Goal: Information Seeking & Learning: Learn about a topic

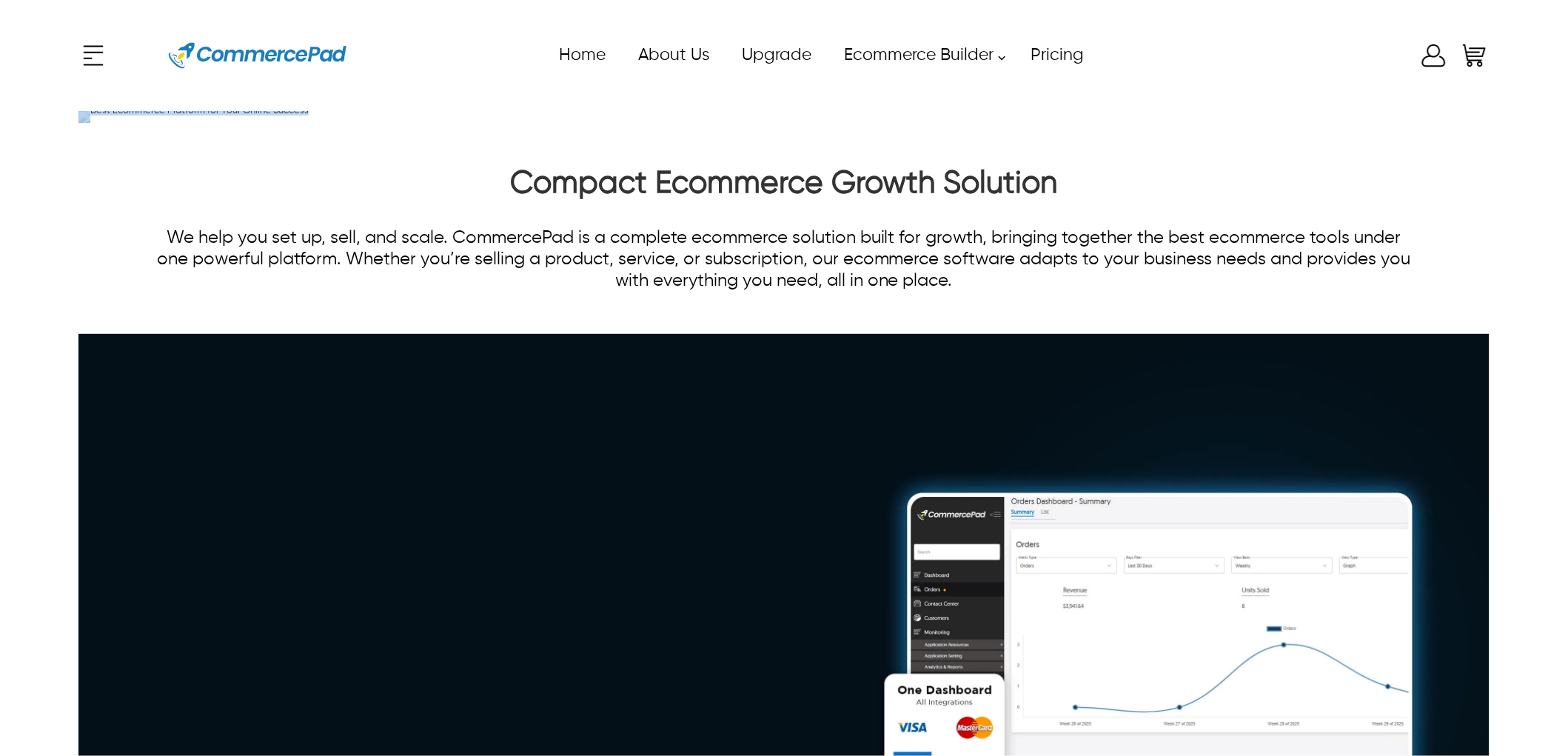
drag, startPoint x: 224, startPoint y: 408, endPoint x: 128, endPoint y: 375, distance: 101.5
click at [128, 123] on div "Best Ecommerce Platform for Your Online Success" at bounding box center [783, 117] width 1411 height 12
click at [387, 209] on h2 "Compact Ecommerce Growth Solution" at bounding box center [784, 187] width 1270 height 45
drag, startPoint x: 476, startPoint y: 334, endPoint x: 168, endPoint y: 245, distance: 320.6
click at [160, 123] on div "Best Ecommerce Platform for Your Online Success" at bounding box center [430, 117] width 562 height 12
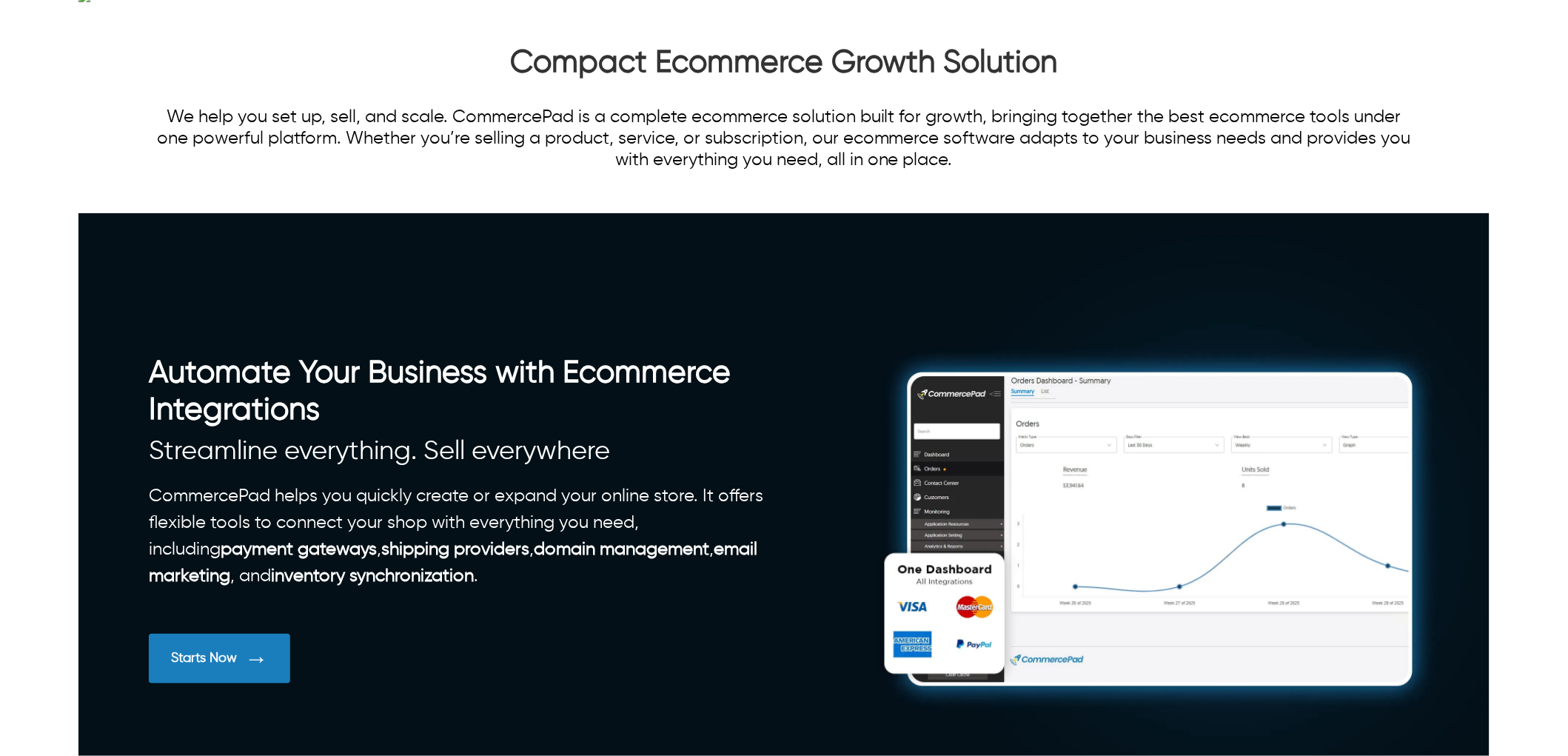
scroll to position [329, 0]
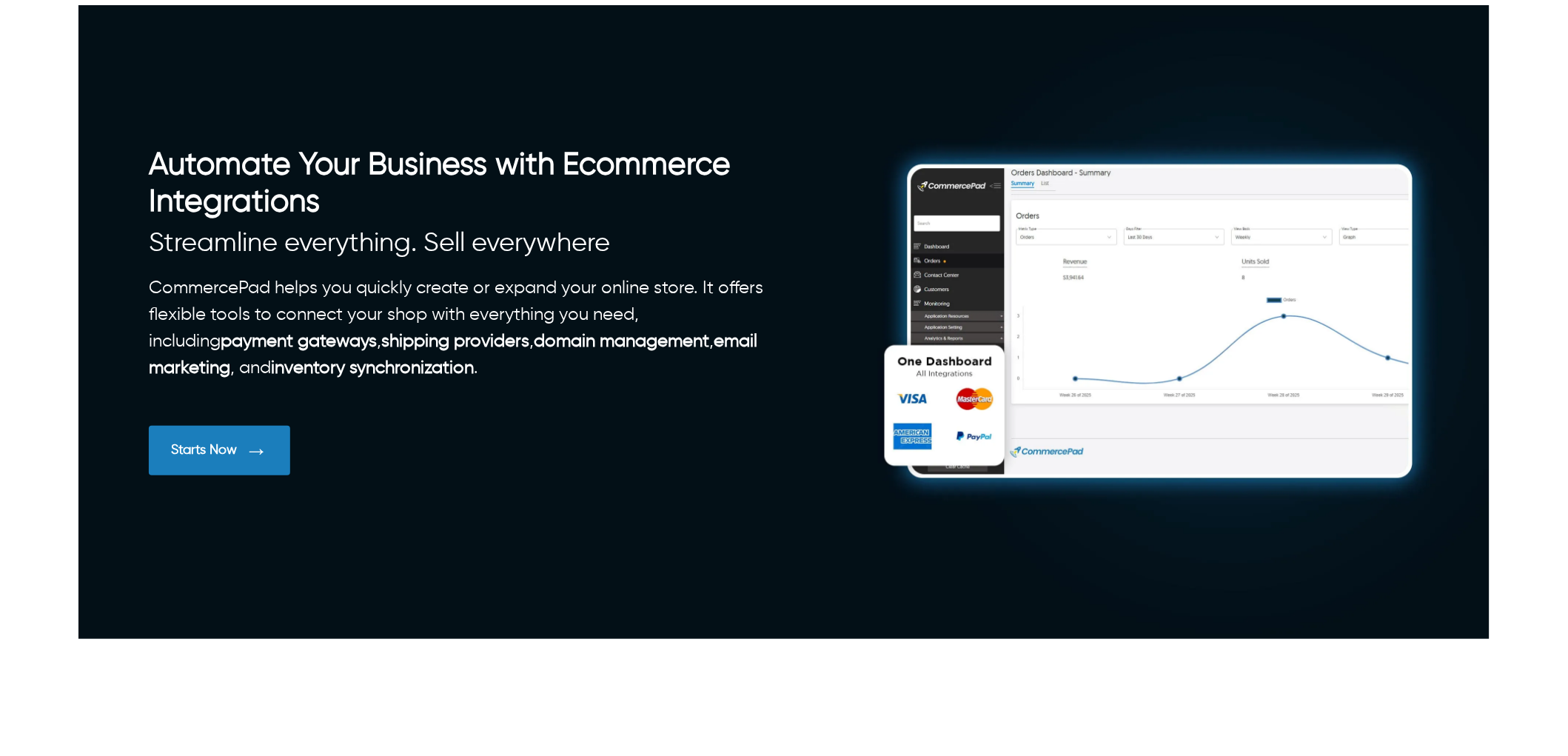
drag, startPoint x: 930, startPoint y: 413, endPoint x: 157, endPoint y: 360, distance: 774.8
copy p "We help you set up, sell, and scale. CommercePad is a complete ecommerce soluti…"
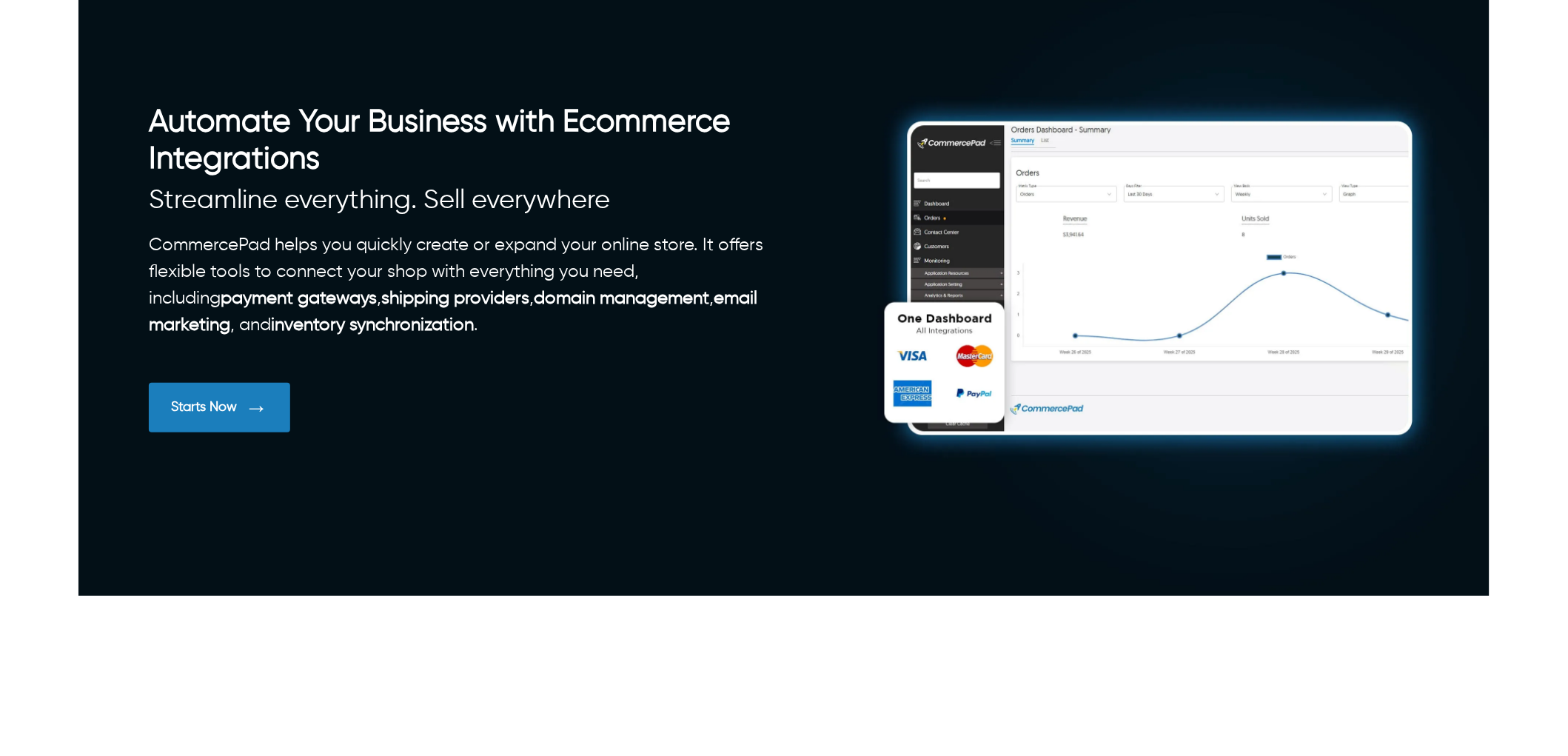
scroll to position [411, 0]
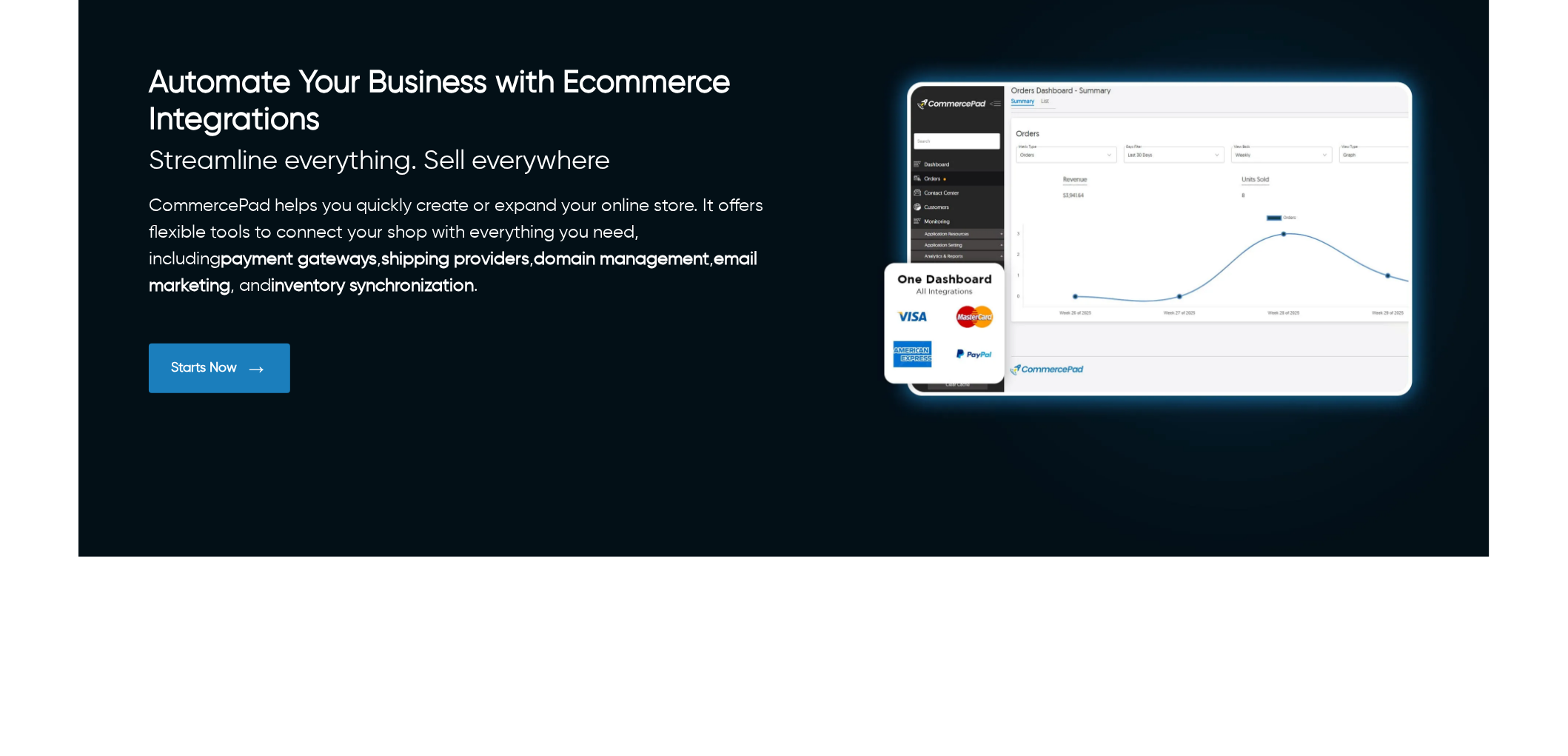
click at [650, 299] on p "CommercePad helps you quickly create or expand your online store. It offers fle…" at bounding box center [467, 245] width 636 height 106
click at [661, 299] on p "CommercePad helps you quickly create or expand your online store. It offers fle…" at bounding box center [467, 245] width 636 height 106
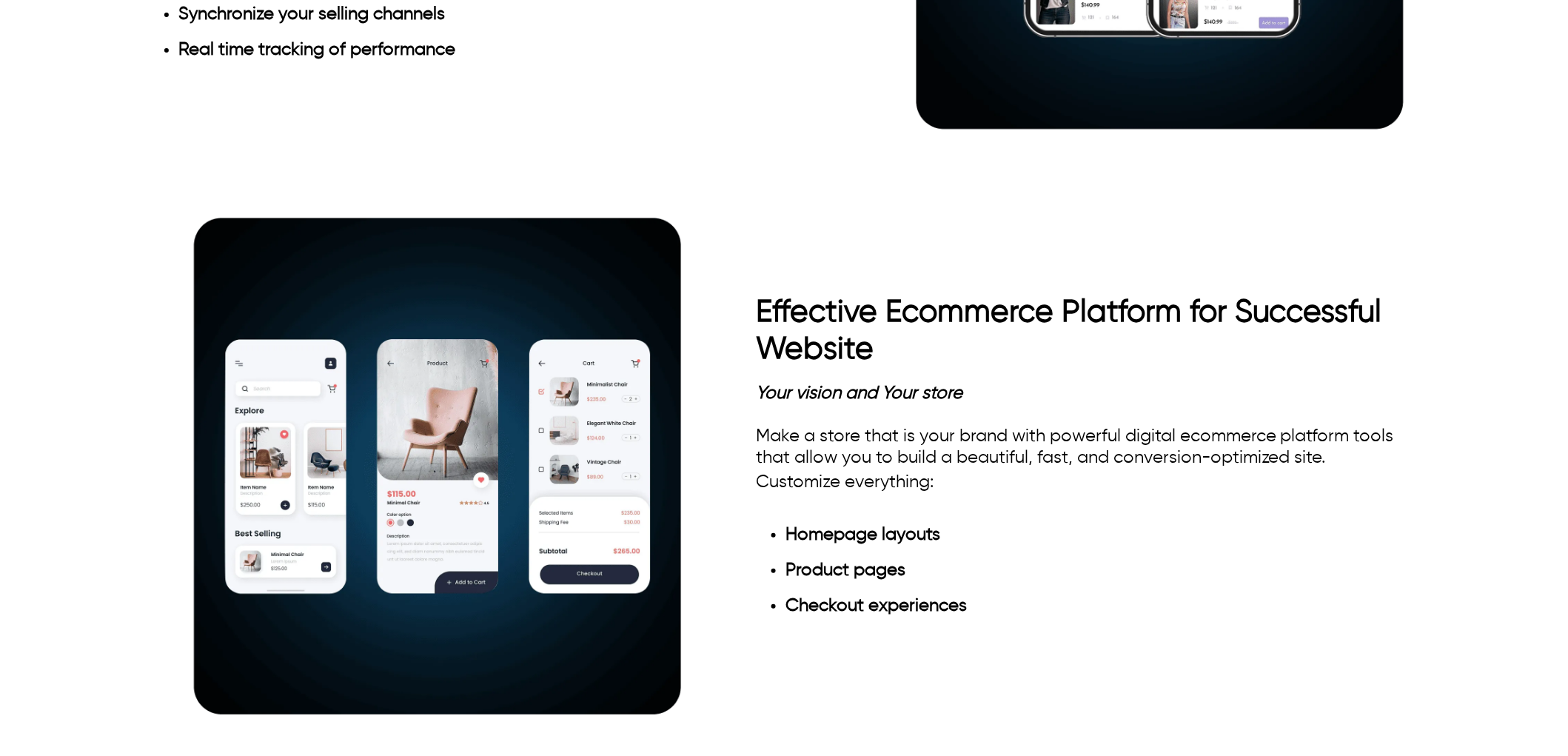
scroll to position [1399, 0]
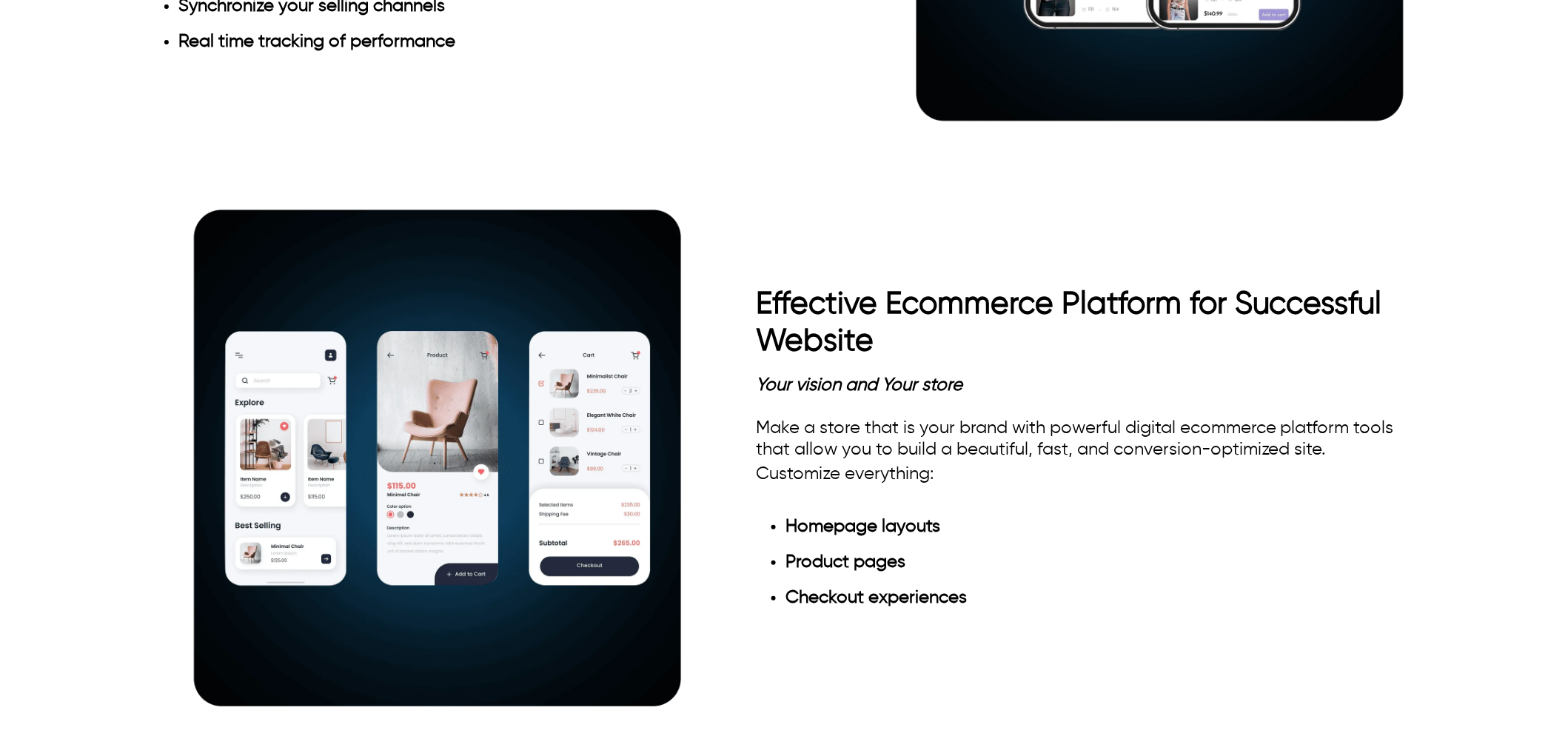
drag, startPoint x: 339, startPoint y: 188, endPoint x: 174, endPoint y: 129, distance: 175.2
drag, startPoint x: 301, startPoint y: 178, endPoint x: 175, endPoint y: 136, distance: 132.8
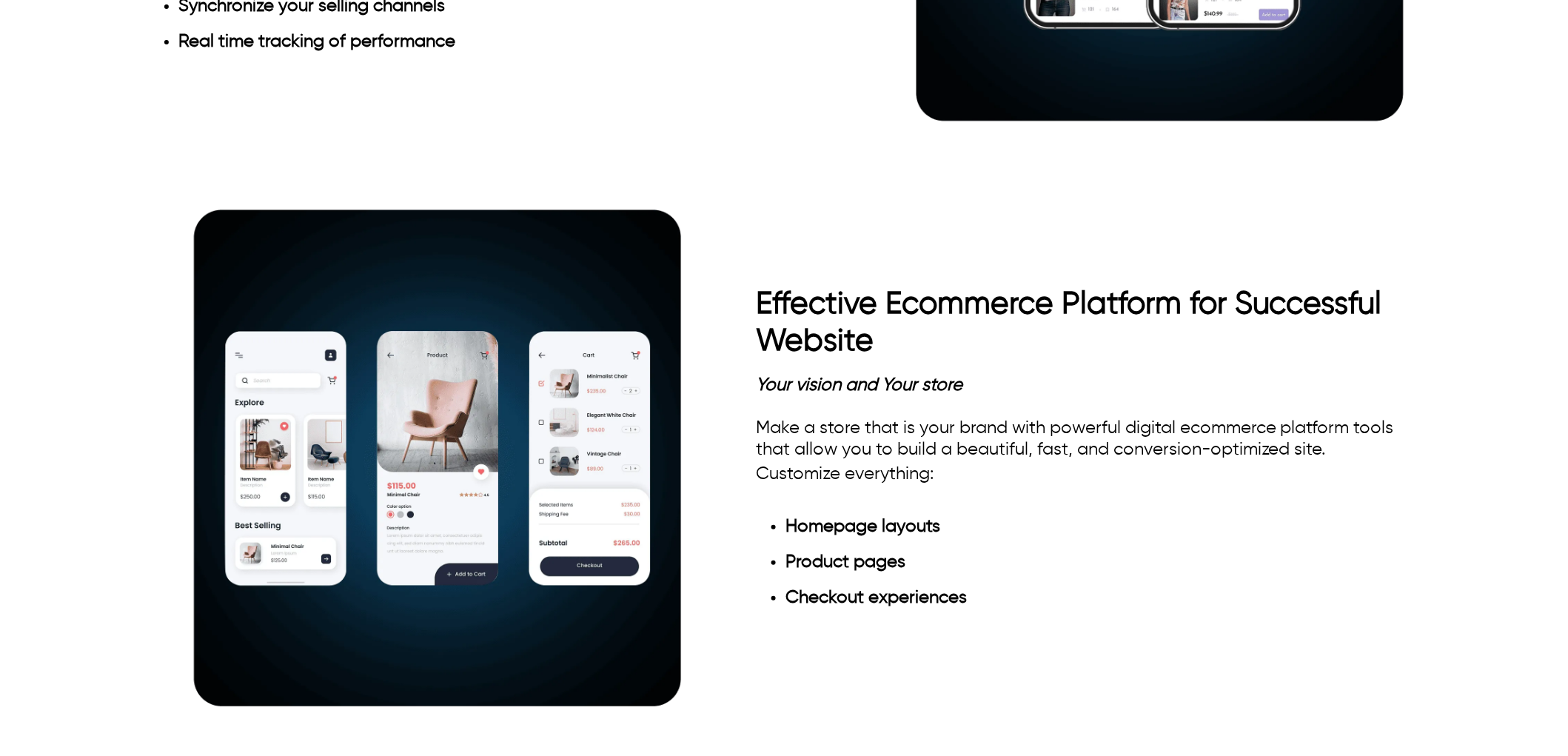
drag, startPoint x: 314, startPoint y: 171, endPoint x: 137, endPoint y: 117, distance: 185.1
drag, startPoint x: 446, startPoint y: 210, endPoint x: 106, endPoint y: 209, distance: 340.0
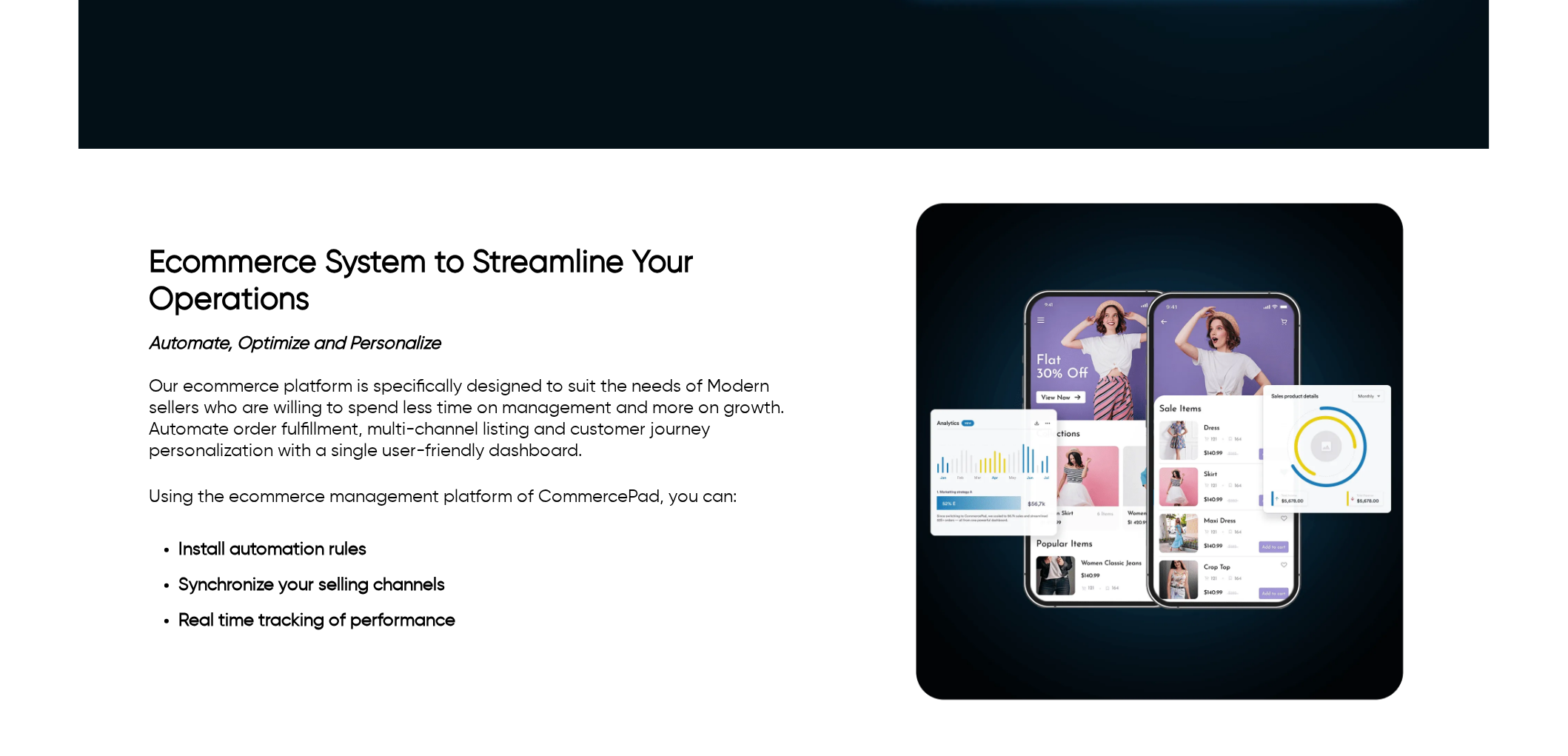
scroll to position [741, 0]
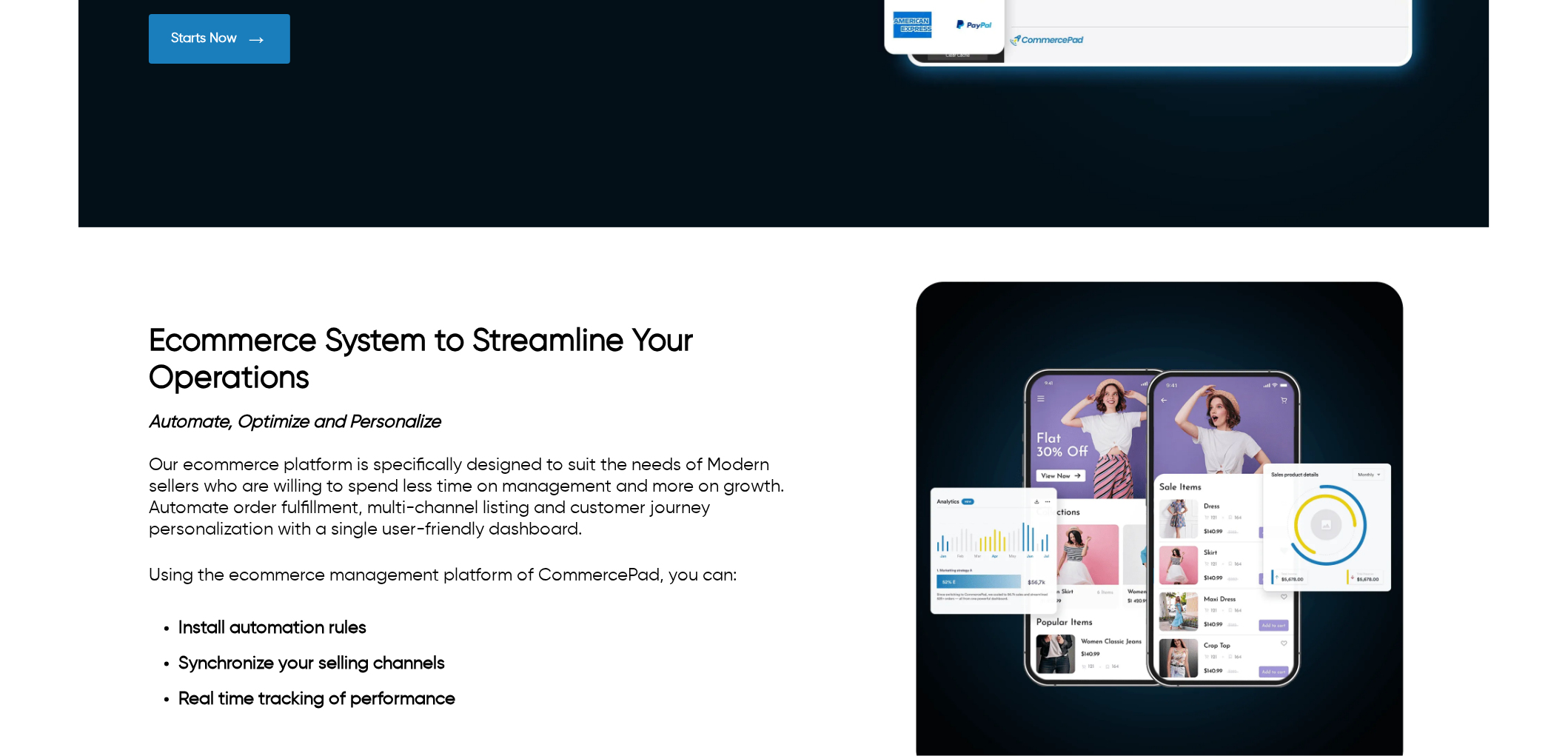
drag, startPoint x: 618, startPoint y: 294, endPoint x: 120, endPoint y: 294, distance: 498.0
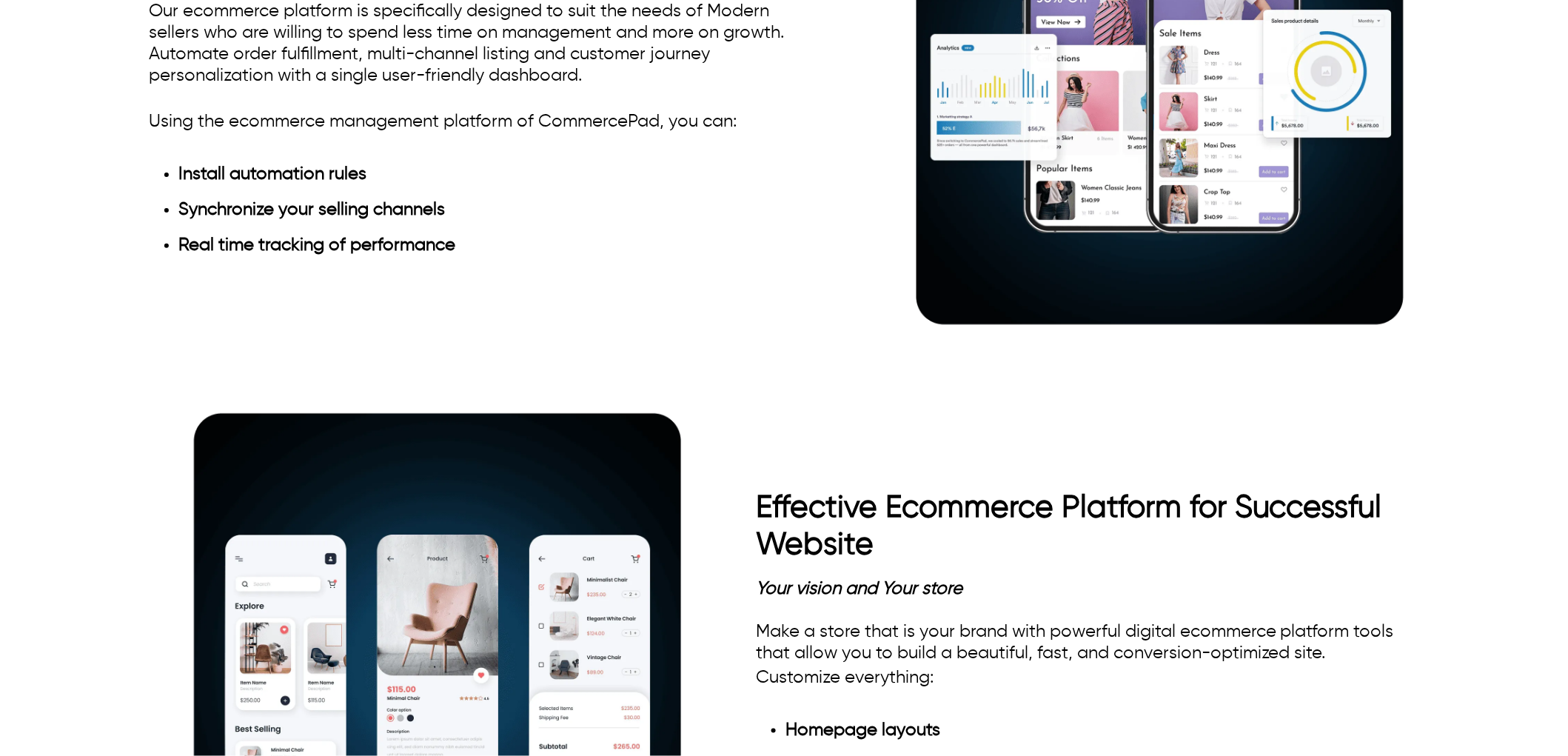
scroll to position [1234, 0]
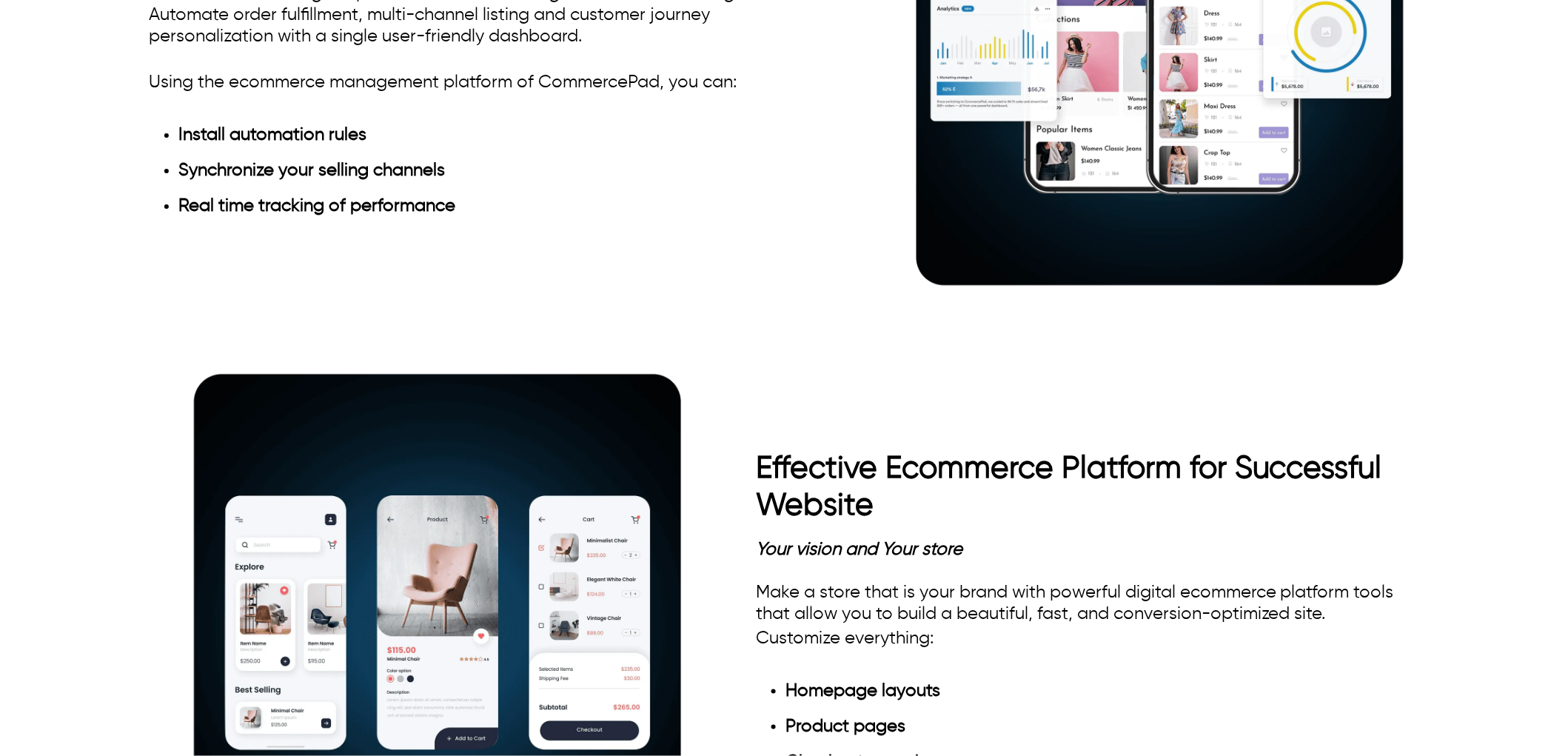
drag, startPoint x: 449, startPoint y: 382, endPoint x: 114, endPoint y: 381, distance: 335.0
click at [114, 323] on div "Ecommerce System to Streamline Your Operations Automate, Optimize and Personali…" at bounding box center [783, 33] width 1411 height 578
drag, startPoint x: 448, startPoint y: 378, endPoint x: 171, endPoint y: 366, distance: 277.3
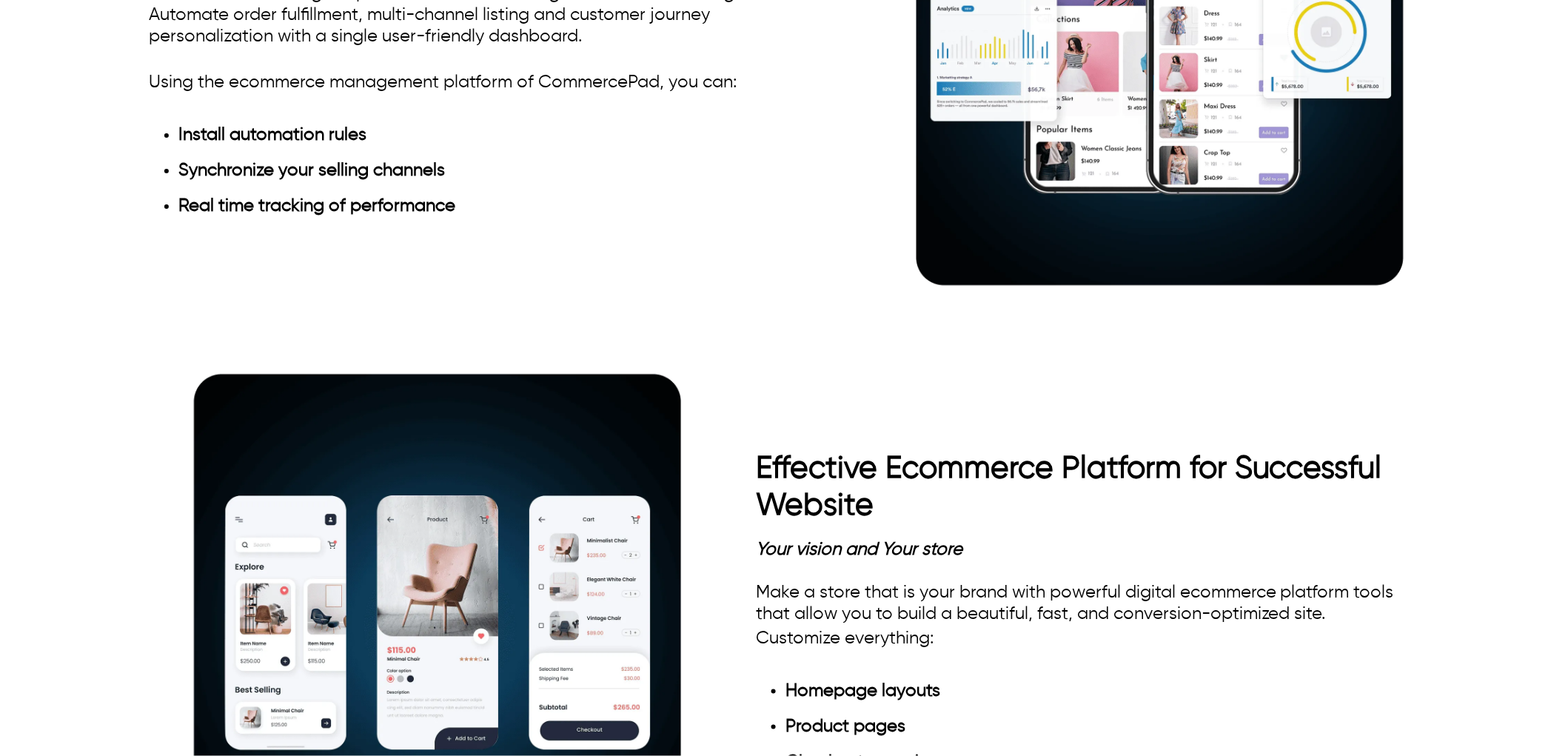
click at [138, 323] on div "Ecommerce System to Streamline Your Operations Automate, Optimize and Personali…" at bounding box center [783, 33] width 1411 height 578
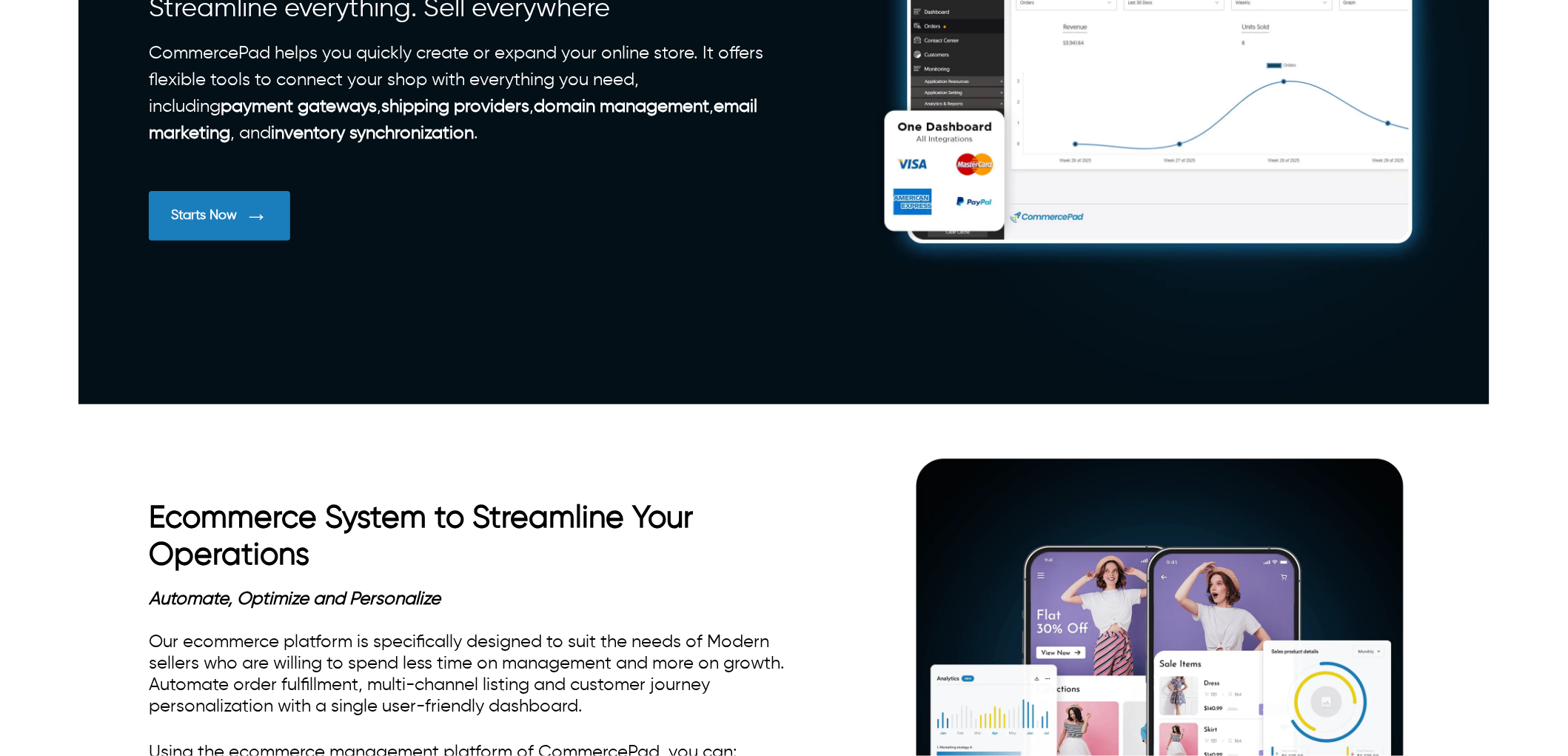
scroll to position [658, 0]
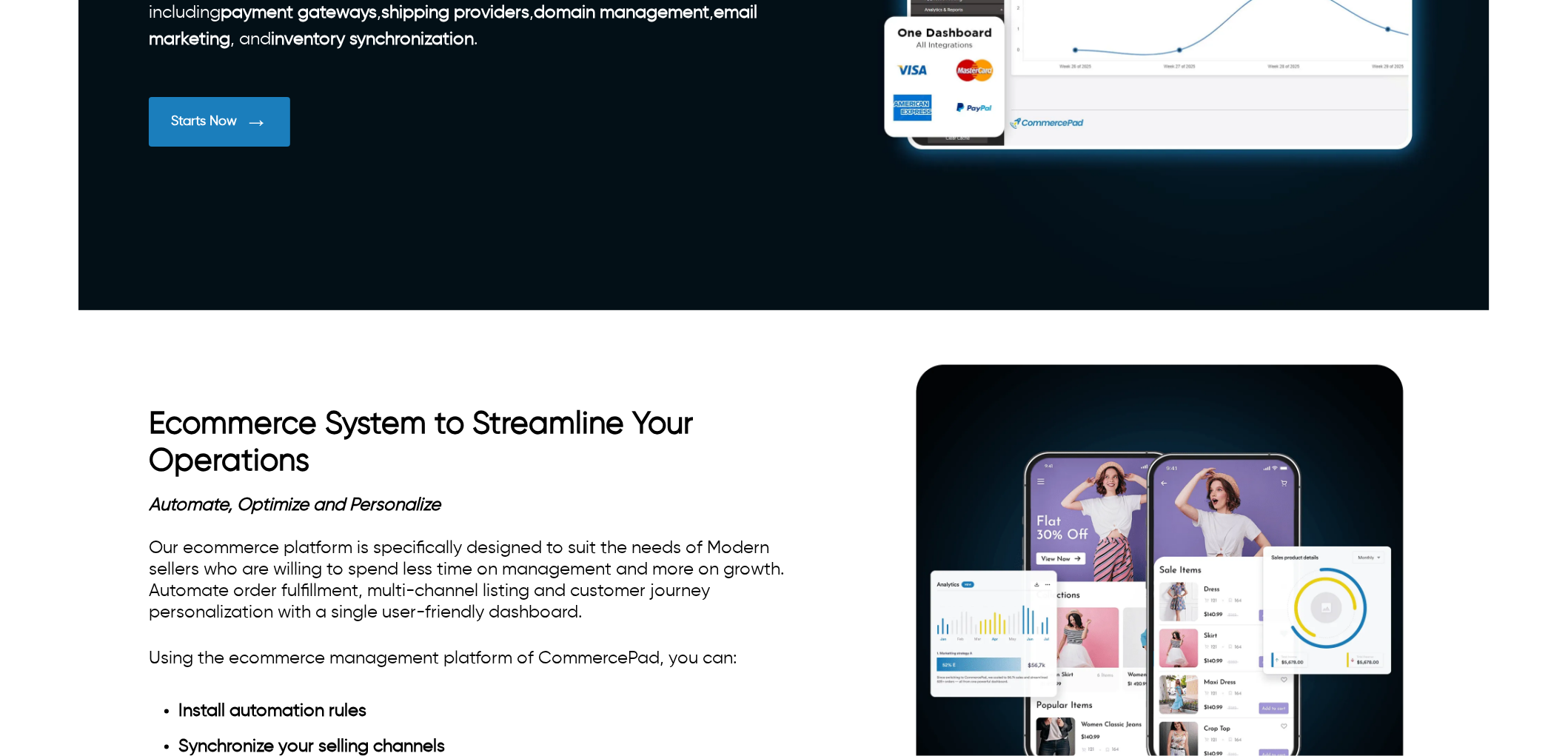
drag, startPoint x: 615, startPoint y: 378, endPoint x: 149, endPoint y: 380, distance: 466.0
copy h3 "Streamline everything. Sell everywhere"
drag, startPoint x: 187, startPoint y: 383, endPoint x: 539, endPoint y: 366, distance: 352.4
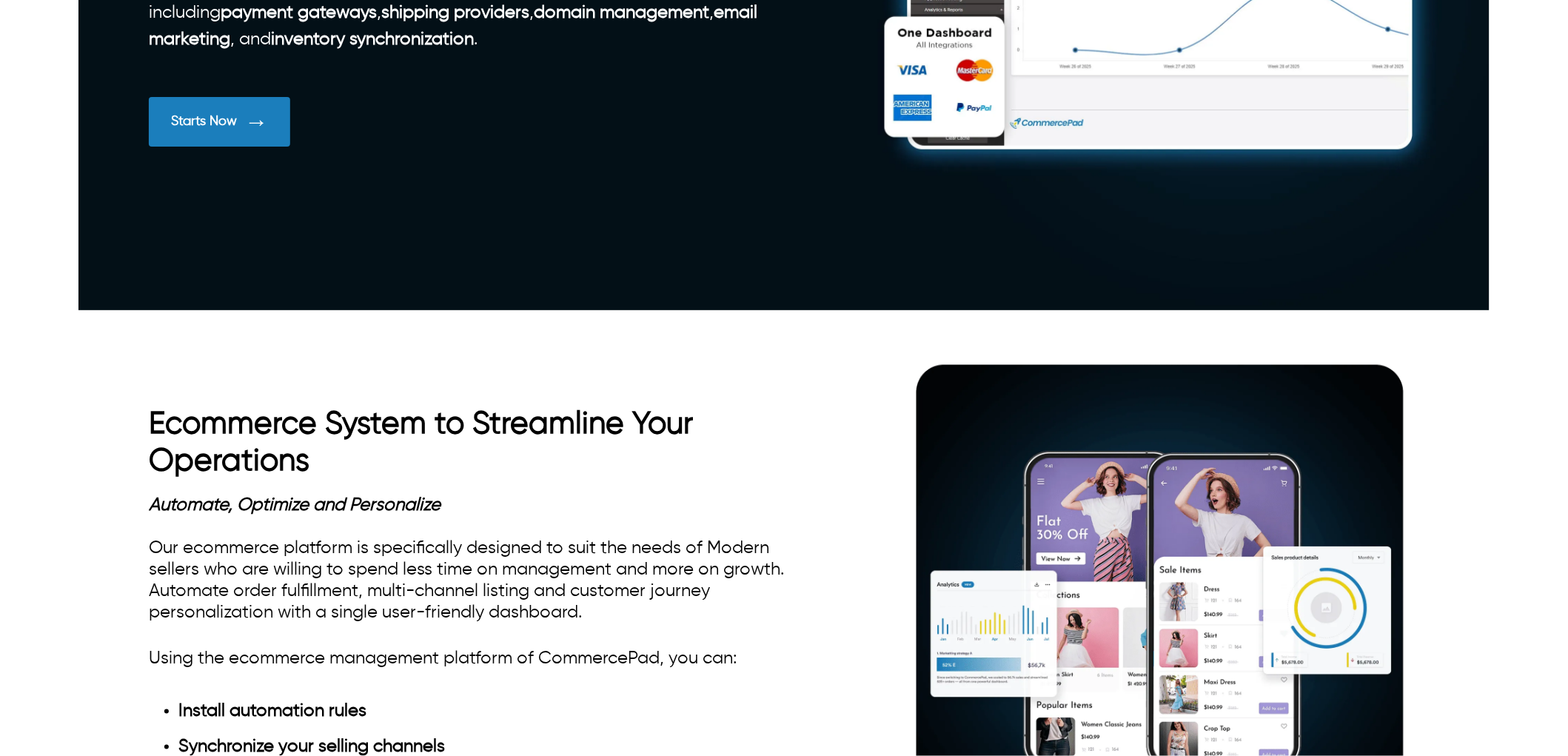
drag, startPoint x: 620, startPoint y: 372, endPoint x: 210, endPoint y: 361, distance: 410.1
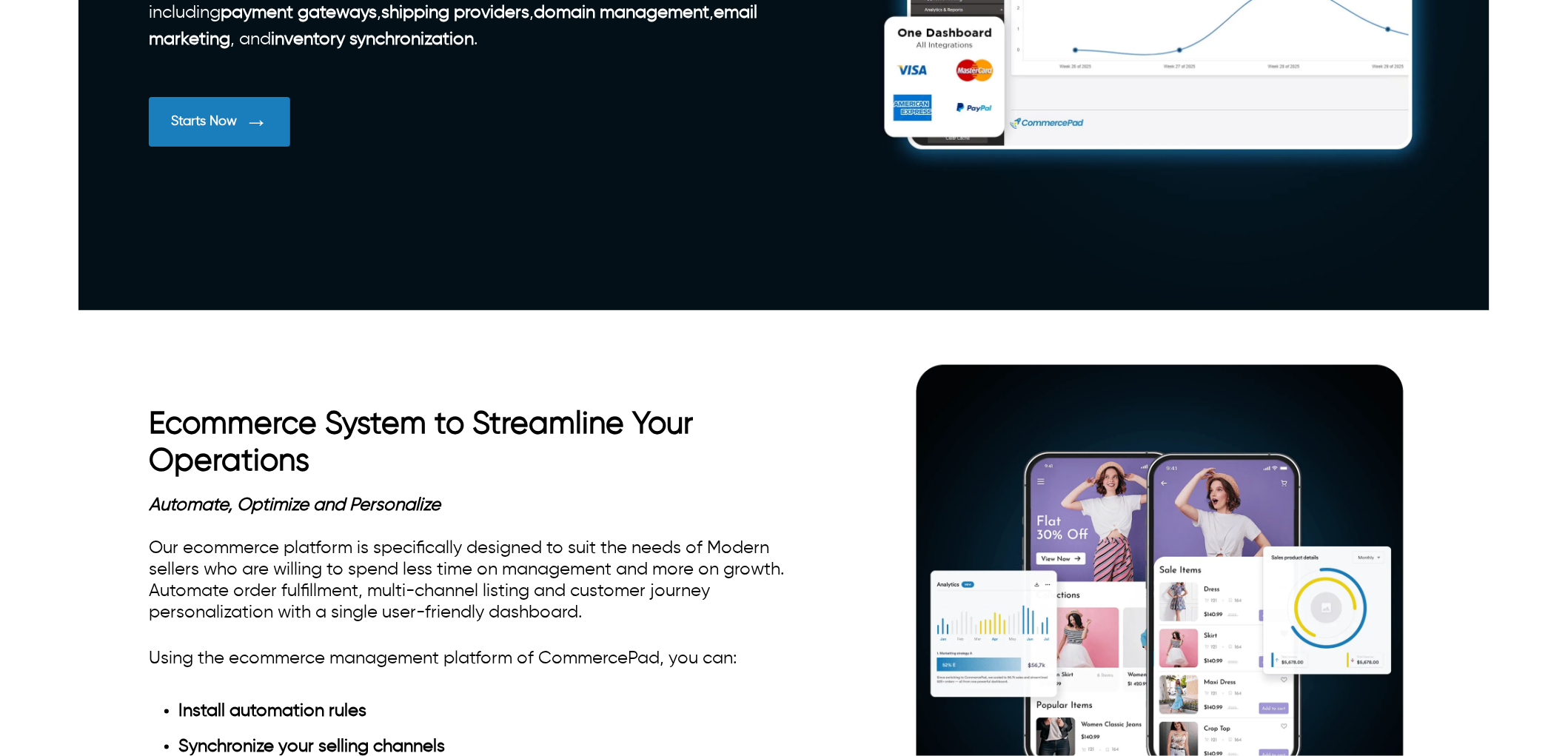
drag, startPoint x: 143, startPoint y: 378, endPoint x: 430, endPoint y: 379, distance: 287.0
drag, startPoint x: 492, startPoint y: 393, endPoint x: 564, endPoint y: 386, distance: 72.3
drag, startPoint x: 611, startPoint y: 375, endPoint x: 186, endPoint y: 377, distance: 425.0
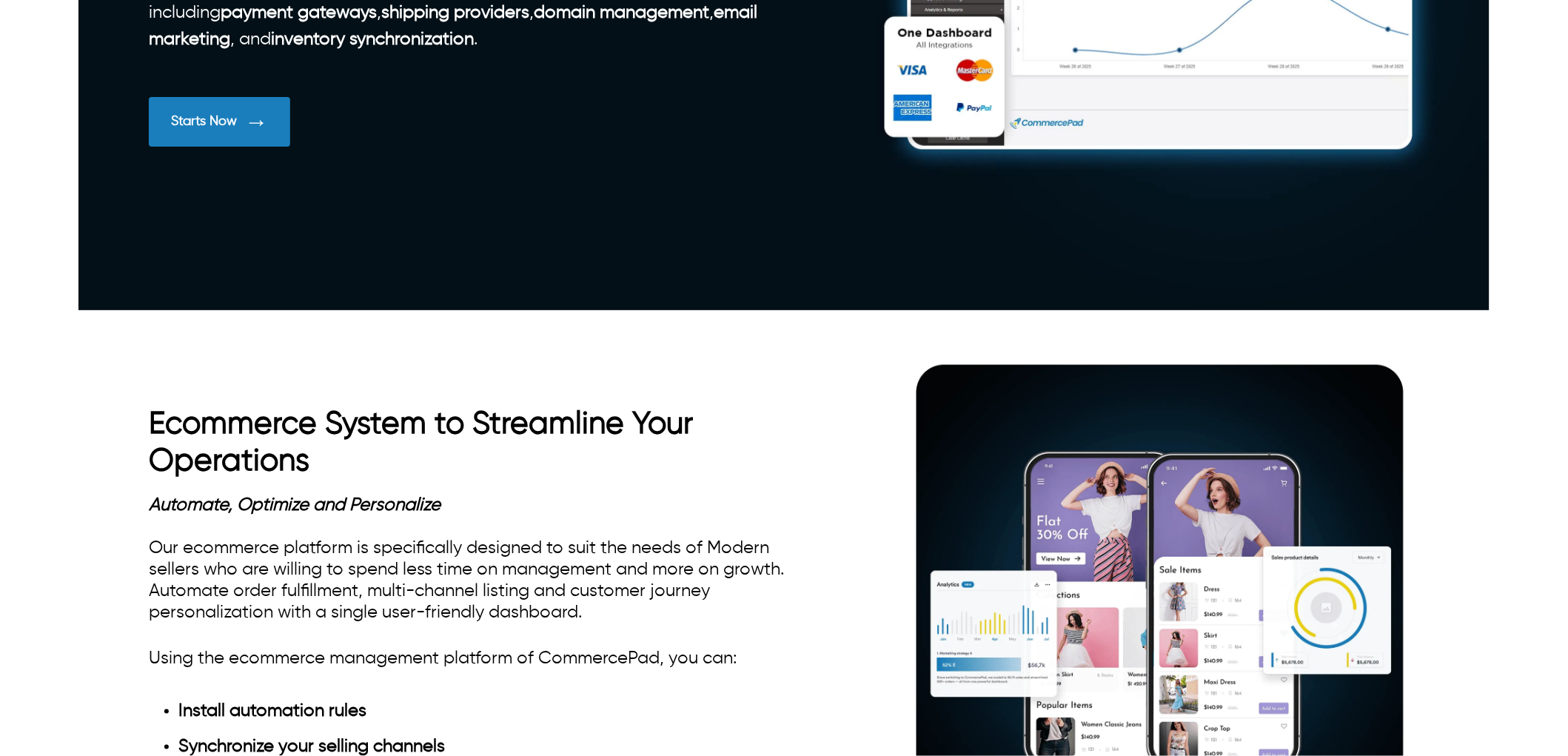
drag, startPoint x: 614, startPoint y: 376, endPoint x: 473, endPoint y: 382, distance: 141.1
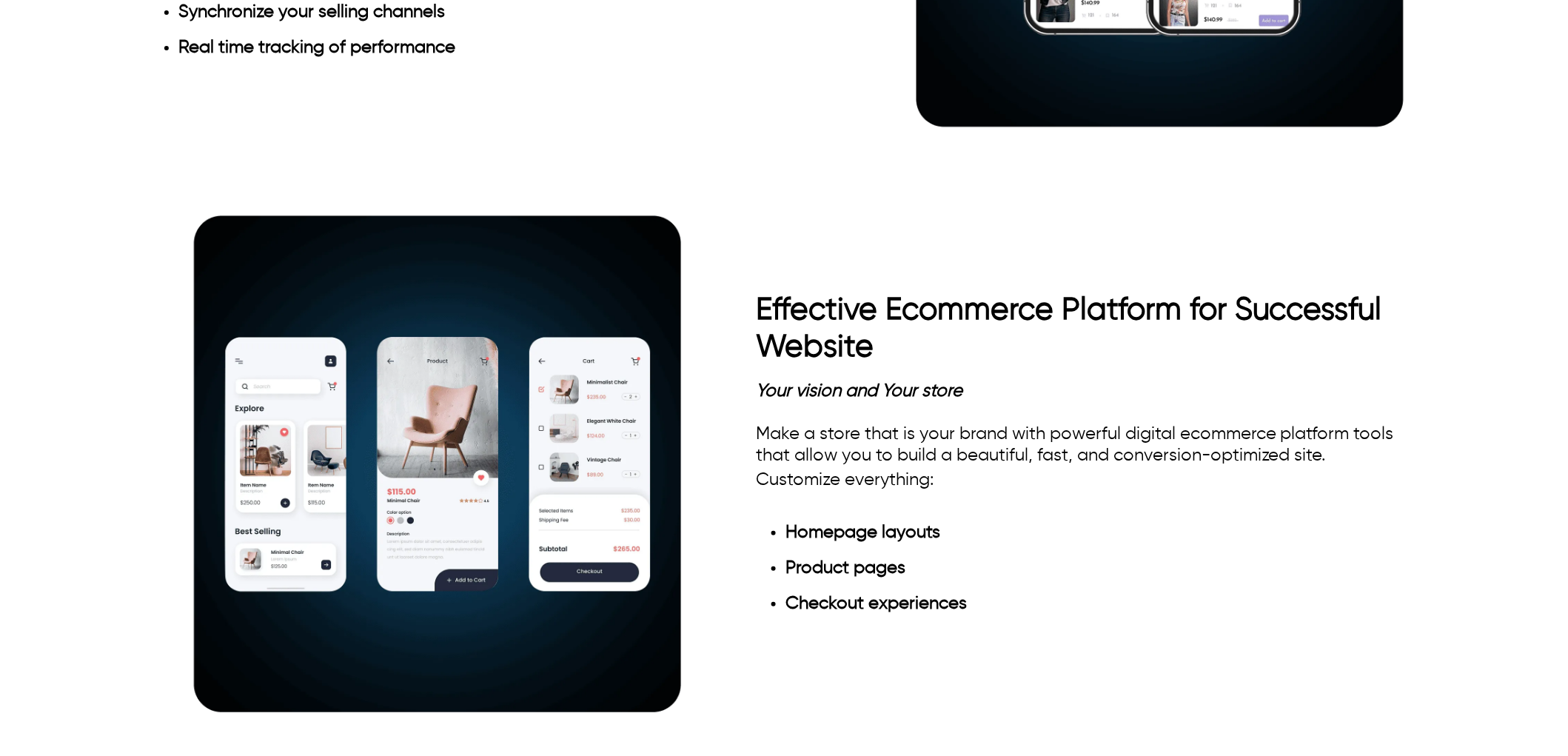
scroll to position [1399, 0]
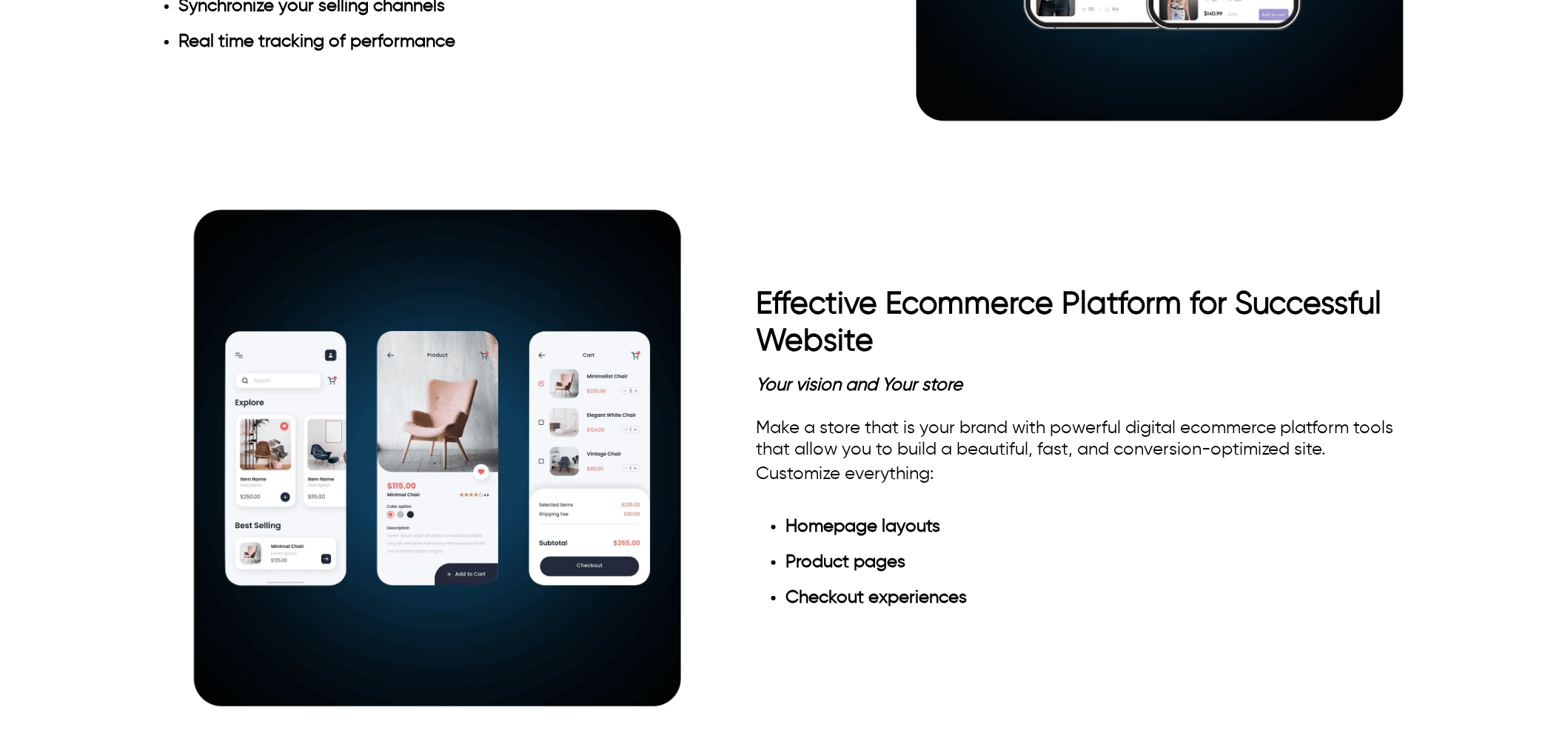
drag, startPoint x: 149, startPoint y: 220, endPoint x: 409, endPoint y: 225, distance: 260.0
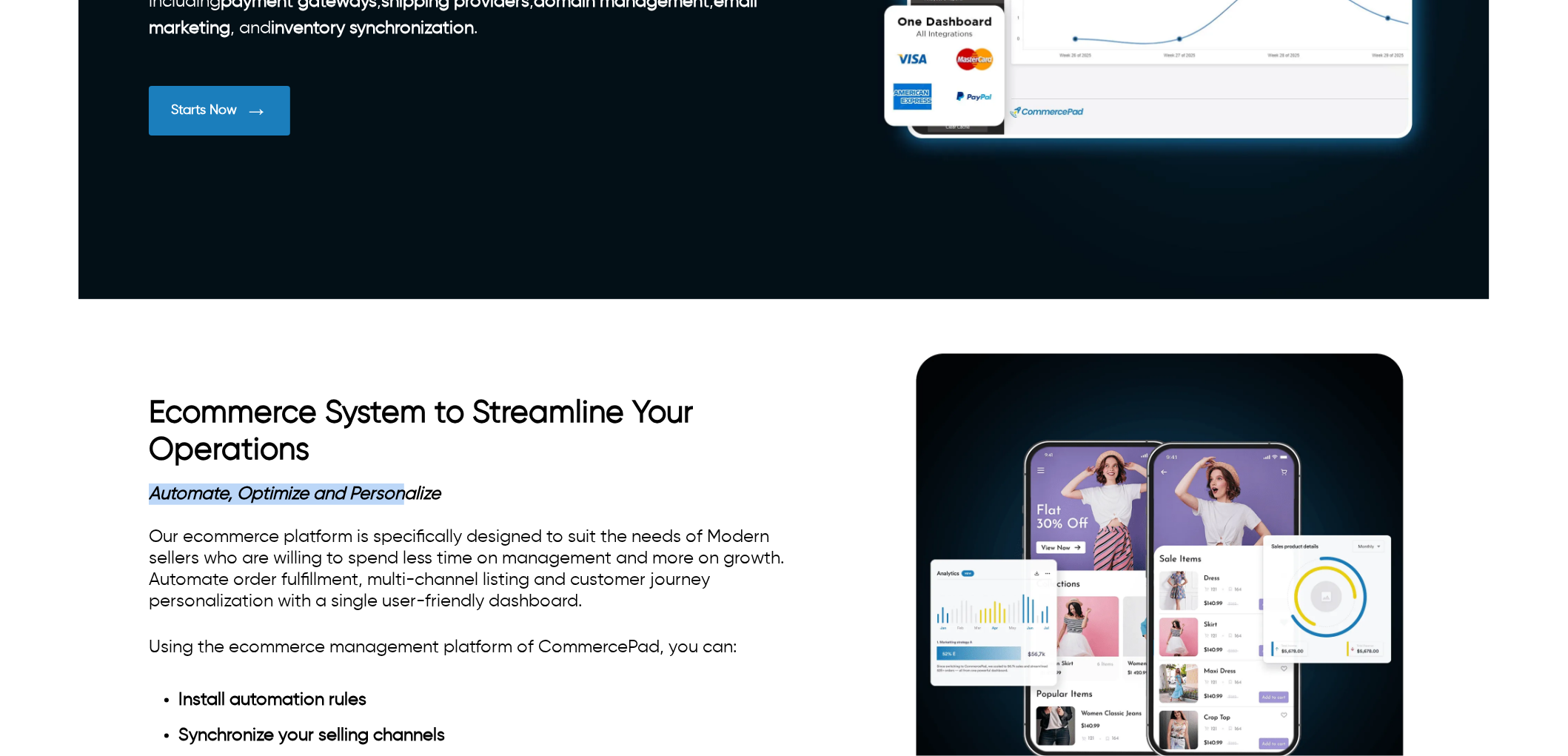
scroll to position [658, 0]
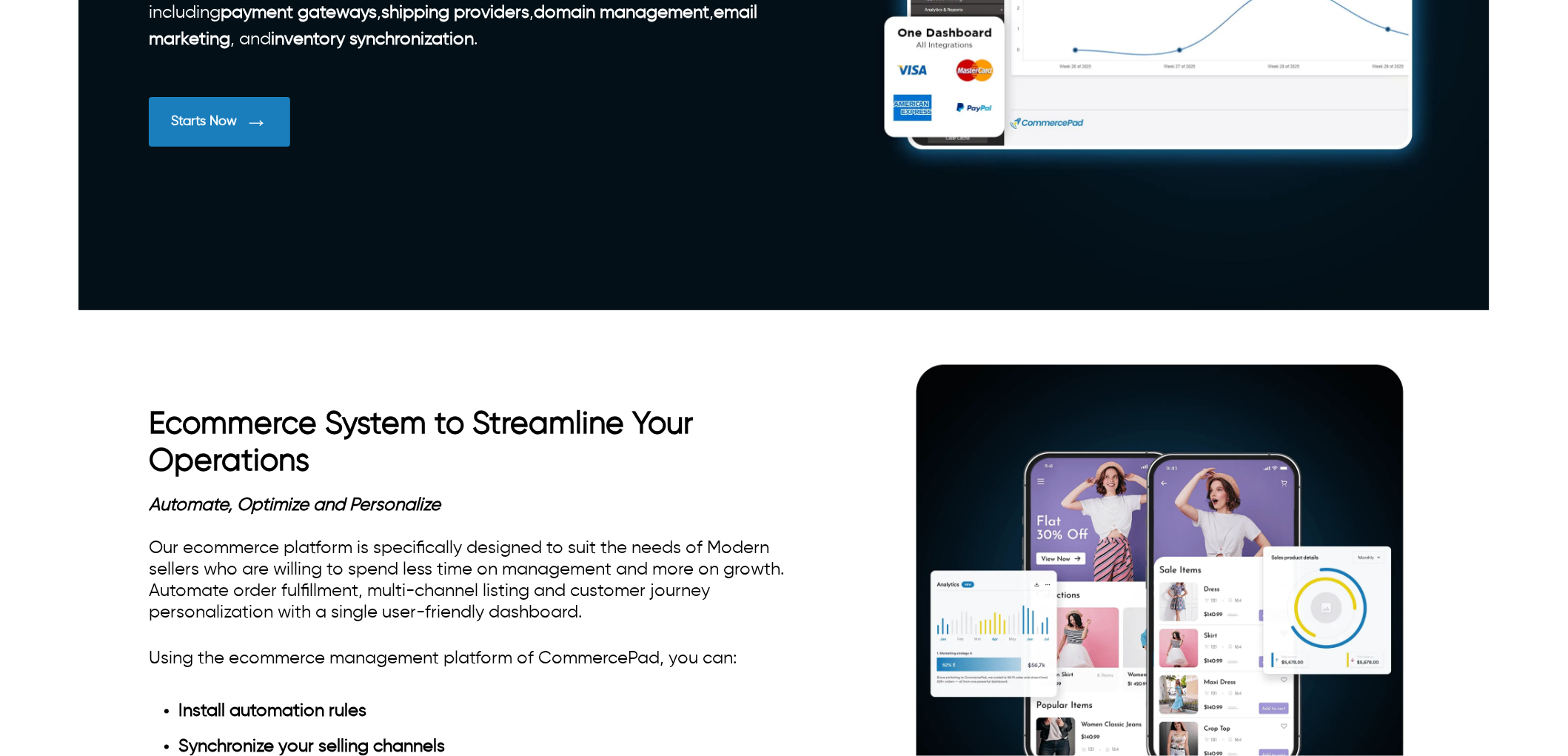
drag, startPoint x: 627, startPoint y: 376, endPoint x: 153, endPoint y: 375, distance: 474.0
drag, startPoint x: 613, startPoint y: 373, endPoint x: 145, endPoint y: 385, distance: 468.2
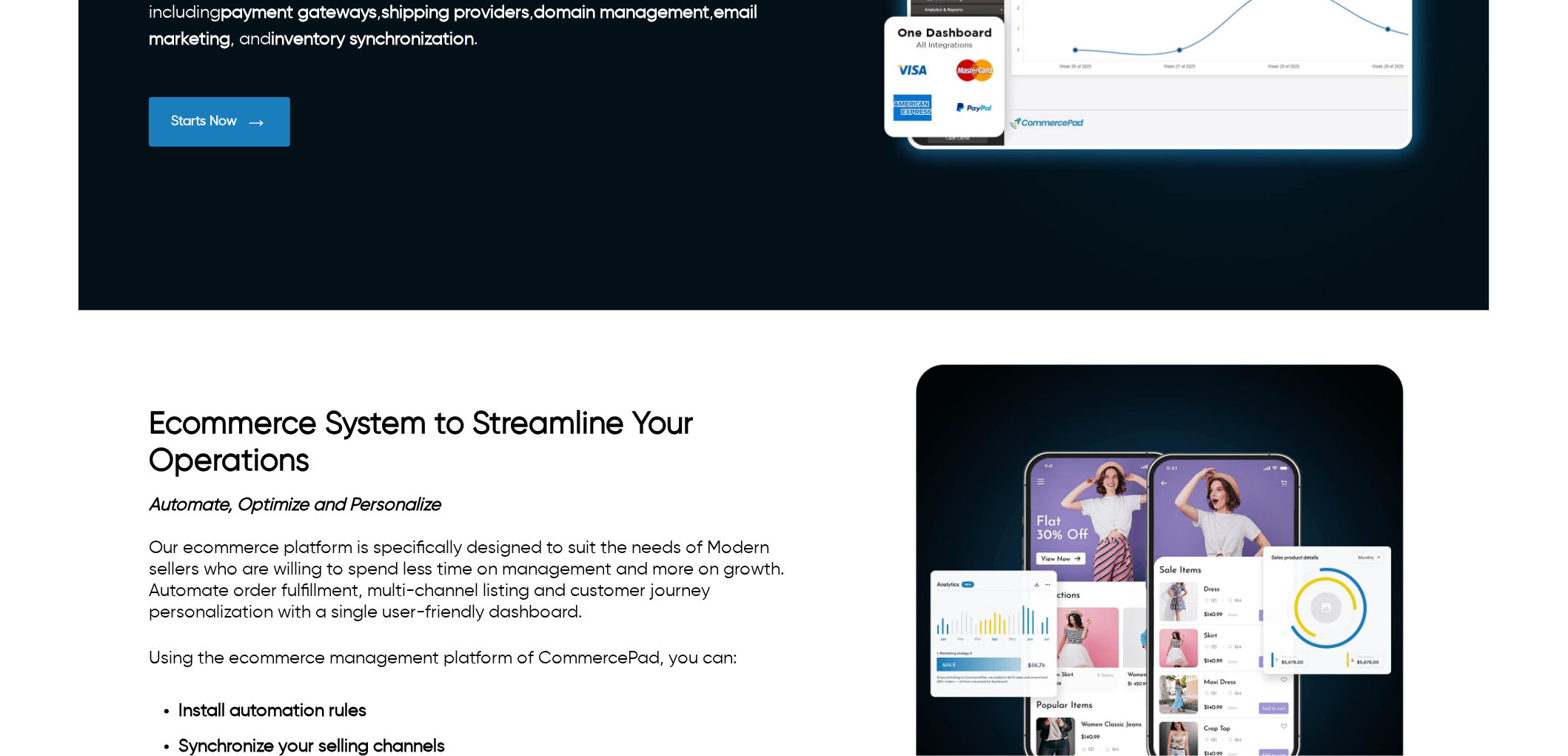
drag, startPoint x: 278, startPoint y: 414, endPoint x: 158, endPoint y: 418, distance: 120.1
drag, startPoint x: 272, startPoint y: 423, endPoint x: 62, endPoint y: 418, distance: 210.1
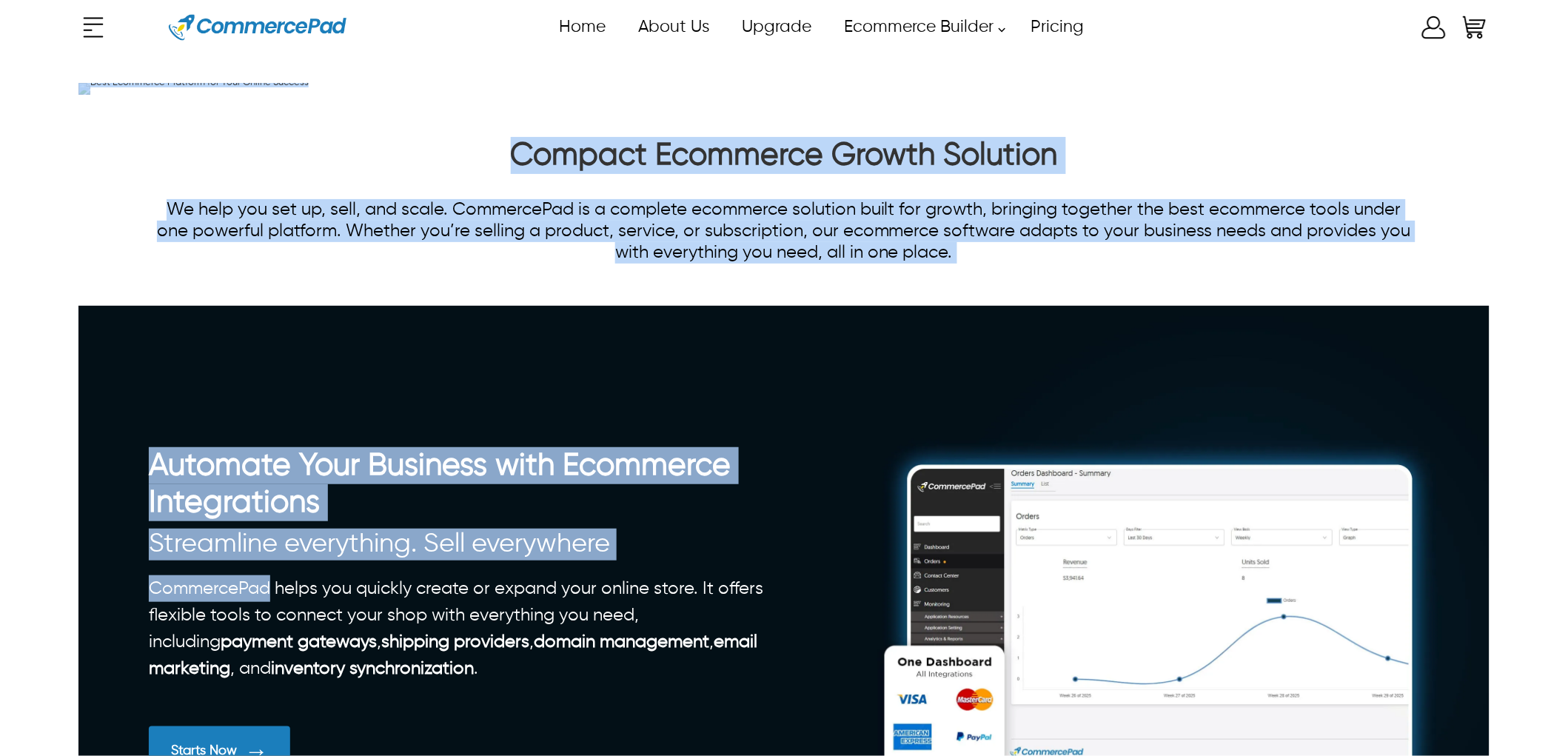
scroll to position [0, 0]
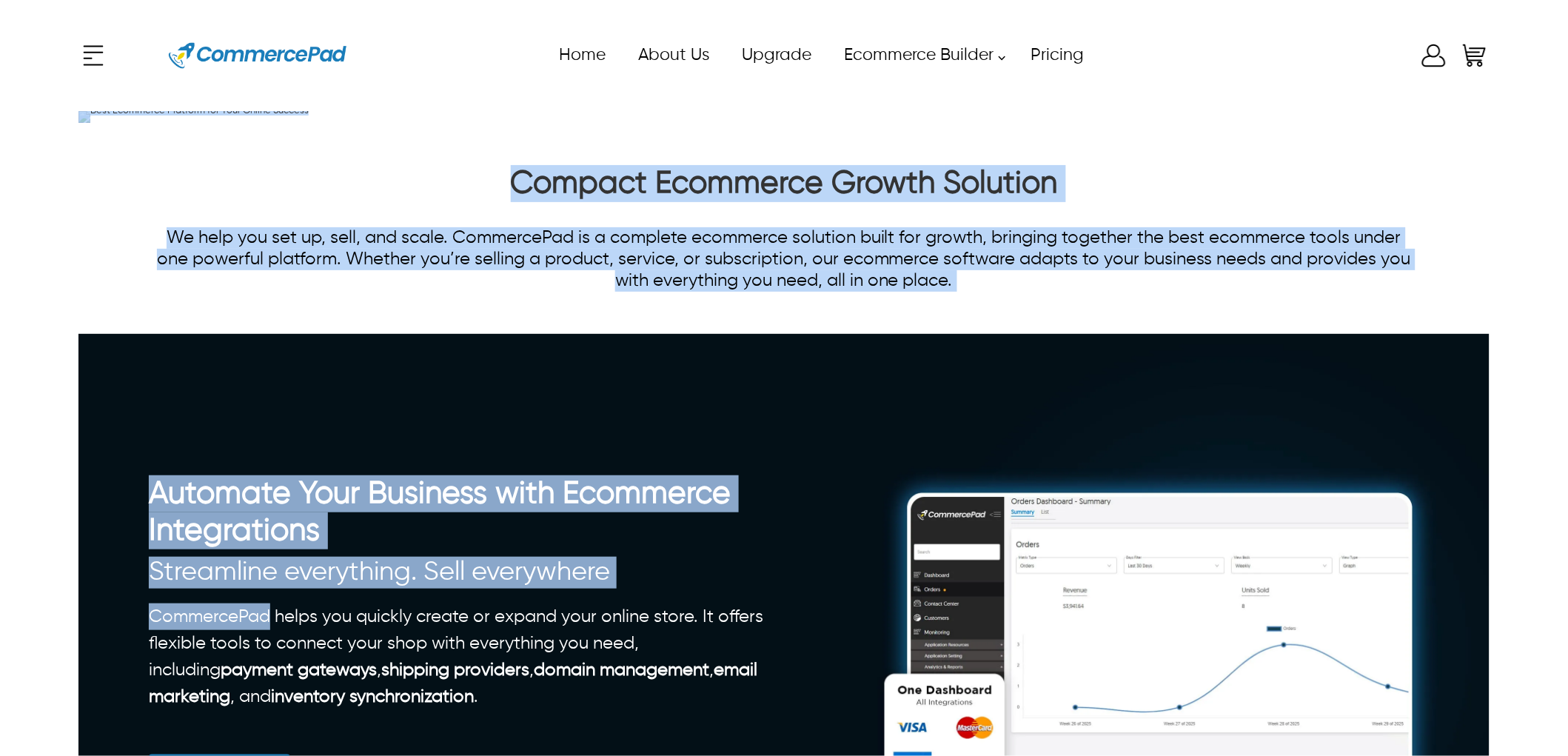
click at [0, 311] on div "x Upgrade eCommerce Builder Partners Pricing About us Contact us Follow us Home…" at bounding box center [784, 378] width 1568 height 756
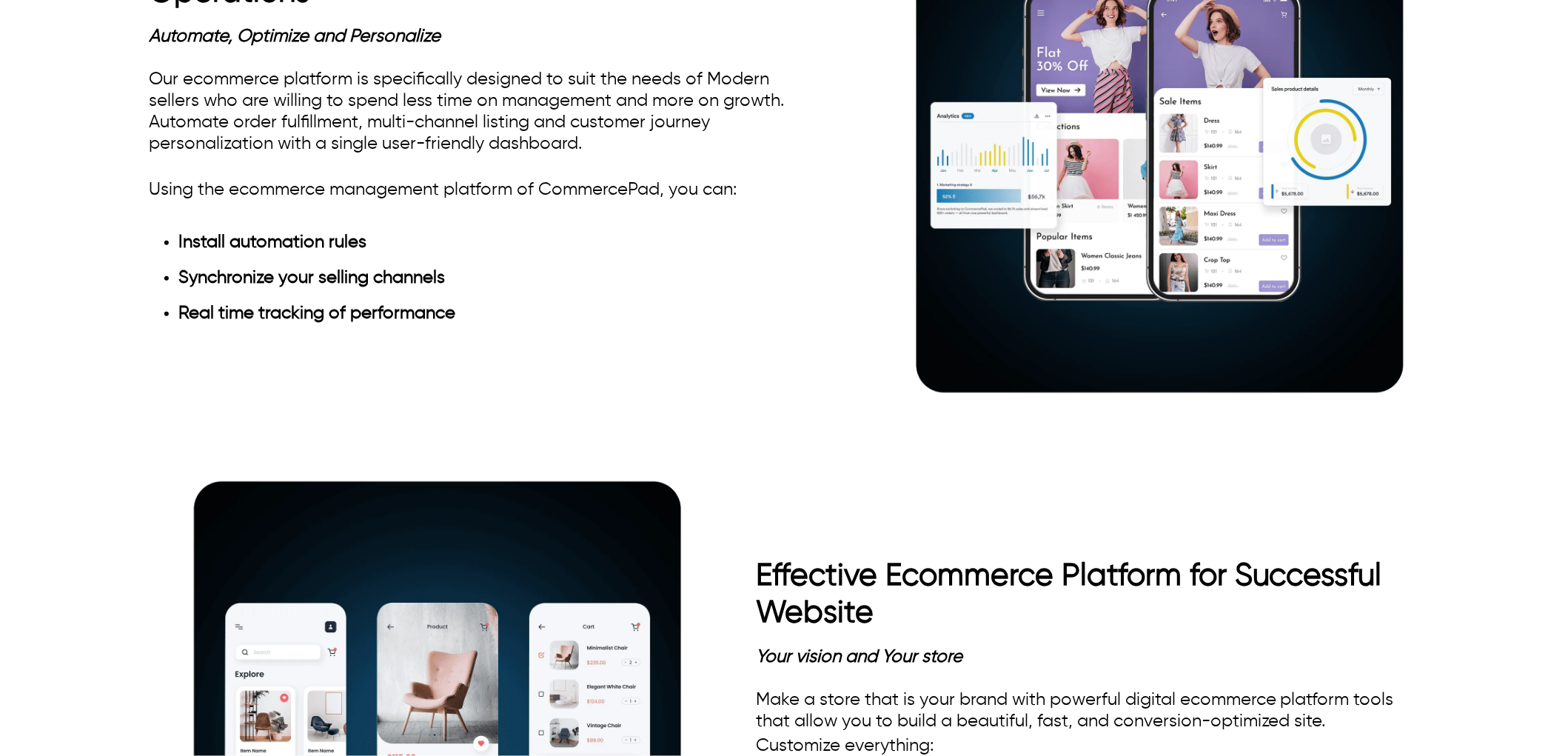
scroll to position [1234, 0]
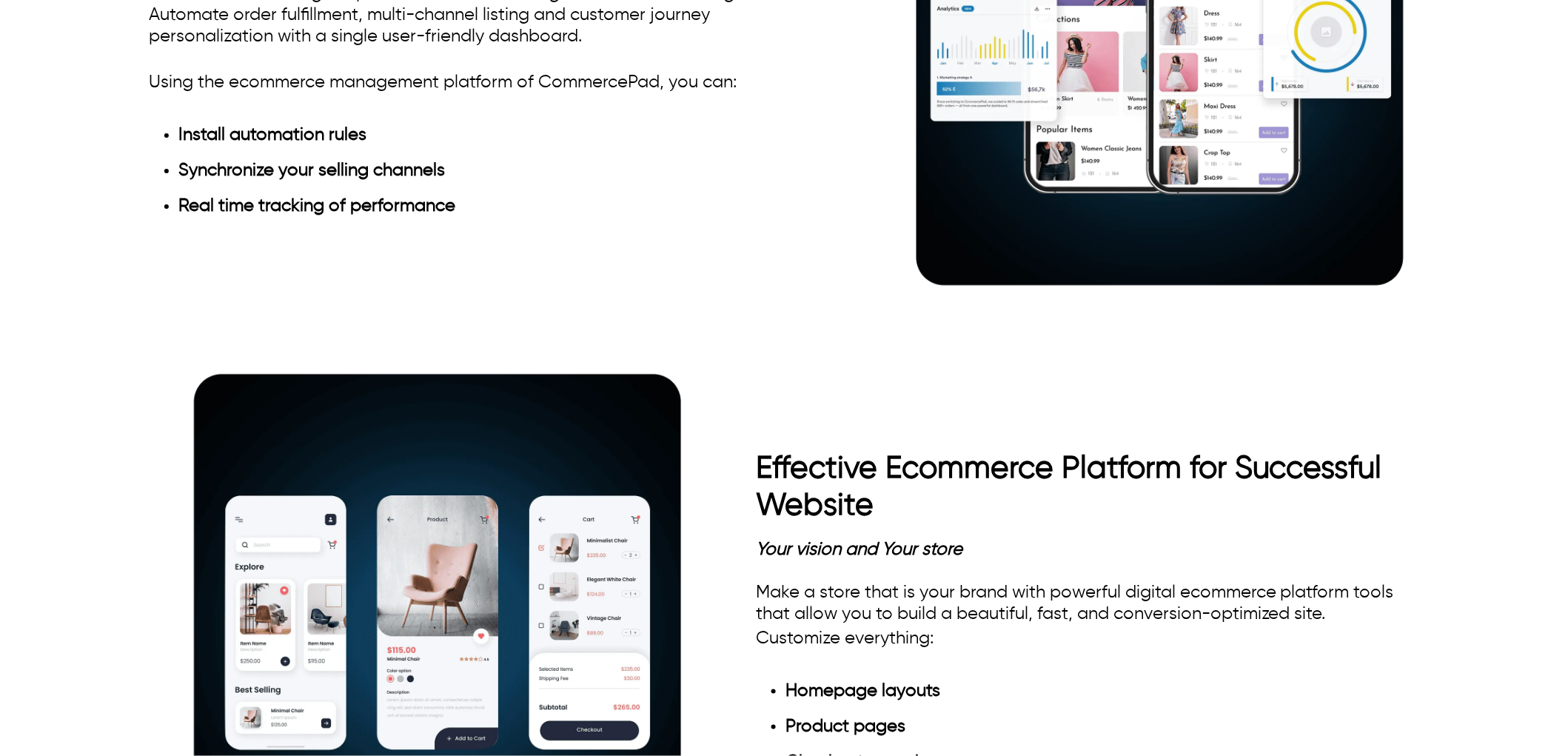
drag, startPoint x: 329, startPoint y: 346, endPoint x: 161, endPoint y: 295, distance: 175.6
drag, startPoint x: 308, startPoint y: 335, endPoint x: 152, endPoint y: 287, distance: 163.2
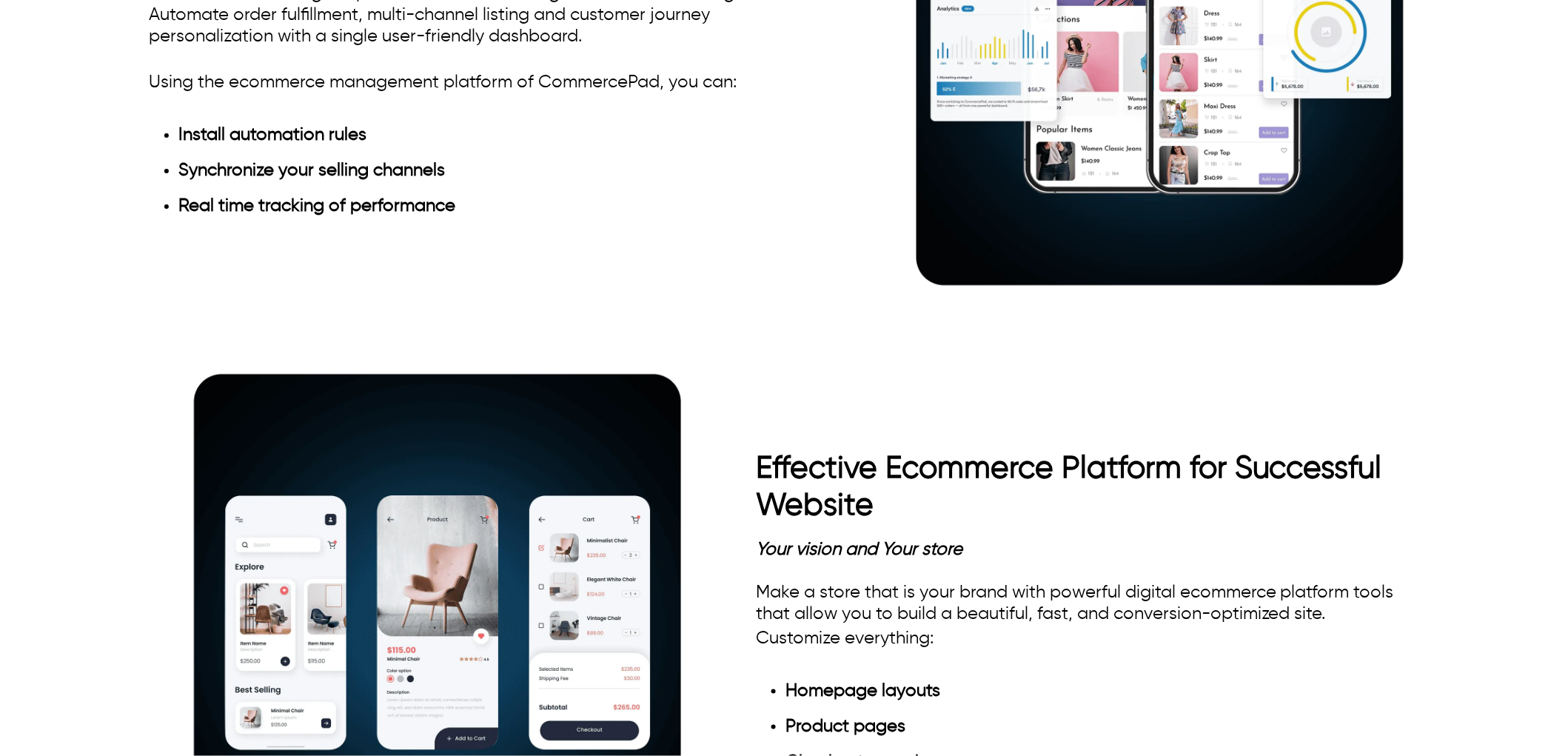
drag, startPoint x: 314, startPoint y: 342, endPoint x: 148, endPoint y: 277, distance: 178.3
click at [148, 277] on div "Ecommerce System to Streamline Your Operations Automate, Optimize and Personali…" at bounding box center [783, 33] width 1411 height 578
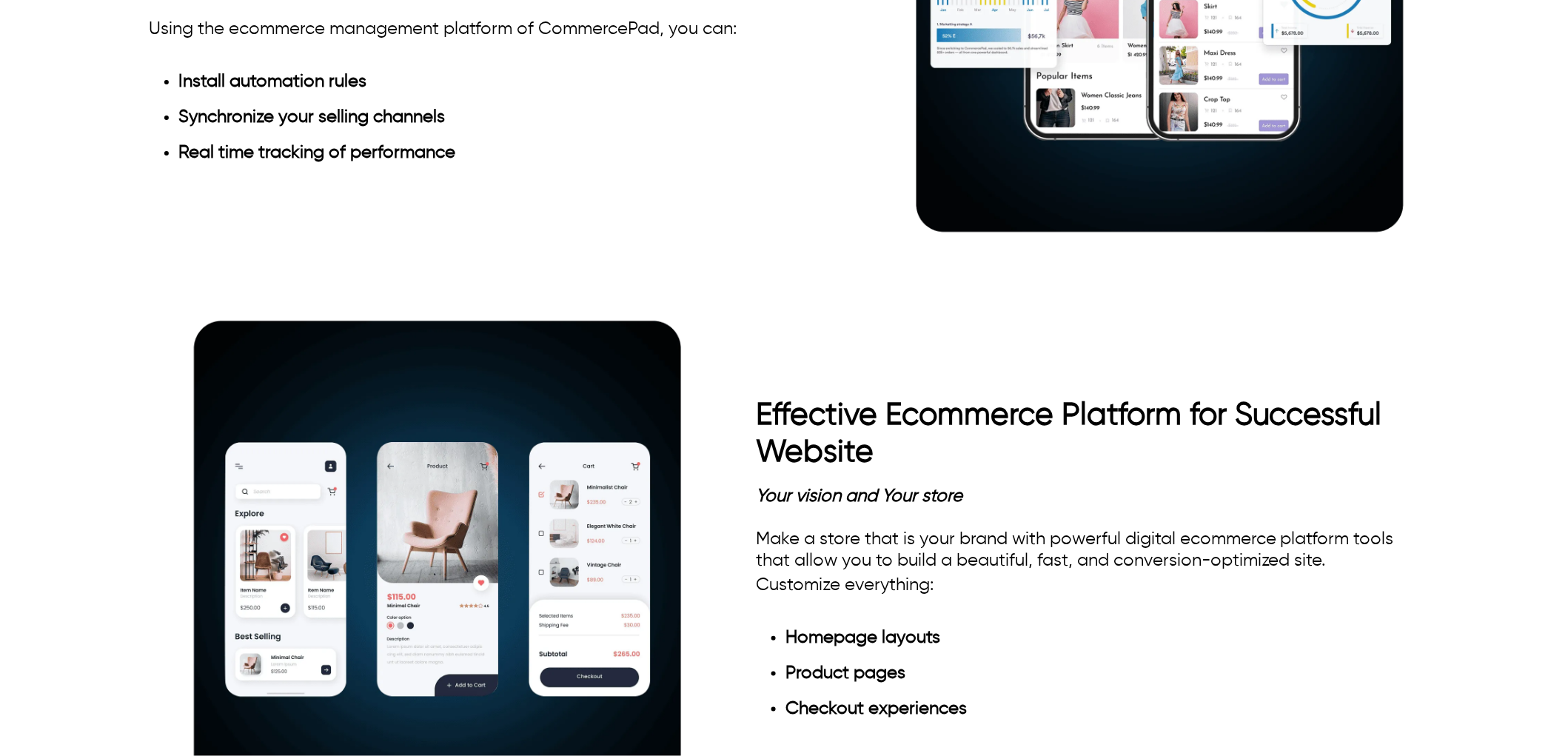
scroll to position [1316, 0]
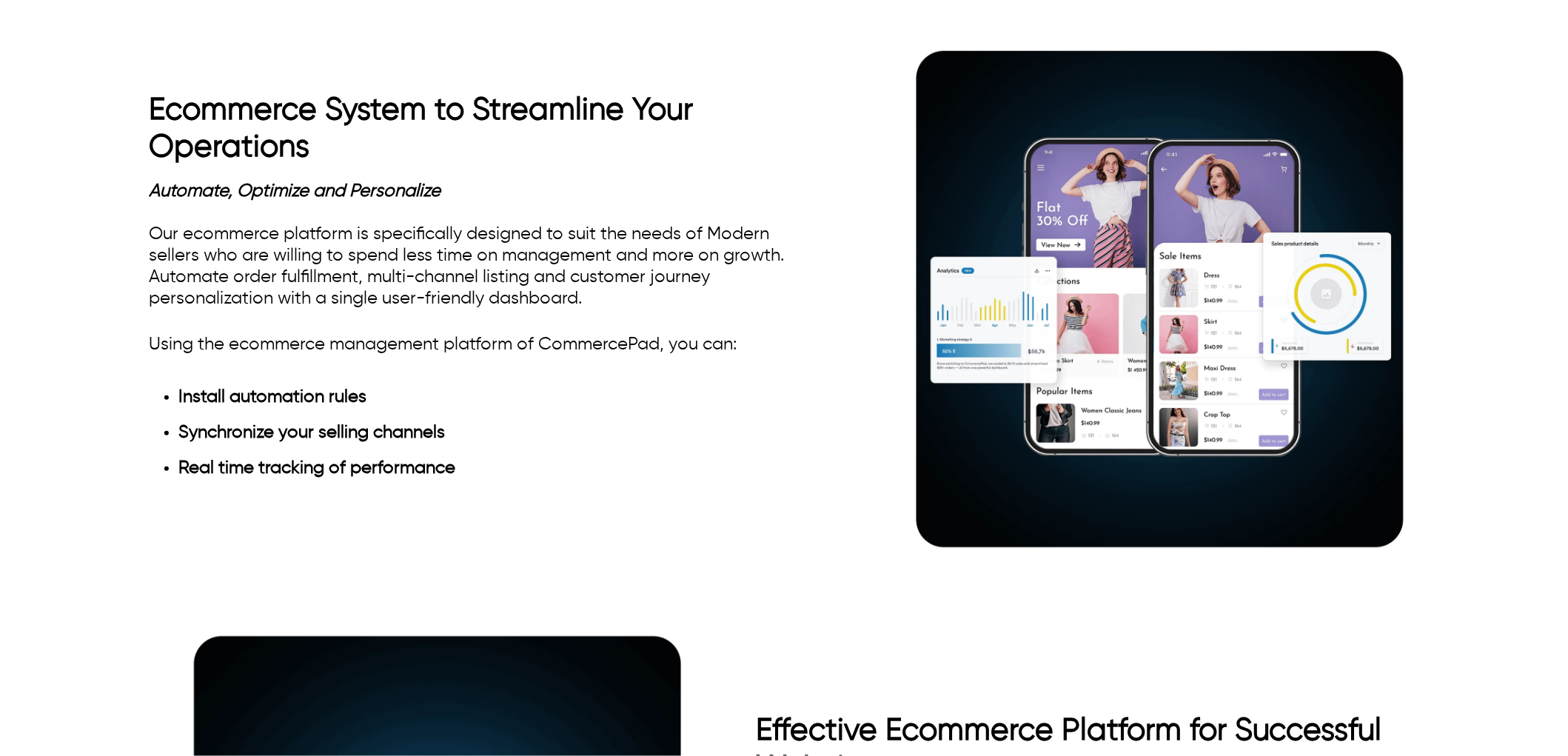
scroll to position [823, 0]
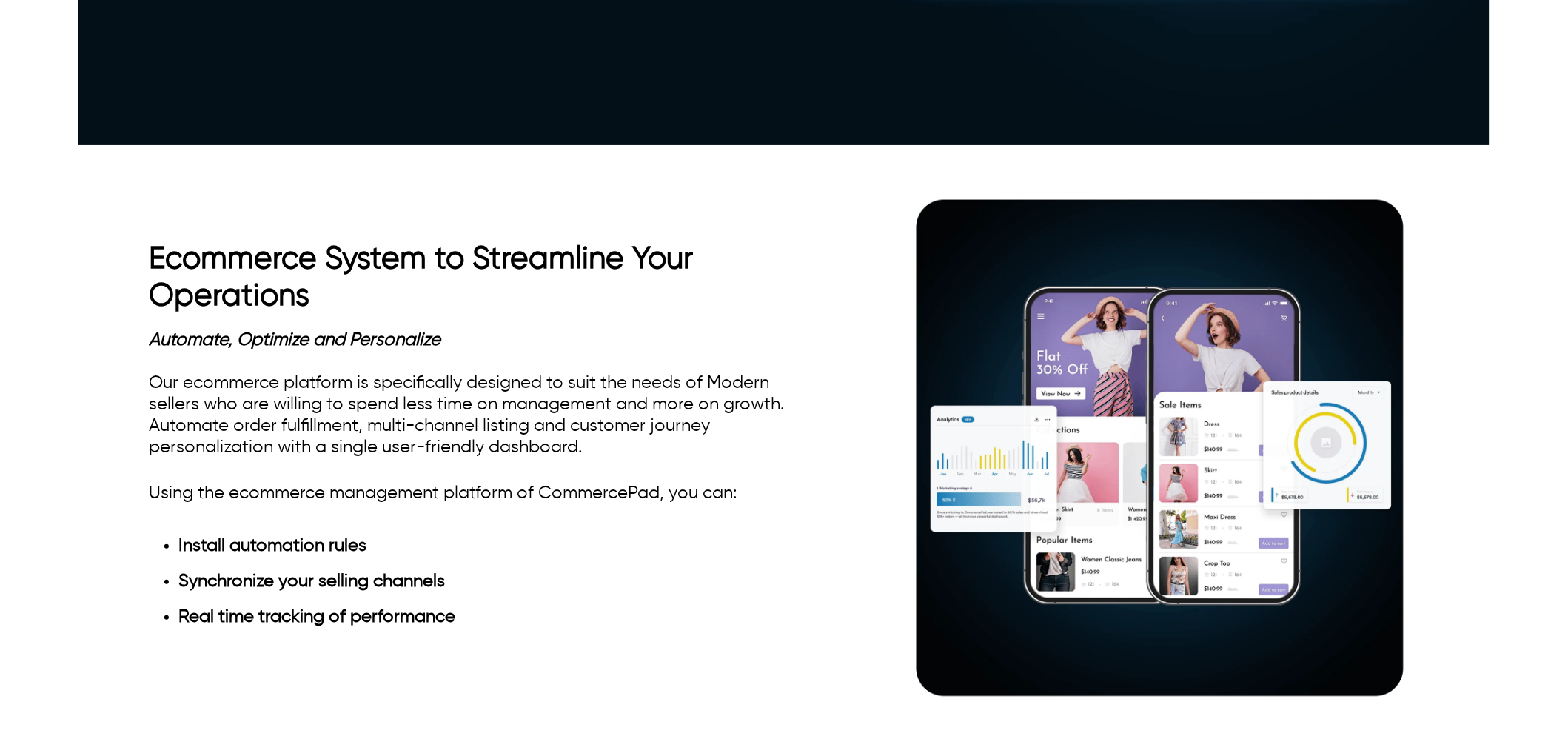
drag, startPoint x: 489, startPoint y: 338, endPoint x: 154, endPoint y: 246, distance: 347.4
drag, startPoint x: 623, startPoint y: 218, endPoint x: 152, endPoint y: 215, distance: 471.0
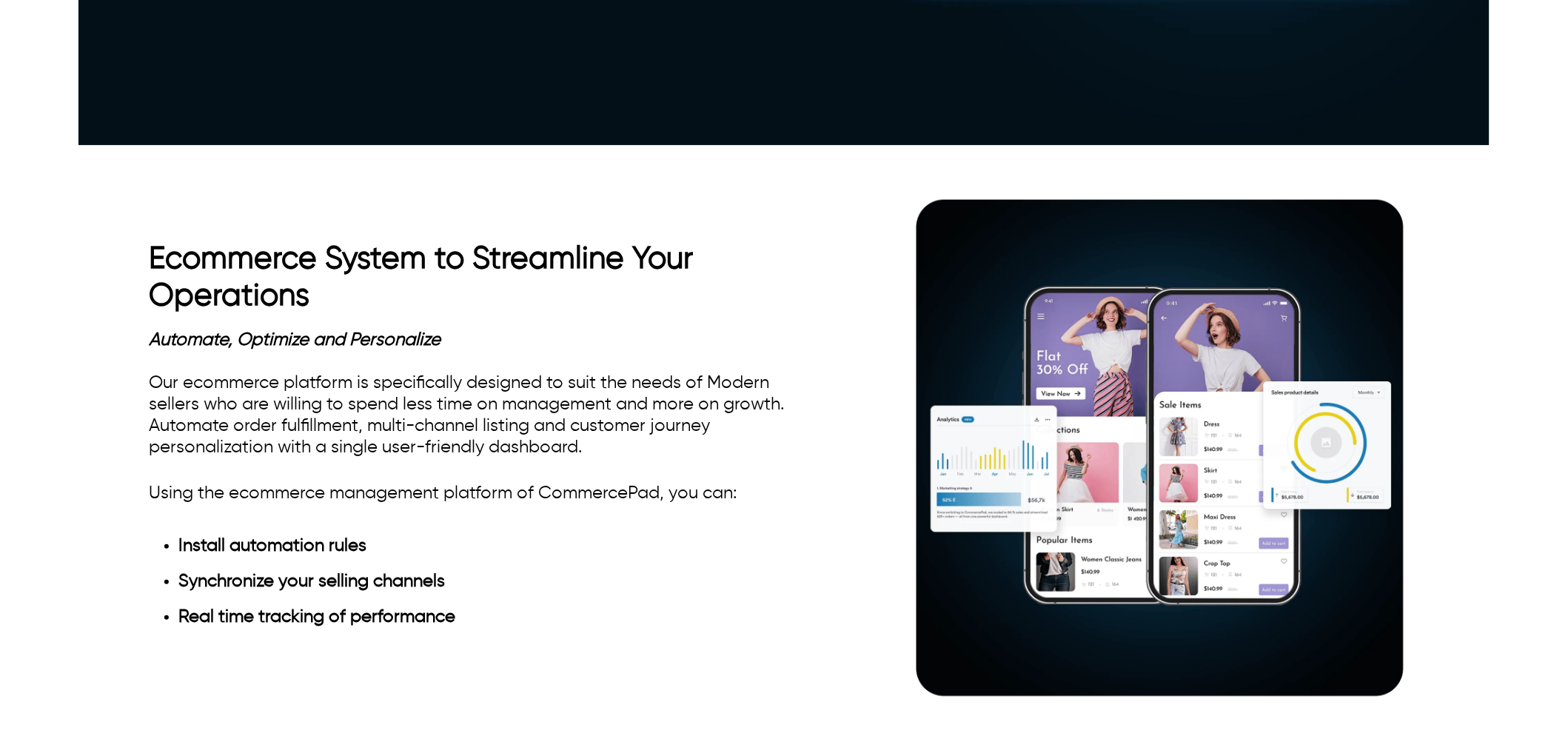
drag, startPoint x: 637, startPoint y: 208, endPoint x: 145, endPoint y: 211, distance: 492.0
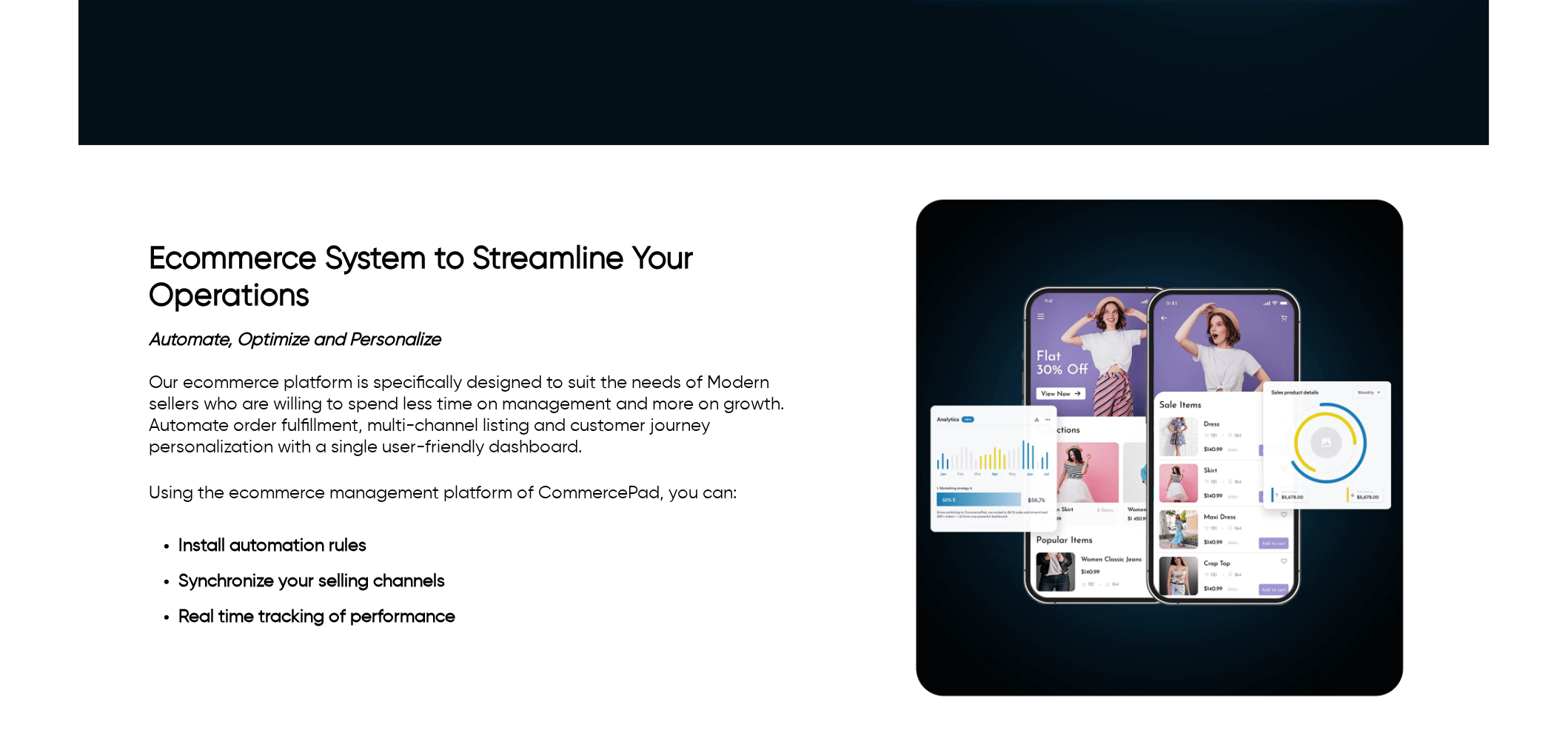
drag, startPoint x: 616, startPoint y: 214, endPoint x: 151, endPoint y: 215, distance: 465.0
copy h3 "Streamline everything. Sell everywhere"
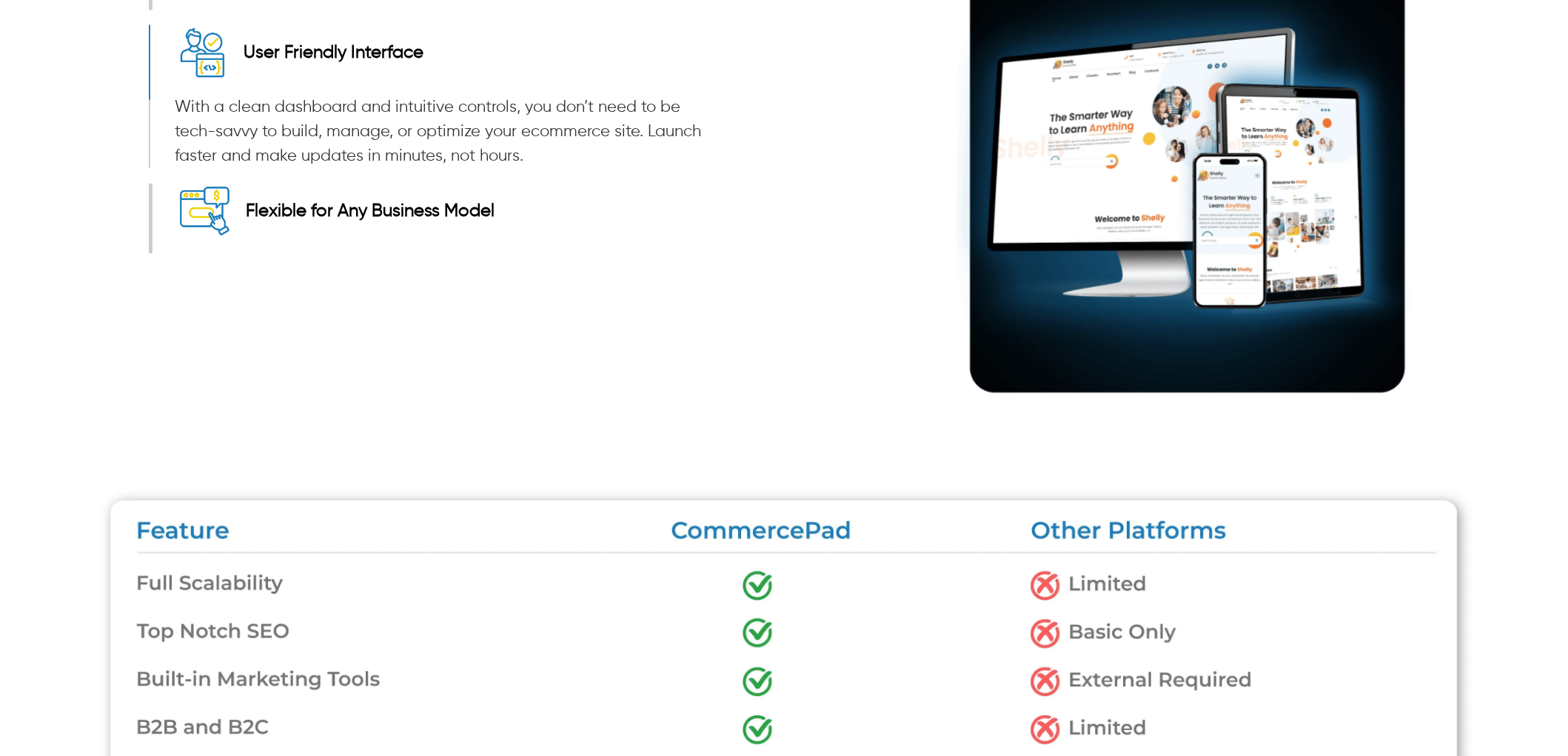
scroll to position [2469, 0]
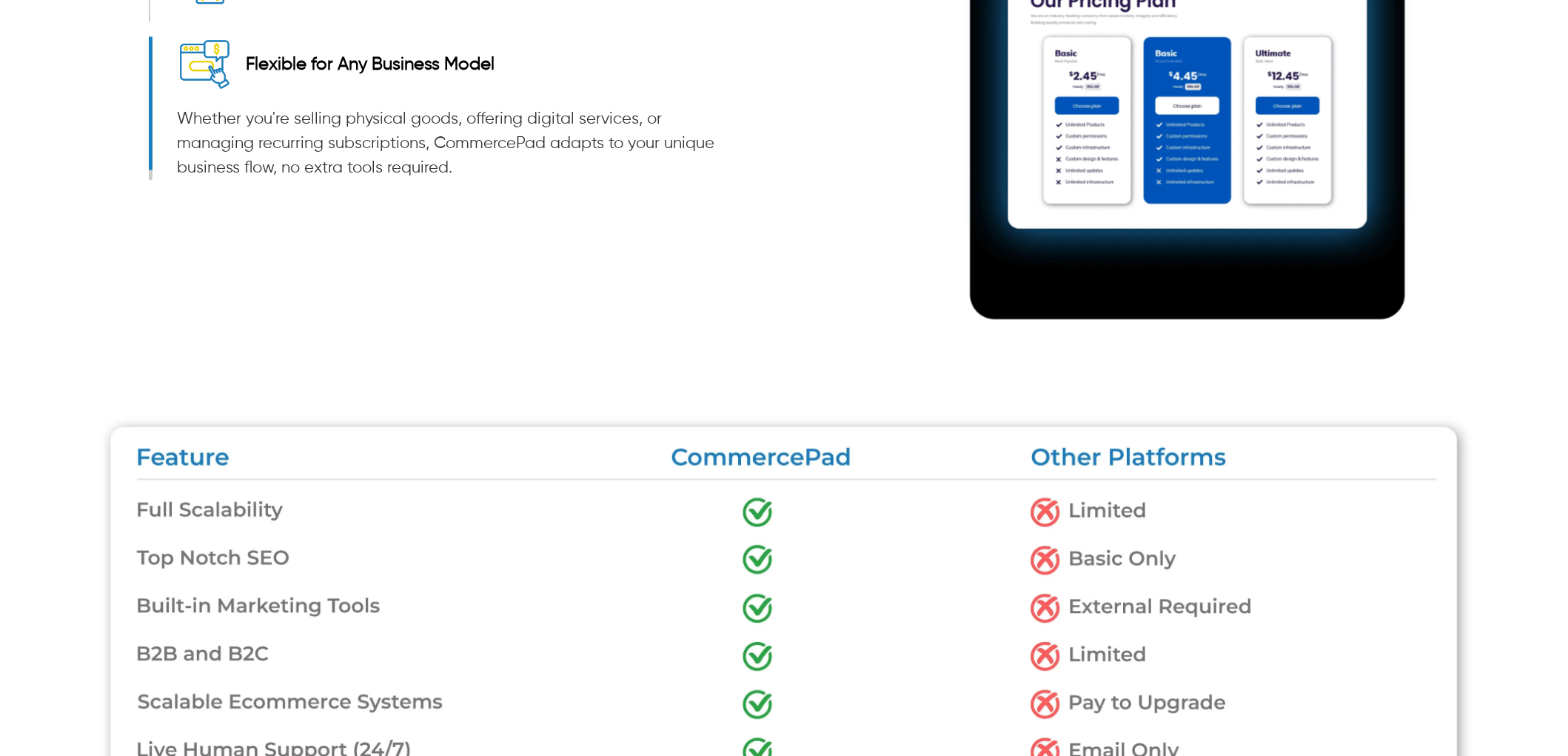
drag, startPoint x: 1127, startPoint y: 273, endPoint x: 78, endPoint y: 250, distance: 1049.3
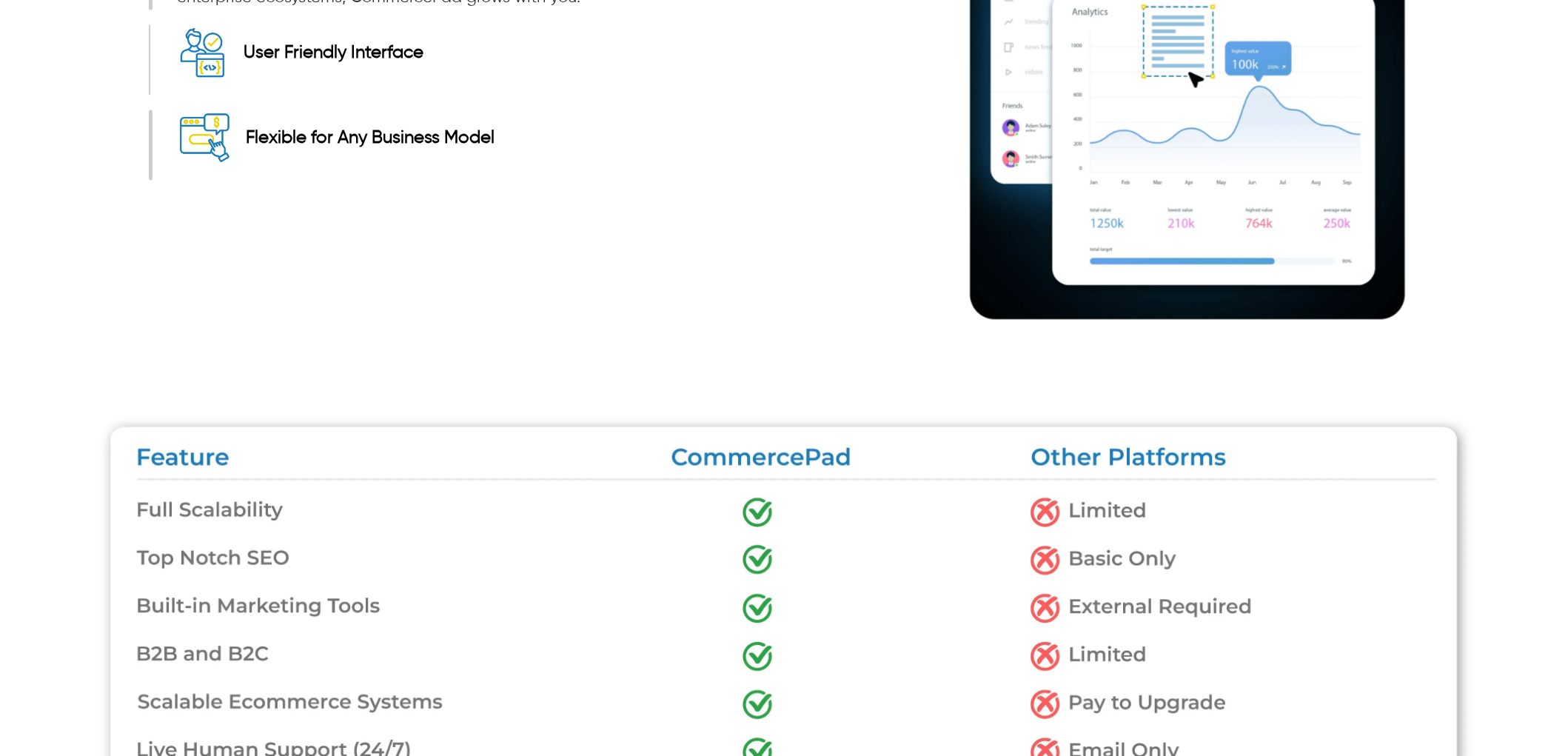
copy p "Whether it is a startup hustler or a global enterprise, CommercePad facilitates…"
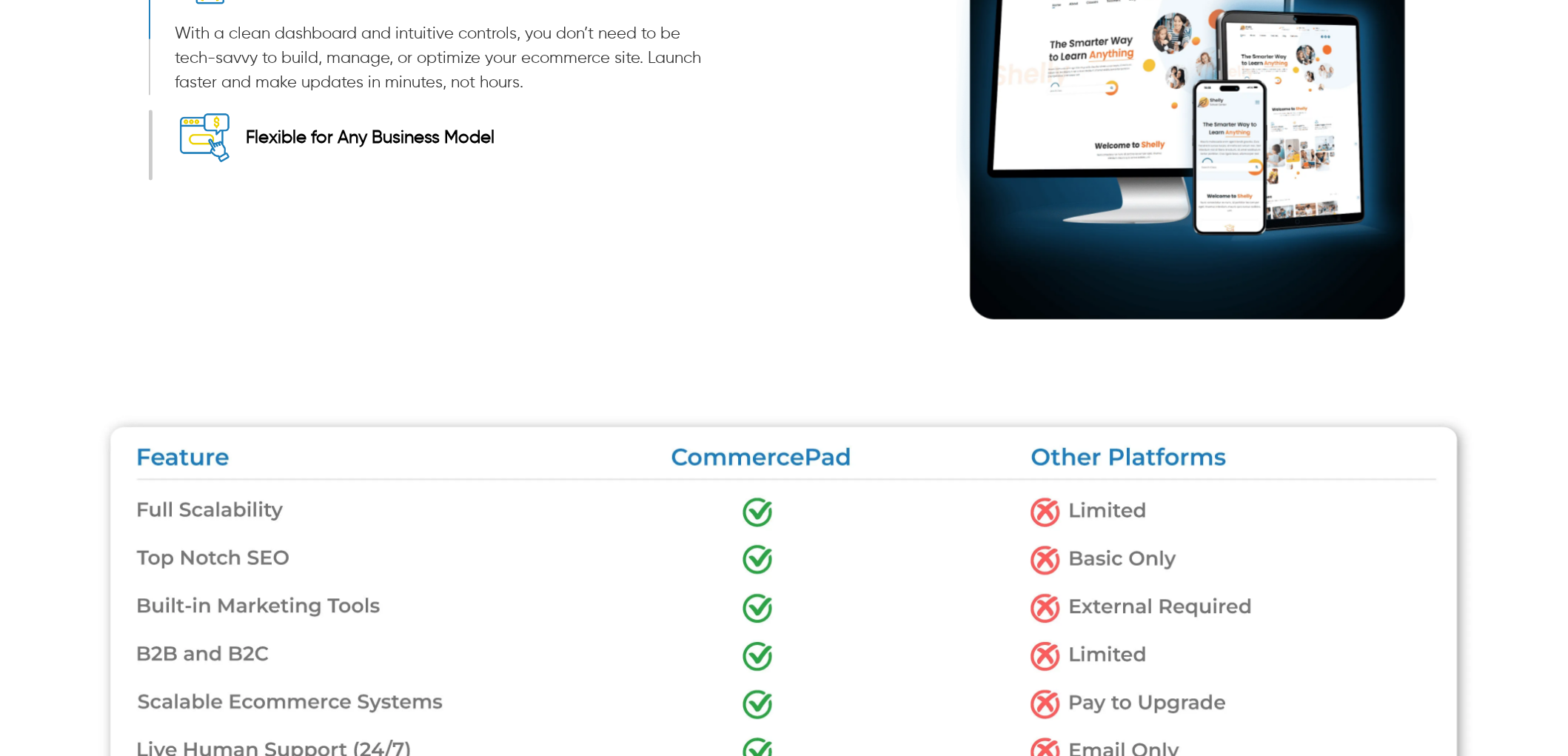
drag, startPoint x: 1123, startPoint y: 275, endPoint x: 158, endPoint y: 238, distance: 965.7
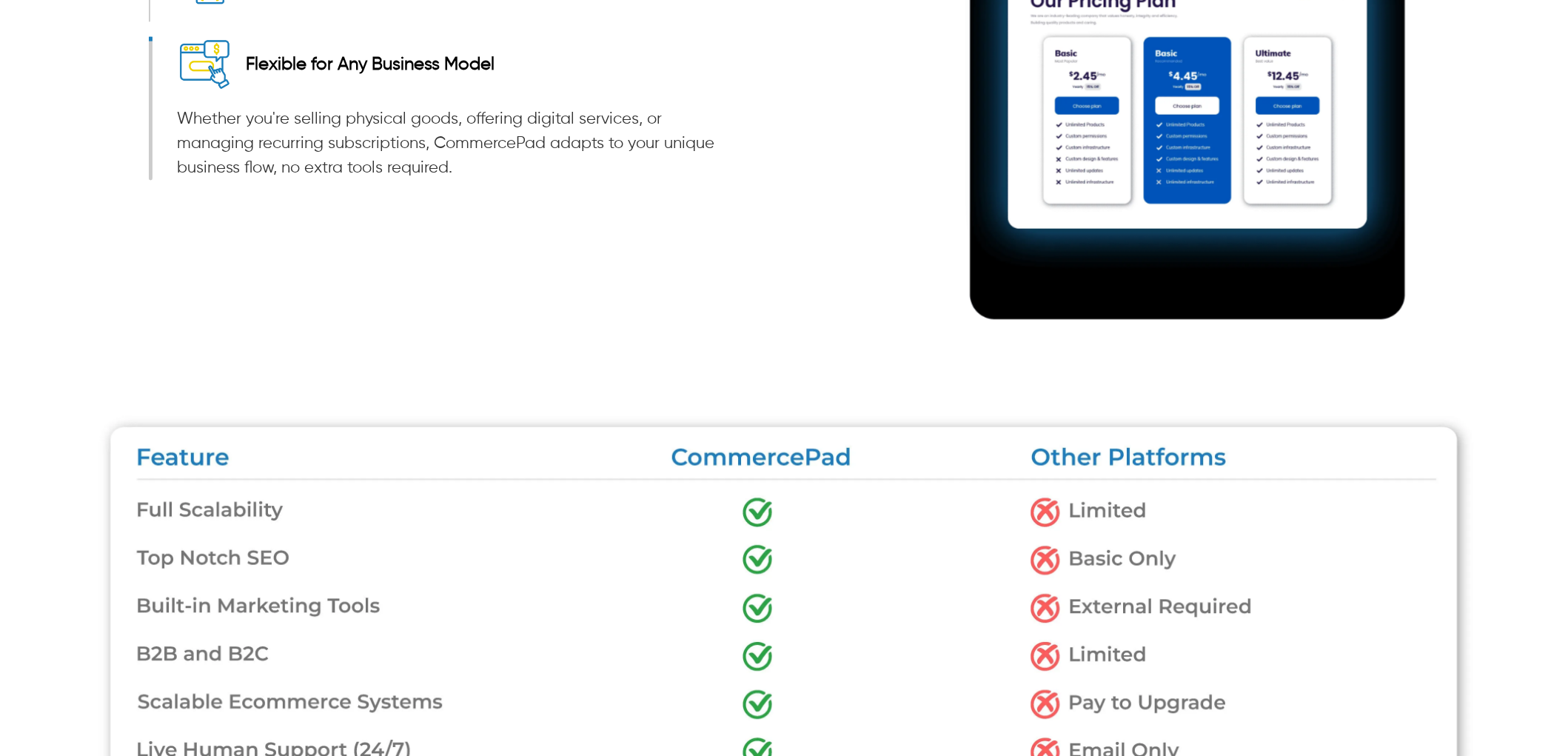
copy p "Whether it is a startup hustler or a global enterprise, CommercePad facilitates…"
drag, startPoint x: 1137, startPoint y: 203, endPoint x: 447, endPoint y: 178, distance: 690.5
drag, startPoint x: 439, startPoint y: 192, endPoint x: 1133, endPoint y: 205, distance: 694.1
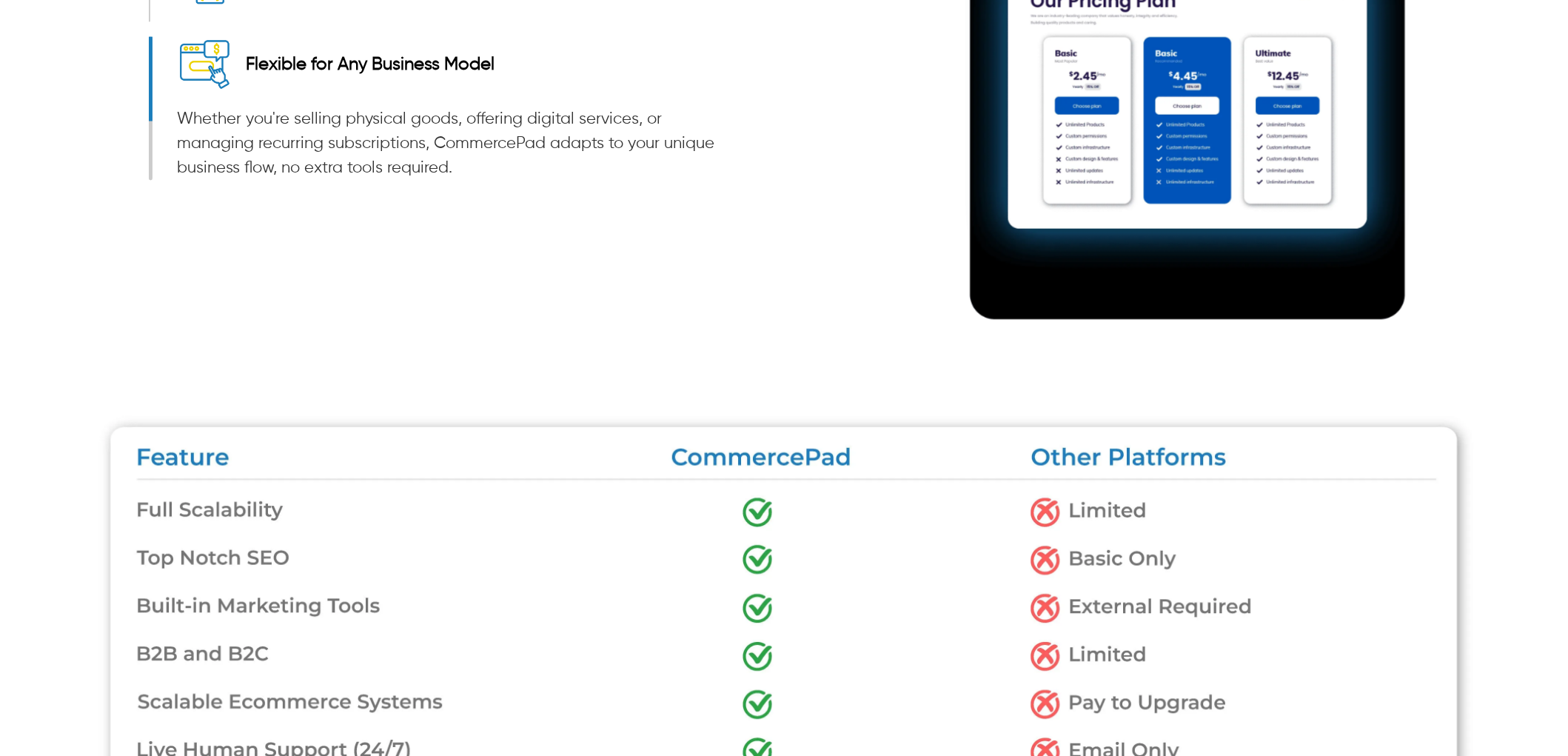
drag, startPoint x: 1124, startPoint y: 276, endPoint x: 176, endPoint y: 223, distance: 949.5
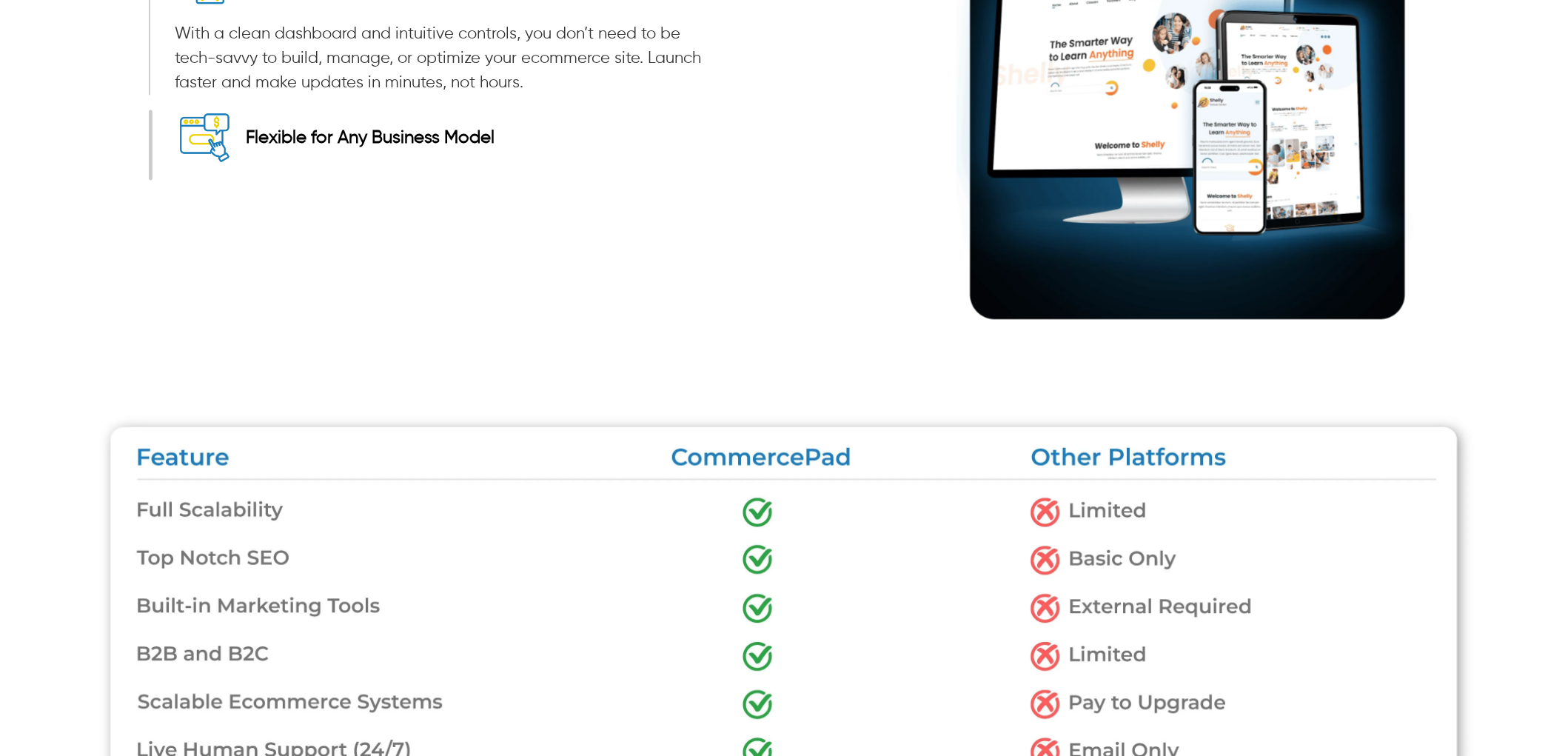
drag, startPoint x: 1134, startPoint y: 276, endPoint x: 146, endPoint y: 225, distance: 989.3
copy p "Whether it is a startup hustler or a global enterprise, CommercePad facilitates…"
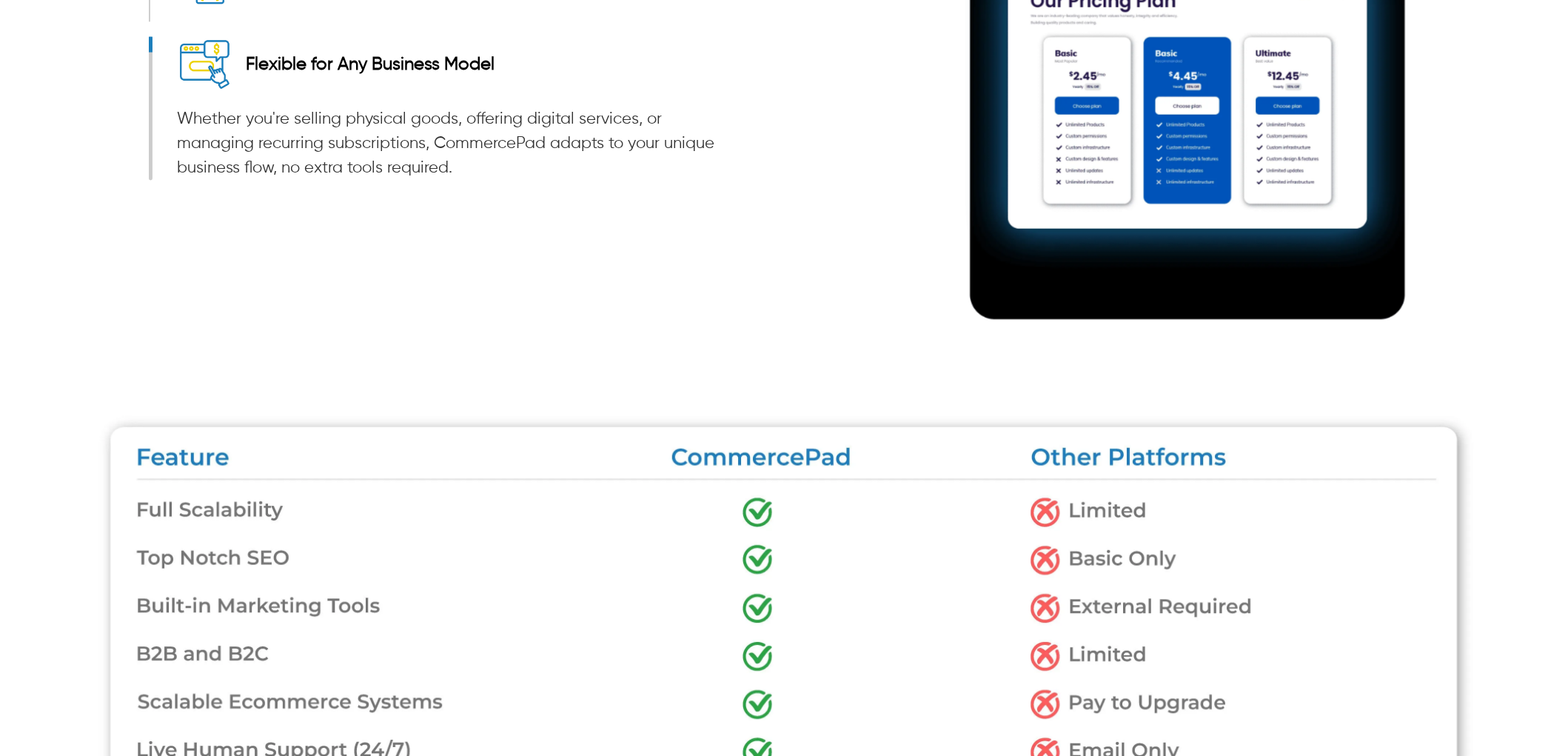
drag, startPoint x: 1138, startPoint y: 197, endPoint x: 452, endPoint y: 197, distance: 686.0
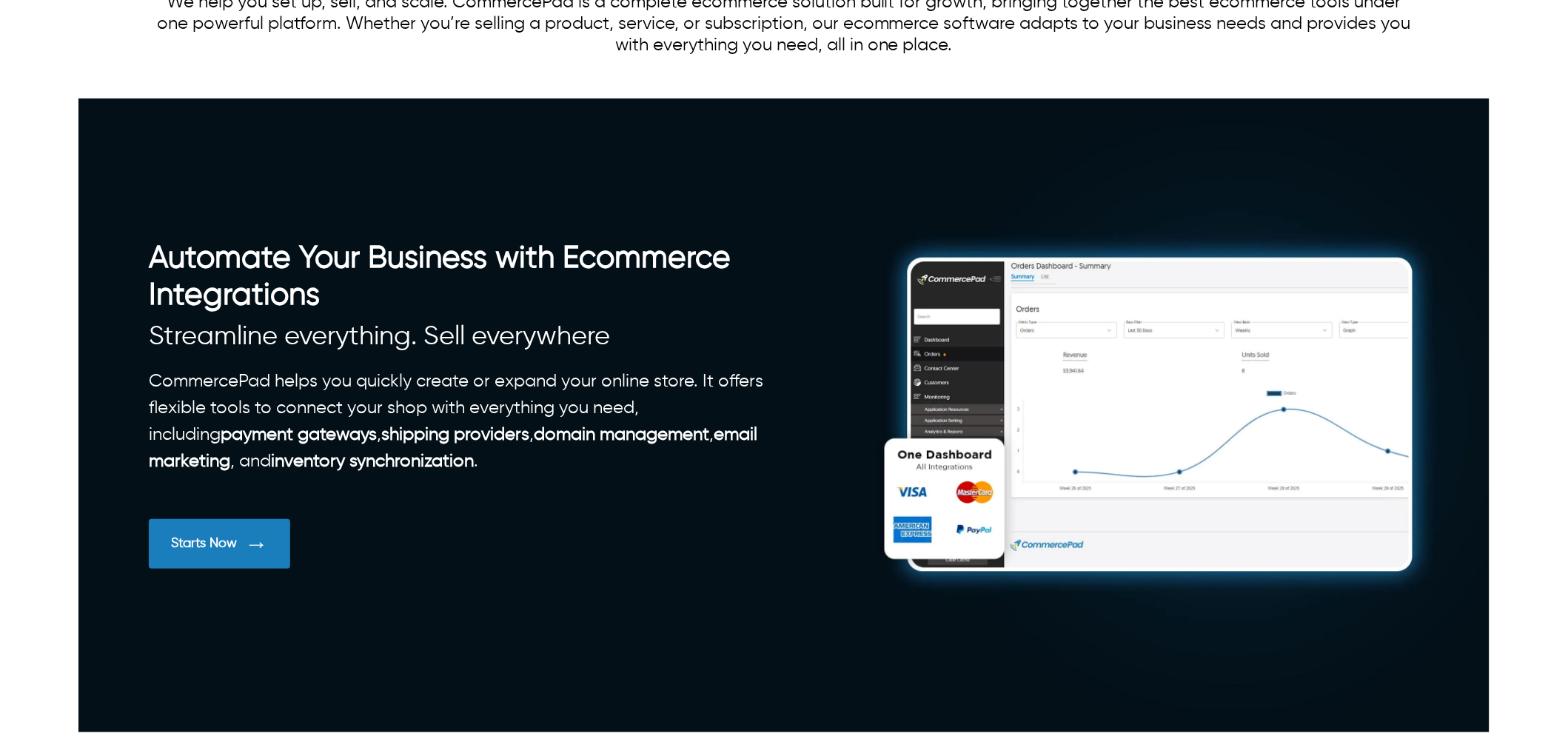
scroll to position [0, 0]
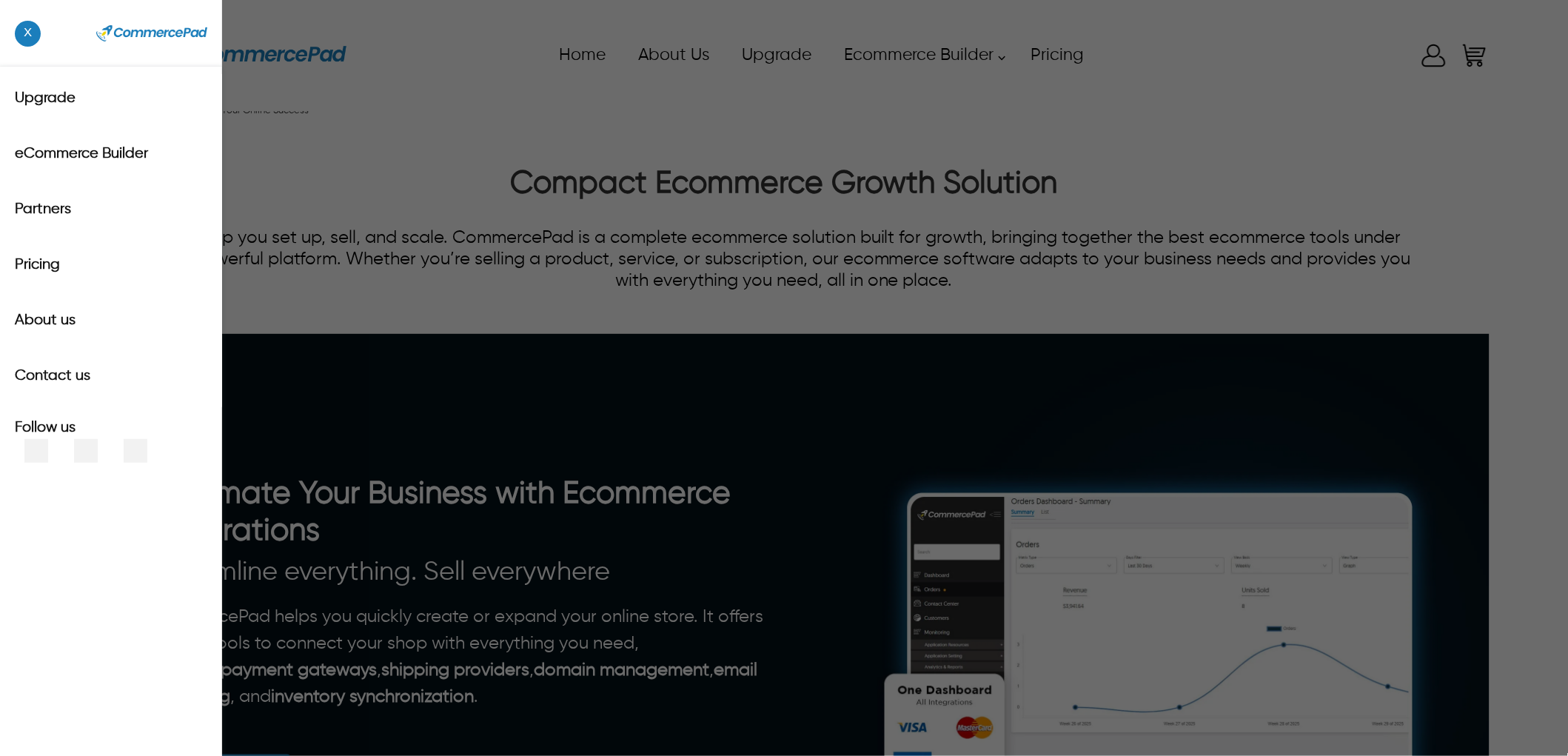
click at [98, 53] on div "x Upgrade eCommerce Builder Partners Pricing About us Contact us Follow us Home…" at bounding box center [783, 56] width 1411 height 67
click at [521, 91] on div "x Upgrade eCommerce Builder Partners Pricing About us Contact us Follow us" at bounding box center [784, 378] width 1568 height 756
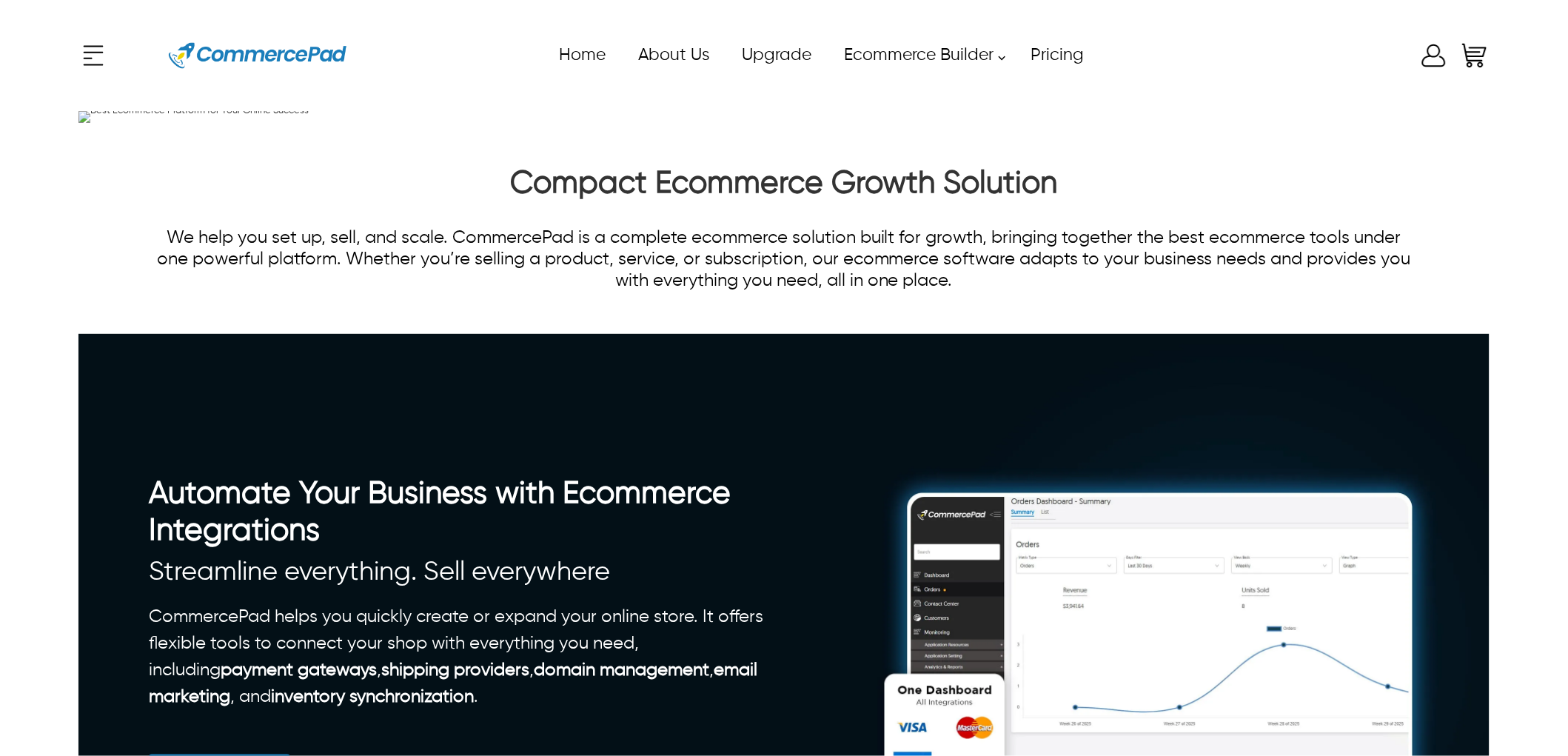
click at [1410, 56] on icon "Enter to Open SignUp and Register OverLay" at bounding box center [1434, 55] width 30 height 30
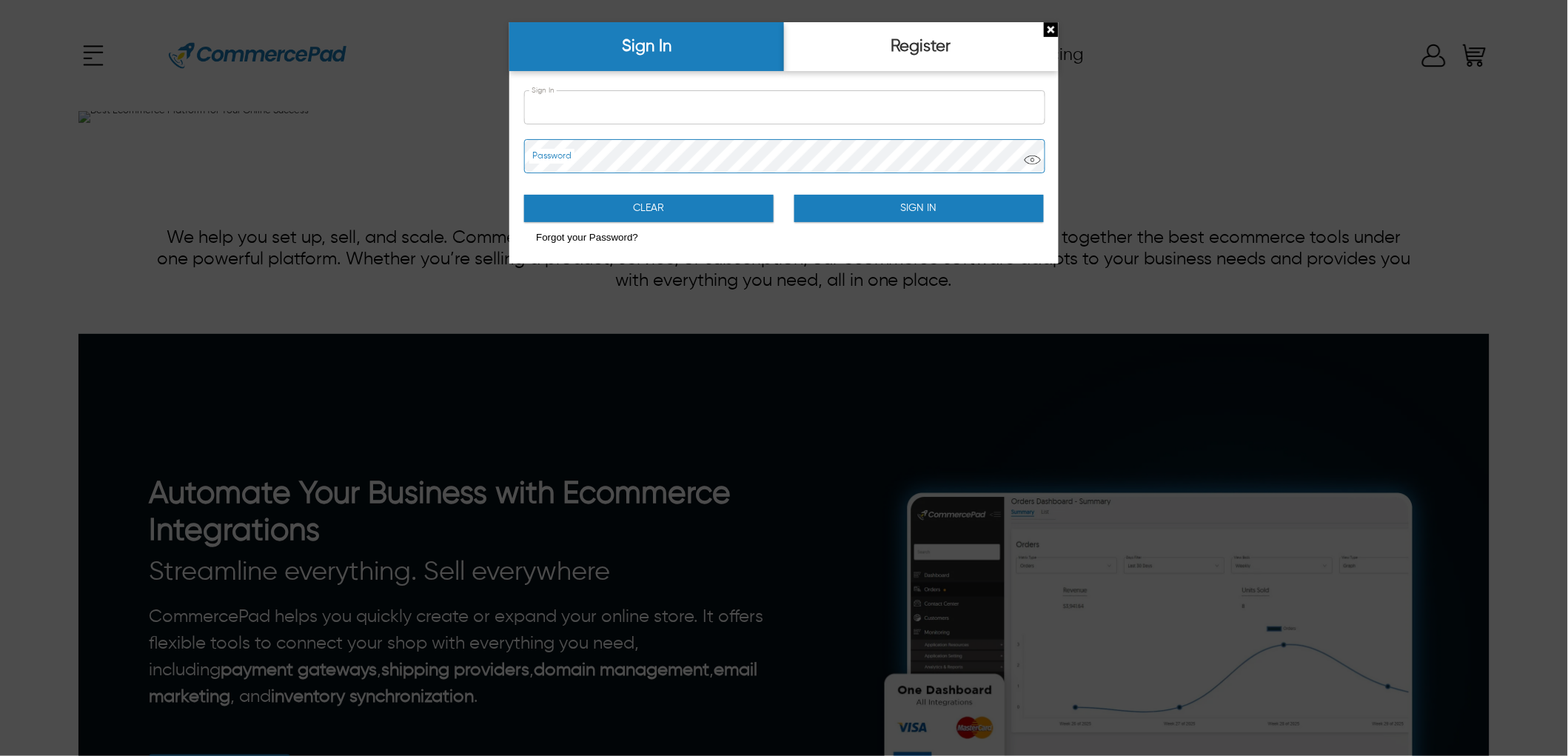
type input "**********"
click at [691, 121] on input "**********" at bounding box center [784, 107] width 519 height 33
click at [829, 239] on div "Forgot your Password?" at bounding box center [783, 237] width 519 height 23
click at [864, 209] on button "Sign In" at bounding box center [919, 209] width 250 height 27
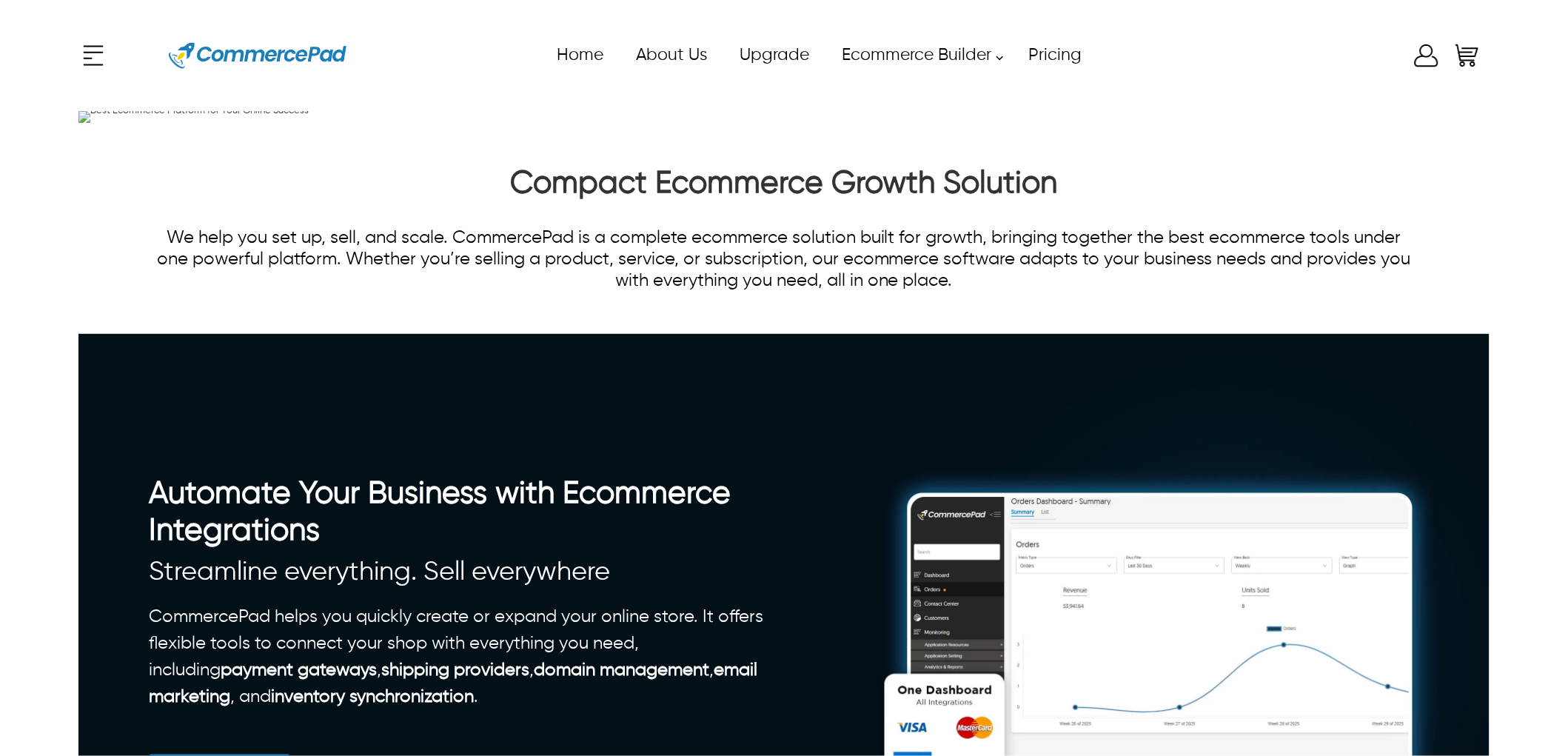
click at [1410, 62] on div "x Upgrade eCommerce Builder Partners Pricing About us Contact us Follow us Home…" at bounding box center [783, 56] width 1411 height 67
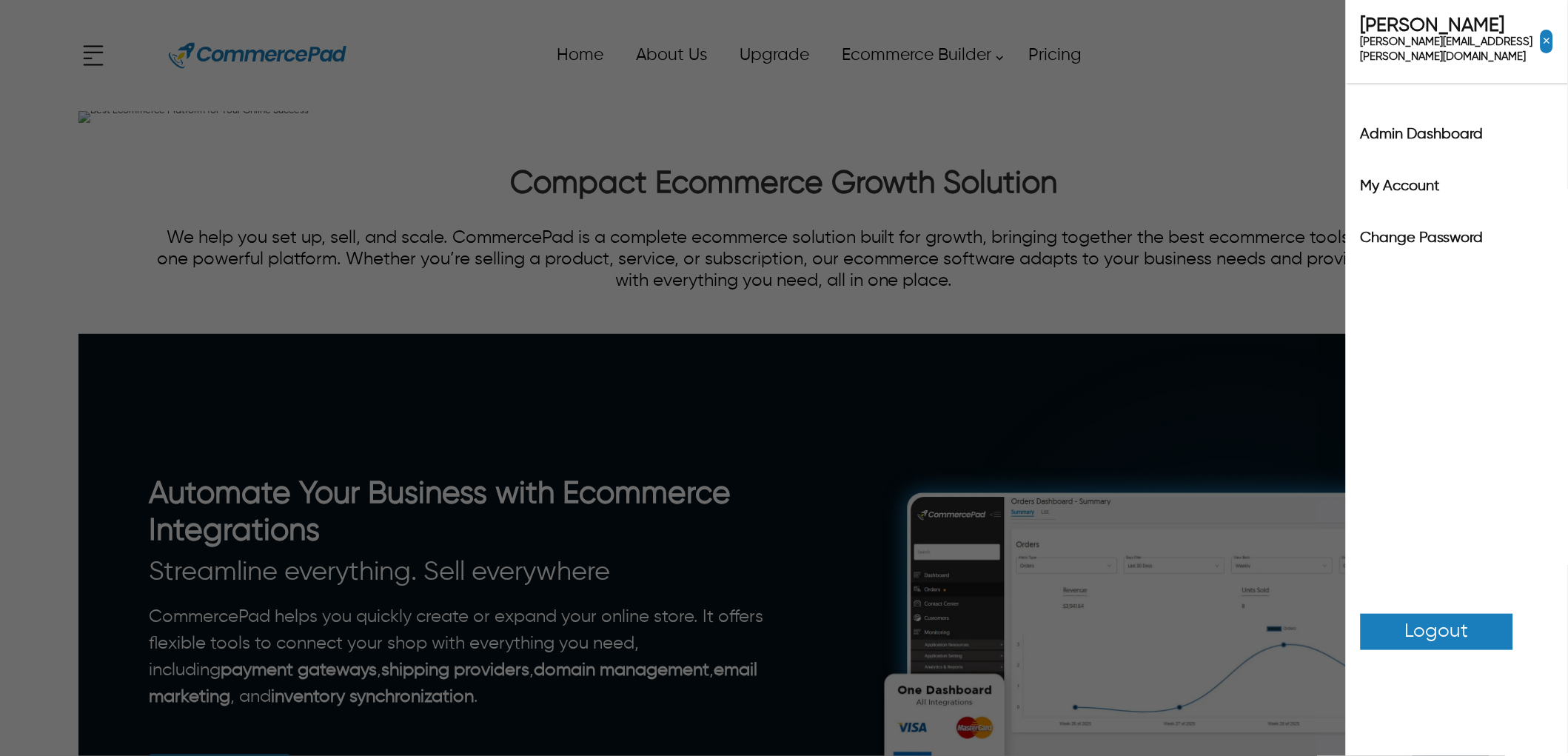
click at [1399, 127] on label "Admin Dashboard" at bounding box center [1457, 134] width 192 height 15
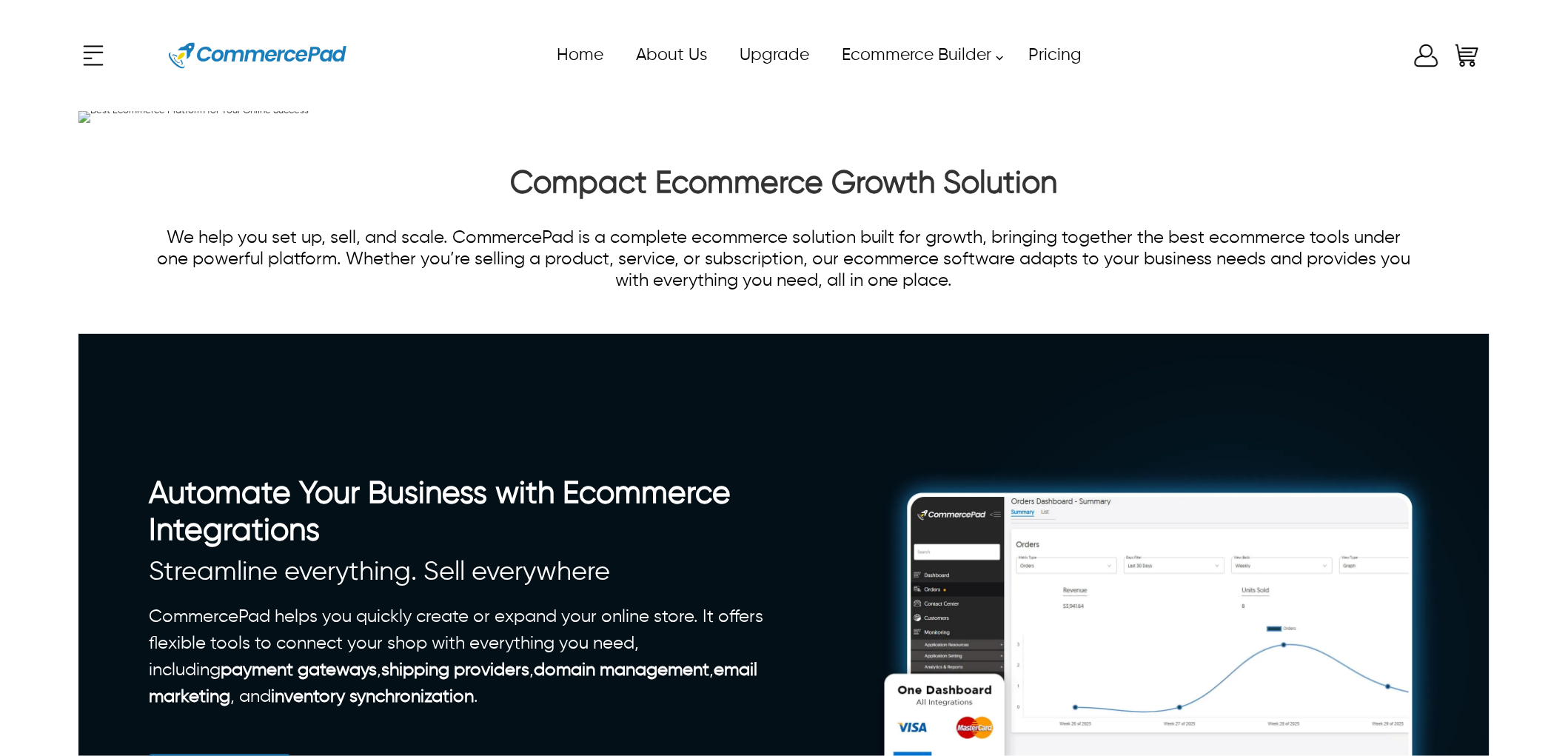
drag, startPoint x: 364, startPoint y: 275, endPoint x: 476, endPoint y: 203, distance: 133.1
click at [476, 123] on div "Best Ecommerce Platform for Your Online Success" at bounding box center [430, 117] width 562 height 12
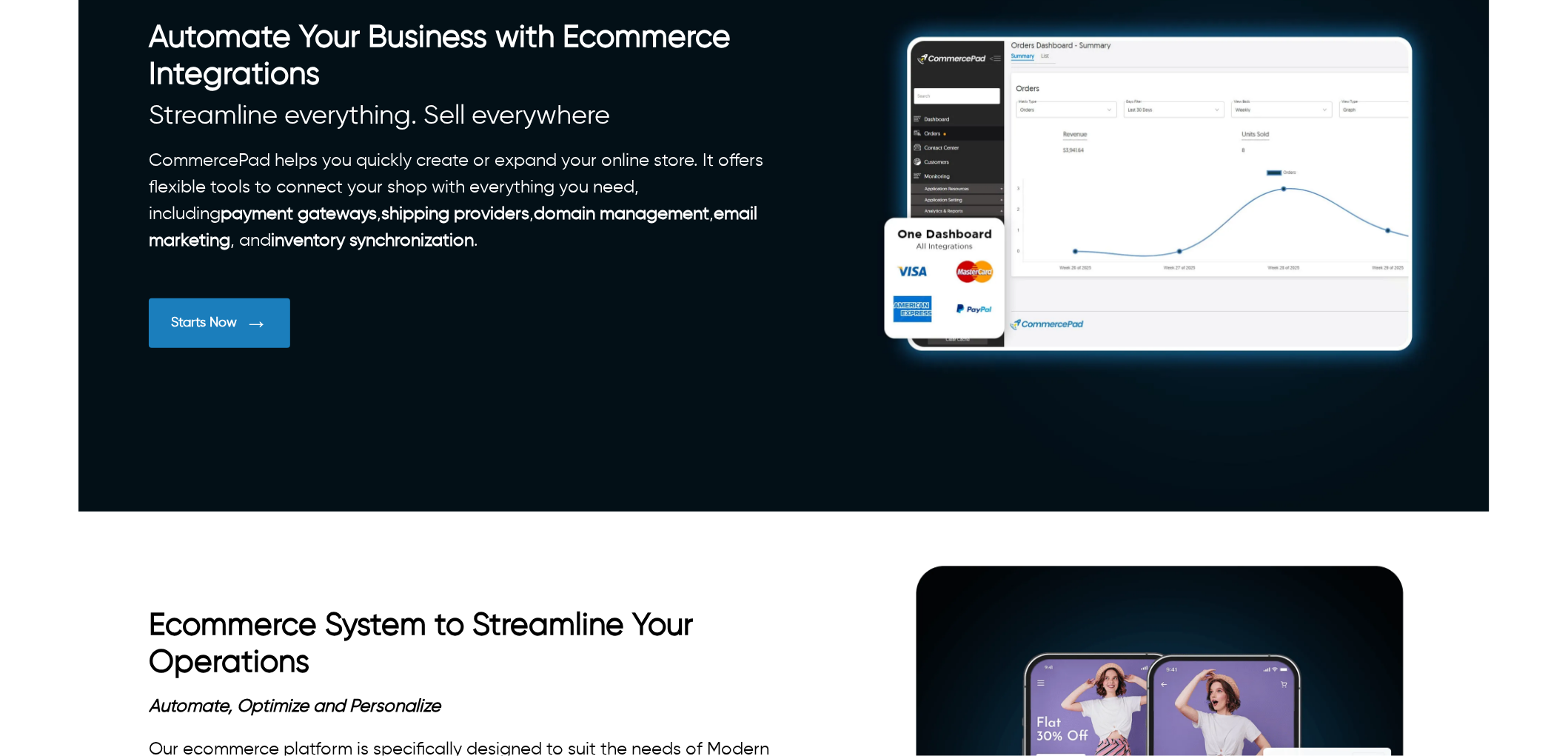
scroll to position [493, 0]
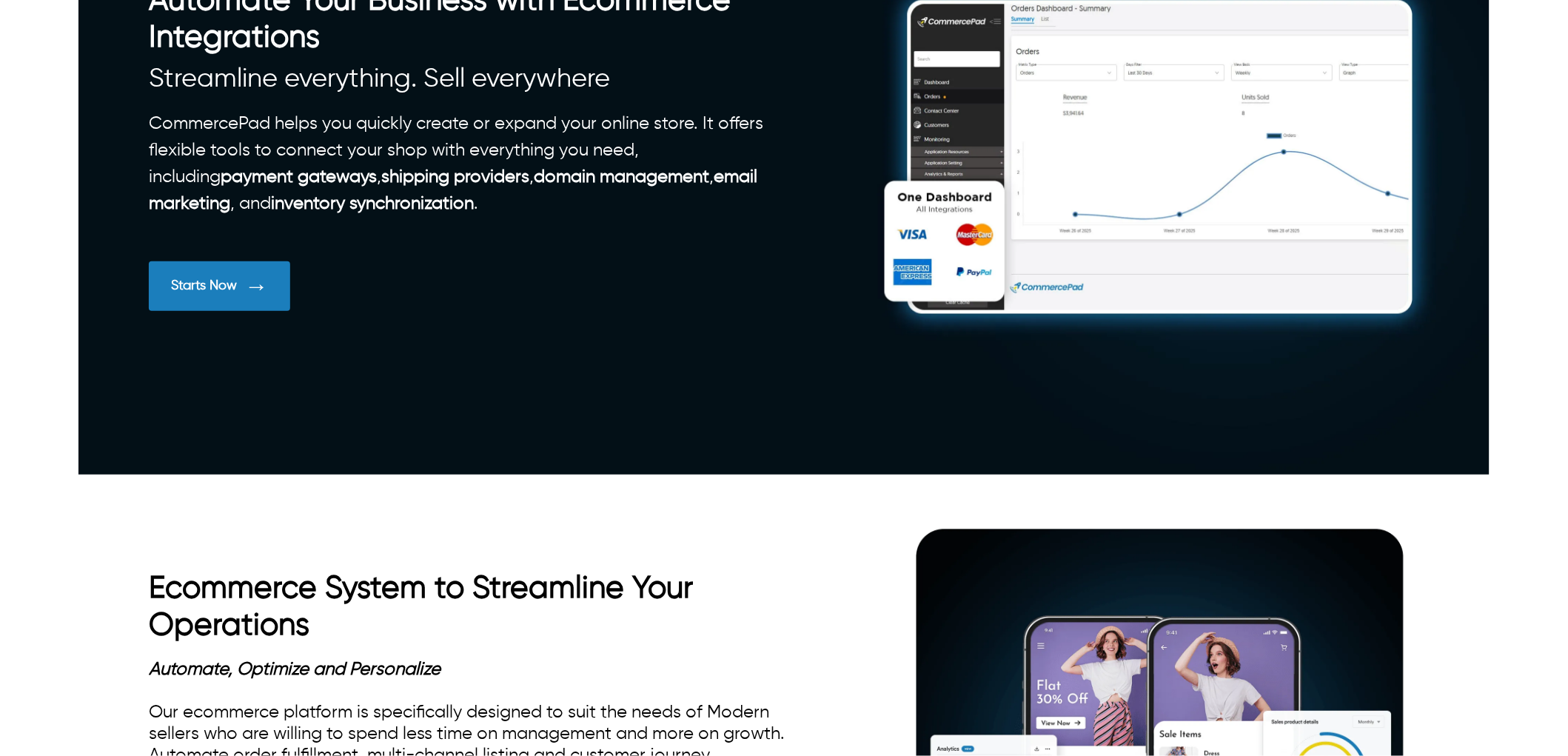
drag, startPoint x: 1069, startPoint y: 153, endPoint x: 509, endPoint y: 150, distance: 560.0
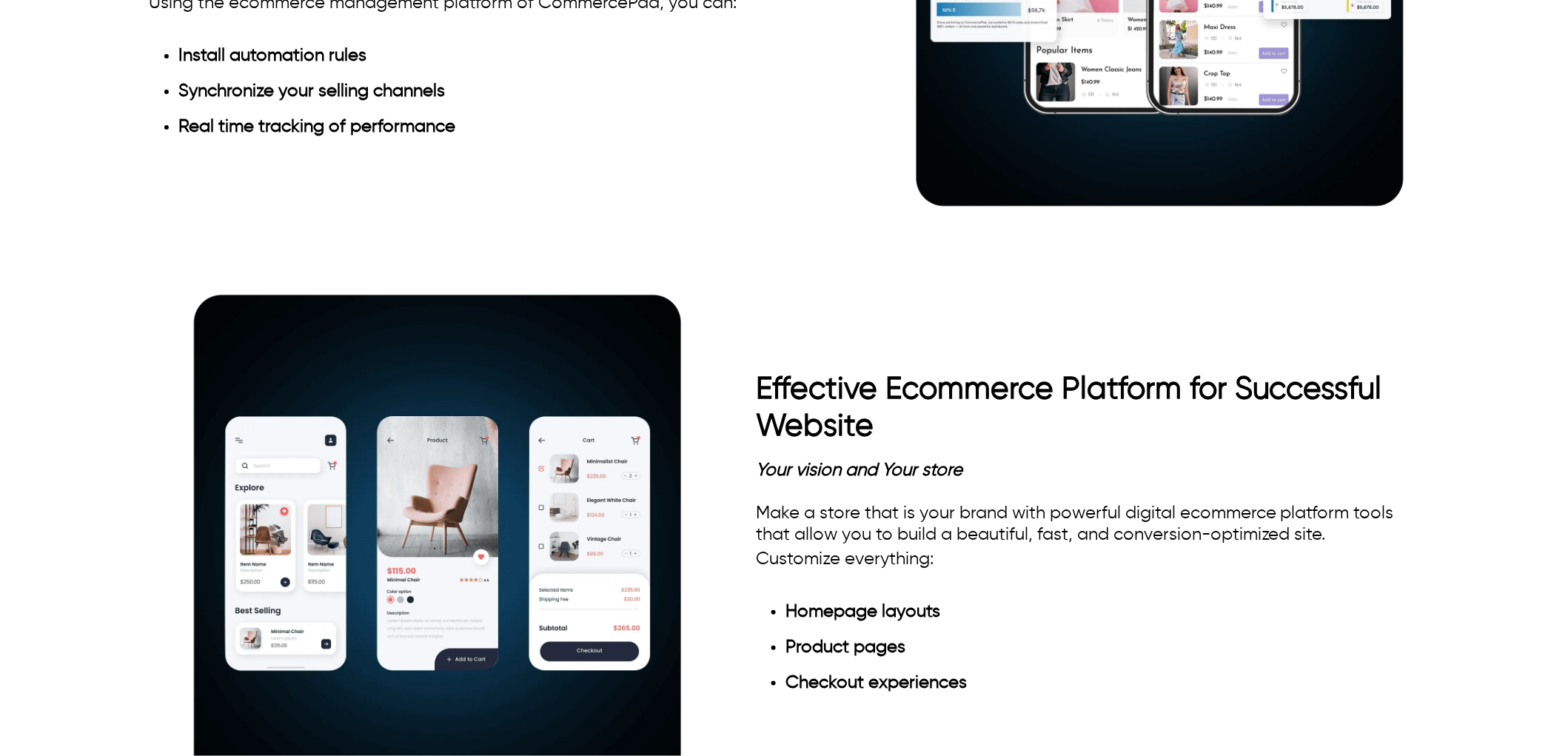
scroll to position [1316, 0]
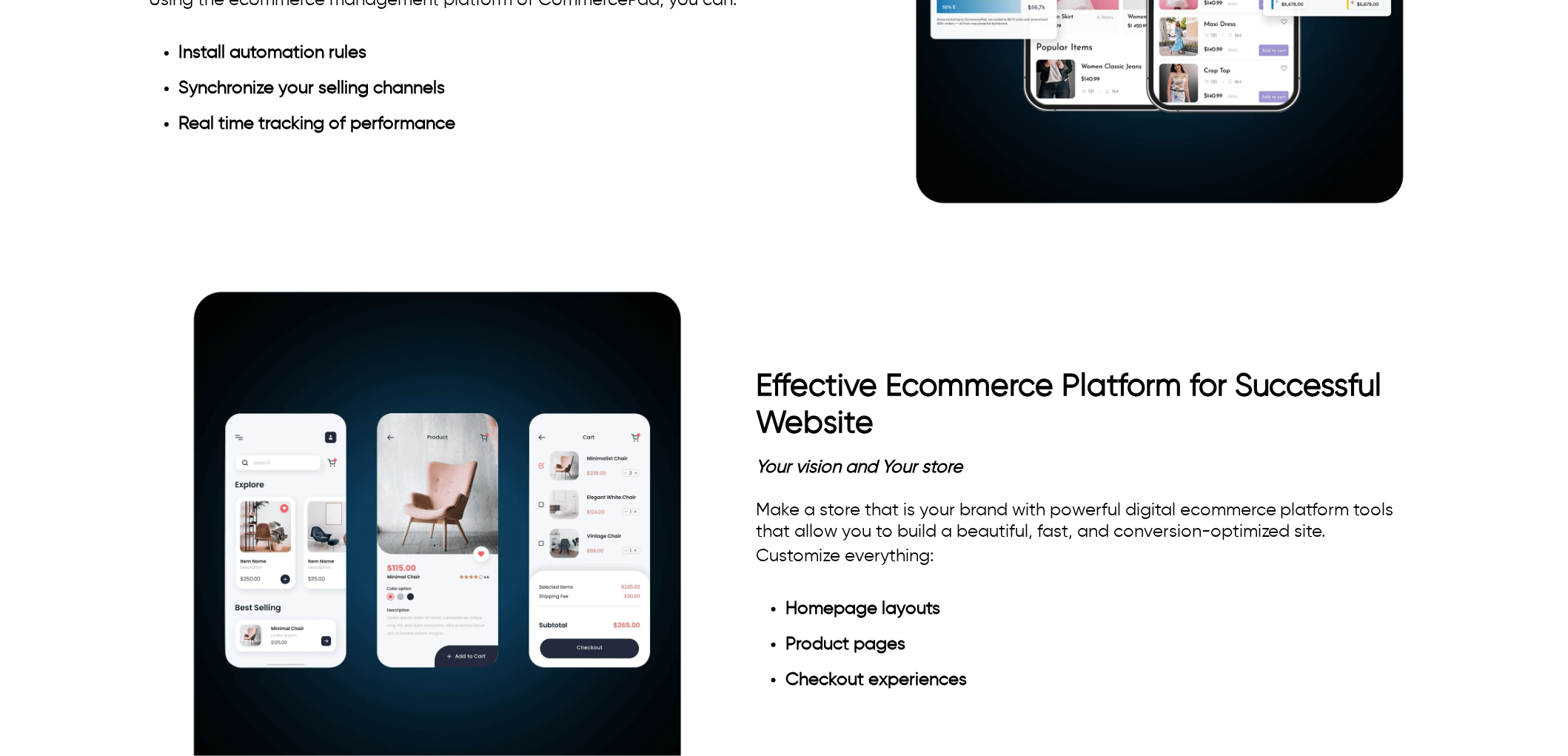
drag, startPoint x: 311, startPoint y: 257, endPoint x: 153, endPoint y: 224, distance: 161.4
drag, startPoint x: 308, startPoint y: 260, endPoint x: 165, endPoint y: 220, distance: 148.5
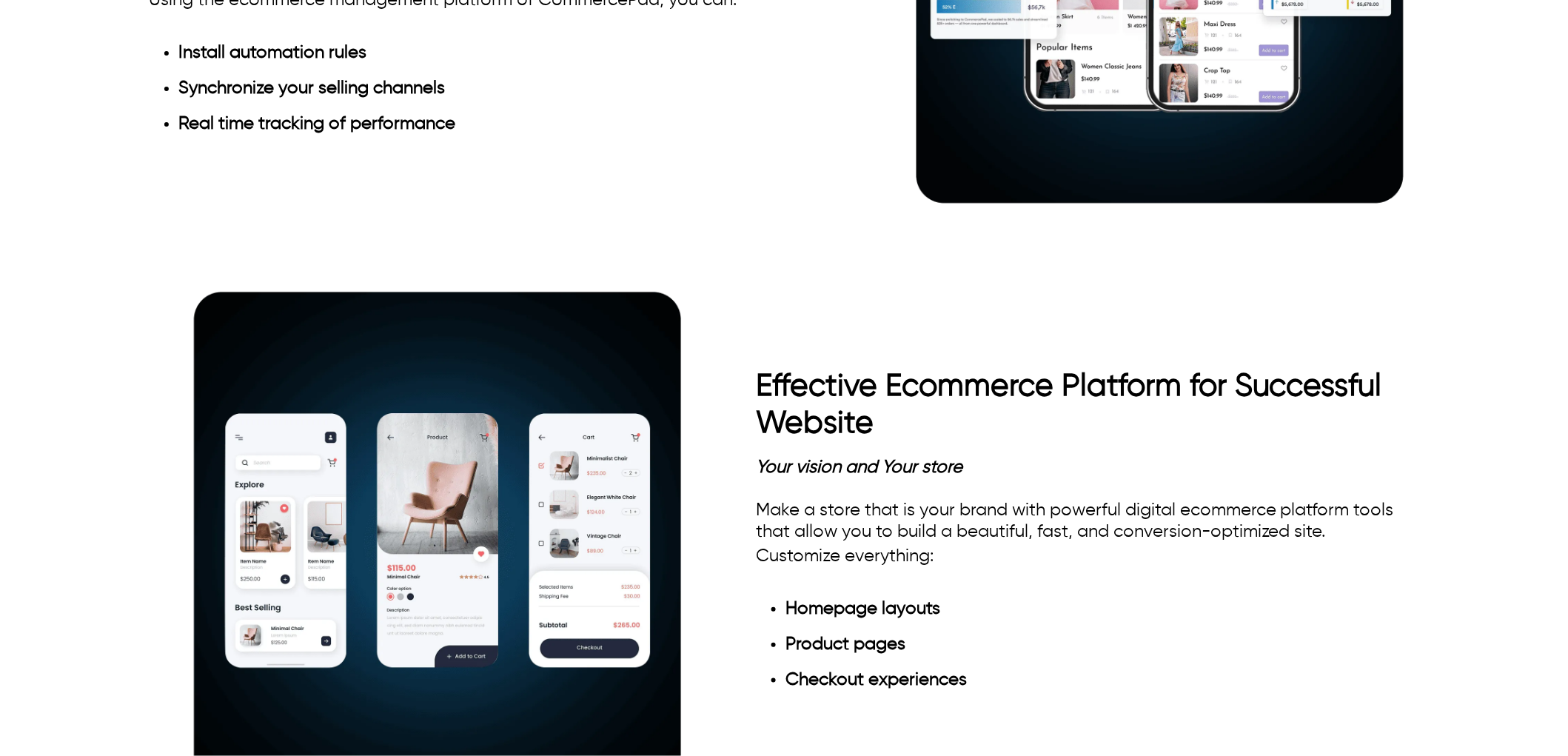
drag, startPoint x: 447, startPoint y: 296, endPoint x: 156, endPoint y: 300, distance: 291.0
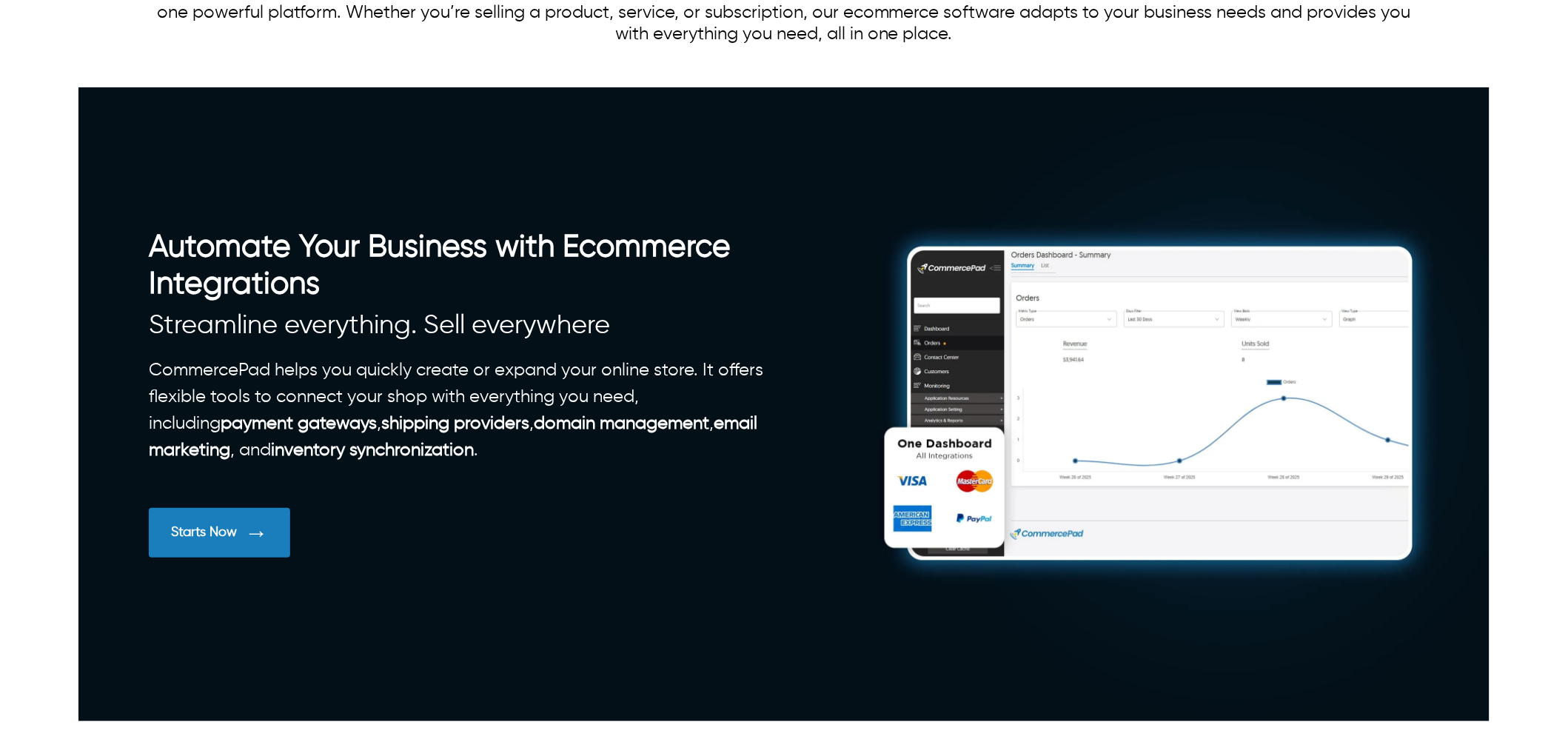
scroll to position [0, 0]
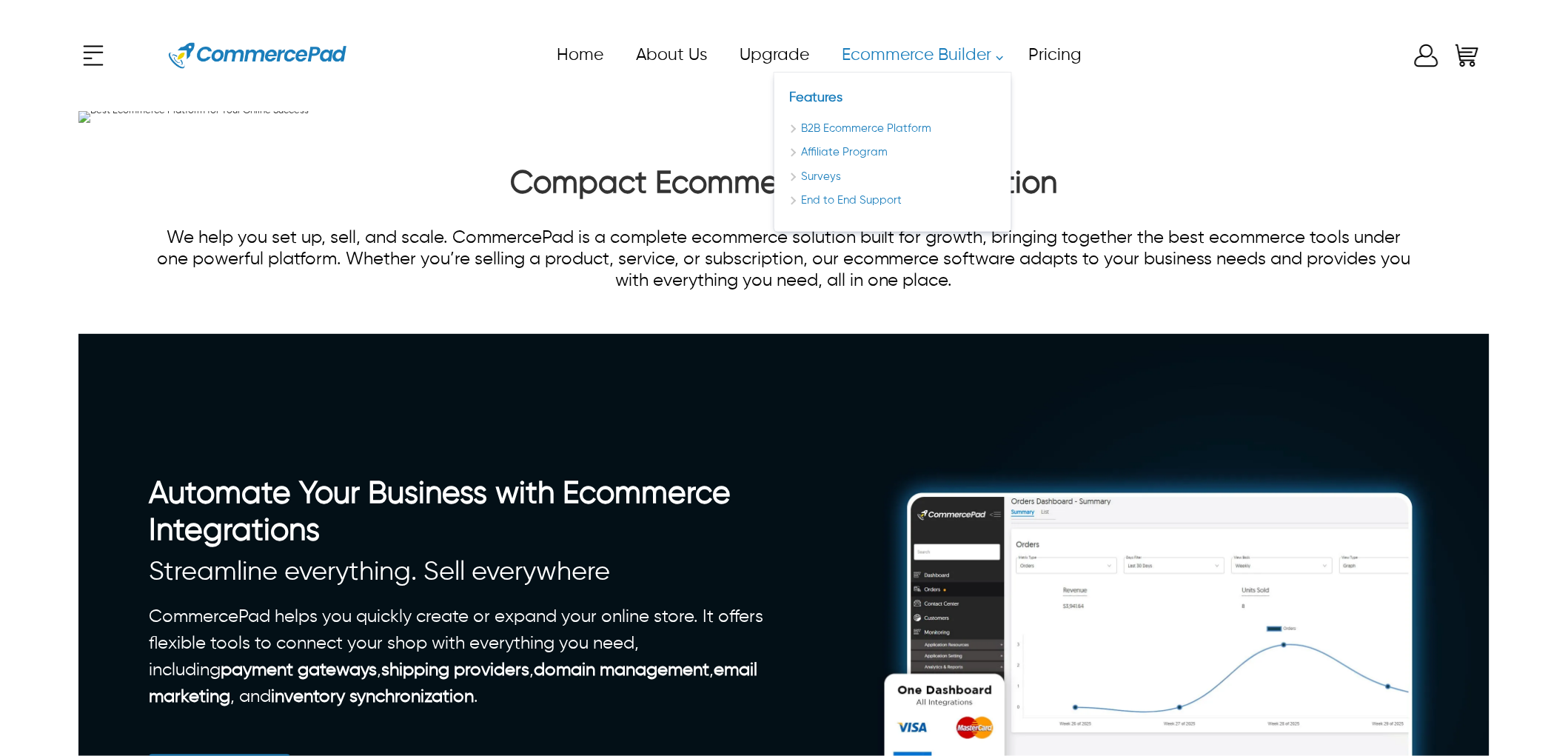
click at [902, 46] on link "Ecommerce Builder" at bounding box center [919, 55] width 187 height 33
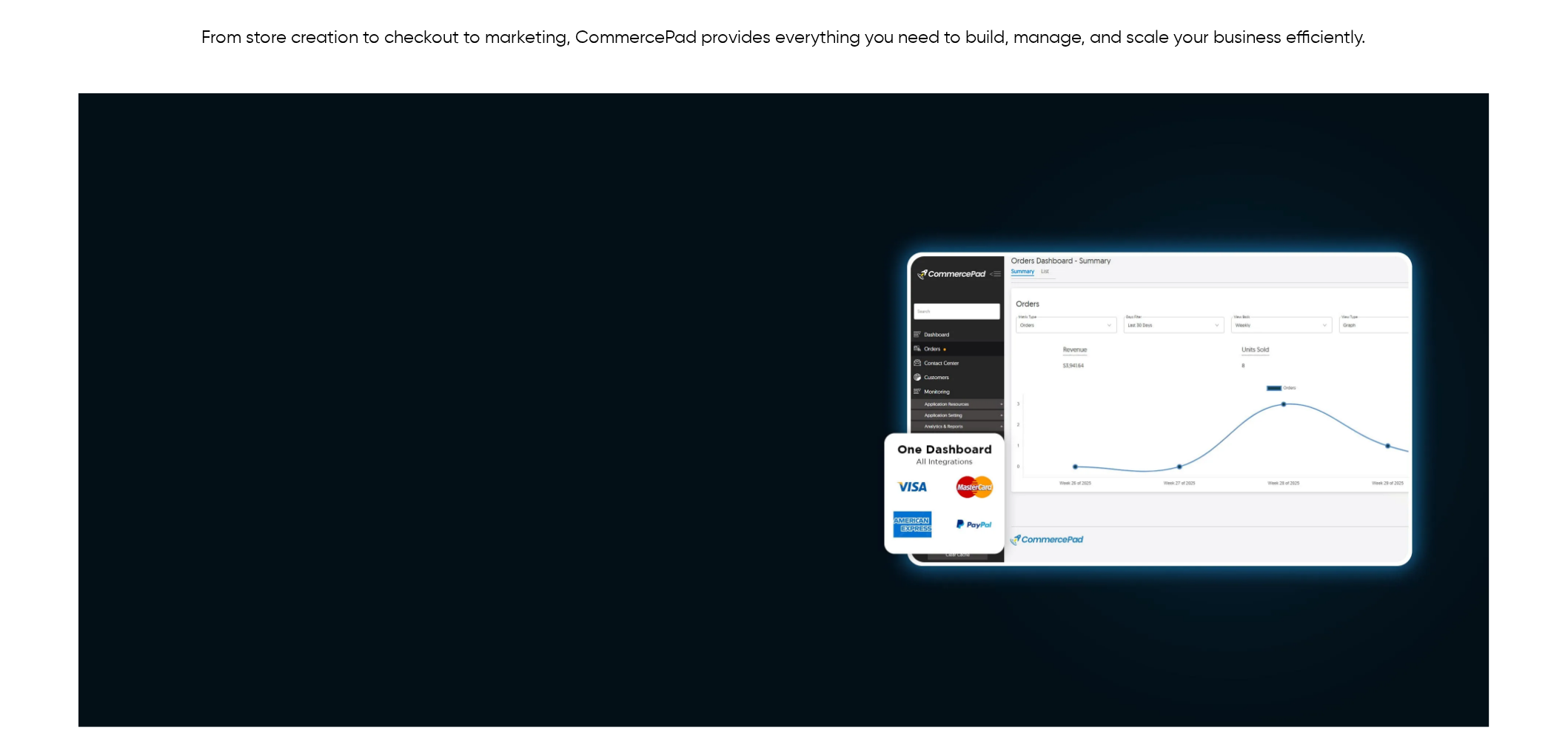
scroll to position [329, 0]
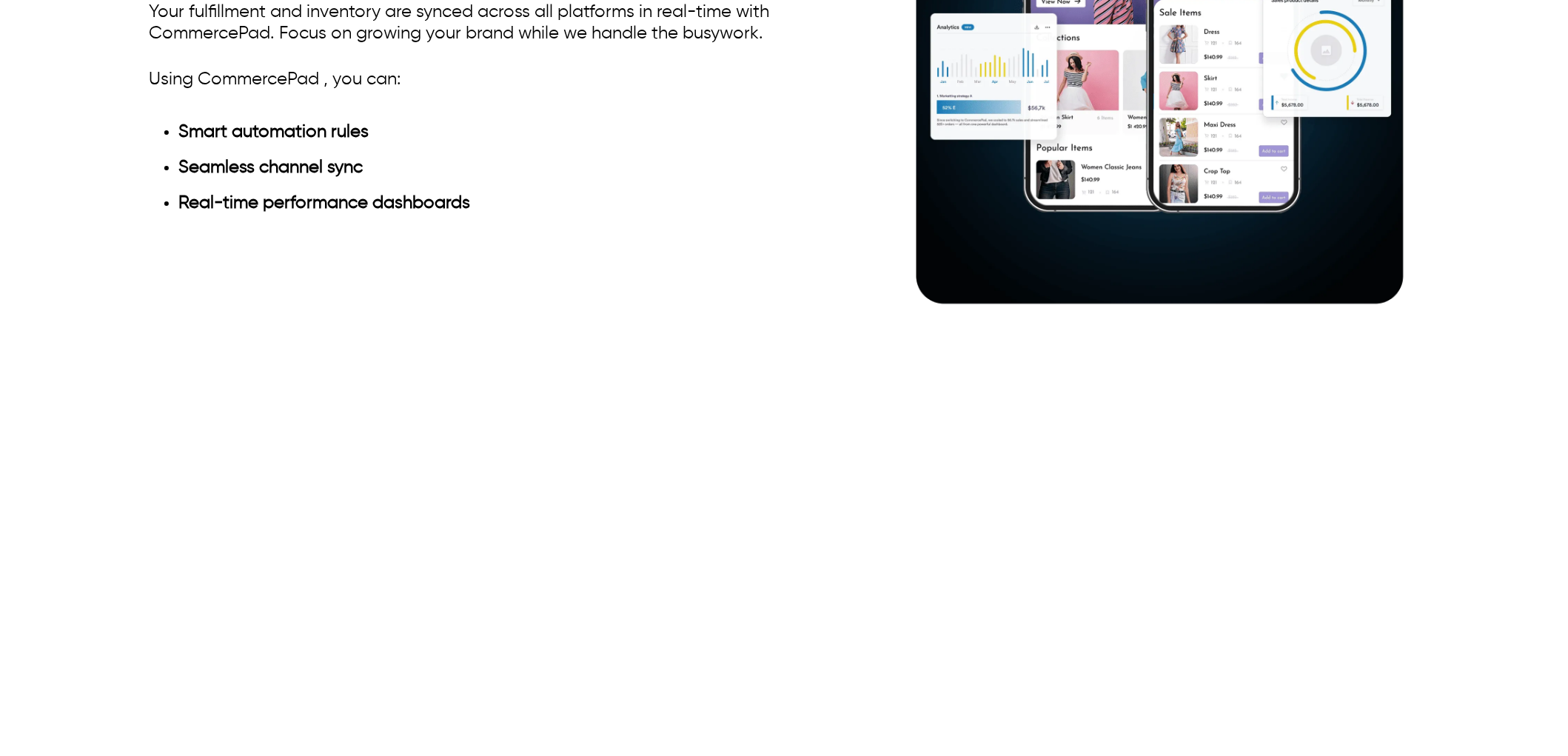
scroll to position [1234, 0]
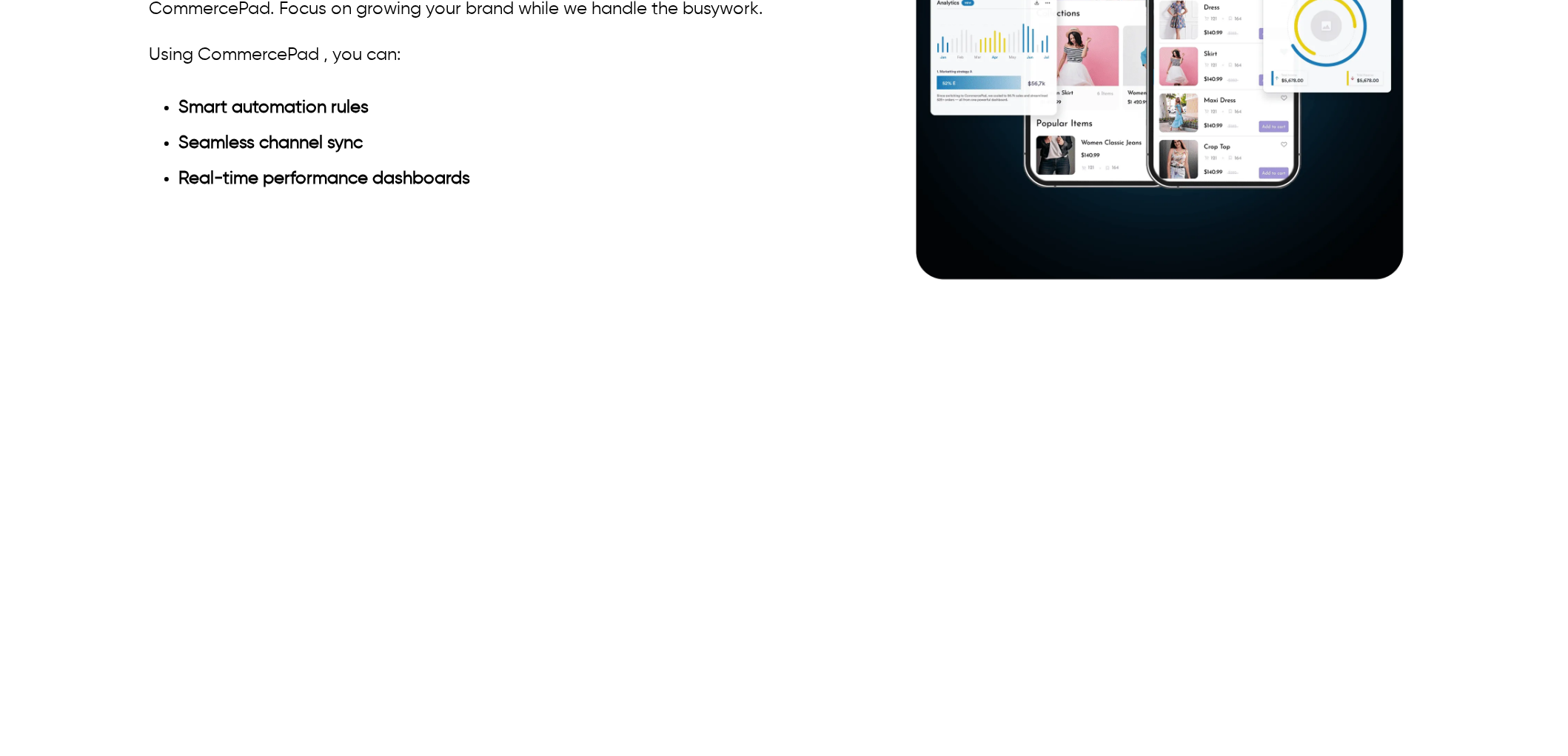
drag, startPoint x: 444, startPoint y: 396, endPoint x: 87, endPoint y: 390, distance: 357.1
click at [87, 317] on div "Ecommerce System to Streamline Your Operations Automate, Optimize and Personali…" at bounding box center [783, 27] width 1411 height 578
drag, startPoint x: 455, startPoint y: 391, endPoint x: 106, endPoint y: 392, distance: 349.0
click at [87, 317] on div "Ecommerce System to Streamline Your Operations Automate, Optimize and Personali…" at bounding box center [783, 27] width 1411 height 578
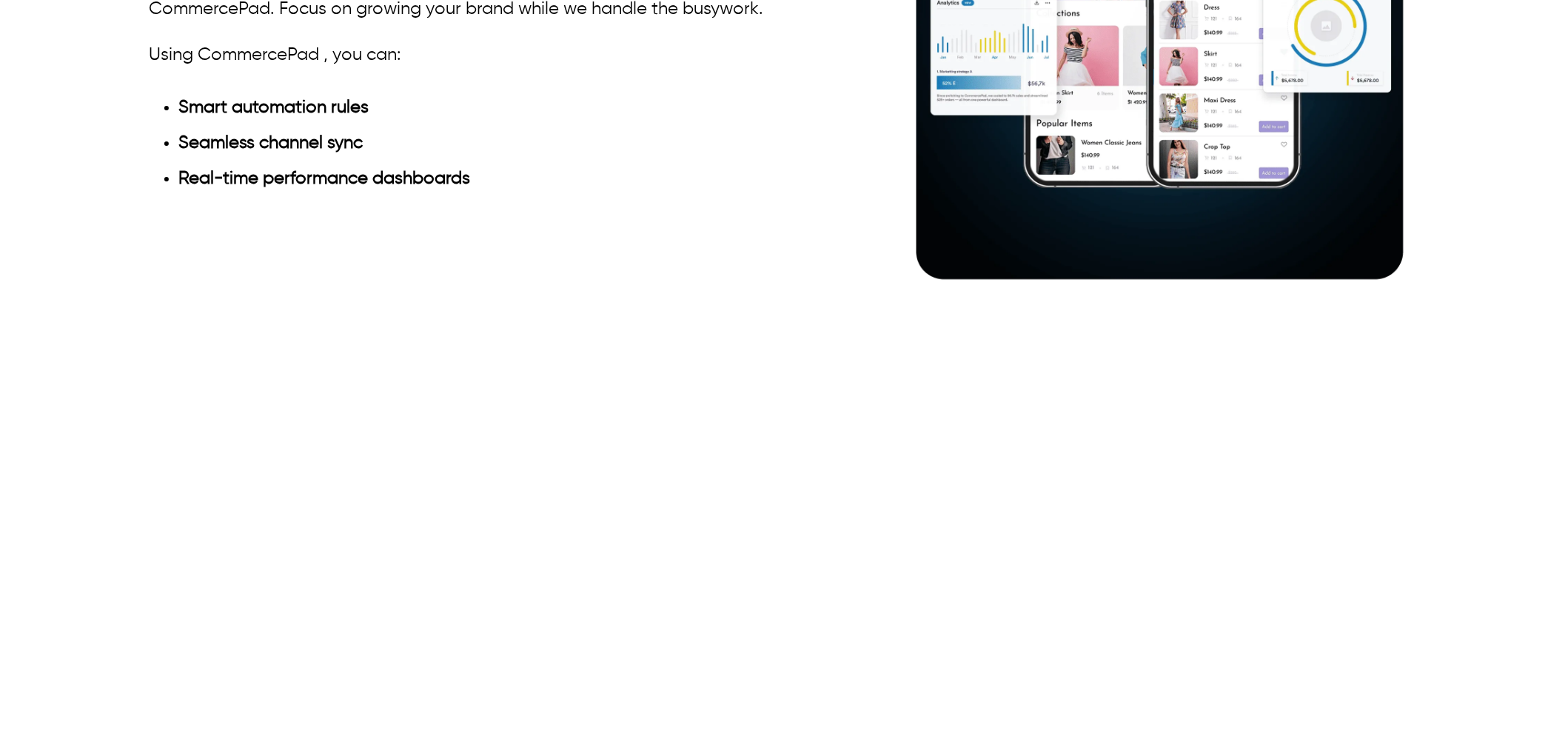
drag, startPoint x: 323, startPoint y: 358, endPoint x: 109, endPoint y: 302, distance: 221.2
click at [109, 302] on div "Ecommerce System to Streamline Your Operations Automate, Optimize and Personali…" at bounding box center [783, 27] width 1411 height 578
drag, startPoint x: 323, startPoint y: 369, endPoint x: 119, endPoint y: 311, distance: 212.1
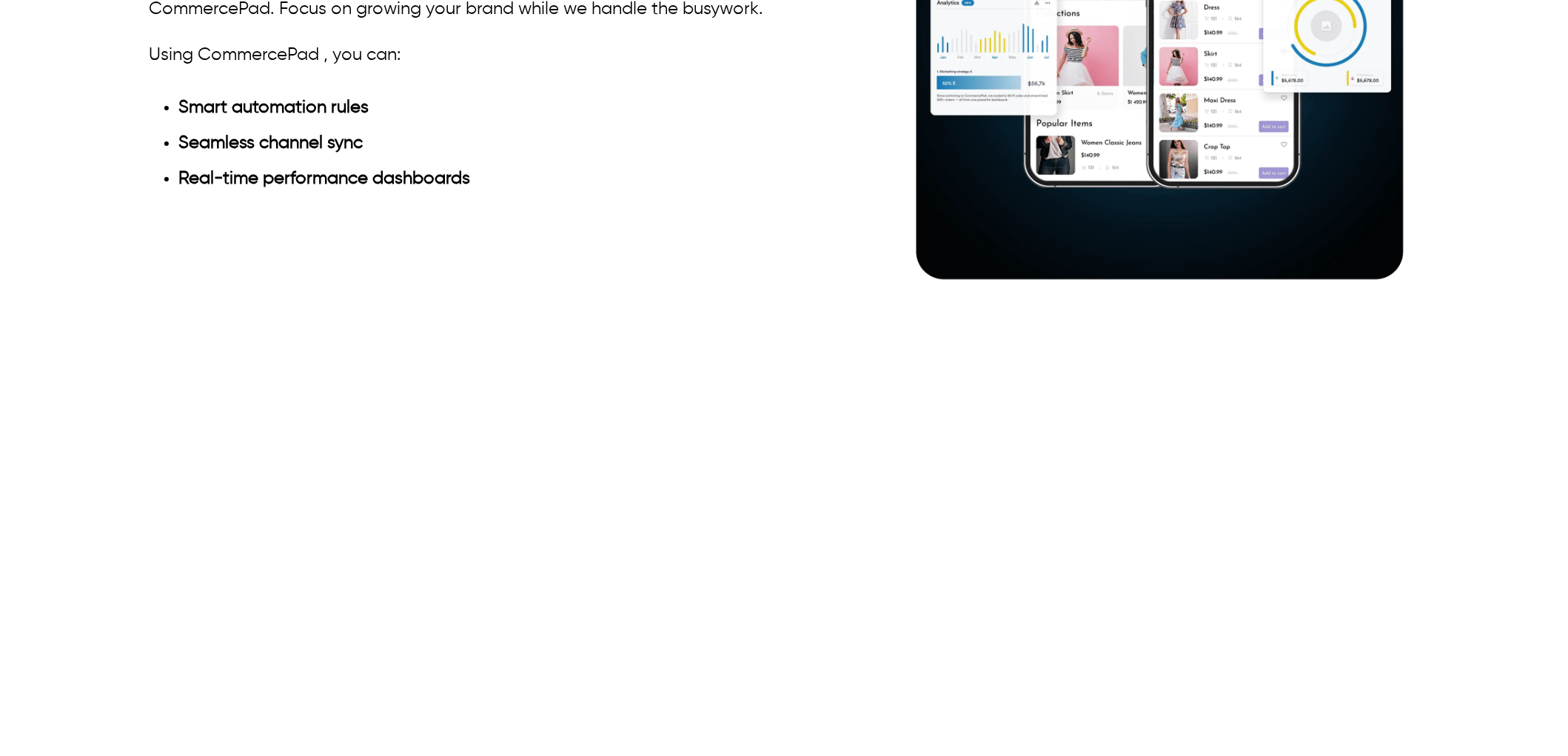
click at [119, 311] on div "Ecommerce System to Streamline Your Operations Automate, Optimize and Personali…" at bounding box center [783, 27] width 1411 height 578
drag, startPoint x: 341, startPoint y: 354, endPoint x: 137, endPoint y: 310, distance: 208.7
click at [137, 310] on div "Ecommerce System to Streamline Your Operations Automate, Optimize and Personali…" at bounding box center [783, 27] width 1411 height 578
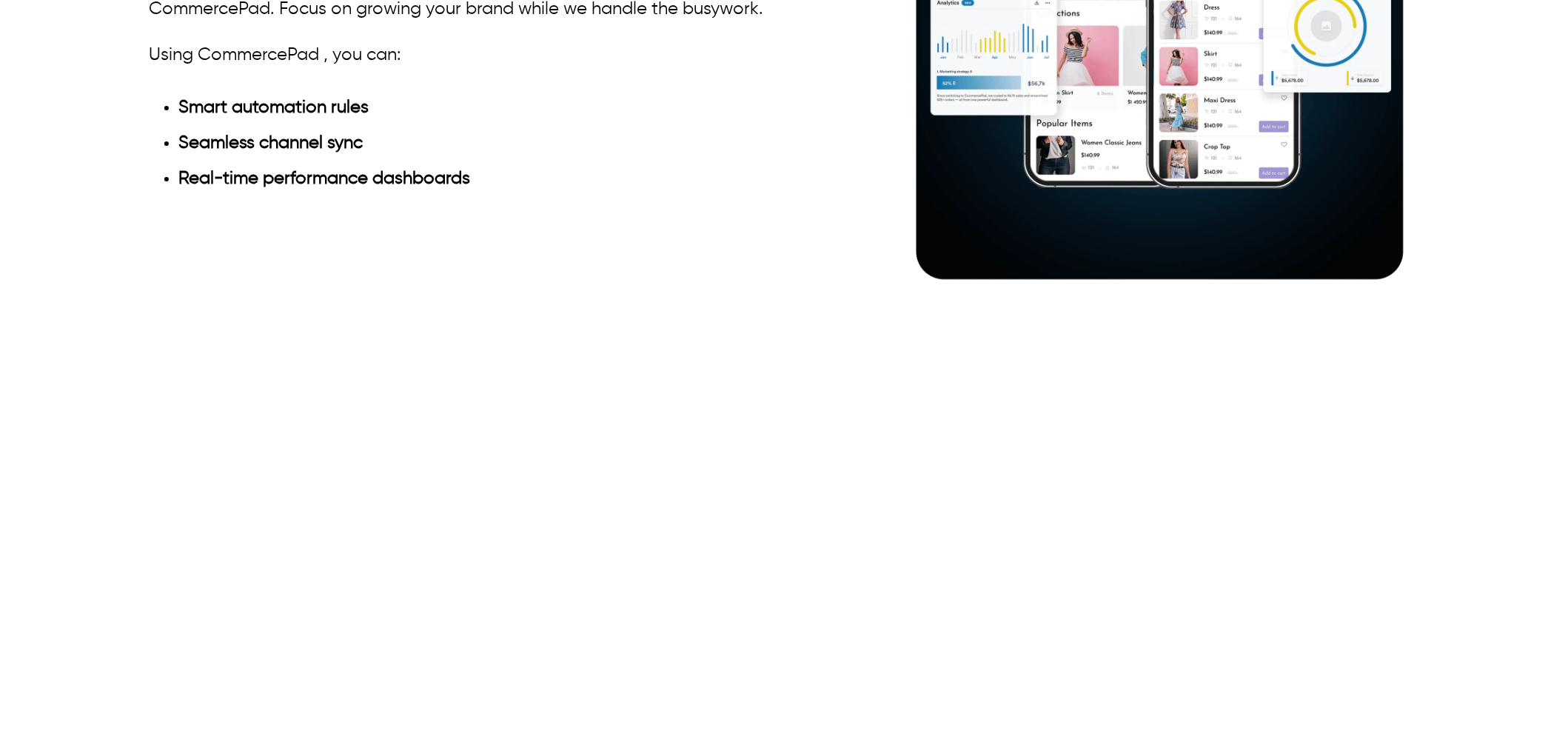
drag, startPoint x: 300, startPoint y: 348, endPoint x: 306, endPoint y: 322, distance: 26.7
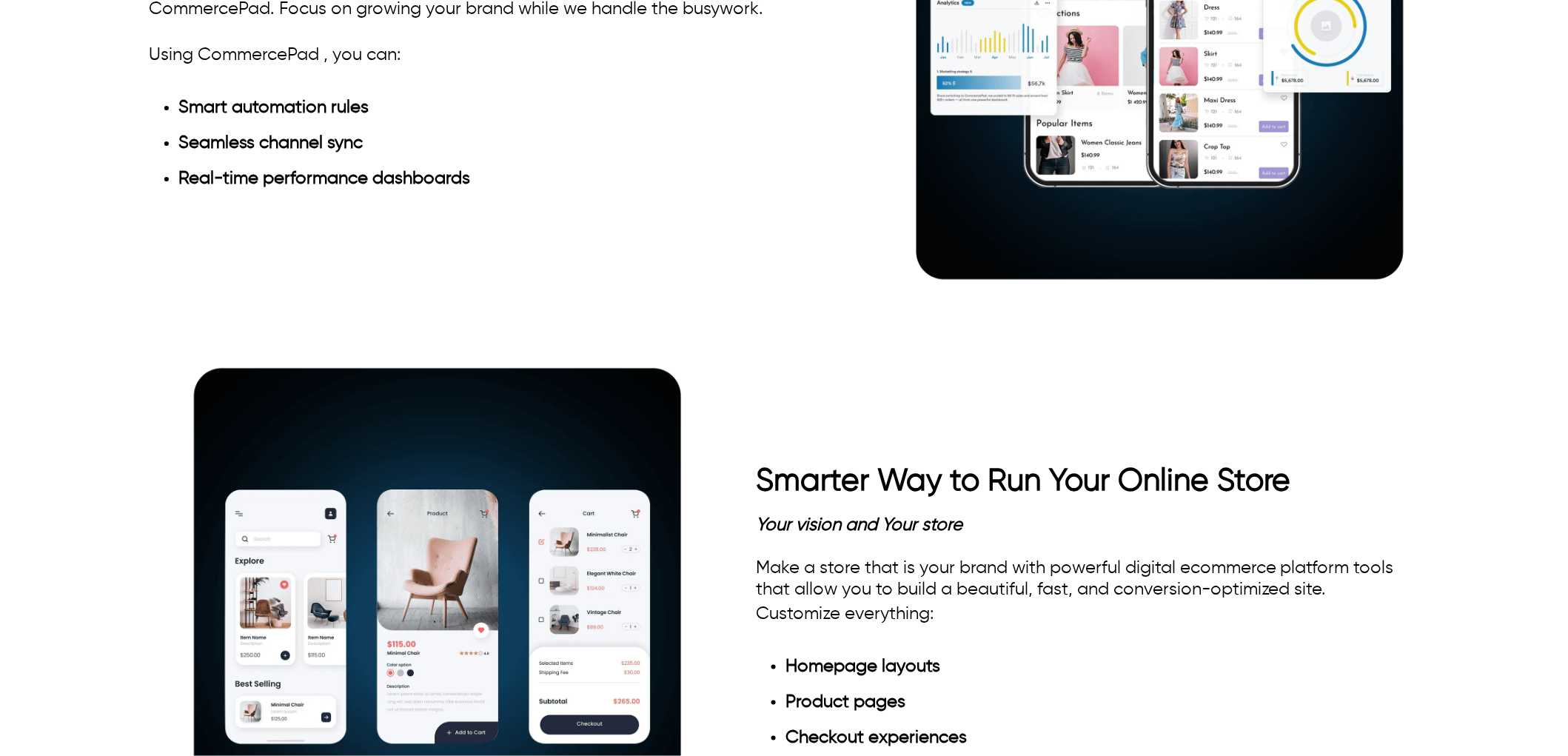
drag, startPoint x: 314, startPoint y: 354, endPoint x: 187, endPoint y: 322, distance: 131.0
drag, startPoint x: 363, startPoint y: 396, endPoint x: 118, endPoint y: 396, distance: 245.0
click at [118, 317] on div "Ecommerce System to Streamline Your Operations Automate, Optimize and Personali…" at bounding box center [783, 27] width 1411 height 578
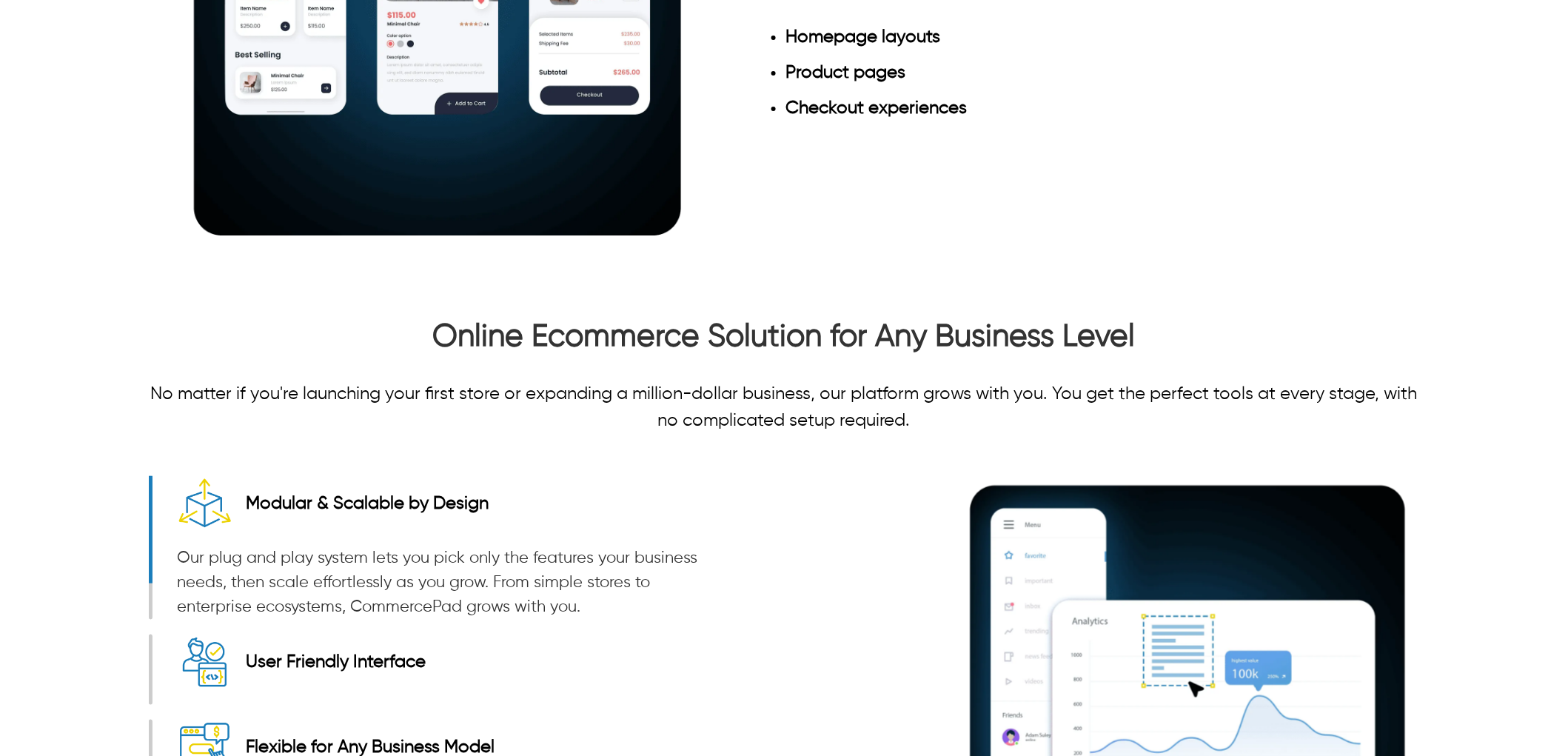
scroll to position [1892, 0]
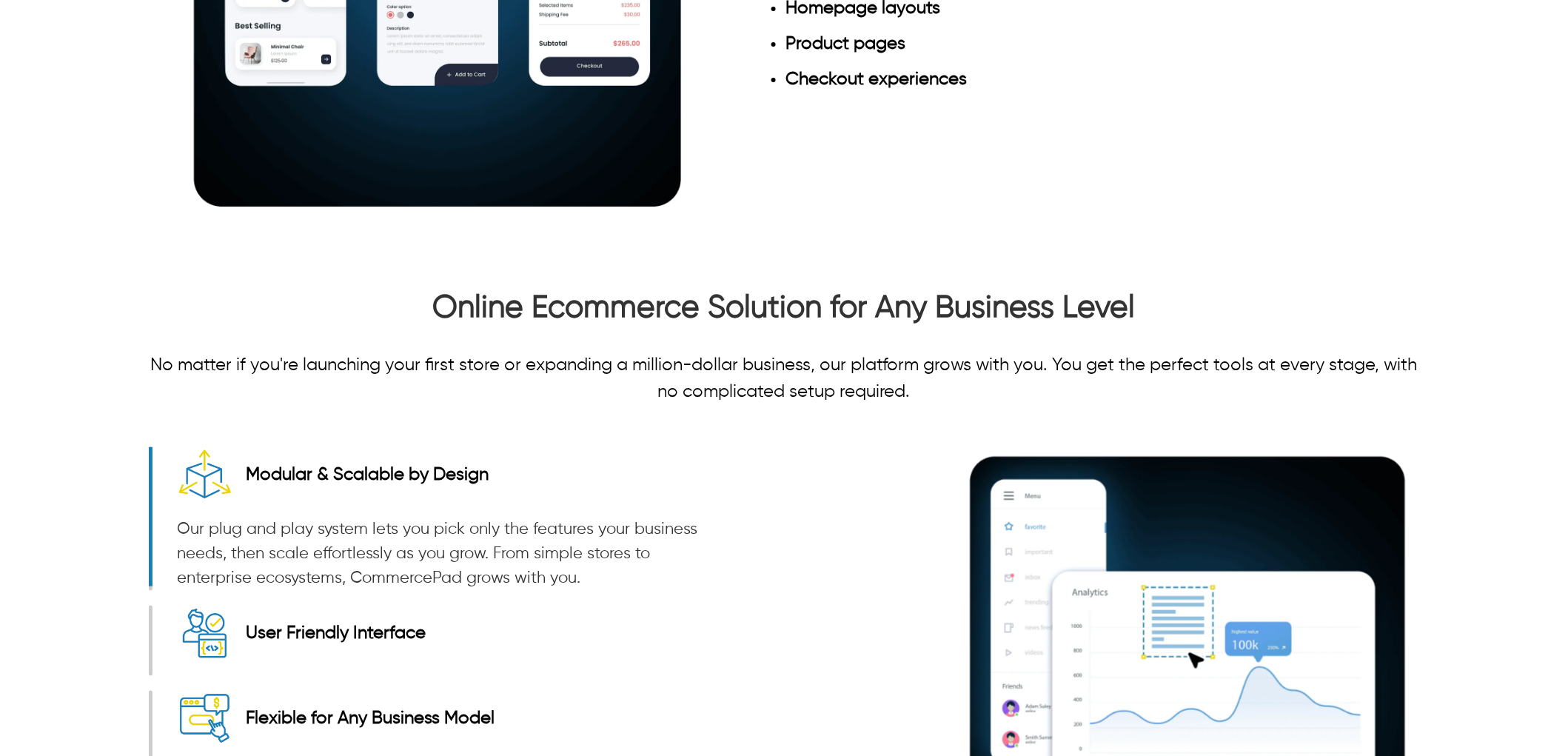
drag, startPoint x: 755, startPoint y: 279, endPoint x: 1297, endPoint y: 277, distance: 542.0
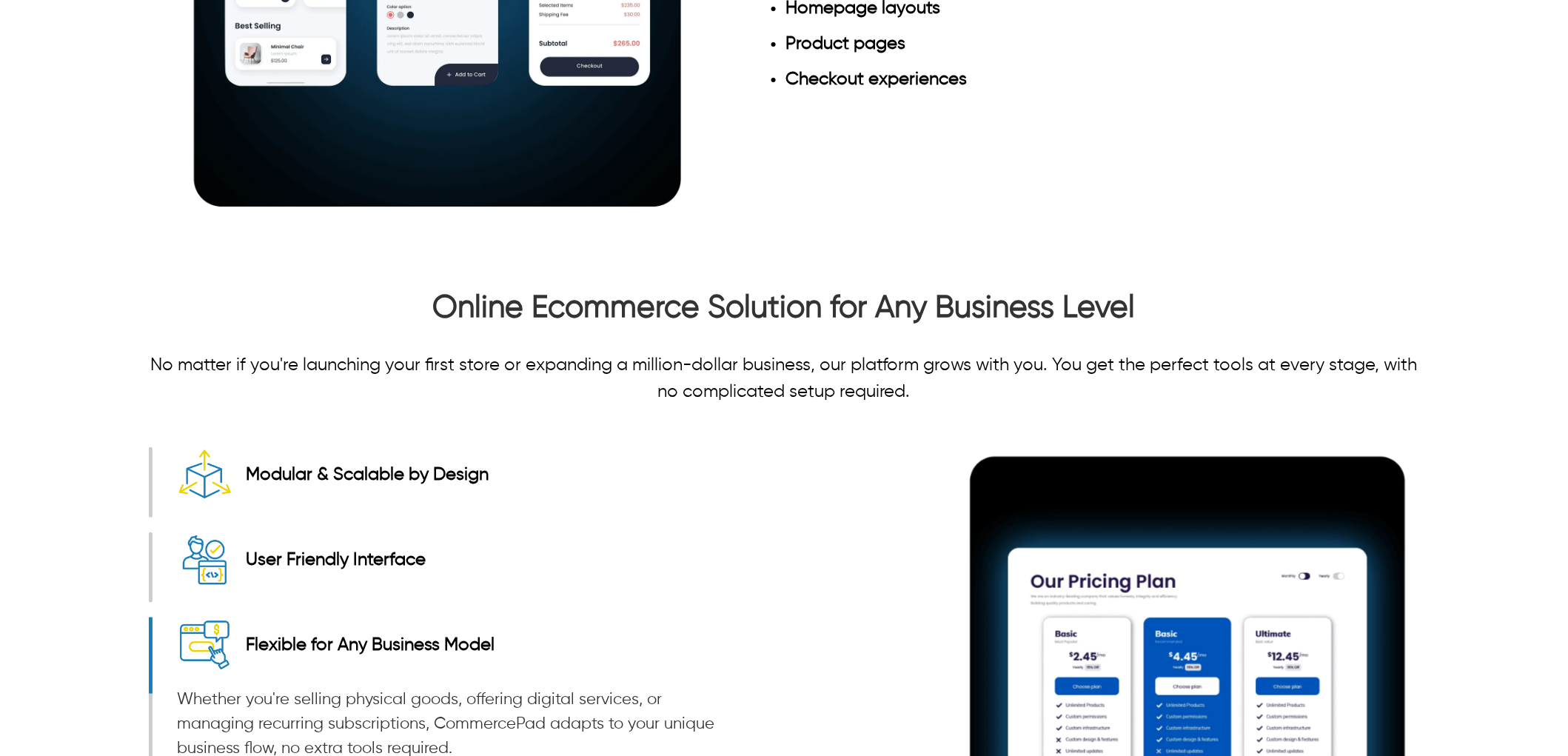
drag, startPoint x: 1299, startPoint y: 273, endPoint x: 706, endPoint y: 295, distance: 593.4
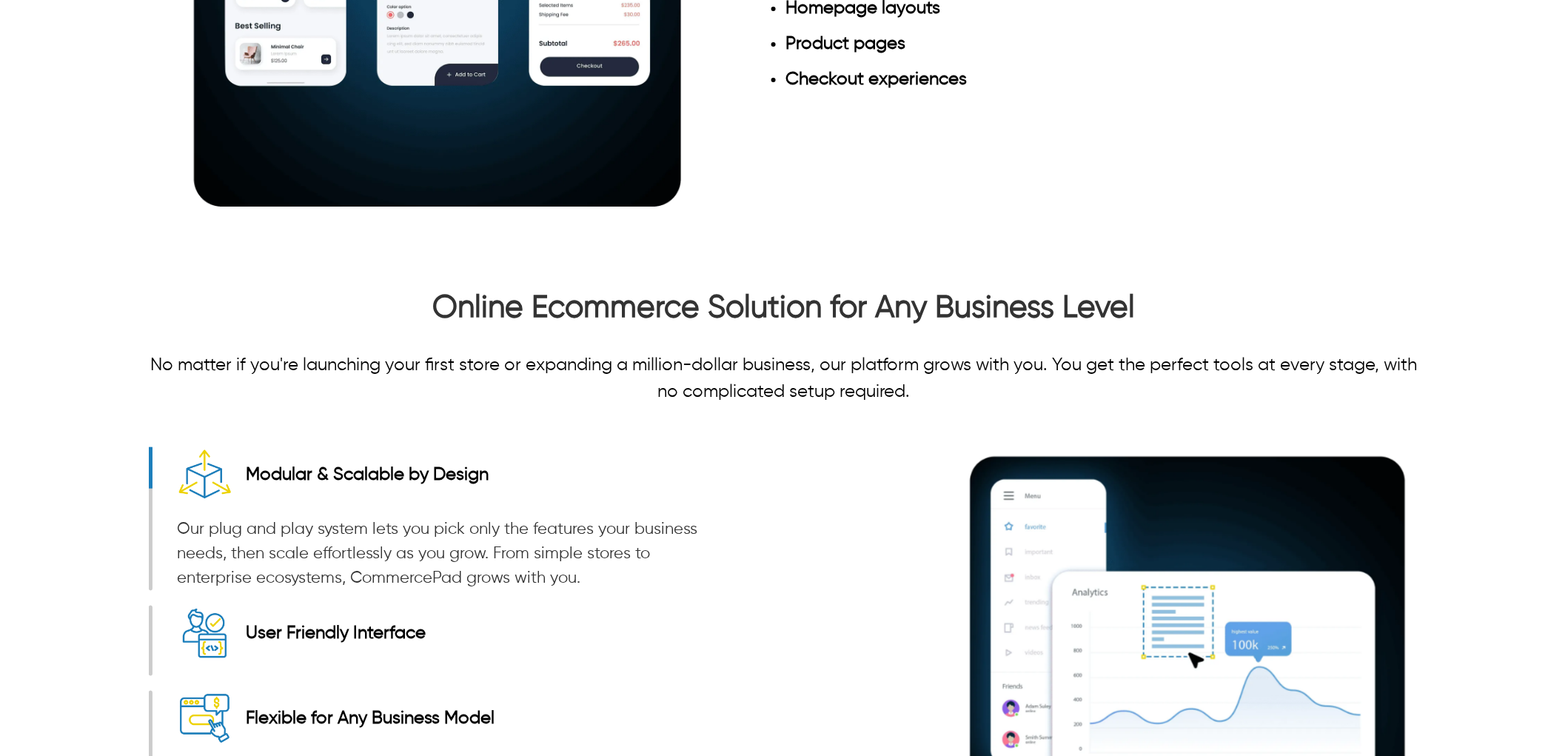
drag, startPoint x: 938, startPoint y: 401, endPoint x: 864, endPoint y: 396, distance: 74.2
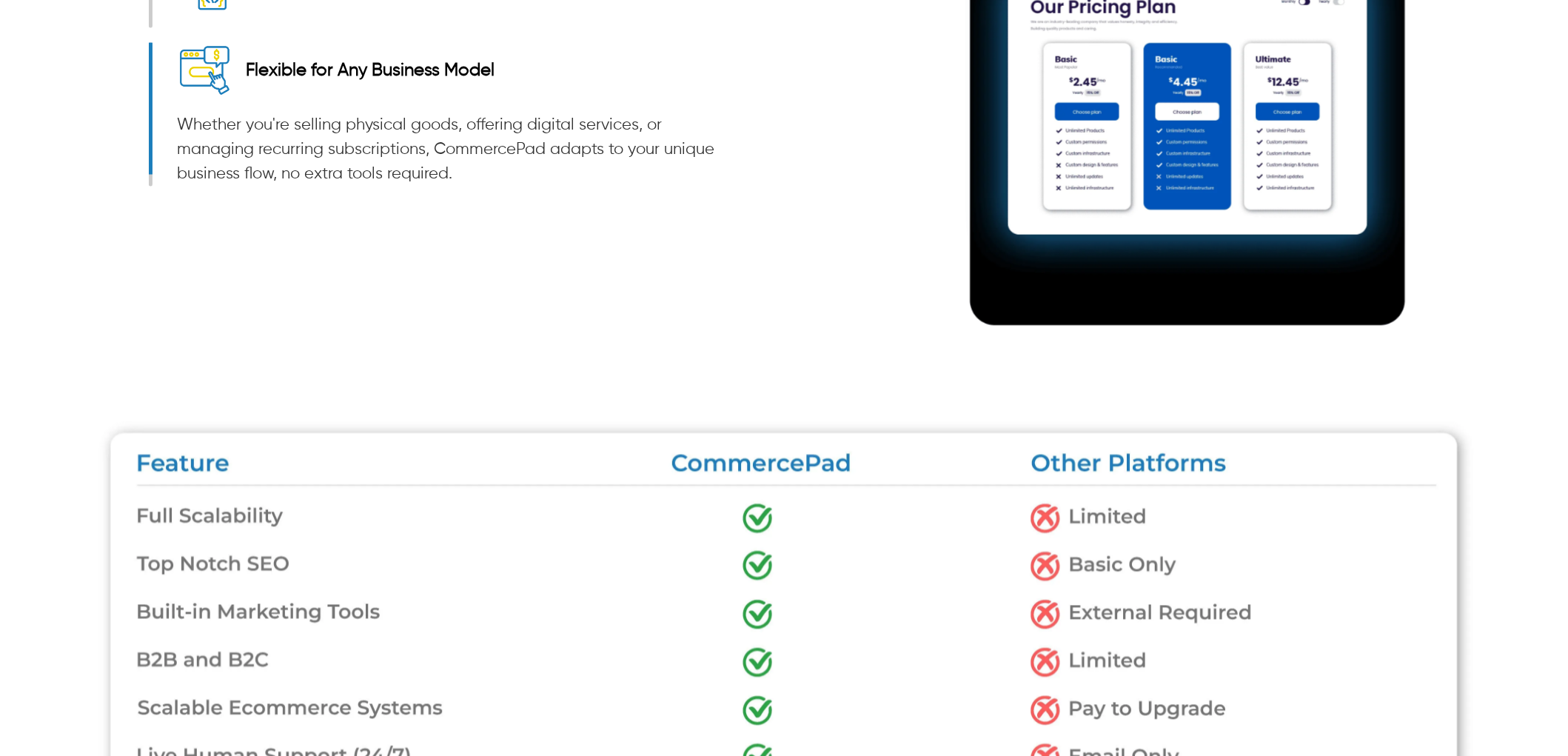
scroll to position [2469, 0]
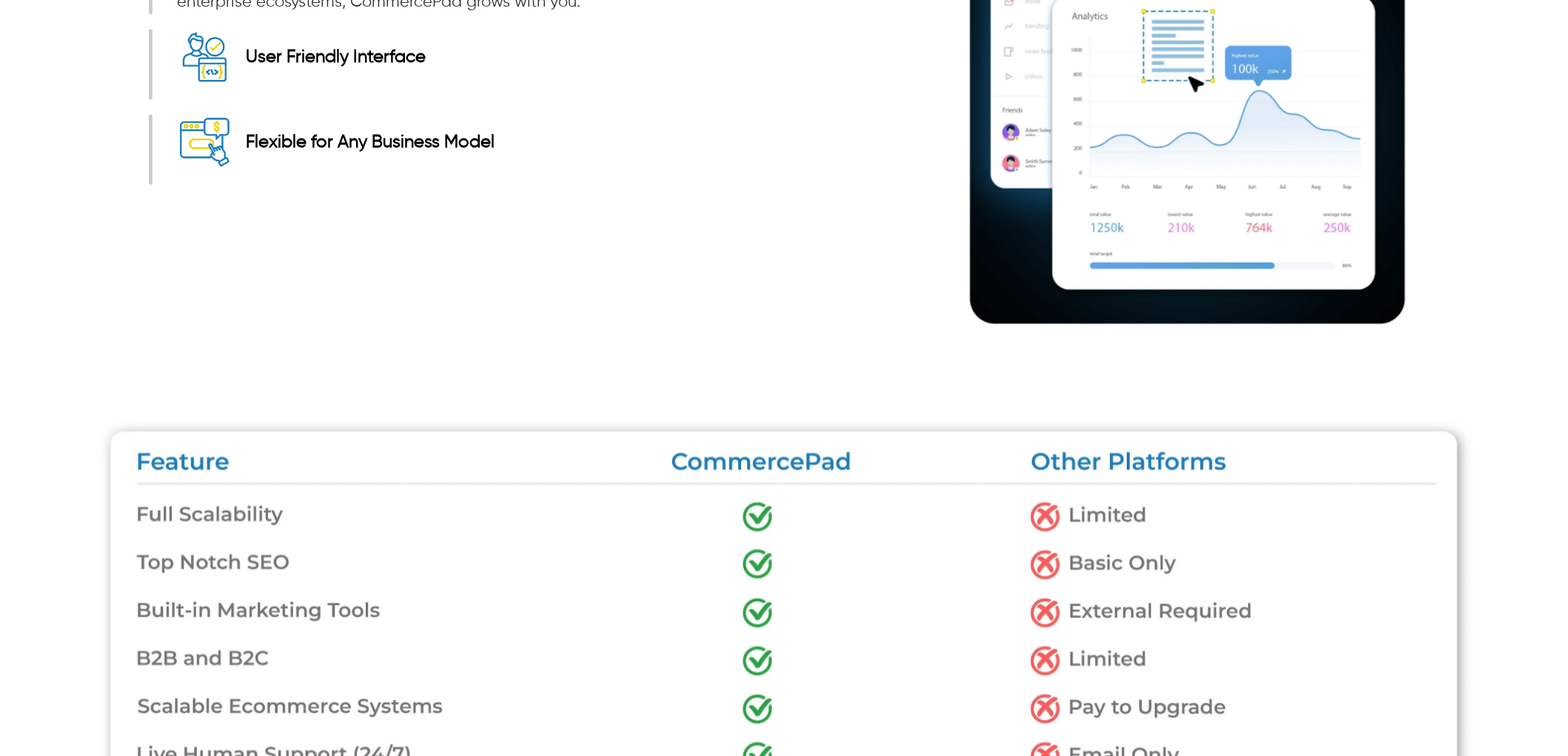
drag, startPoint x: 823, startPoint y: 250, endPoint x: 845, endPoint y: 251, distance: 22.0
drag, startPoint x: 853, startPoint y: 245, endPoint x: 914, endPoint y: 245, distance: 61.0
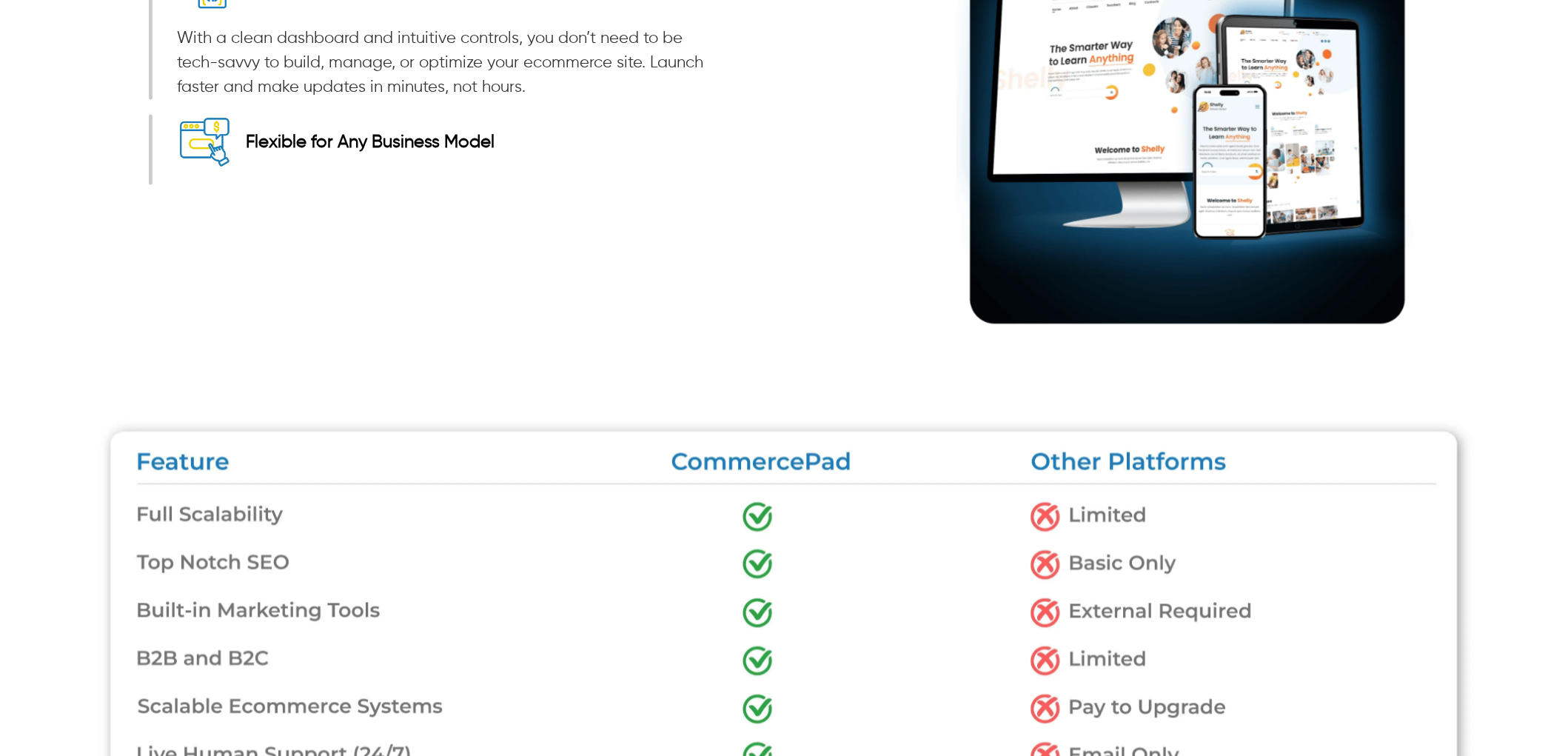
drag, startPoint x: 922, startPoint y: 251, endPoint x: 973, endPoint y: 251, distance: 51.0
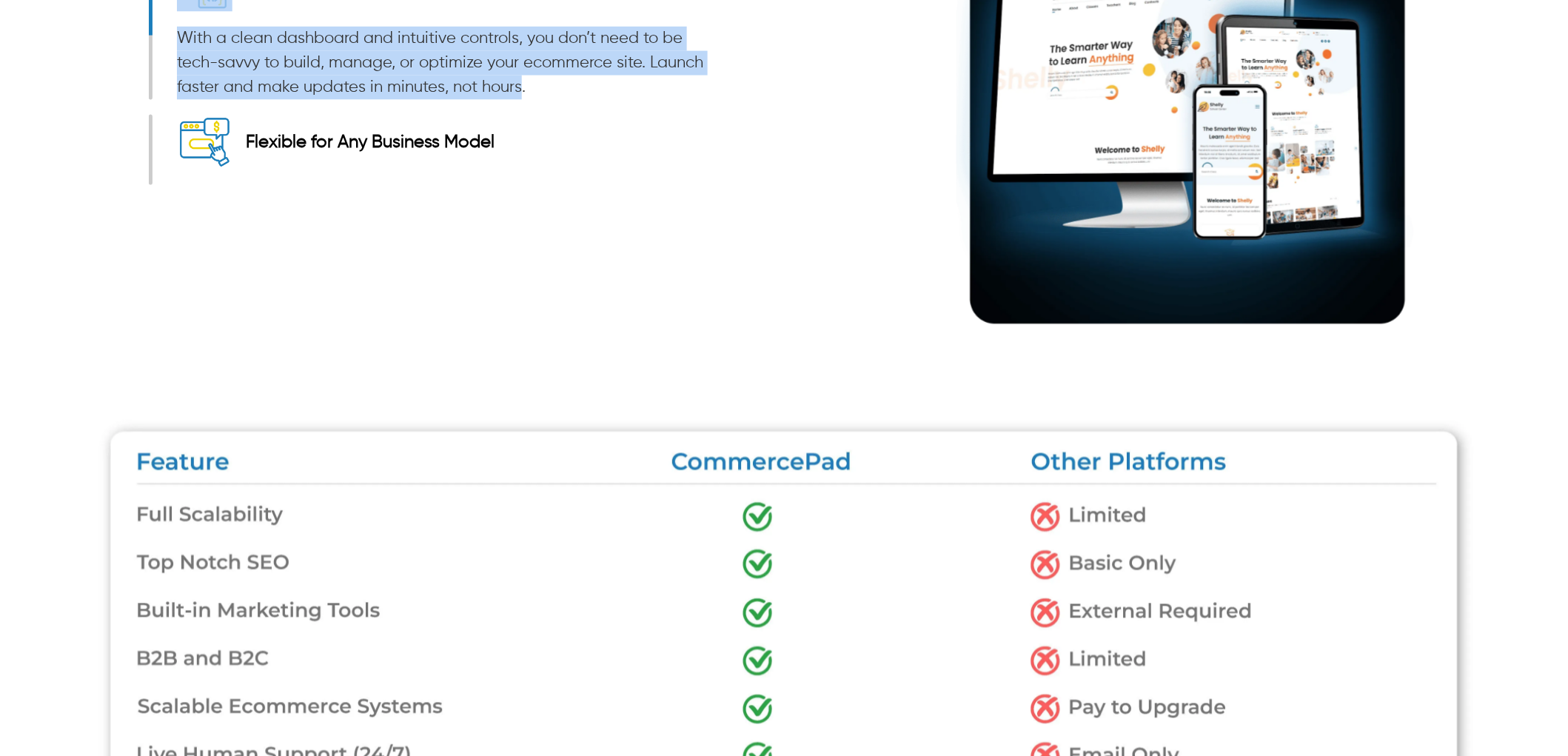
drag, startPoint x: 522, startPoint y: 548, endPoint x: 149, endPoint y: 501, distance: 375.9
click at [149, 100] on div "User Friendly Interface With a clean dashboard and intuitive controls, you don’…" at bounding box center [435, 27] width 571 height 143
click at [284, 100] on p "With a clean dashboard and intuitive controls, you don’t need to be tech-savvy …" at bounding box center [449, 63] width 544 height 73
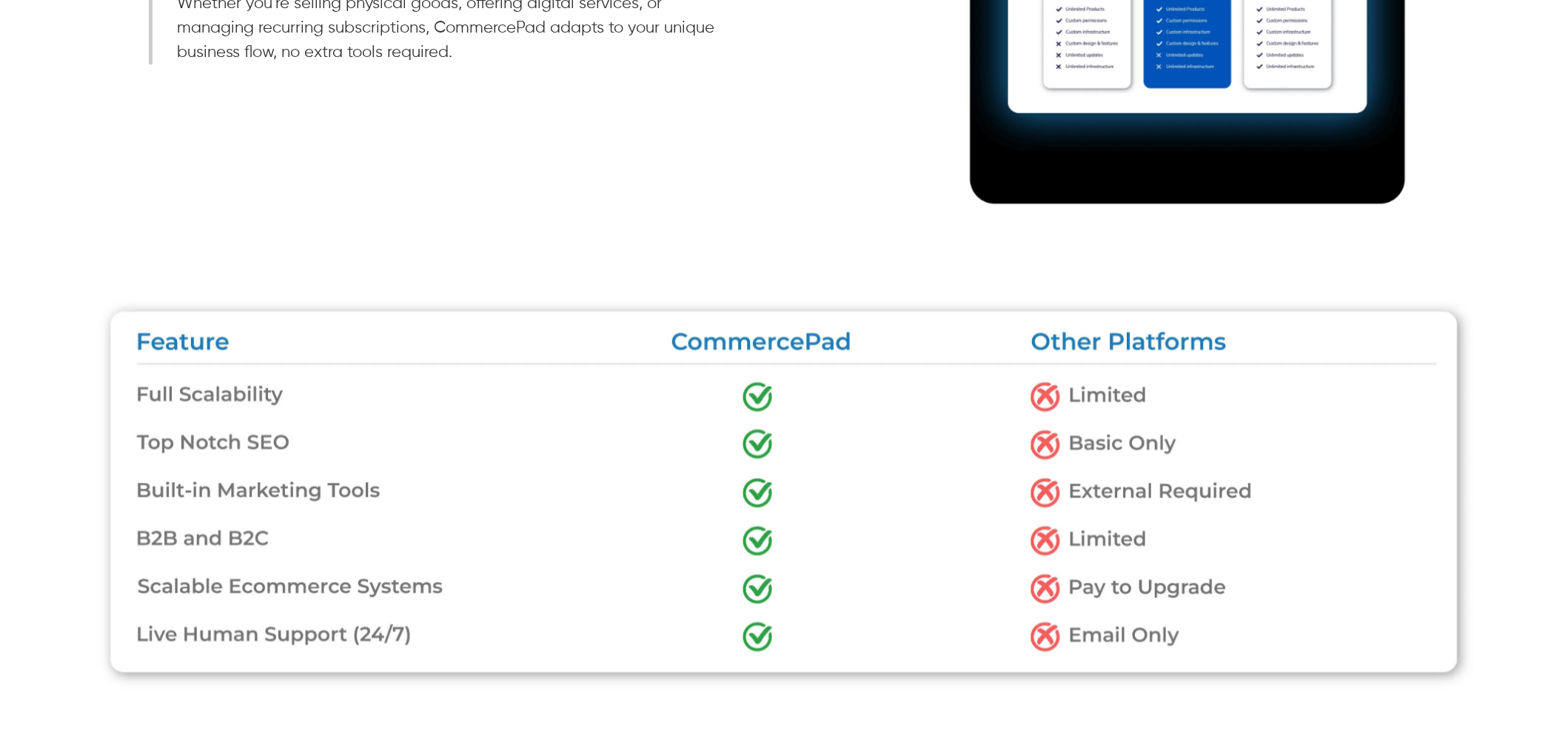
scroll to position [2880, 0]
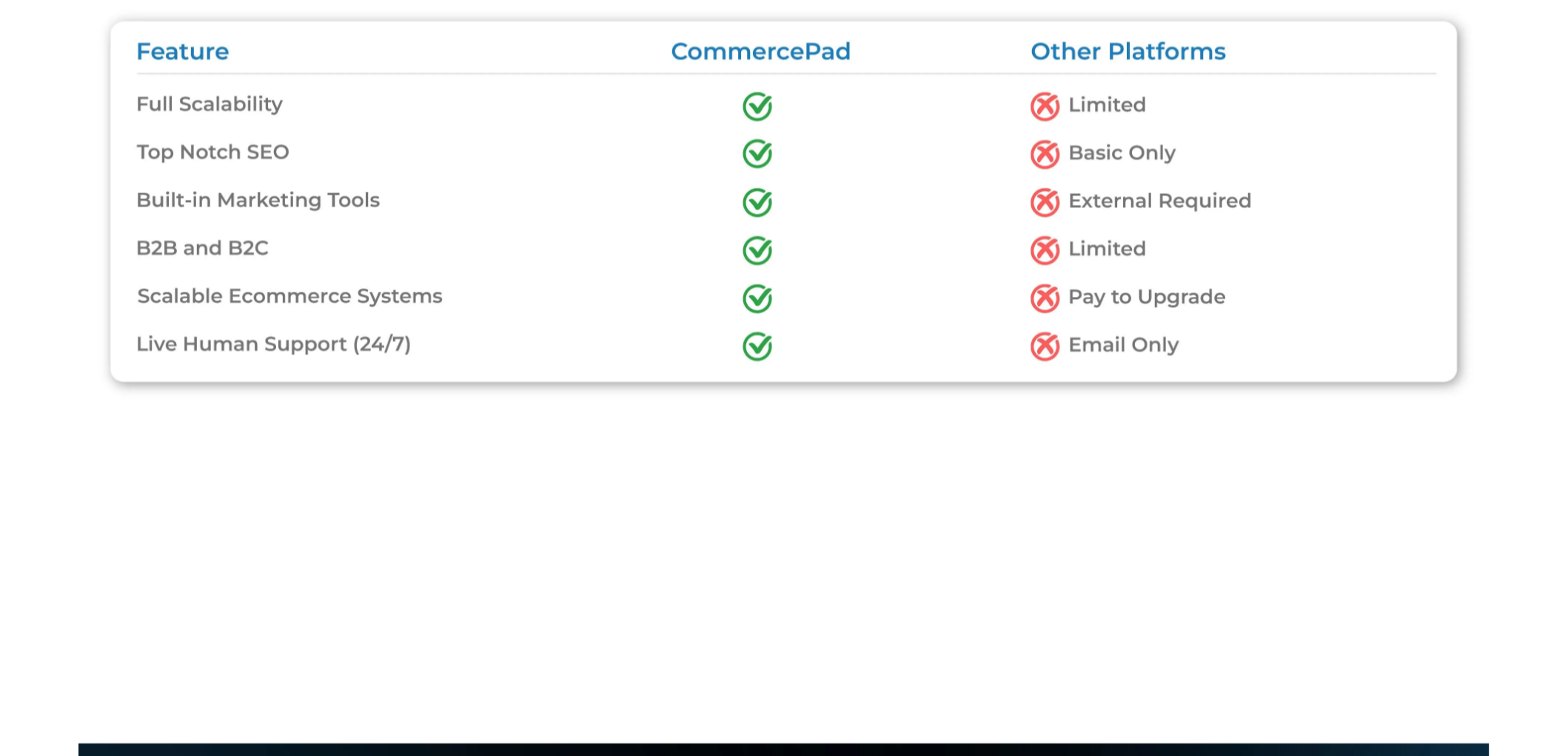
drag, startPoint x: 461, startPoint y: 233, endPoint x: 178, endPoint y: 171, distance: 289.7
drag, startPoint x: 523, startPoint y: 136, endPoint x: 420, endPoint y: 187, distance: 114.9
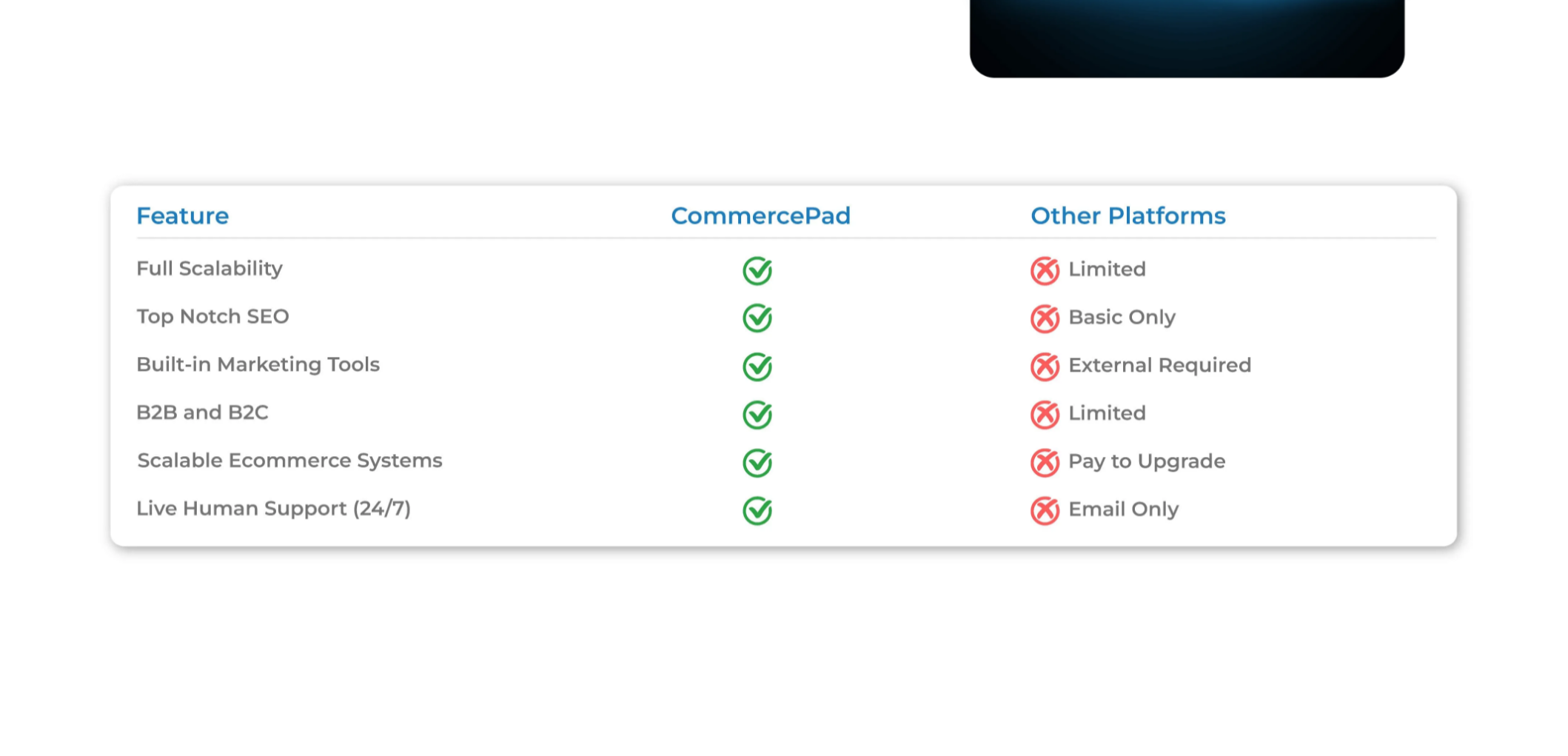
scroll to position [2386, 0]
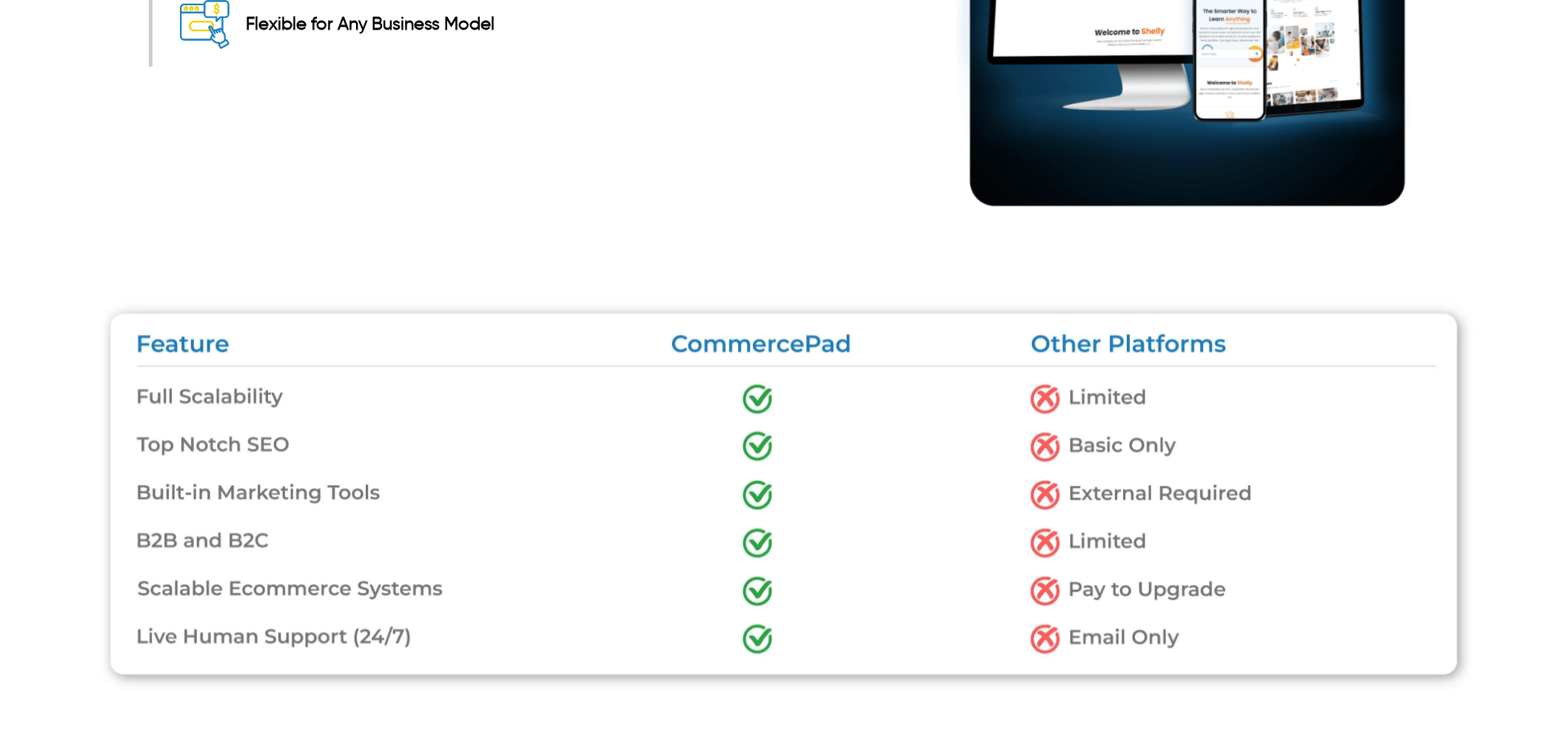
scroll to position [2880, 0]
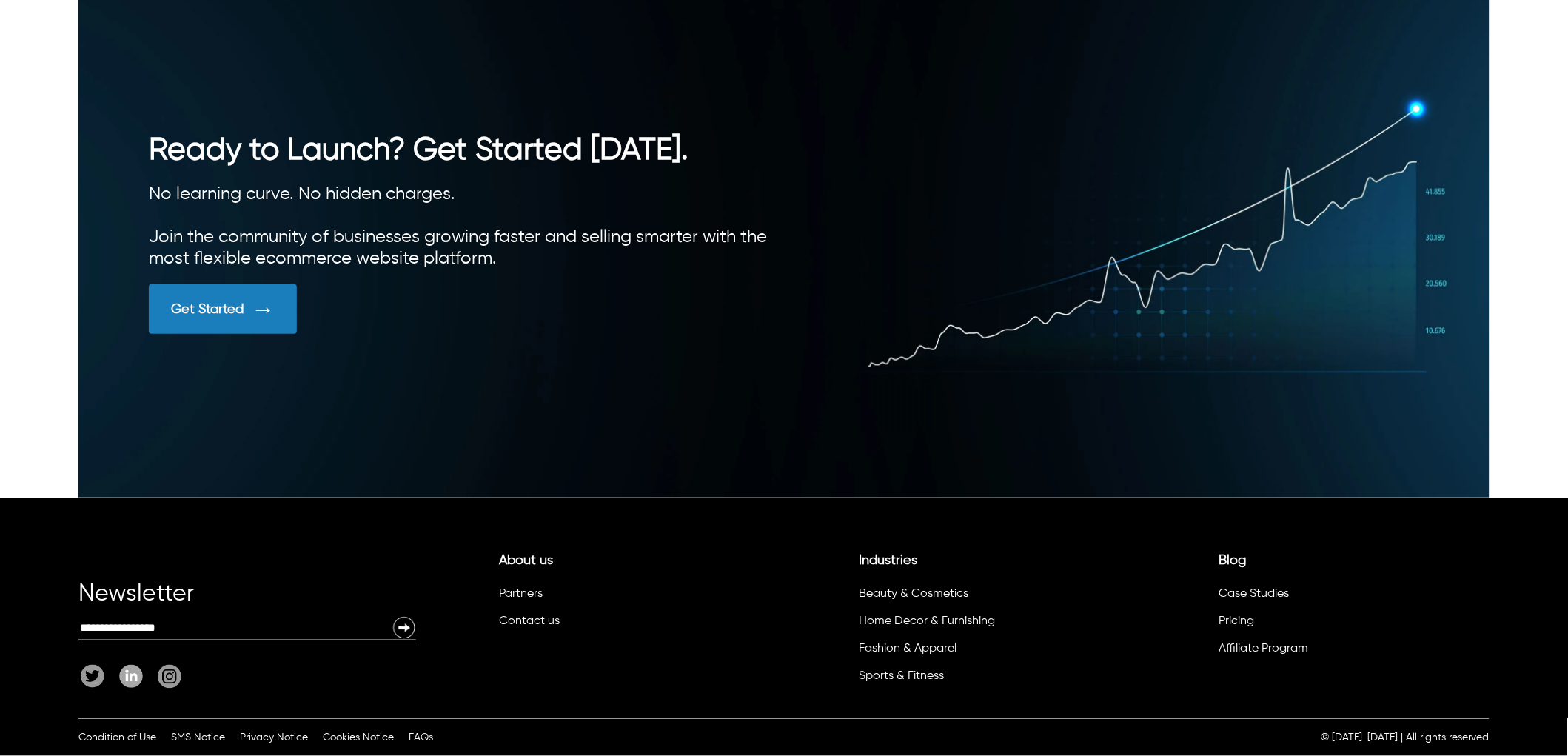
scroll to position [3763, 0]
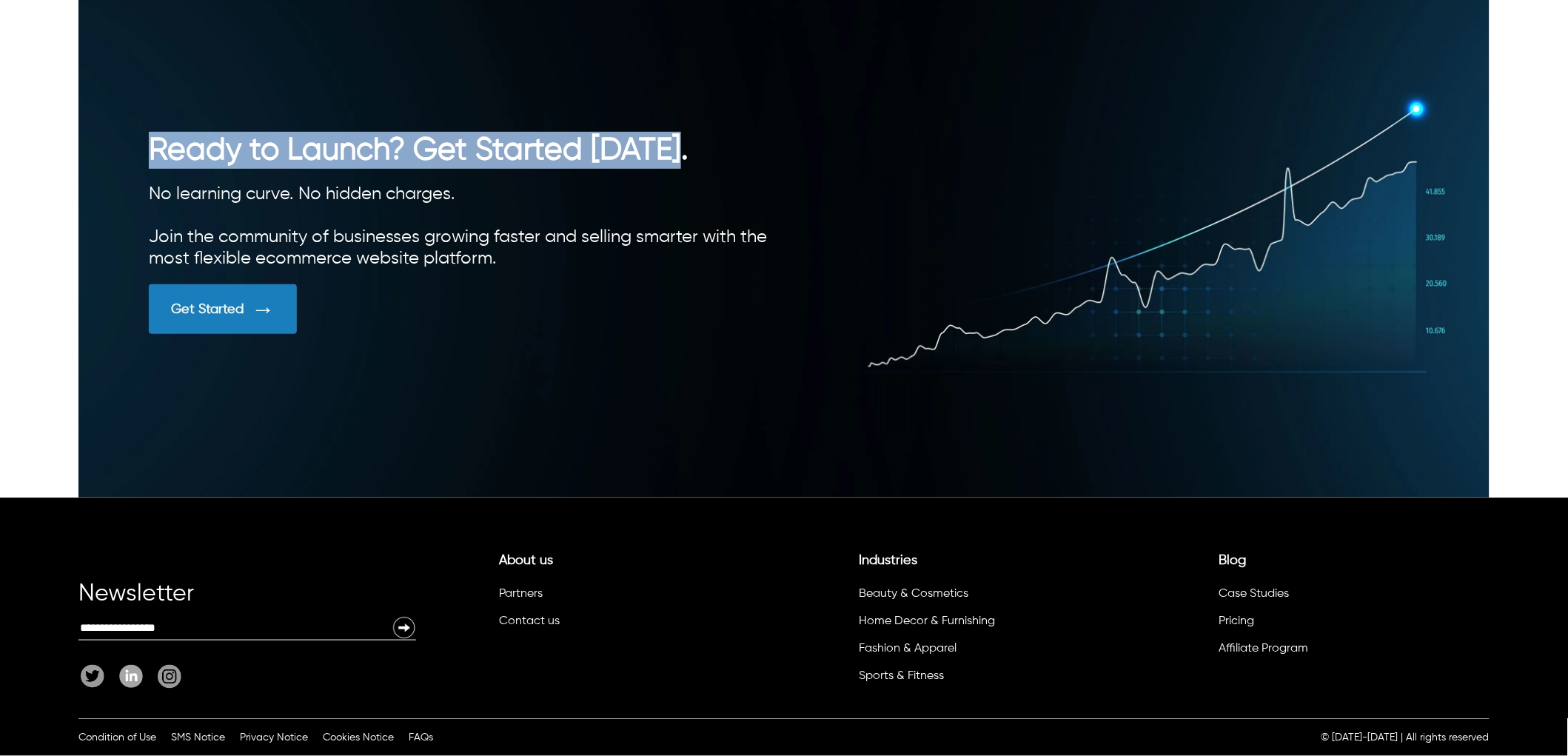
drag, startPoint x: 699, startPoint y: 477, endPoint x: 41, endPoint y: 479, distance: 658.0
click at [317, 409] on div at bounding box center [783, 245] width 1411 height 506
drag, startPoint x: 684, startPoint y: 484, endPoint x: 147, endPoint y: 487, distance: 537.0
click at [147, 487] on div "Ready to Launch? Get Started Today. No learning curve. No hidden charges. Join …" at bounding box center [783, 245] width 1411 height 506
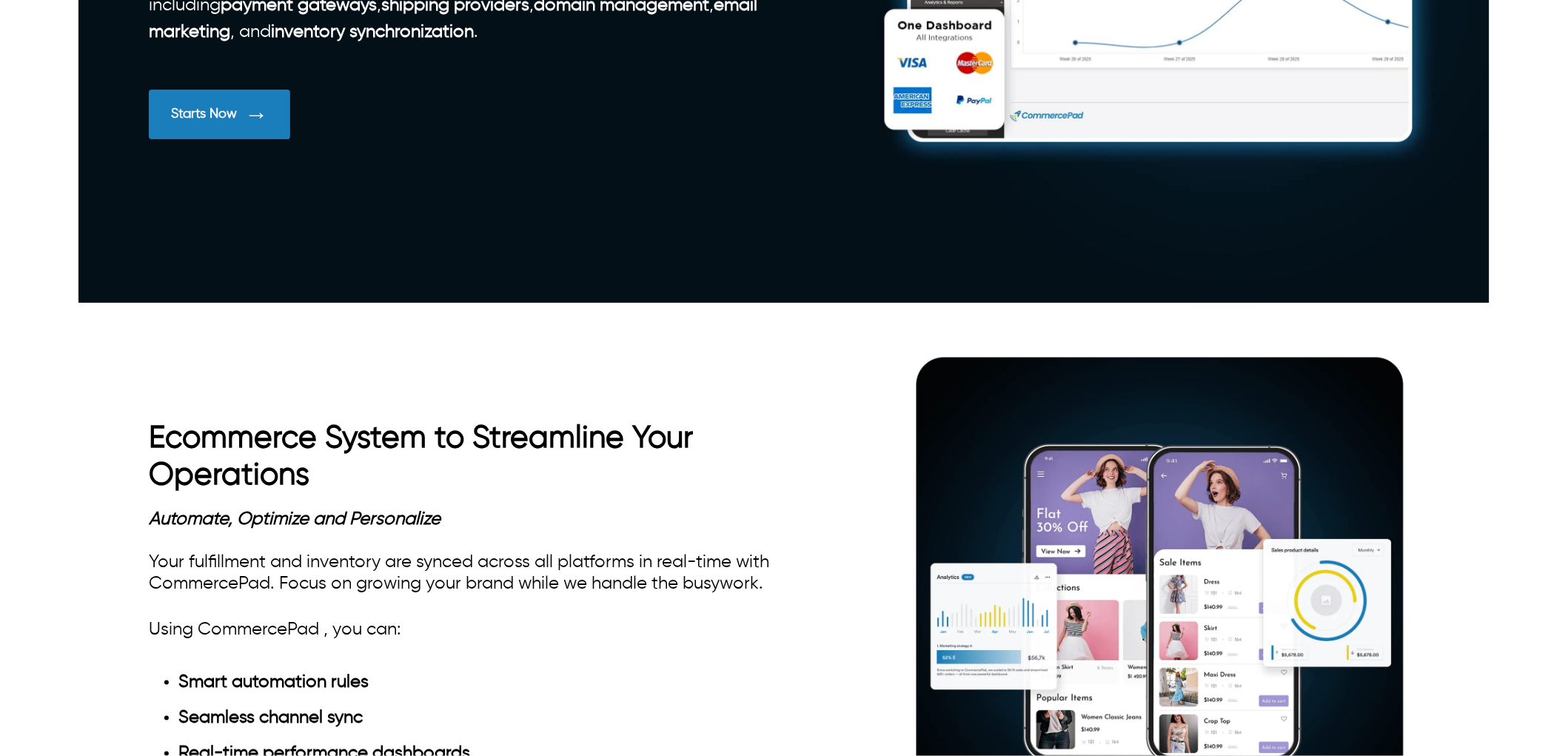
scroll to position [882, 0]
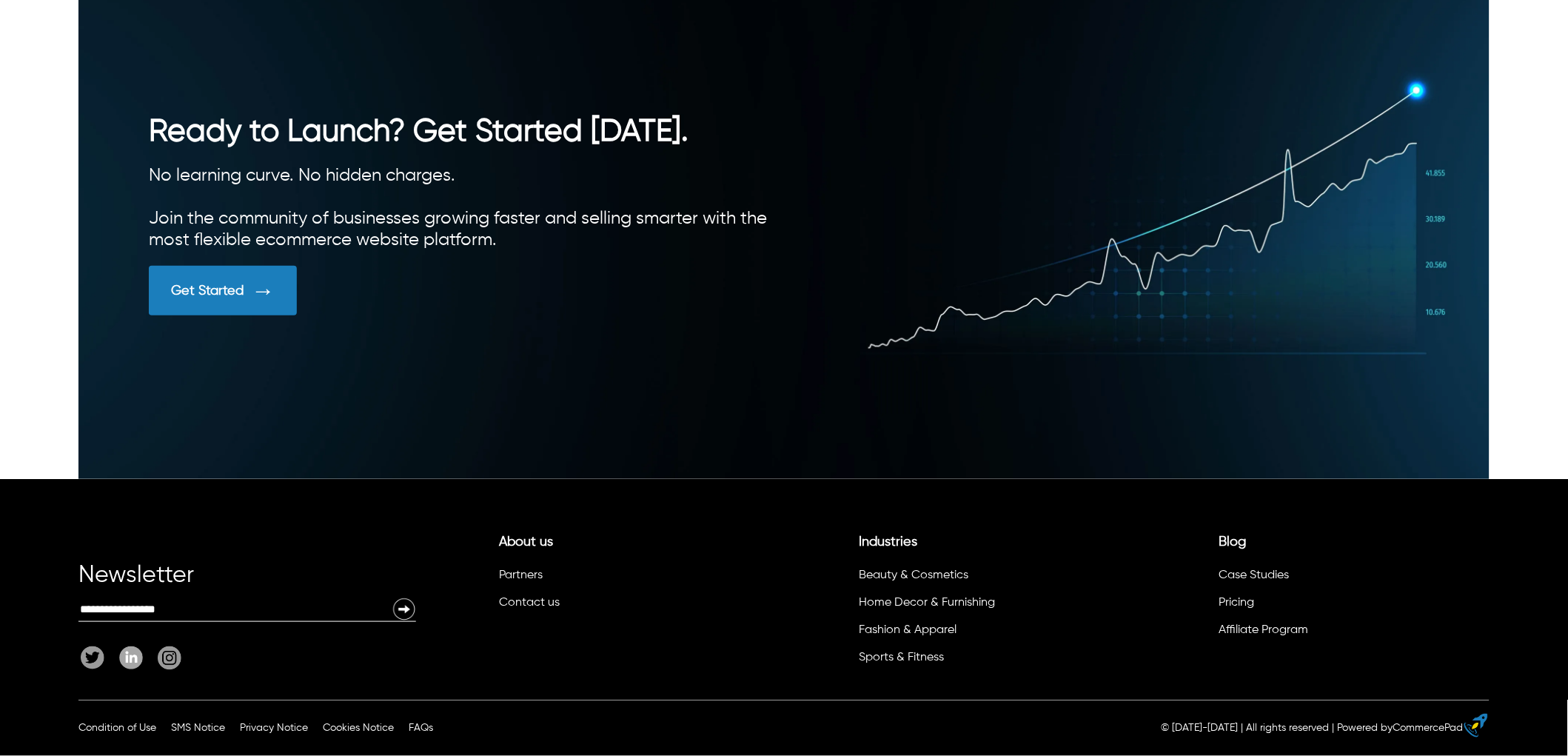
scroll to position [4104, 0]
click at [263, 302] on span at bounding box center [263, 291] width 24 height 27
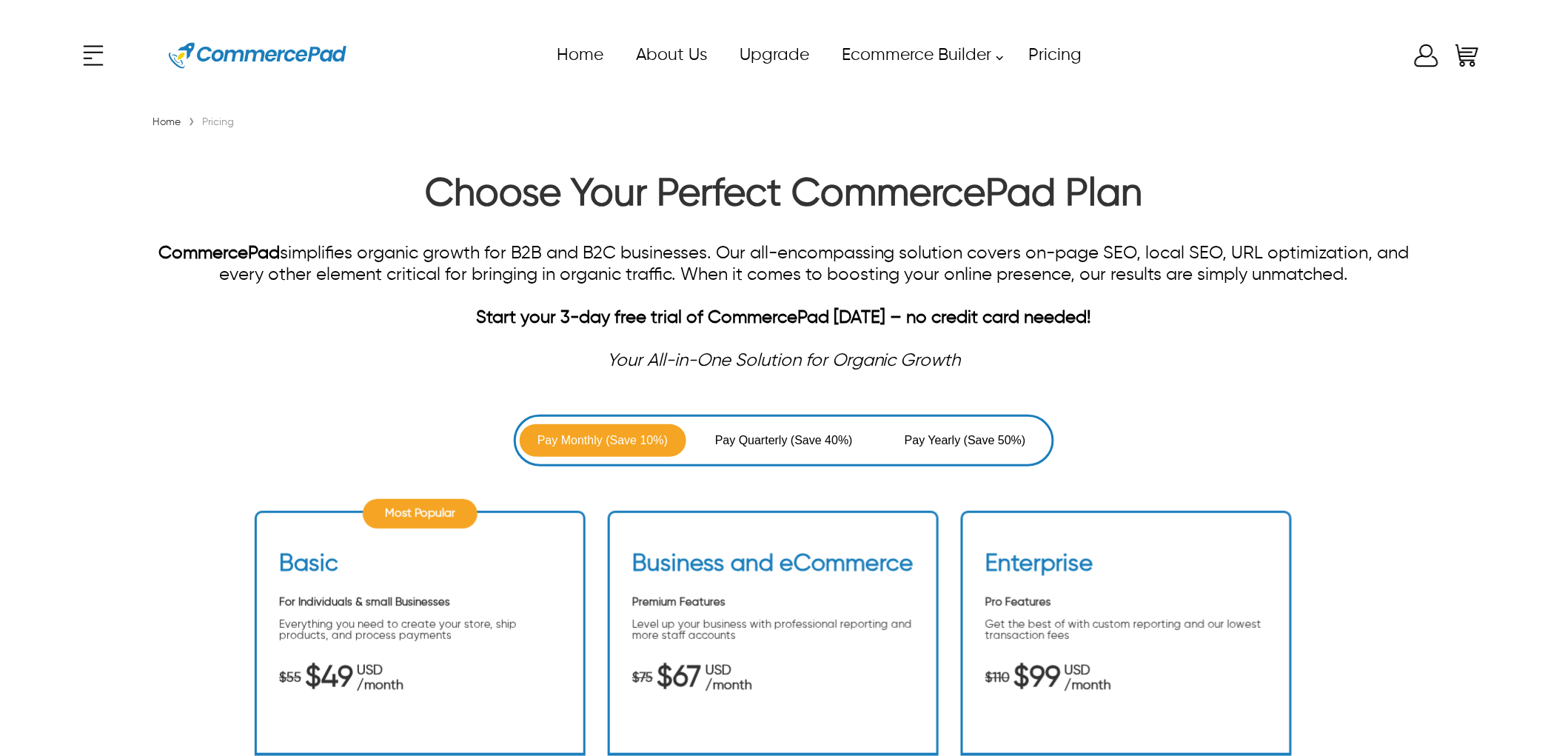
scroll to position [82, 0]
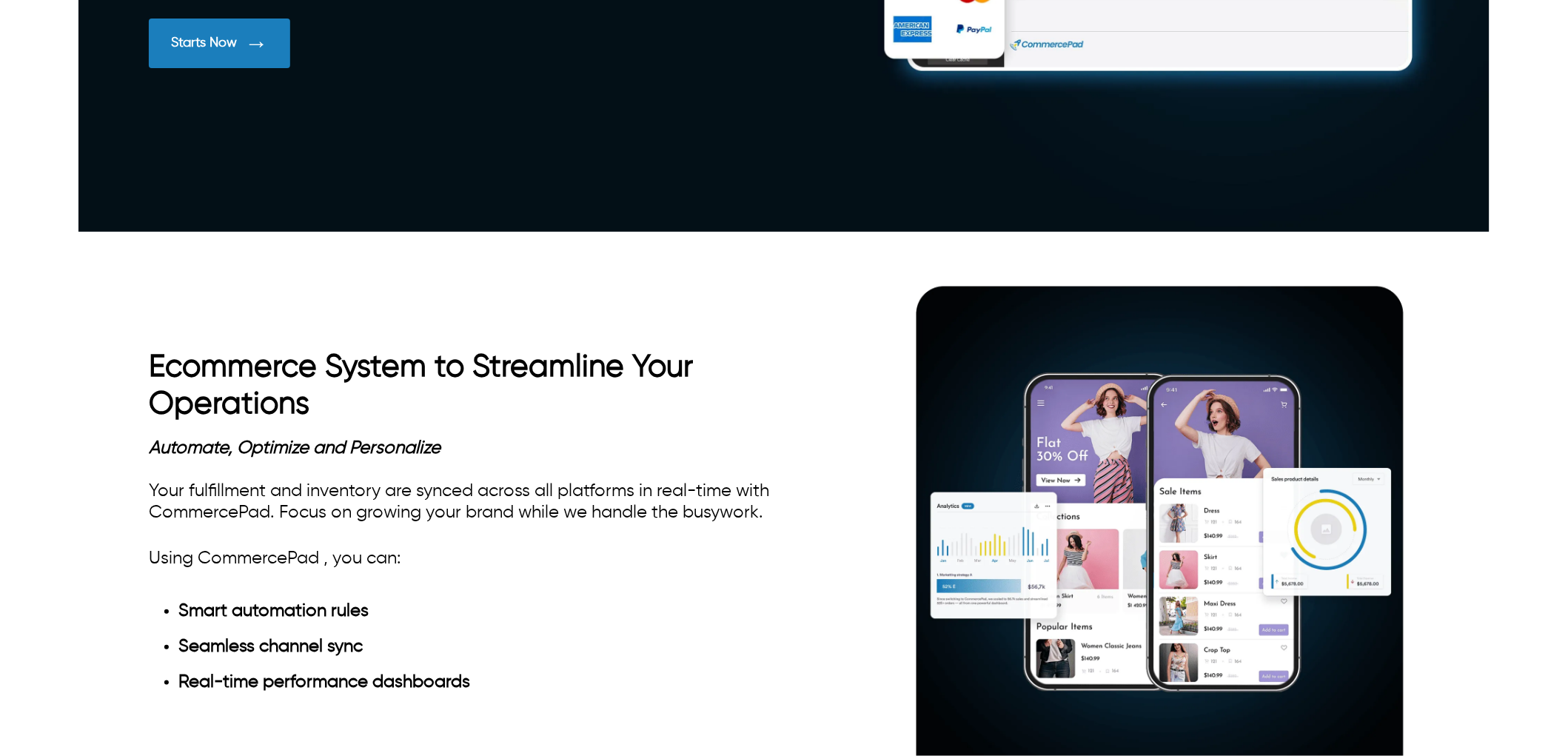
scroll to position [823, 0]
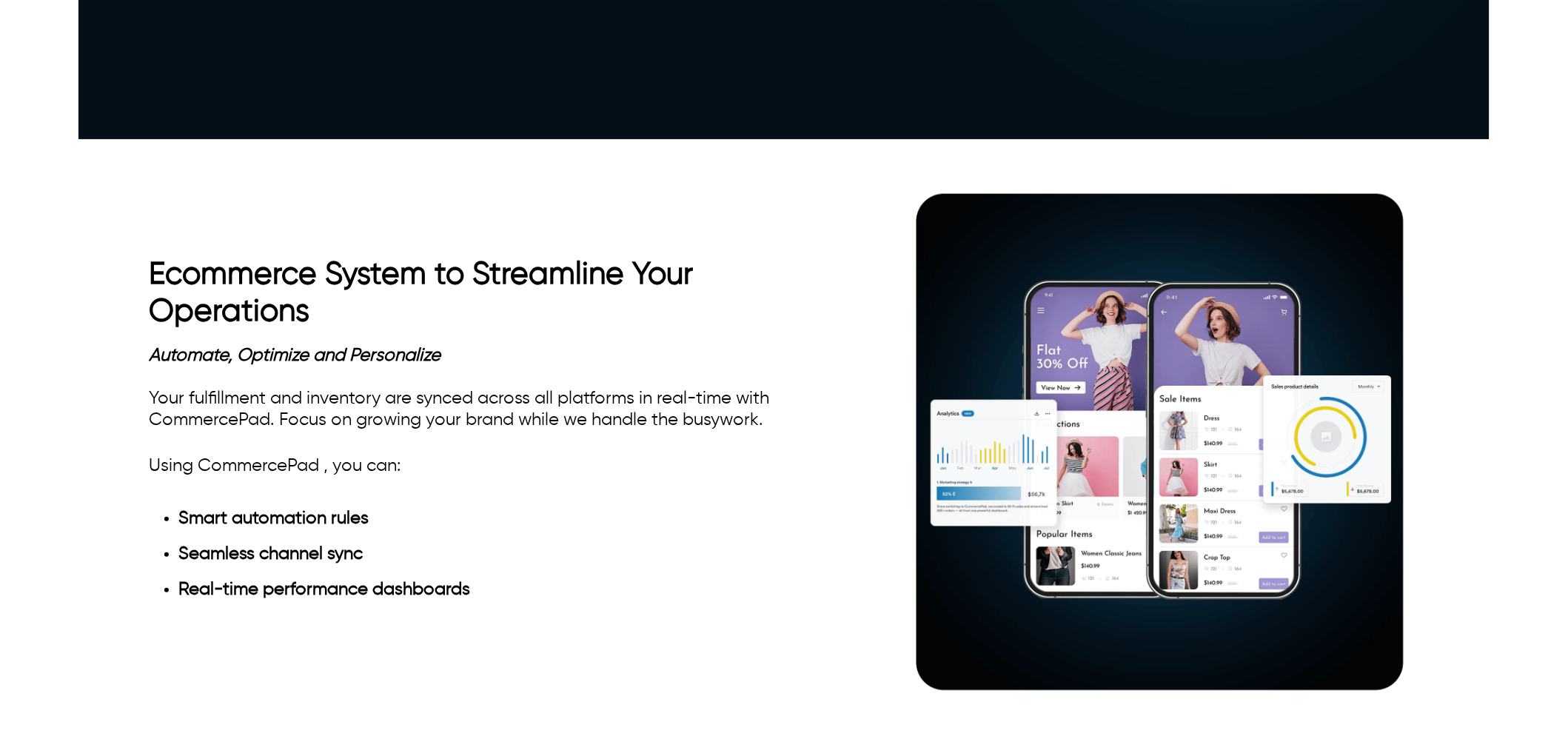
drag, startPoint x: 491, startPoint y: 338, endPoint x: 134, endPoint y: 270, distance: 363.4
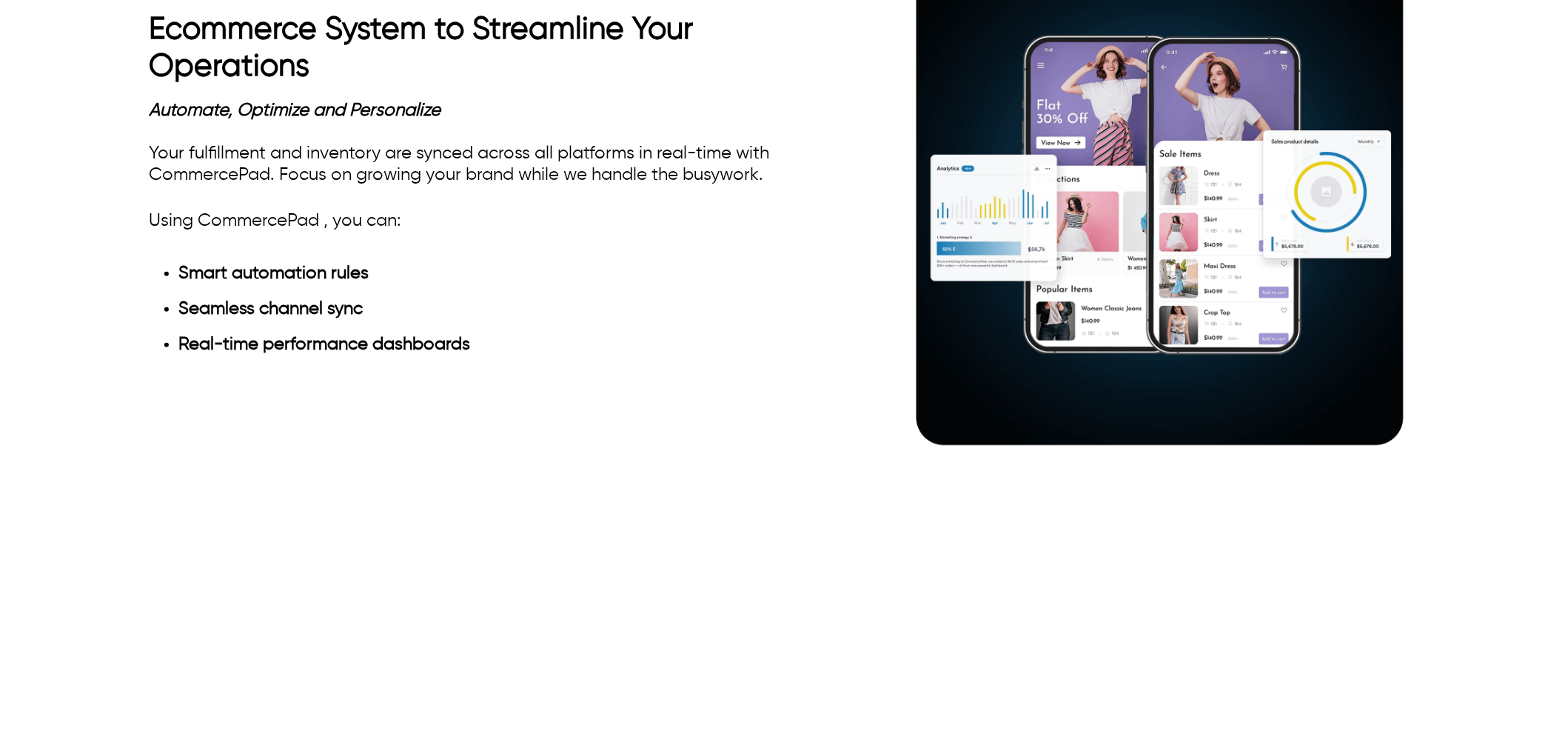
scroll to position [1152, 0]
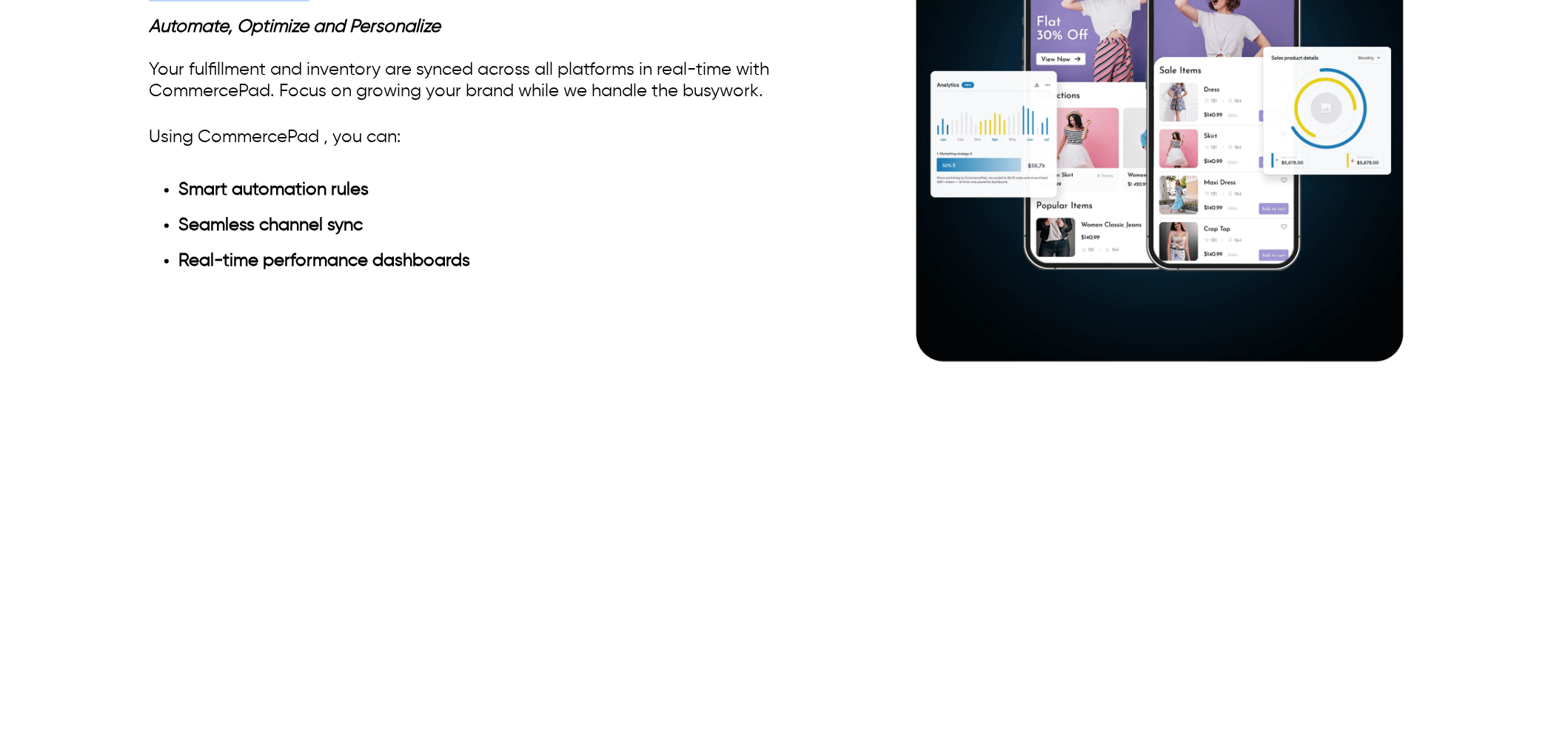
drag, startPoint x: 350, startPoint y: 426, endPoint x: 149, endPoint y: 390, distance: 204.2
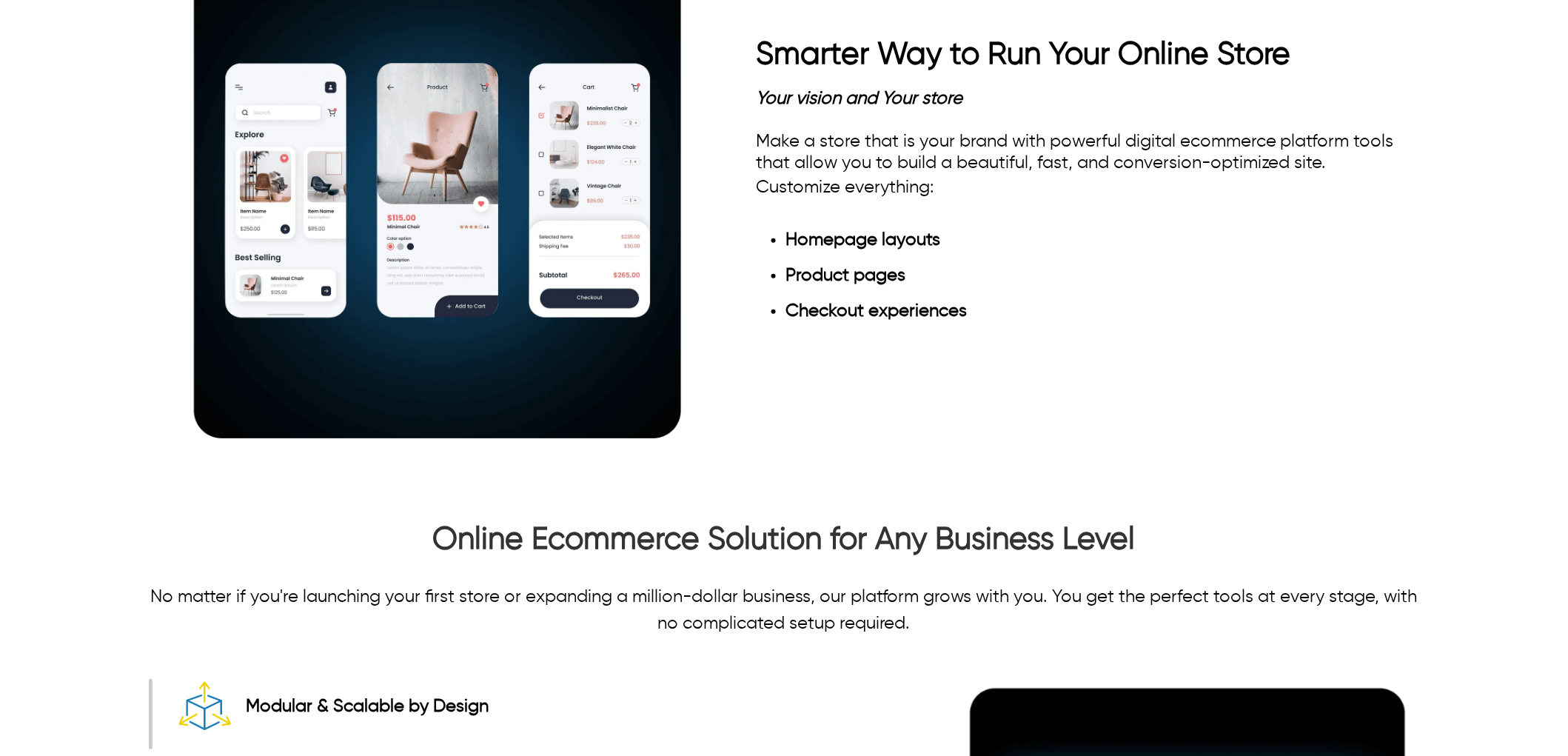
scroll to position [1646, 0]
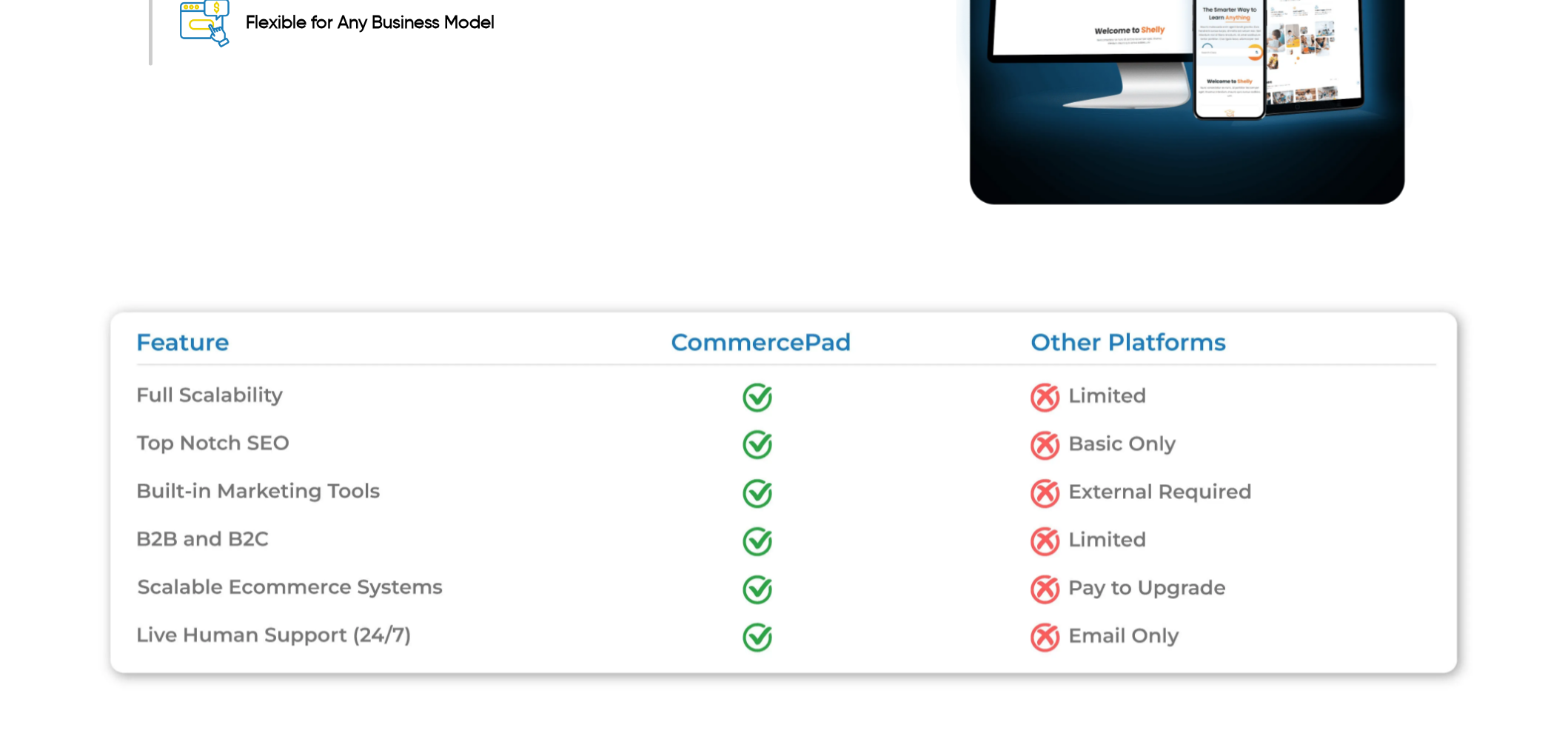
scroll to position [2634, 0]
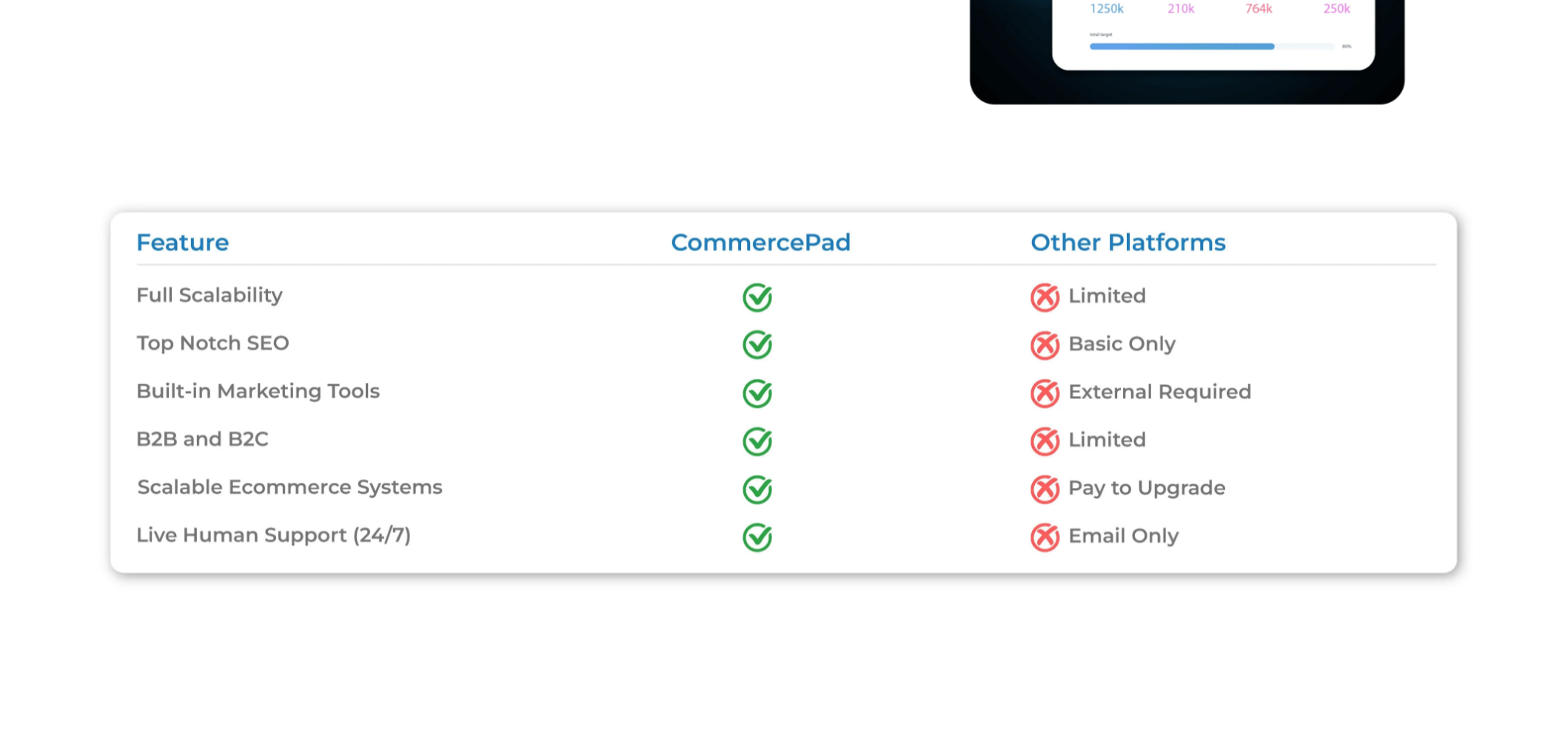
scroll to position [2716, 0]
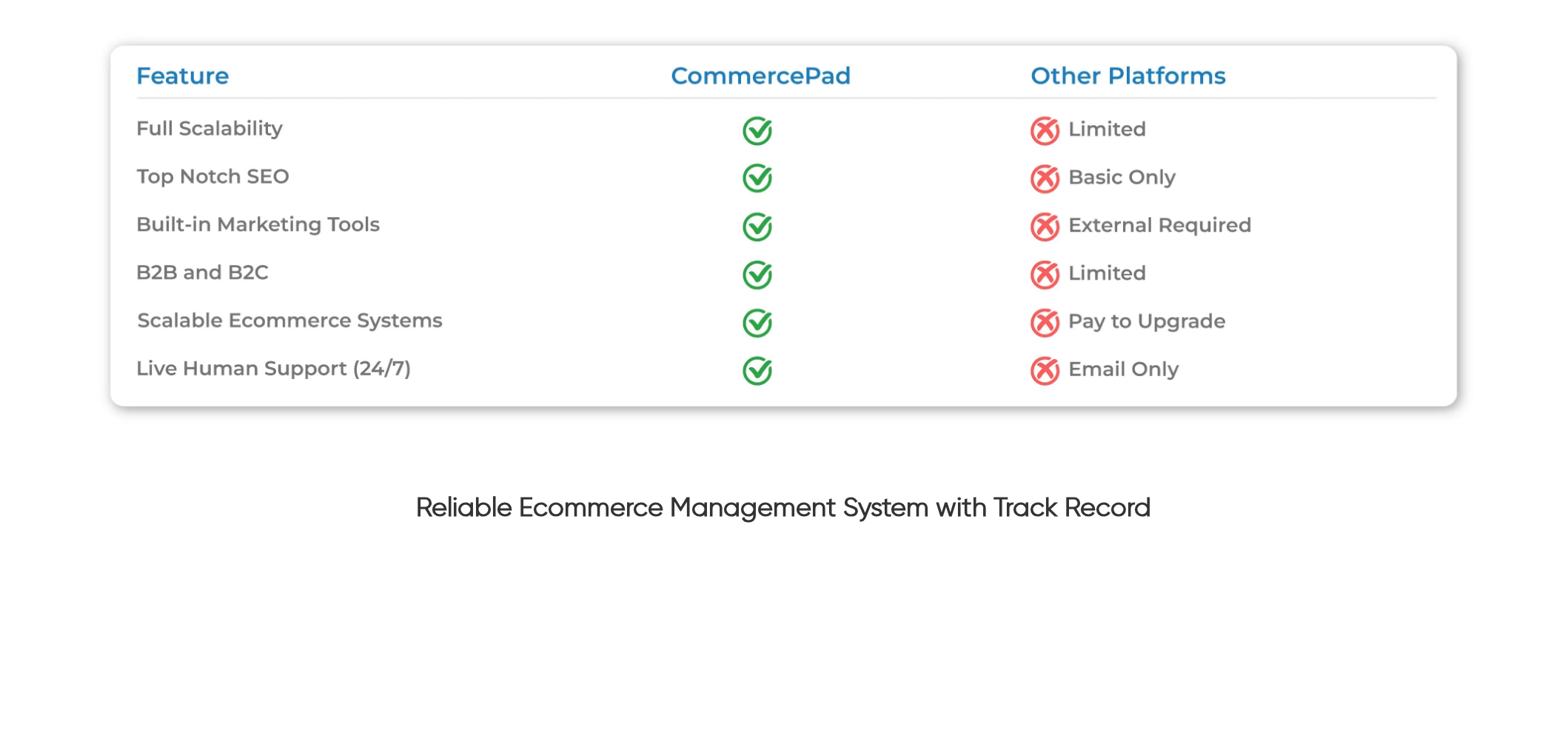
scroll to position [2741, 0]
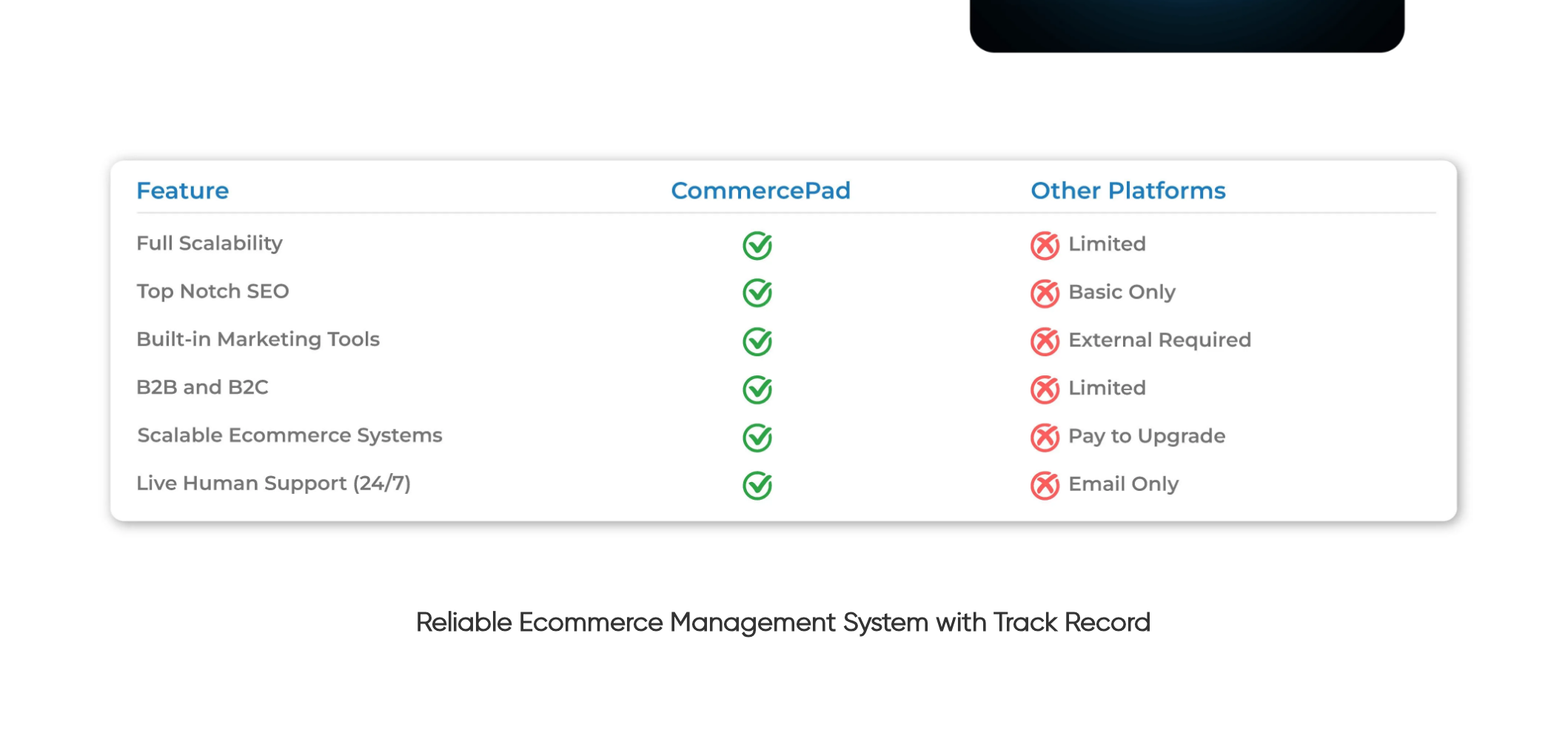
drag, startPoint x: 554, startPoint y: 271, endPoint x: 277, endPoint y: 269, distance: 277.0
drag, startPoint x: 581, startPoint y: 271, endPoint x: 642, endPoint y: 261, distance: 61.8
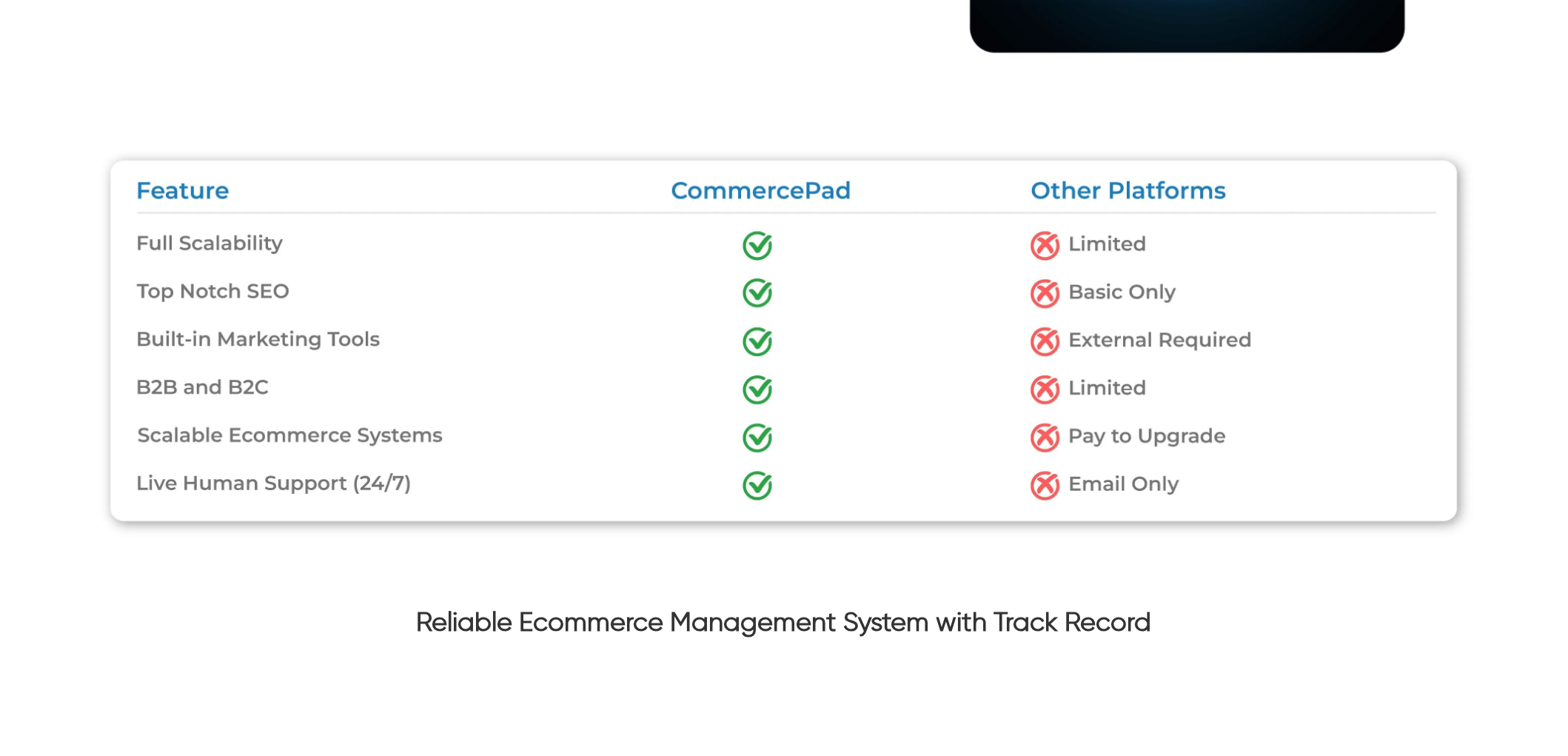
drag, startPoint x: 650, startPoint y: 250, endPoint x: 653, endPoint y: 268, distance: 18.2
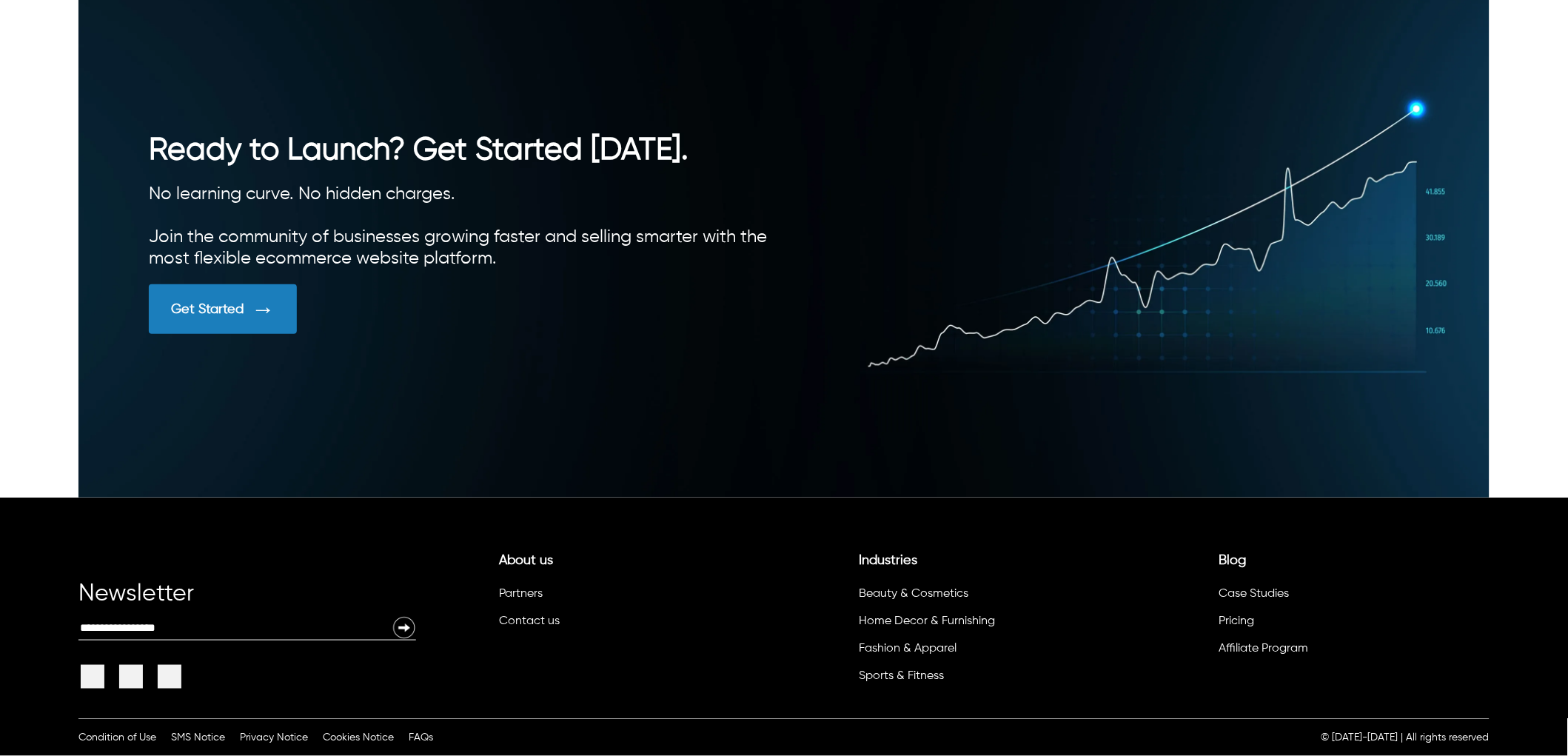
scroll to position [4091, 0]
click at [305, 322] on link "Get Started" at bounding box center [467, 309] width 636 height 50
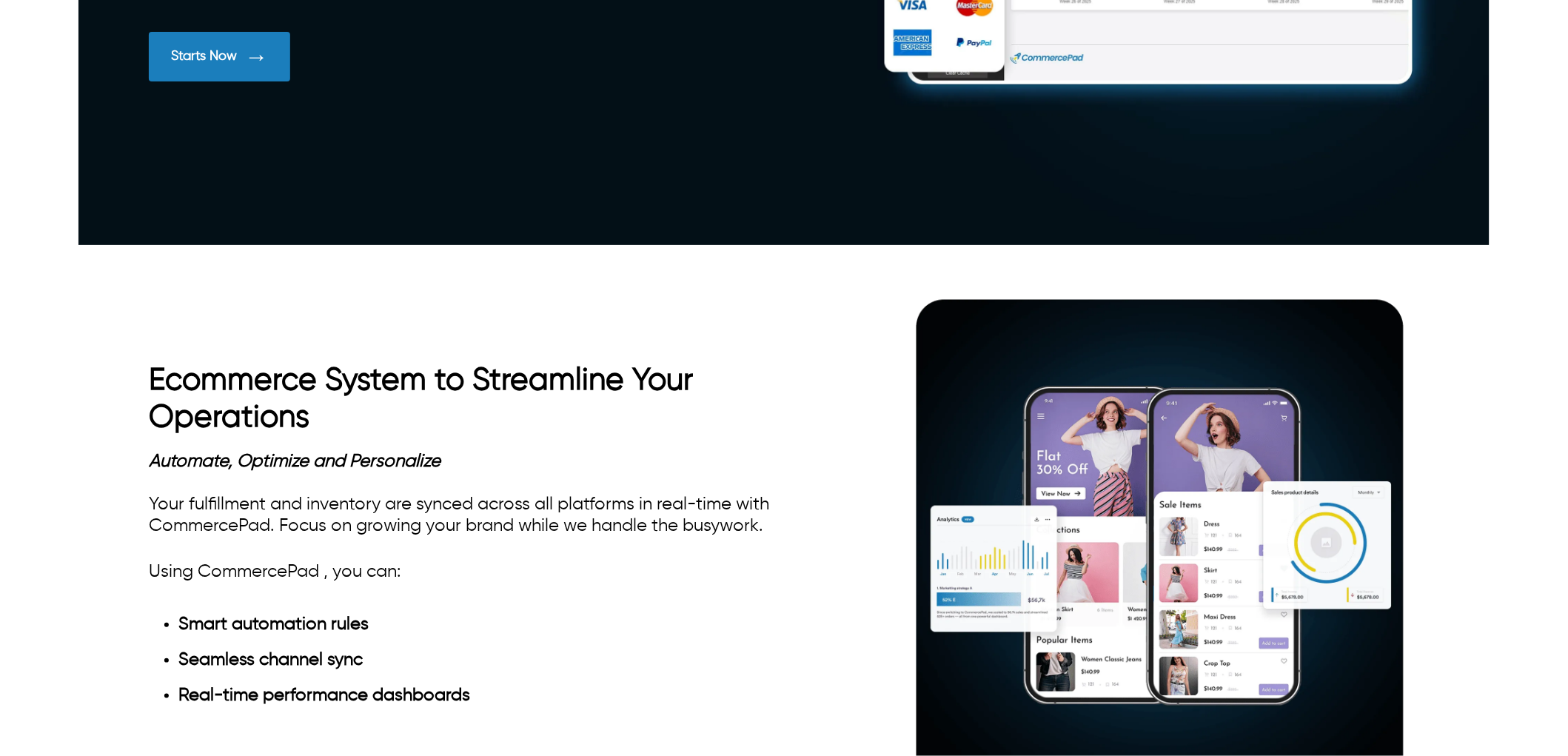
click at [217, 82] on div "Starts Now" at bounding box center [220, 57] width 142 height 50
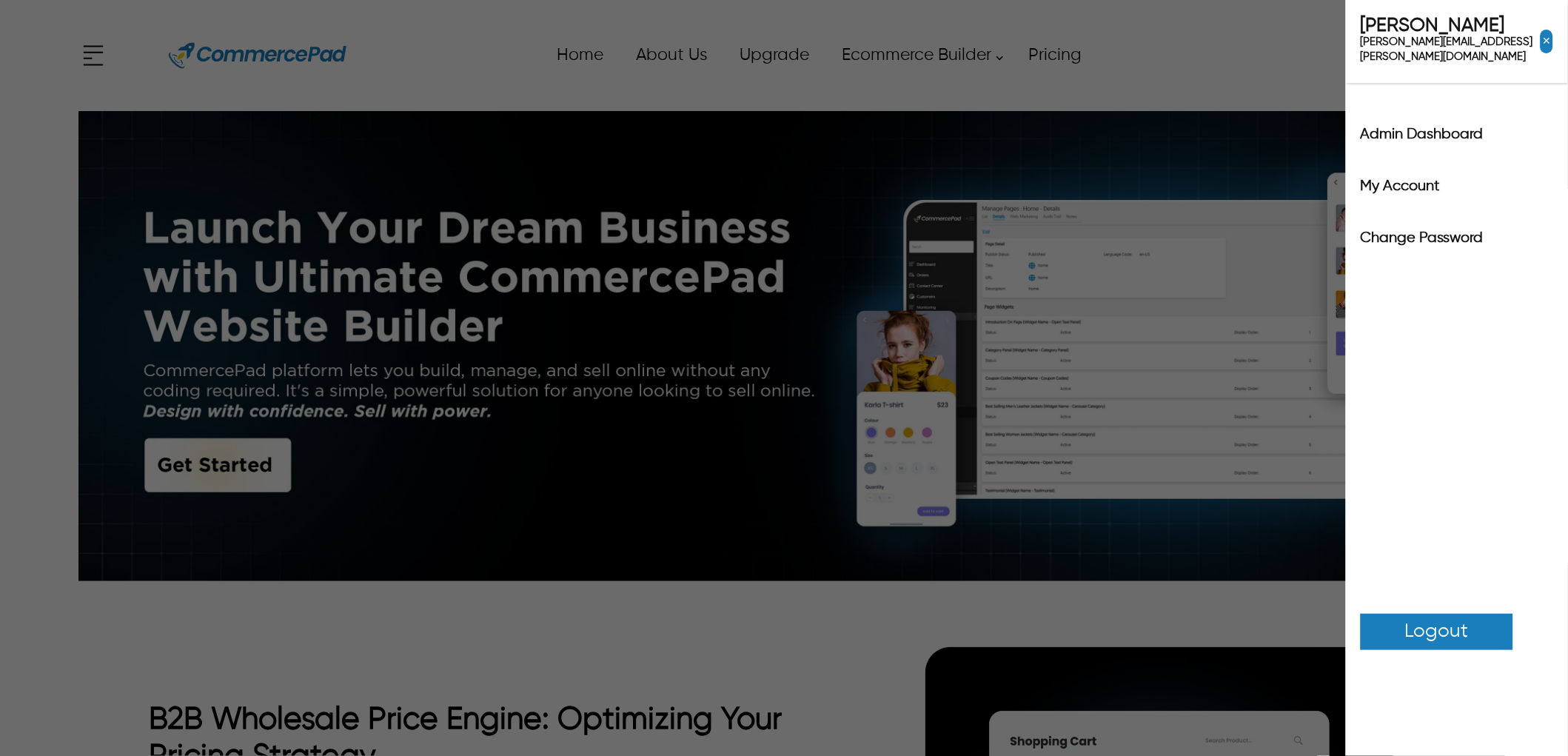
click at [1432, 61] on div "x Upgrade eCommerce Builder Partners Pricing About us Contact us Follow us Home…" at bounding box center [783, 56] width 1411 height 67
click at [1420, 618] on span "Logout" at bounding box center [1437, 632] width 63 height 29
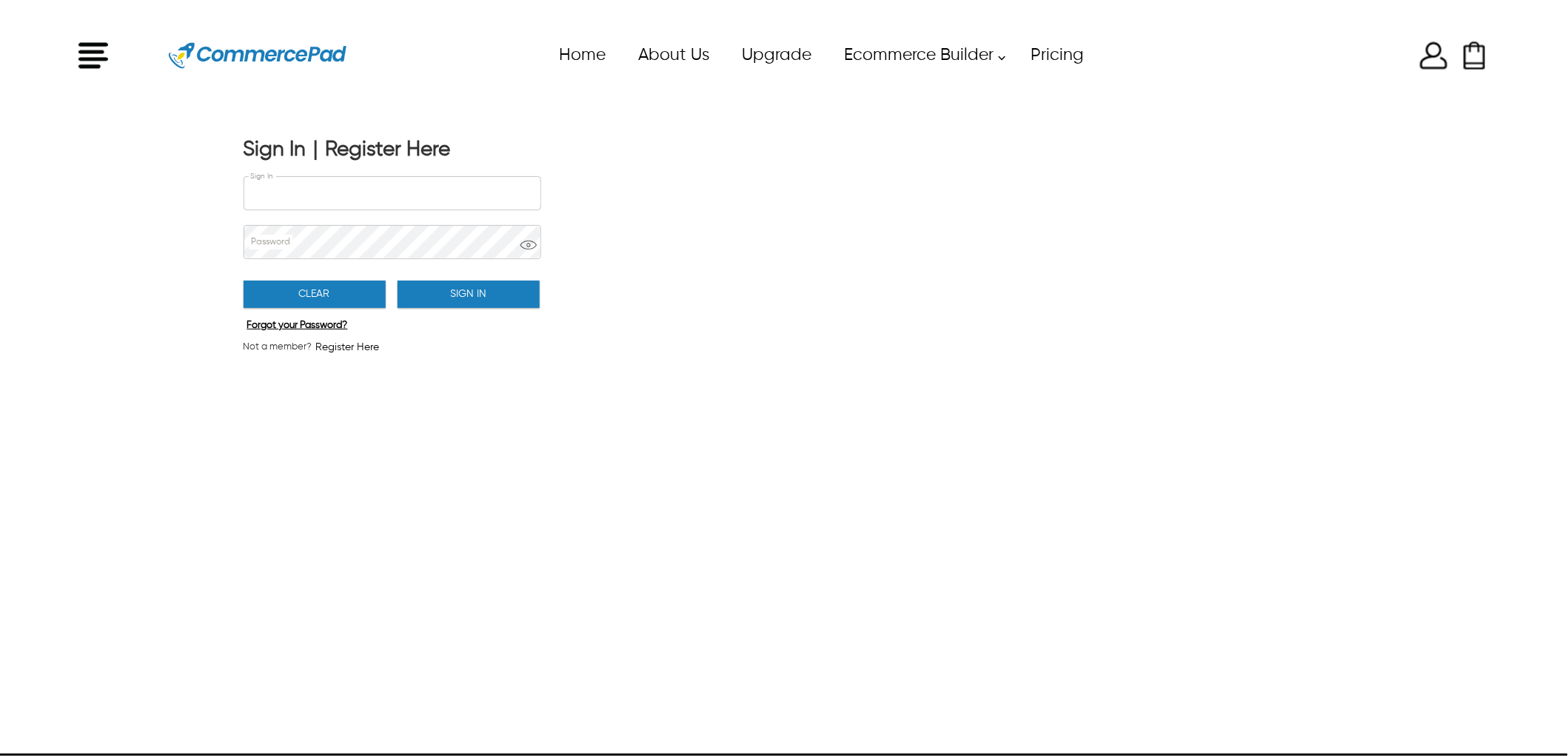
type input "**********"
click at [186, 46] on img at bounding box center [257, 56] width 178 height 67
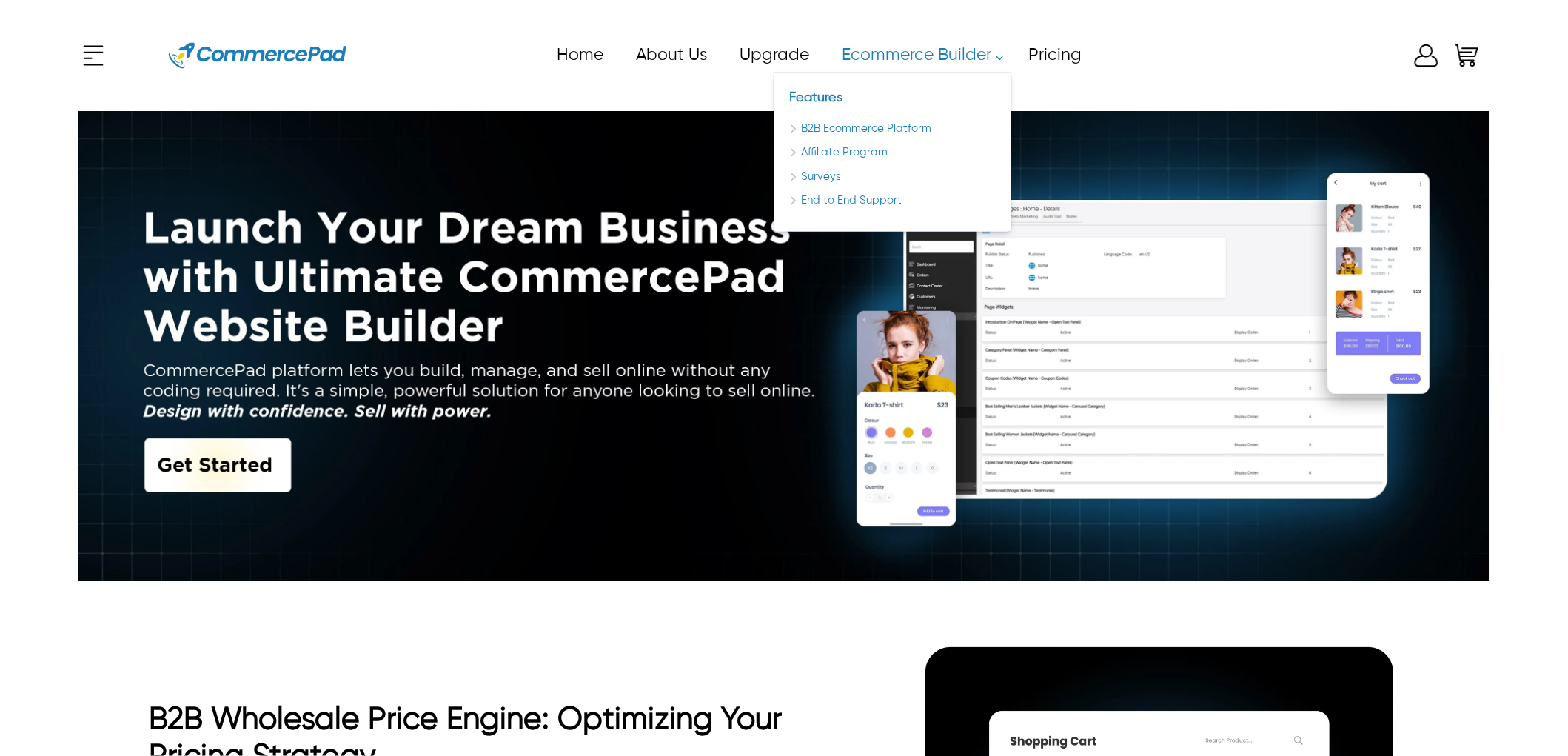
click at [905, 54] on link "Ecommerce Builder" at bounding box center [919, 55] width 187 height 33
click at [928, 59] on link "Ecommerce Builder" at bounding box center [919, 55] width 187 height 33
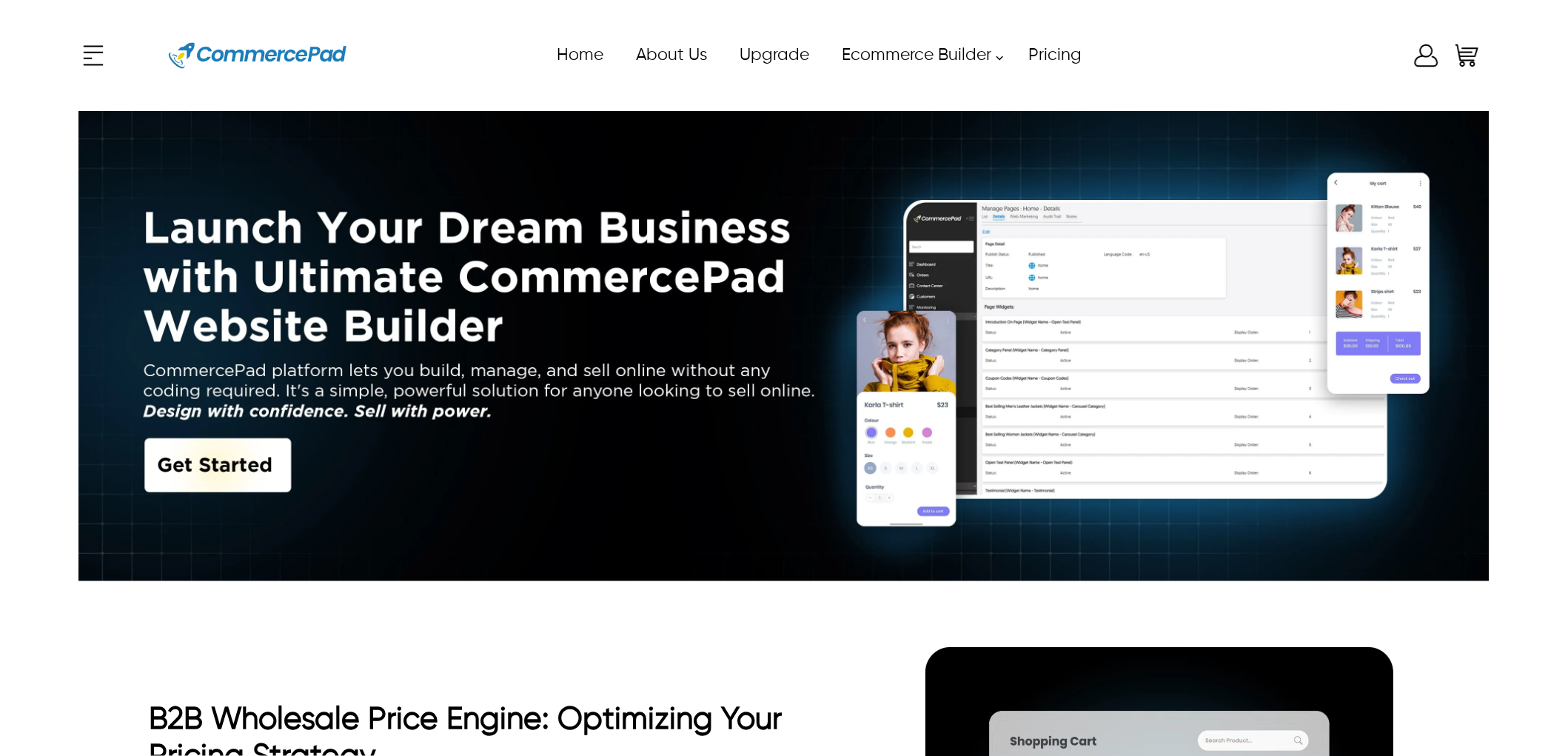
click at [928, 59] on link "Ecommerce Builder" at bounding box center [919, 55] width 187 height 33
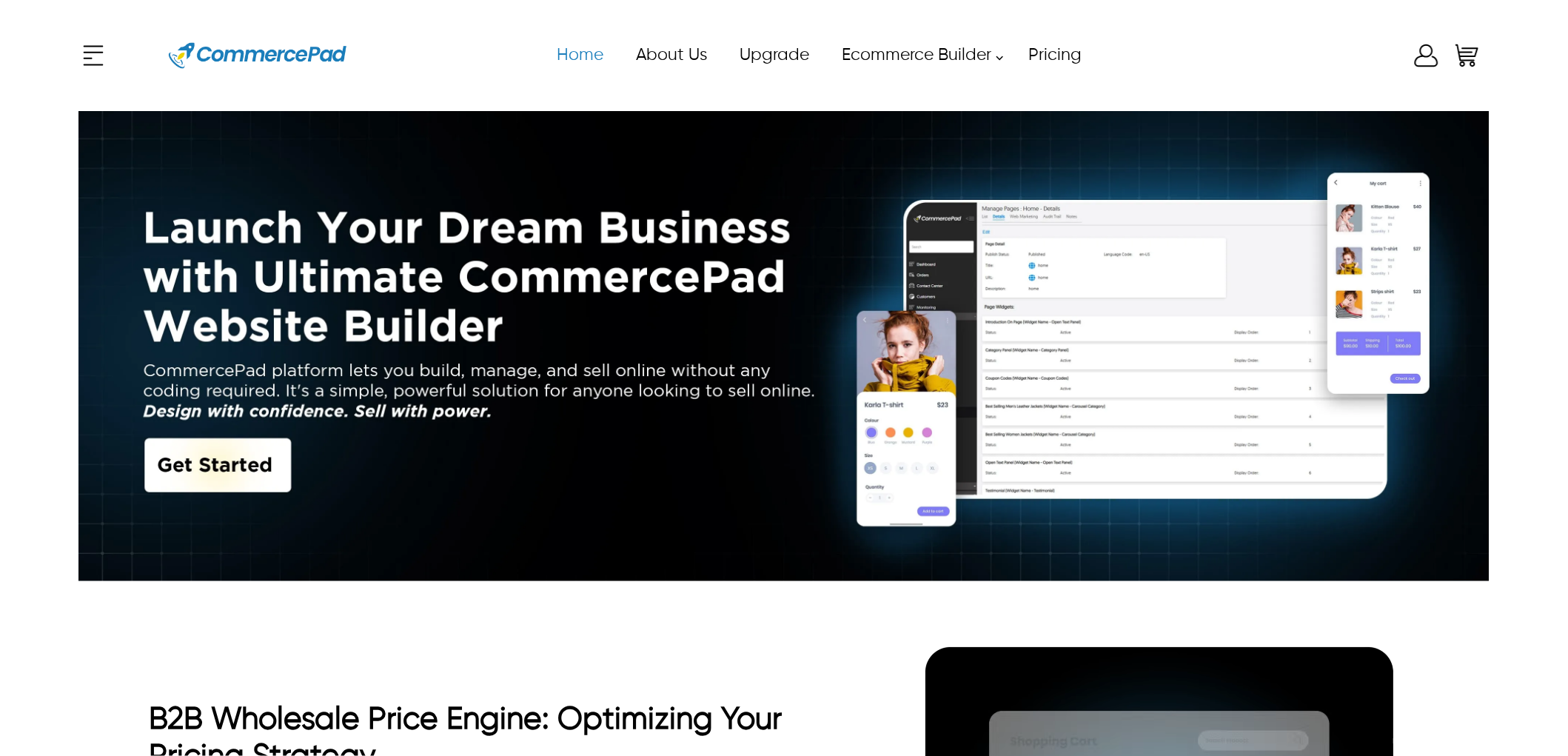
click at [602, 57] on link "Home" at bounding box center [579, 55] width 79 height 33
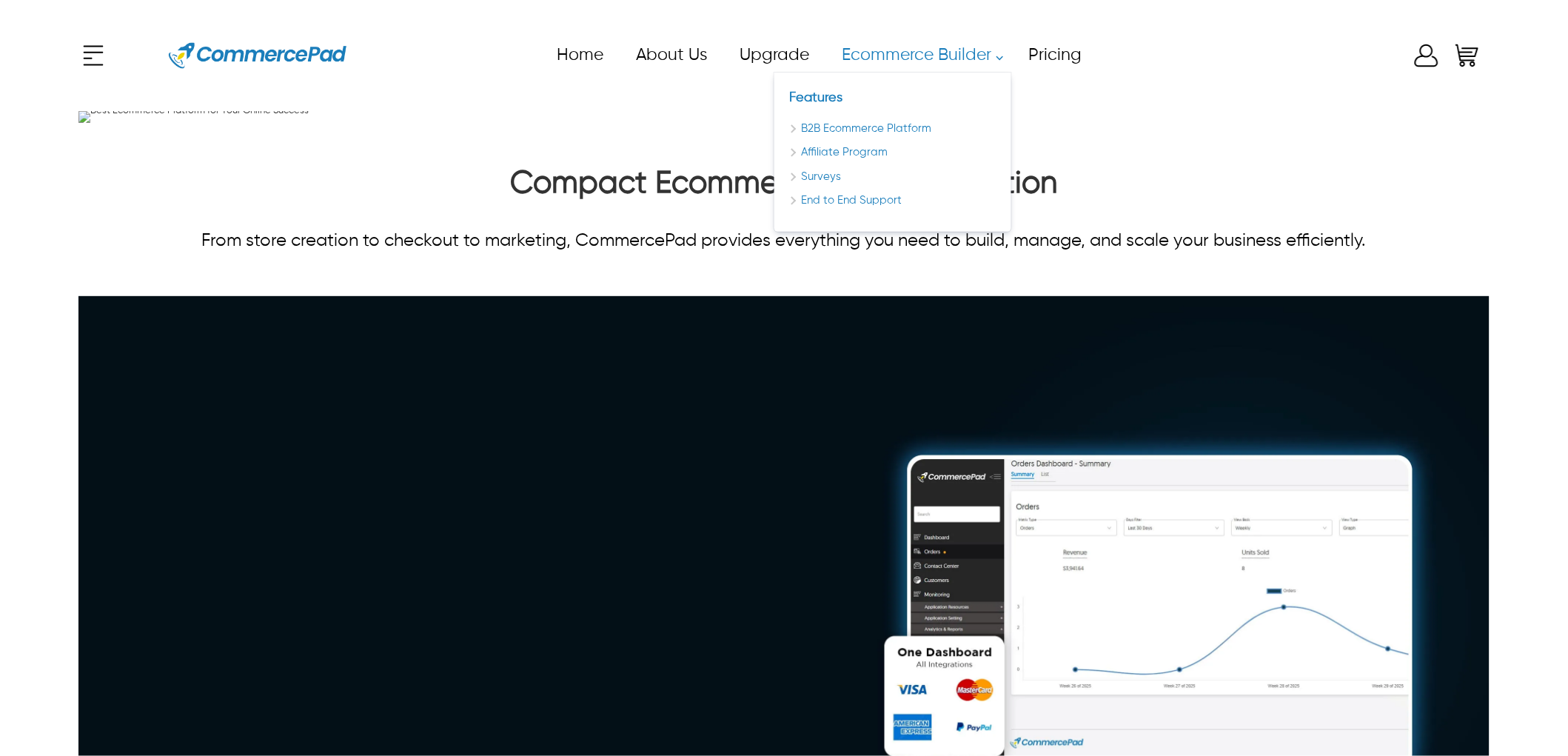
click at [913, 57] on link "Ecommerce Builder" at bounding box center [919, 55] width 187 height 33
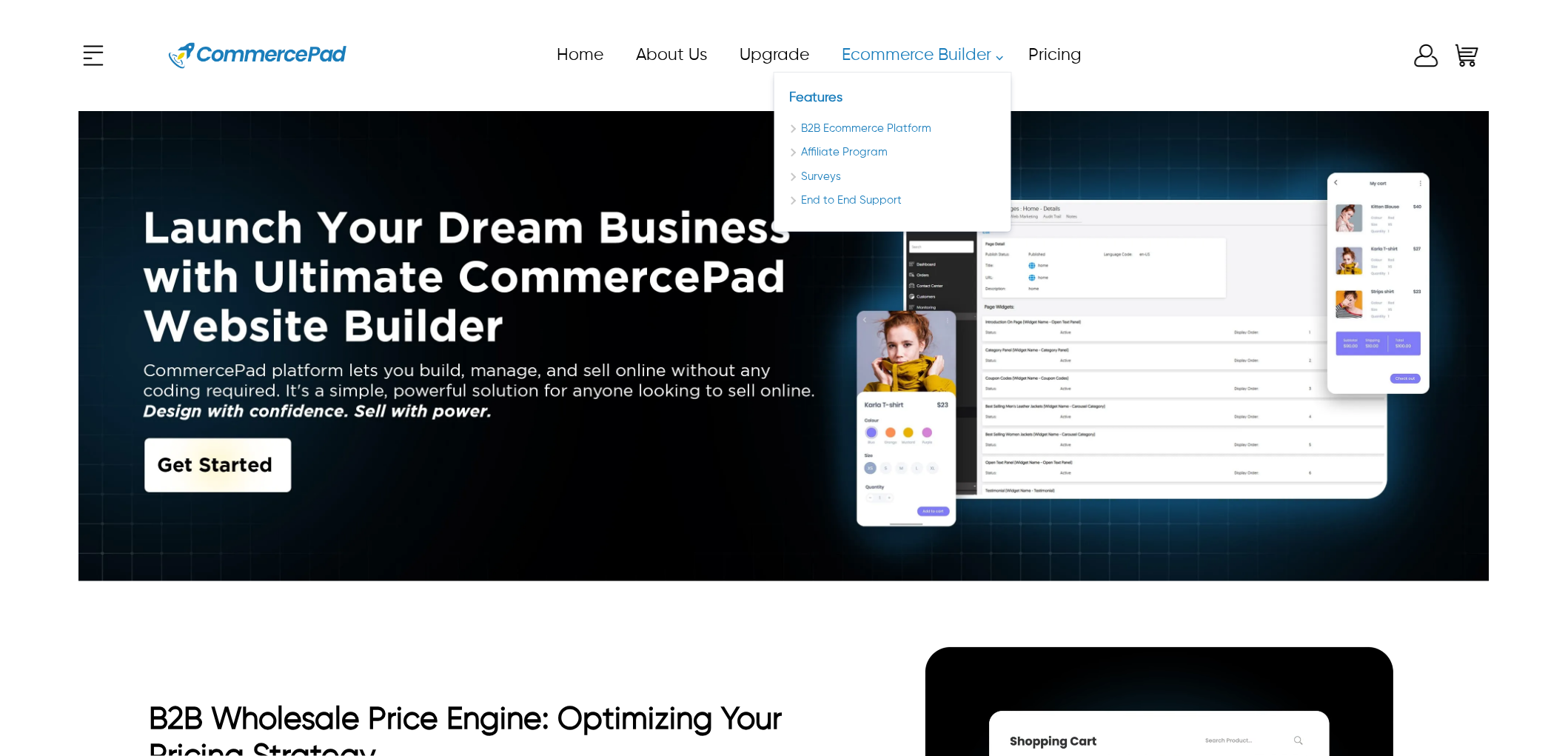
click at [834, 132] on link "B2B Ecommerce Platform" at bounding box center [893, 130] width 208 height 17
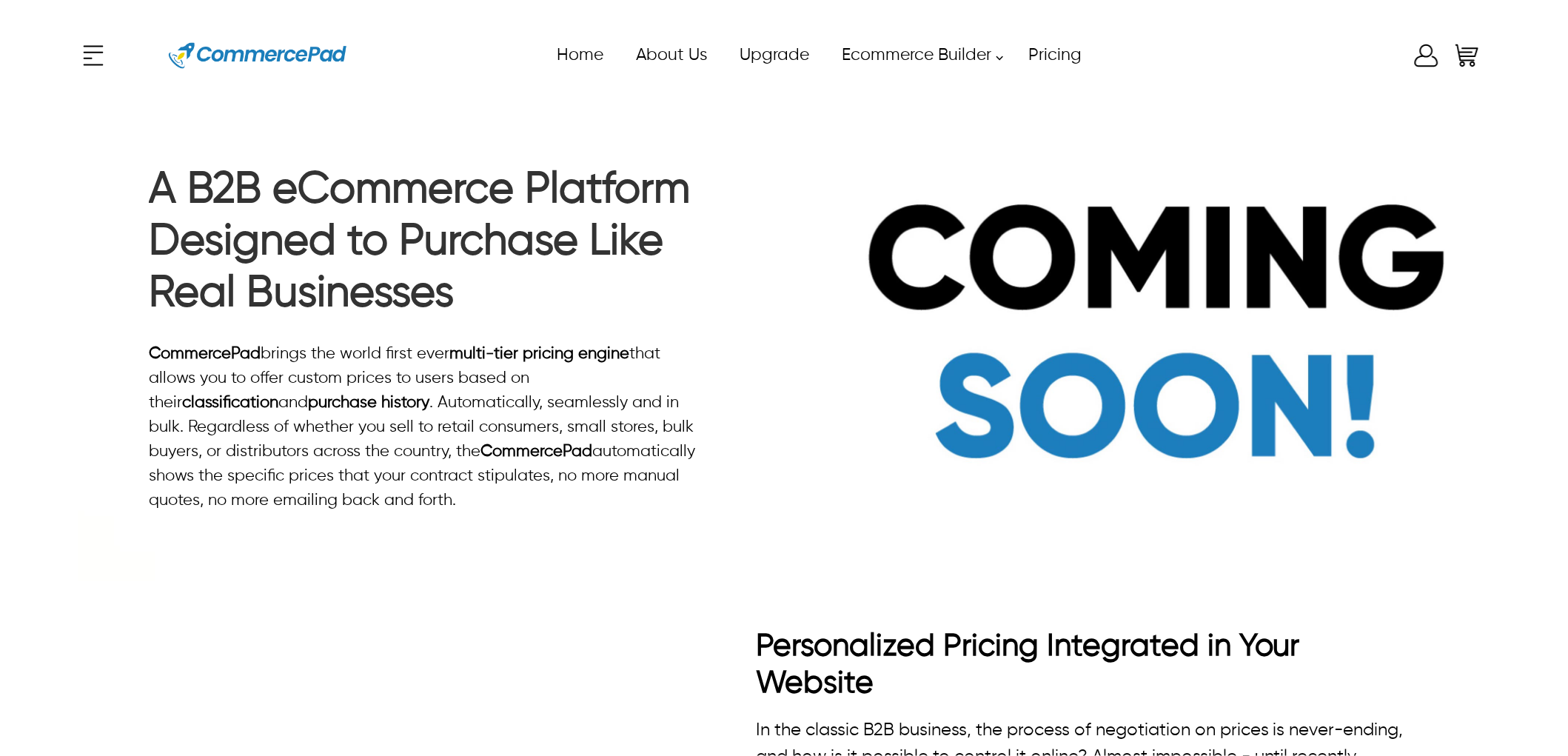
click at [196, 55] on img at bounding box center [257, 56] width 178 height 67
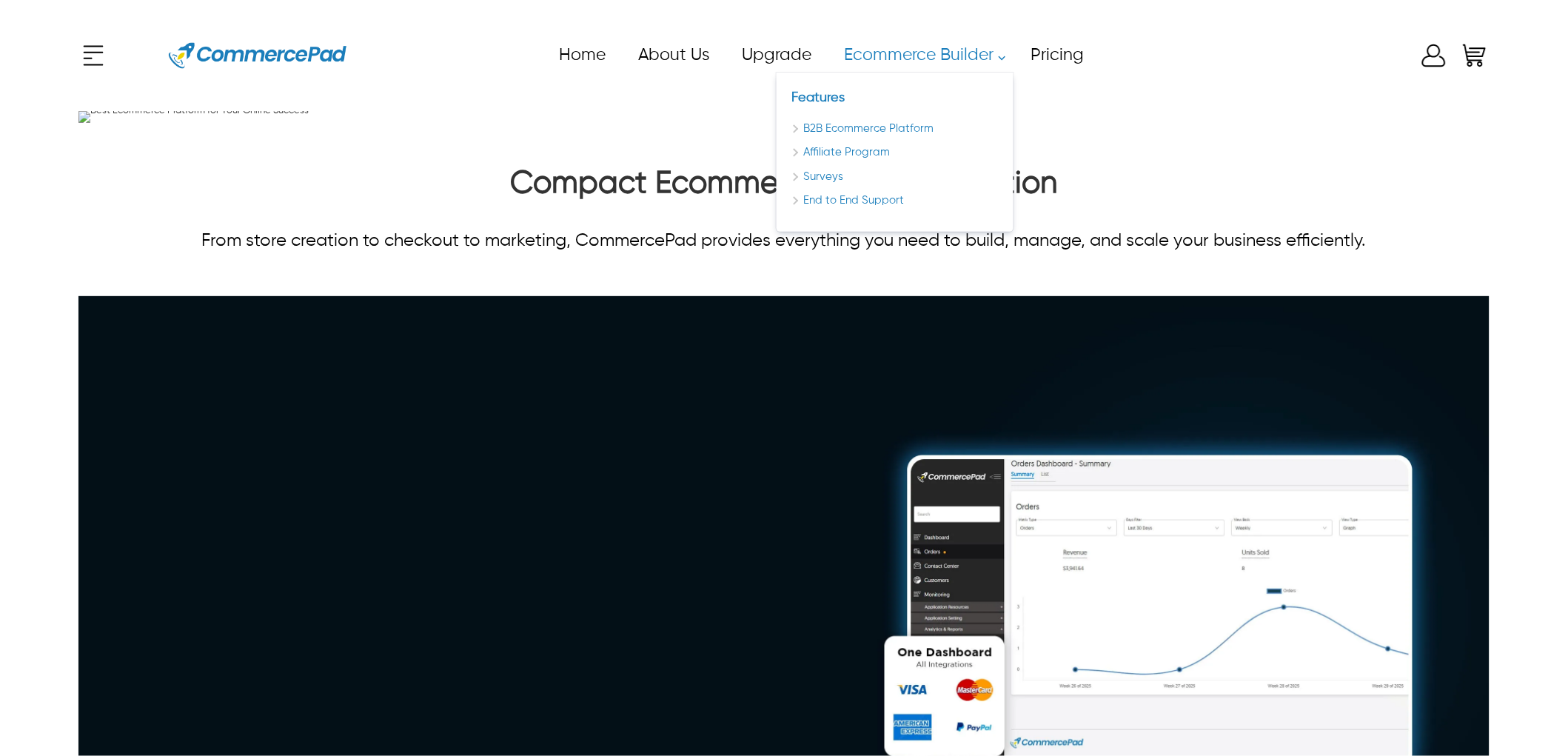
click at [972, 63] on link "Ecommerce Builder" at bounding box center [920, 55] width 187 height 33
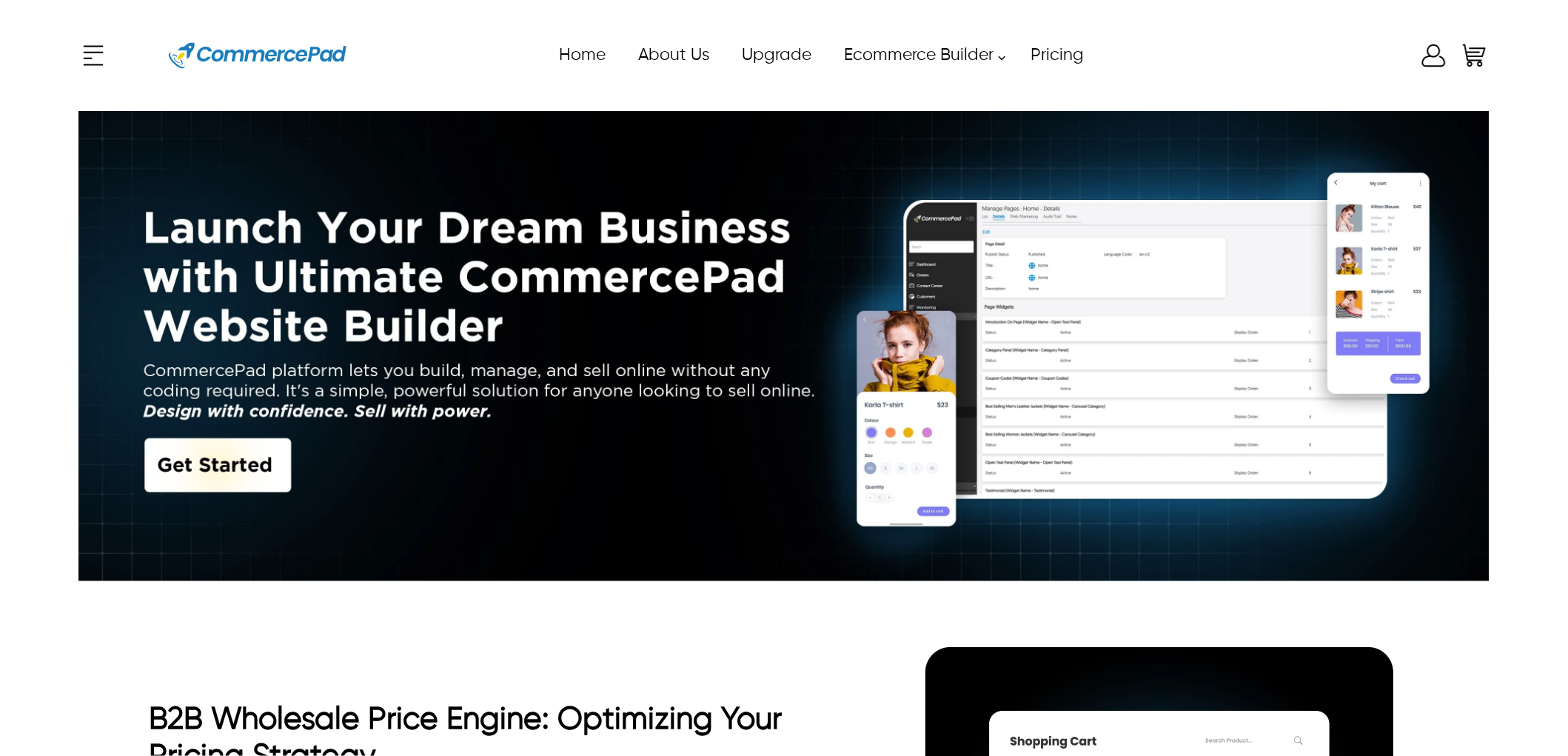
click at [997, 64] on link "Ecommerce Builder" at bounding box center [920, 55] width 187 height 33
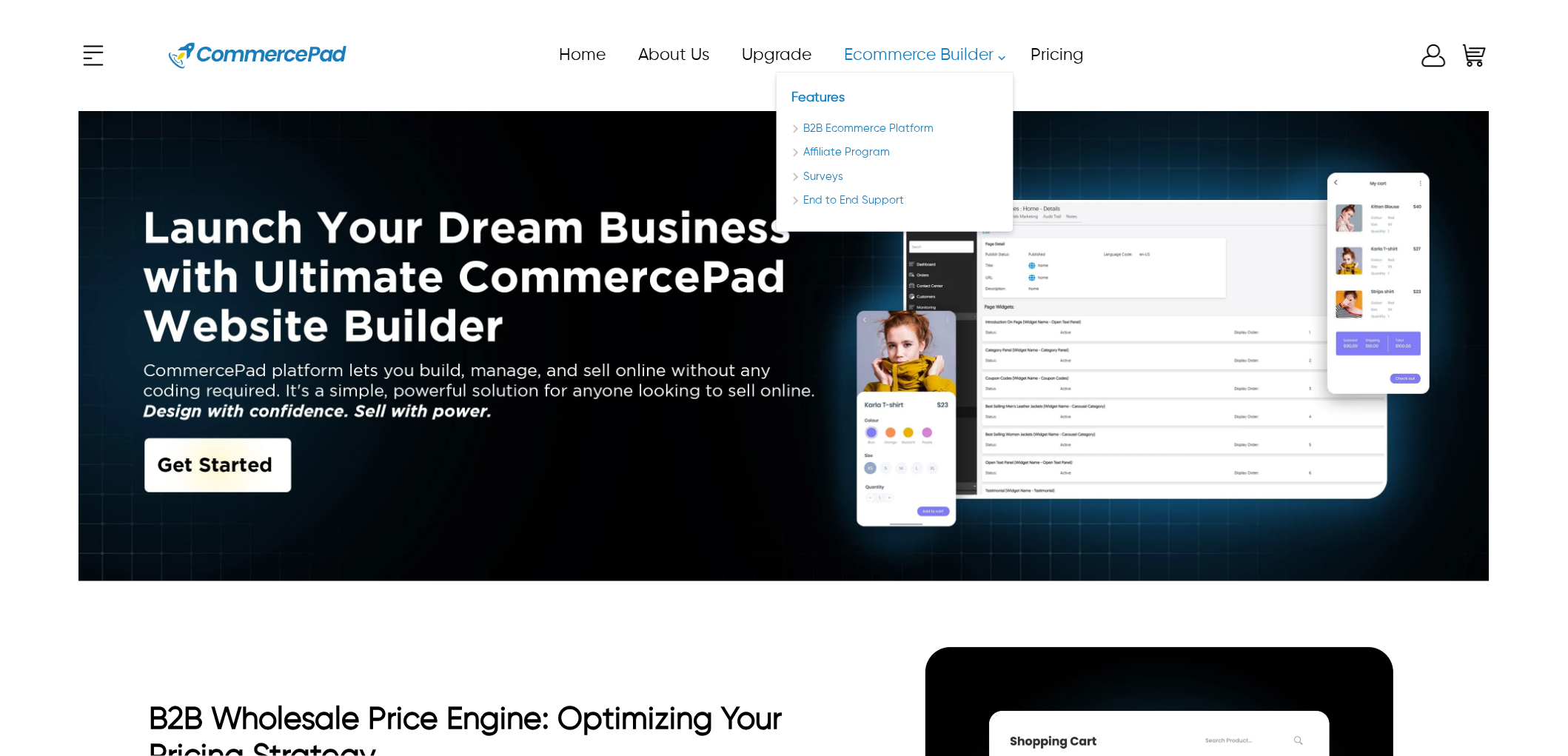
click at [1004, 62] on link "Ecommerce Builder" at bounding box center [920, 55] width 187 height 33
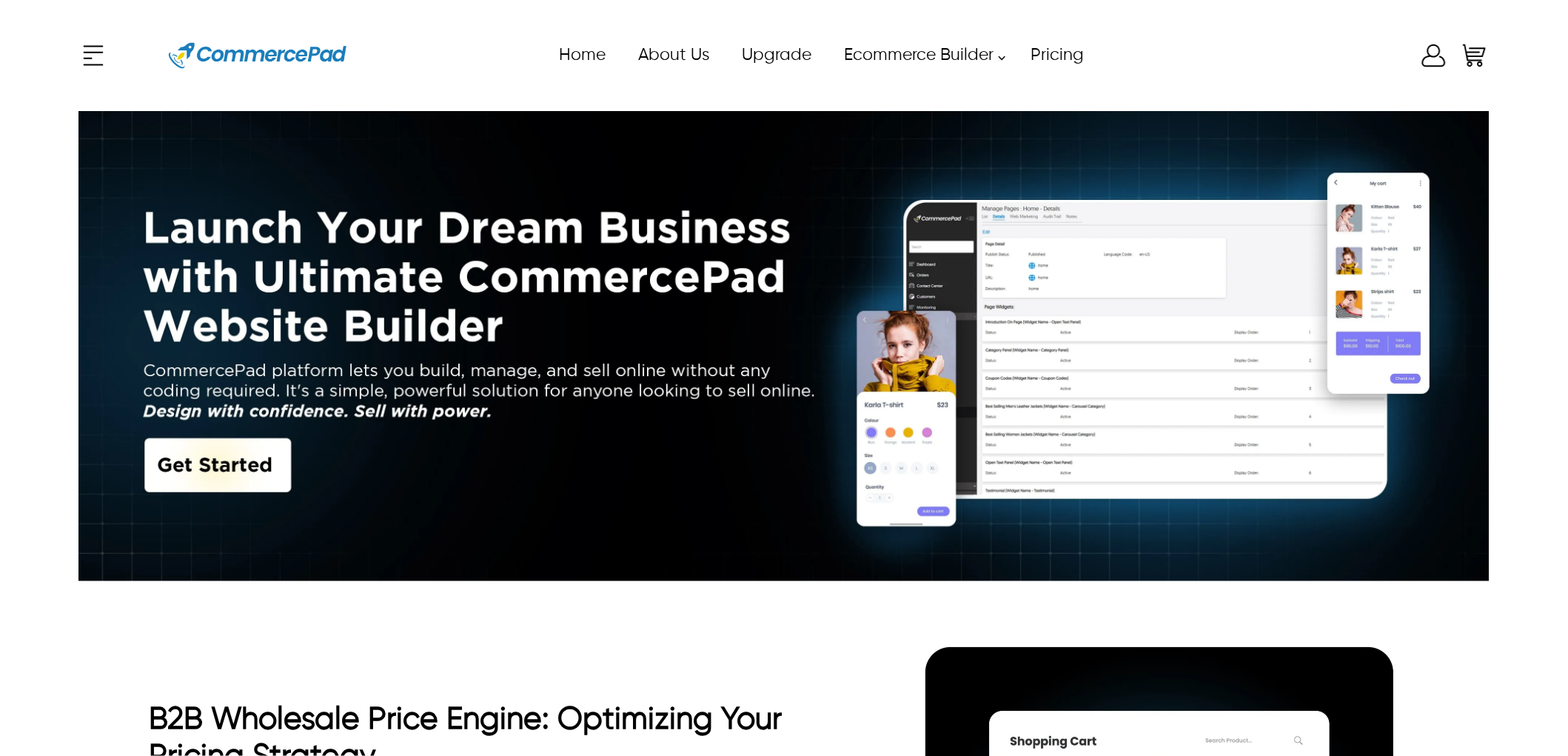
click at [1004, 62] on link "Ecommerce Builder" at bounding box center [920, 55] width 187 height 33
click at [1042, 51] on link "Pricing" at bounding box center [1057, 55] width 86 height 33
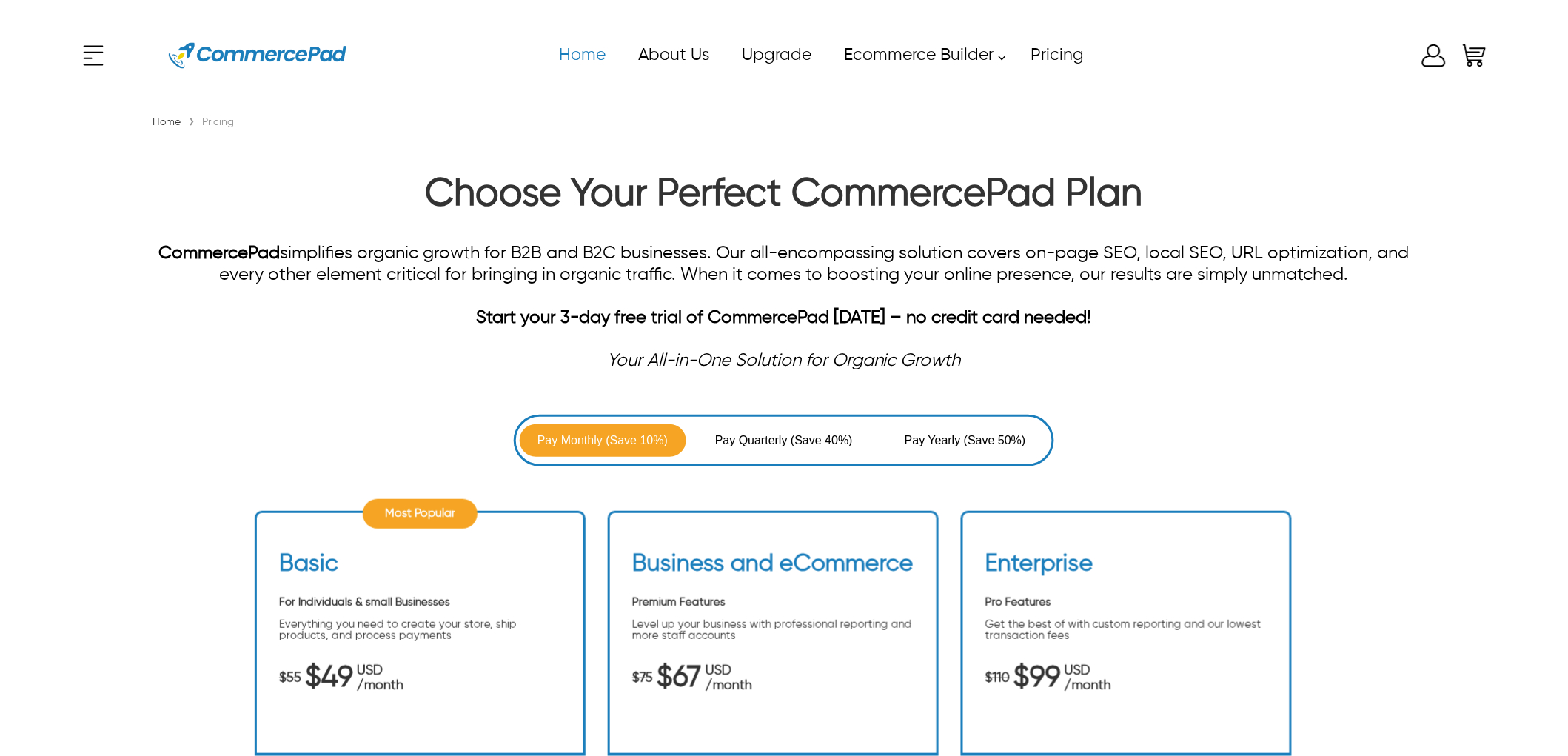
click at [588, 41] on link "Home" at bounding box center [582, 55] width 79 height 33
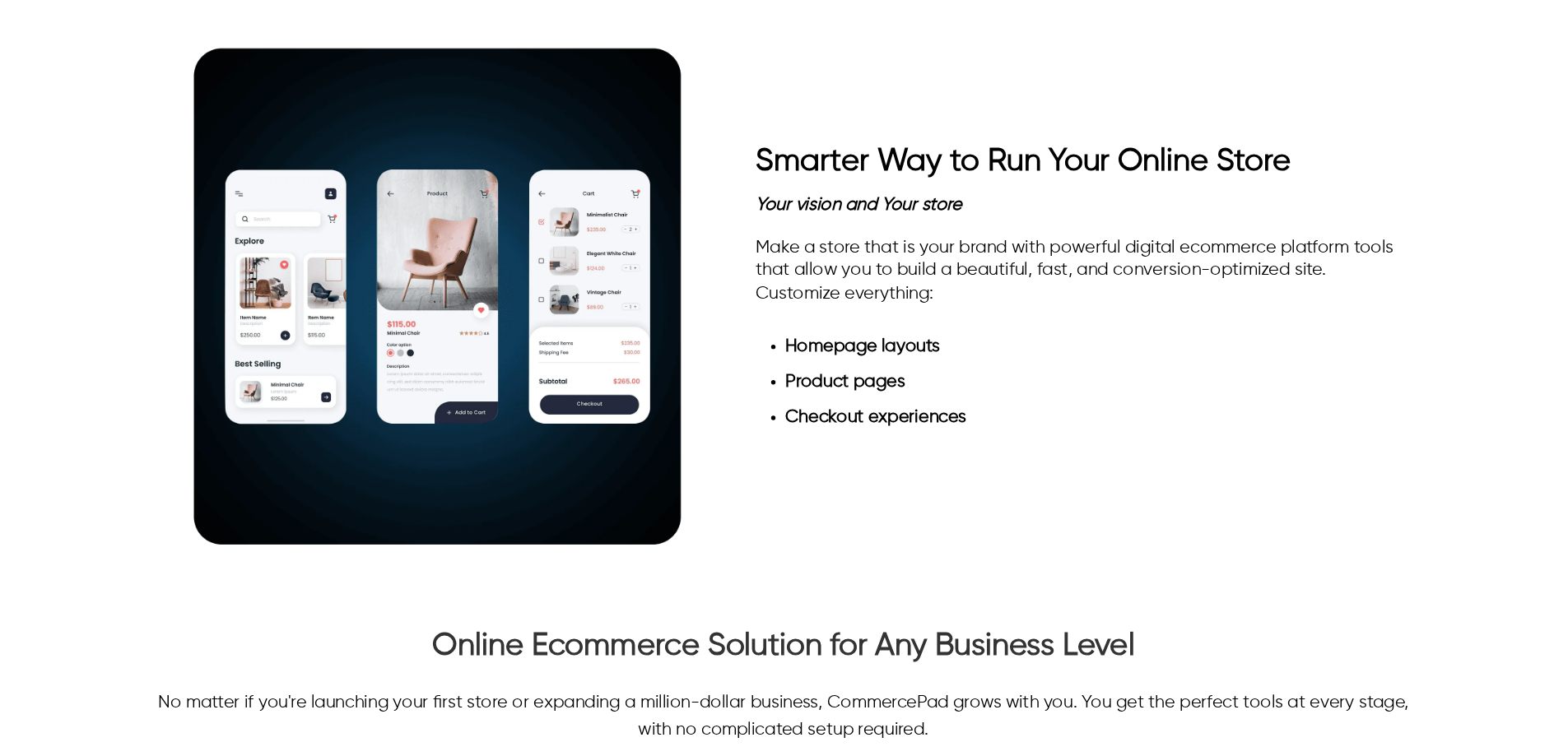
scroll to position [1645, 0]
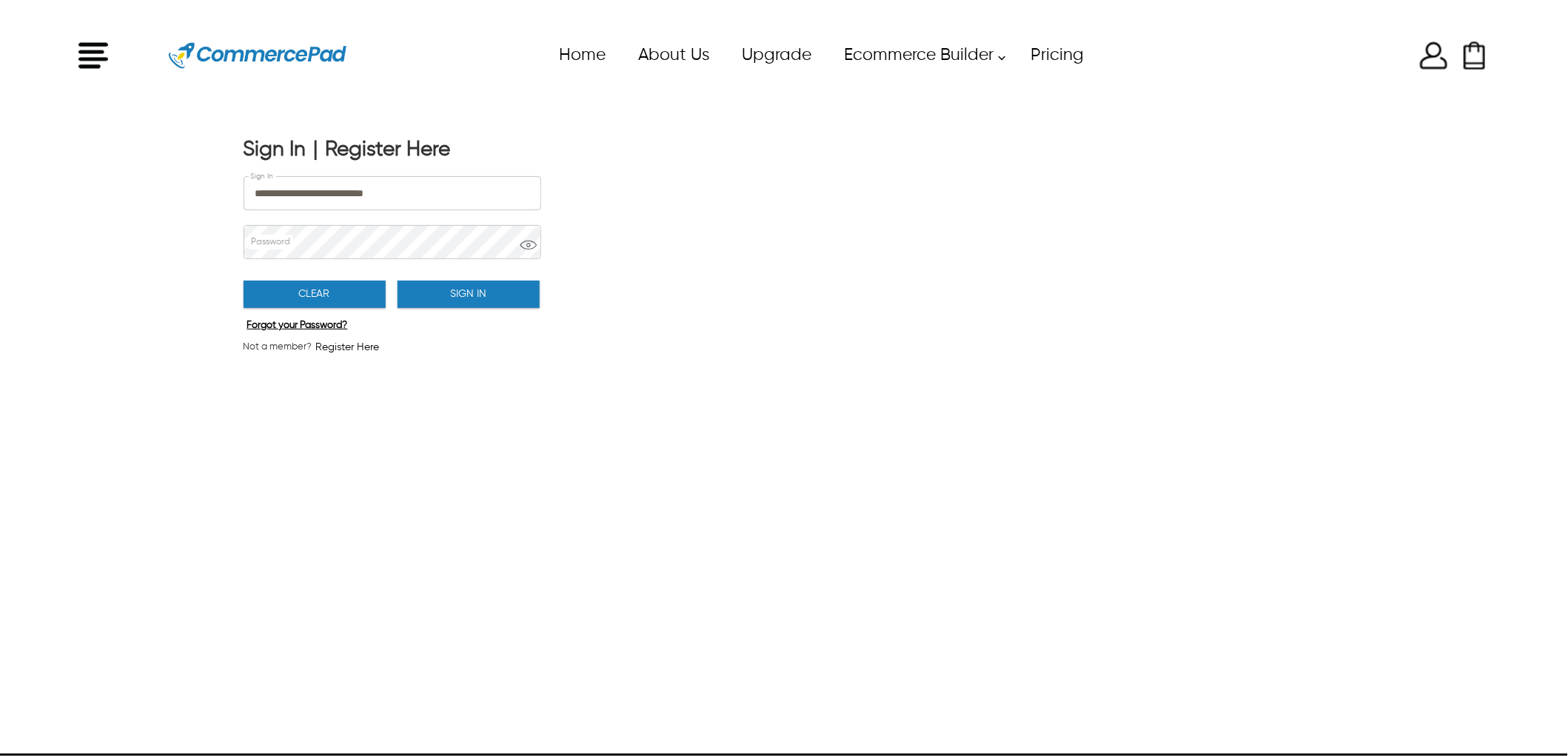
click at [425, 293] on button "Sign In" at bounding box center [469, 294] width 142 height 27
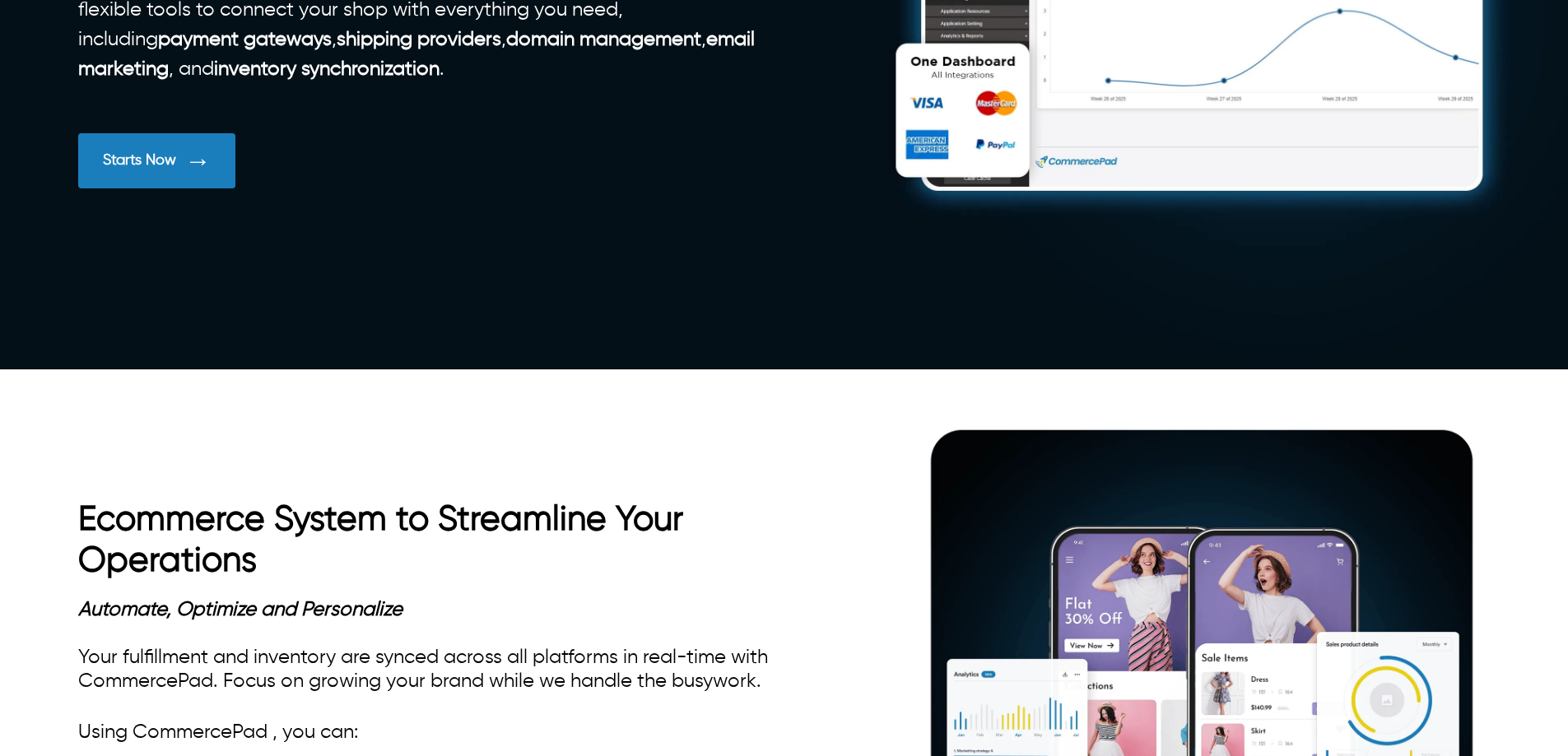
scroll to position [659, 0]
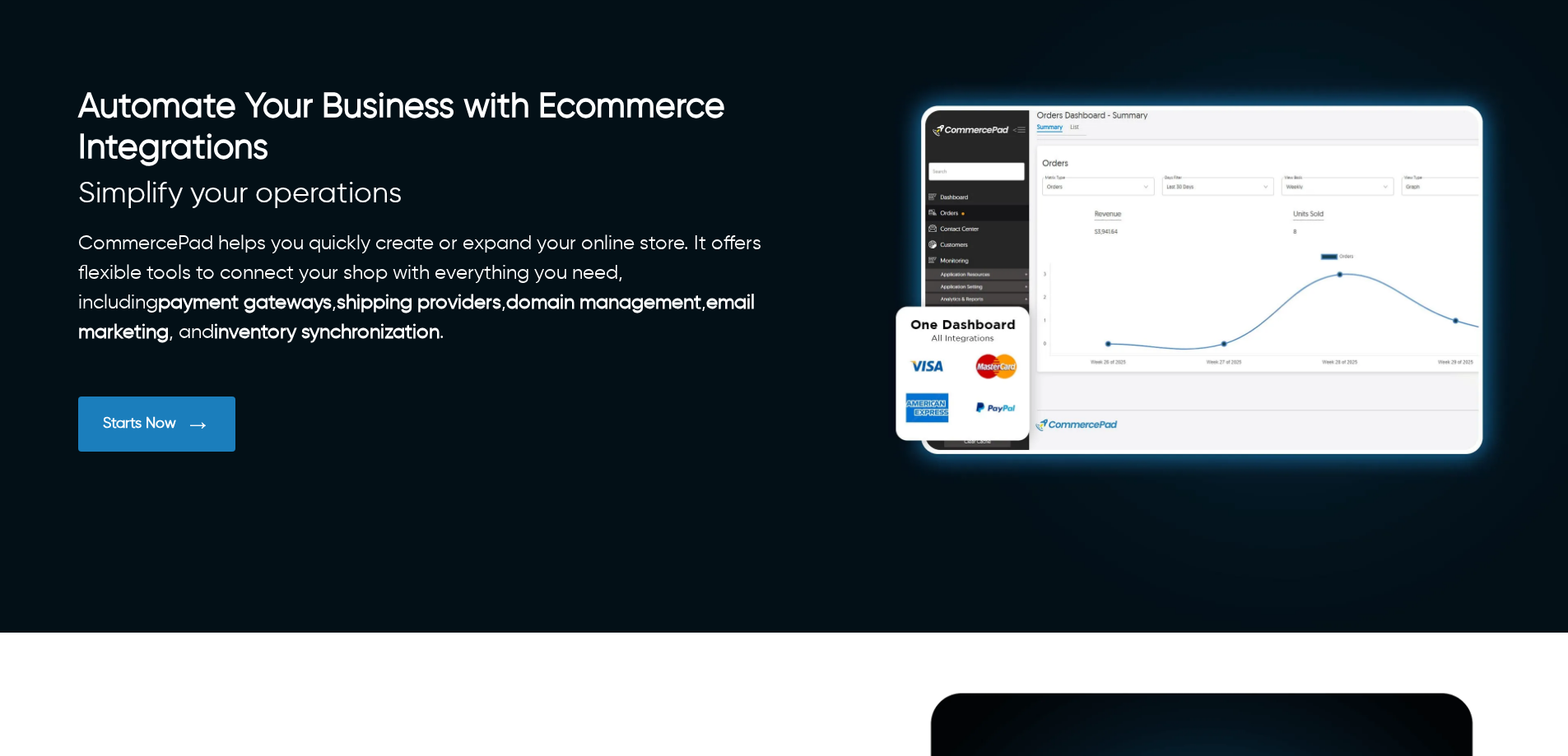
scroll to position [412, 0]
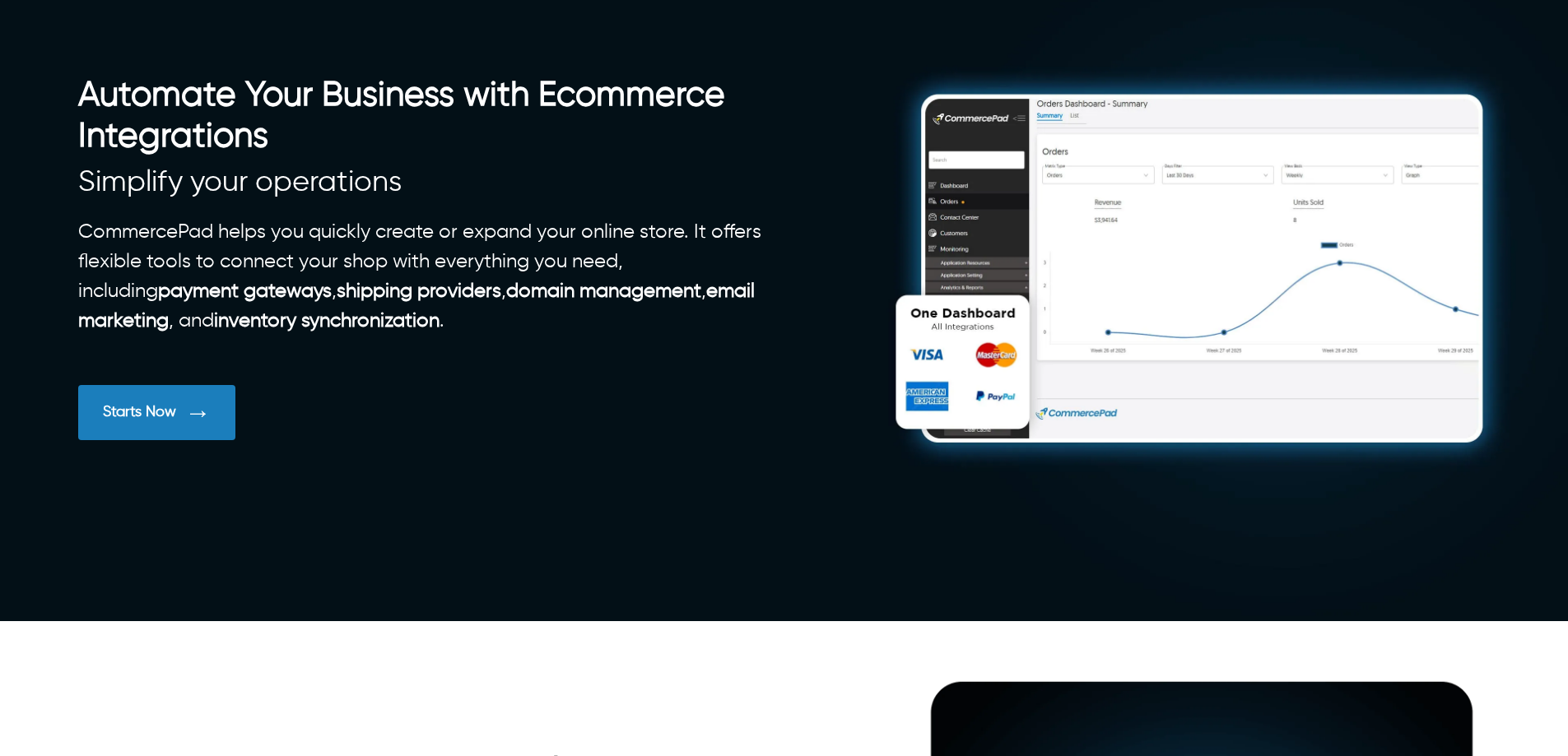
drag, startPoint x: 479, startPoint y: 304, endPoint x: 1024, endPoint y: 297, distance: 545.0
drag, startPoint x: 1095, startPoint y: 310, endPoint x: 481, endPoint y: 310, distance: 614.0
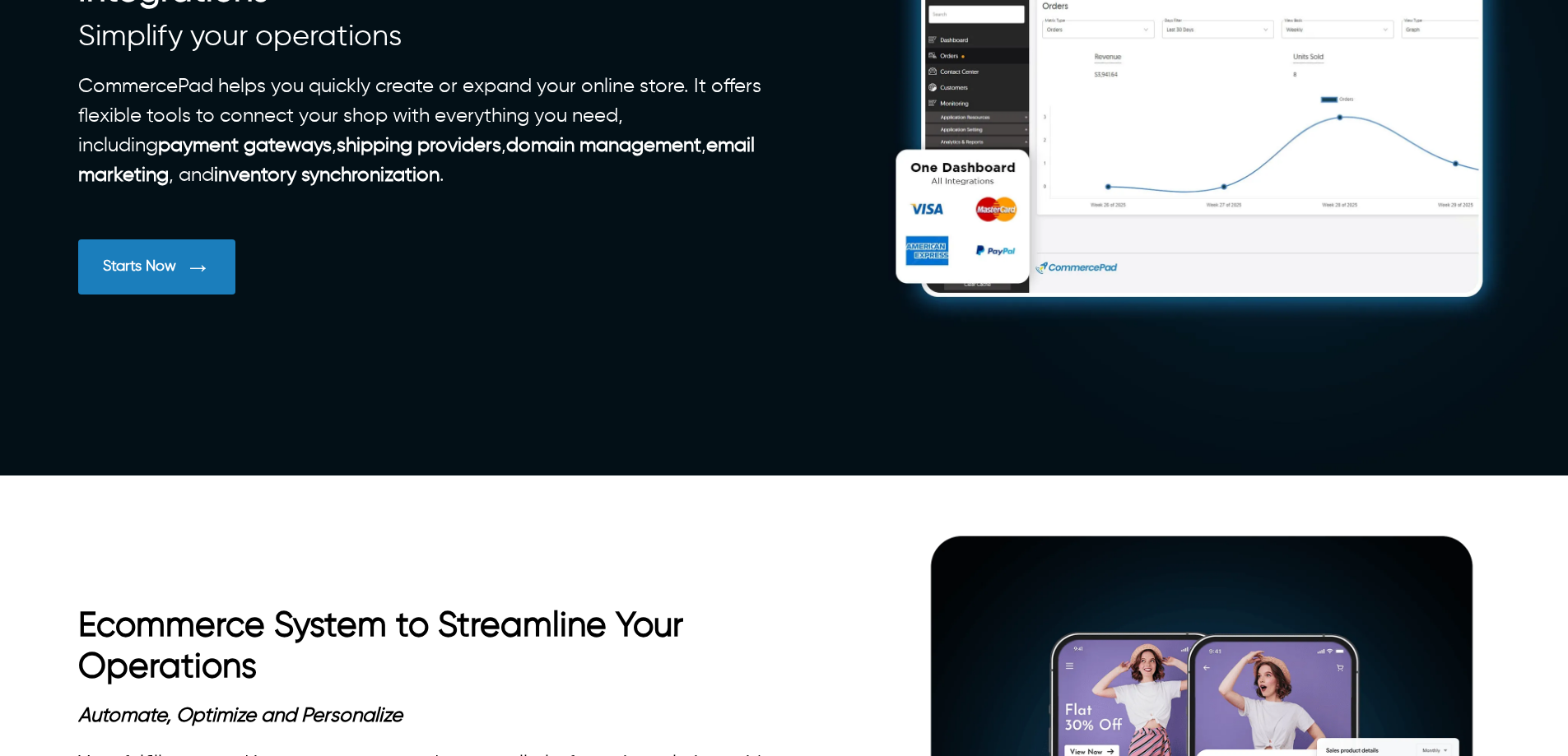
scroll to position [659, 0]
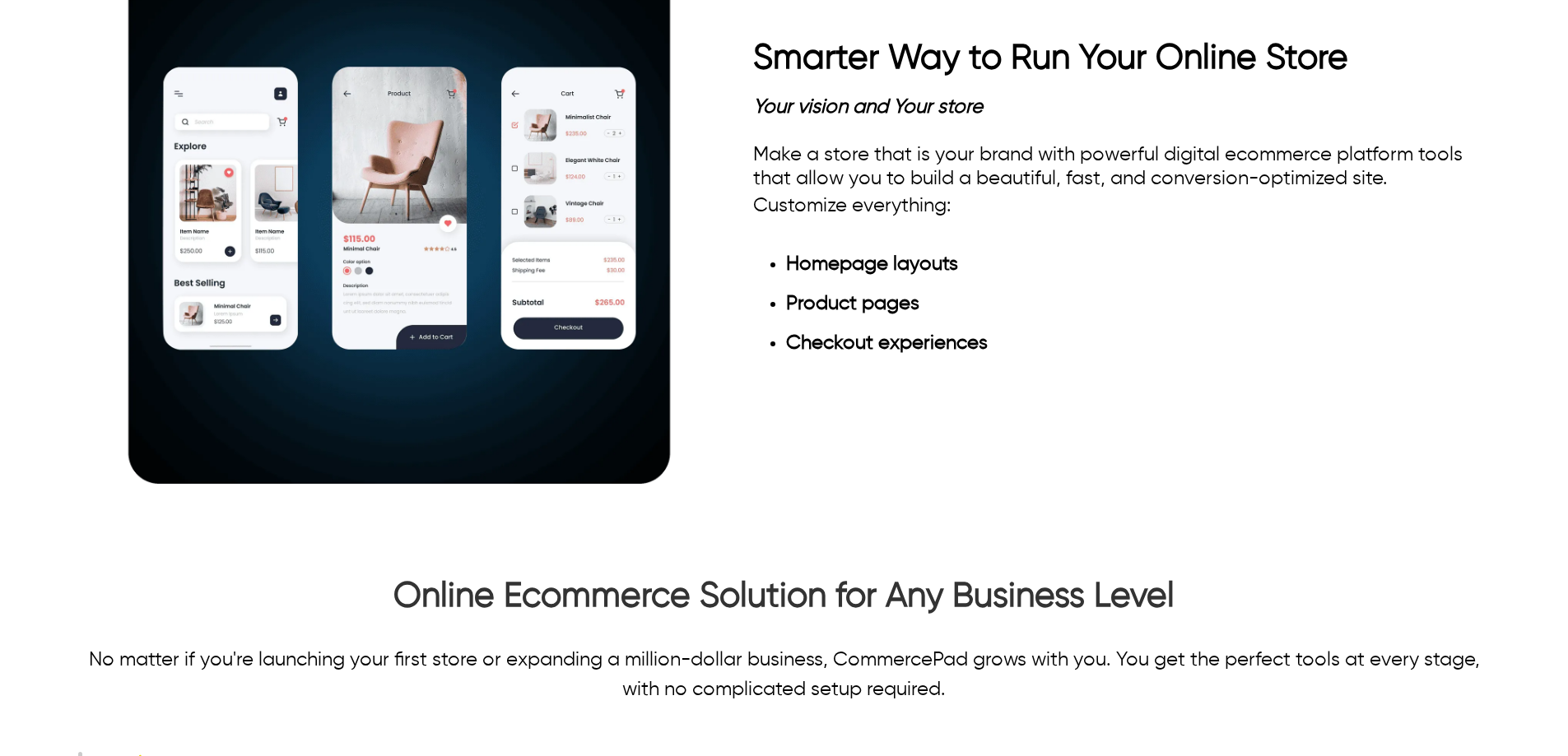
scroll to position [1975, 0]
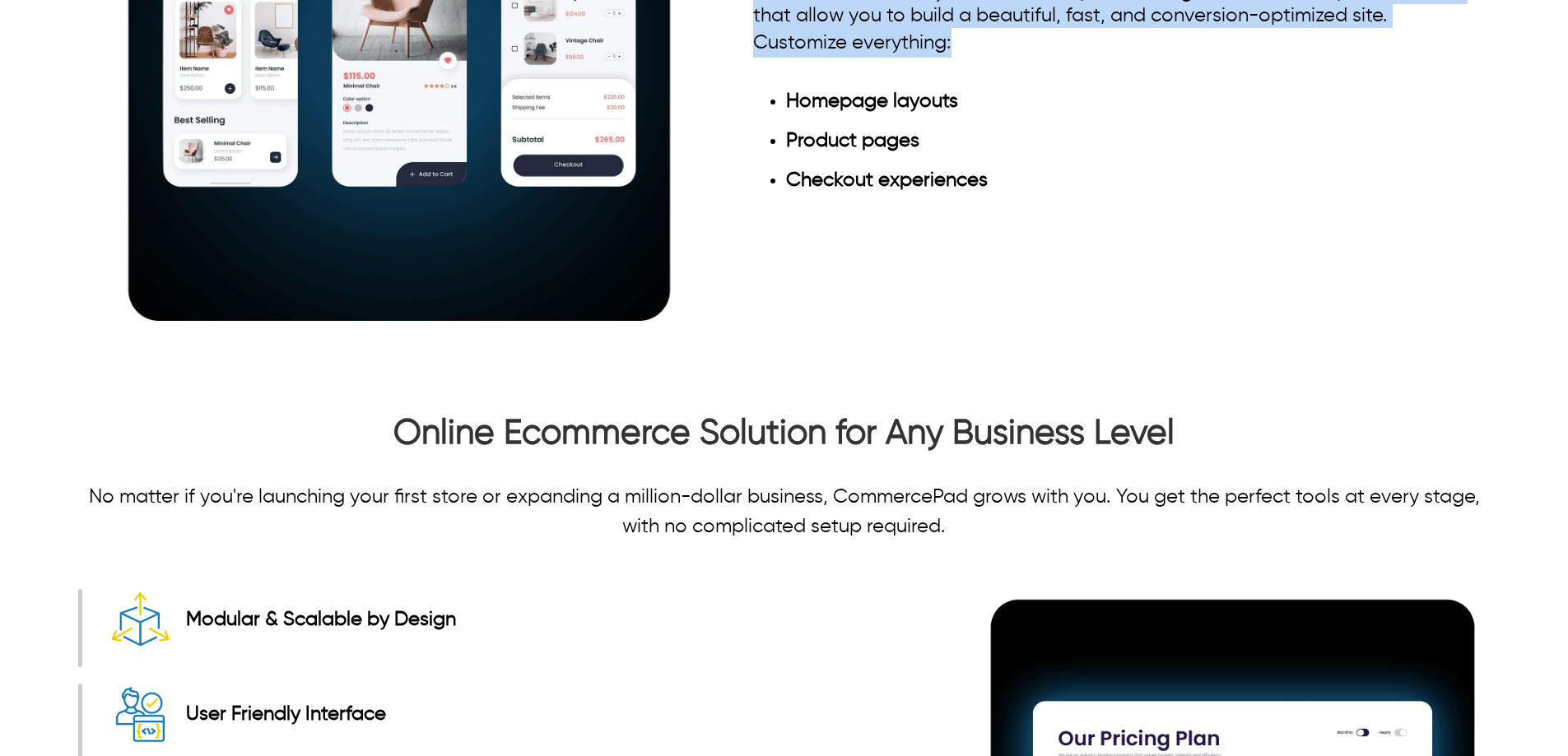
drag, startPoint x: 963, startPoint y: 545, endPoint x: 761, endPoint y: 497, distance: 207.6
click at [761, 200] on div "Your vision and Your store Make a store that is your brand with powerful digita…" at bounding box center [1122, 66] width 737 height 268
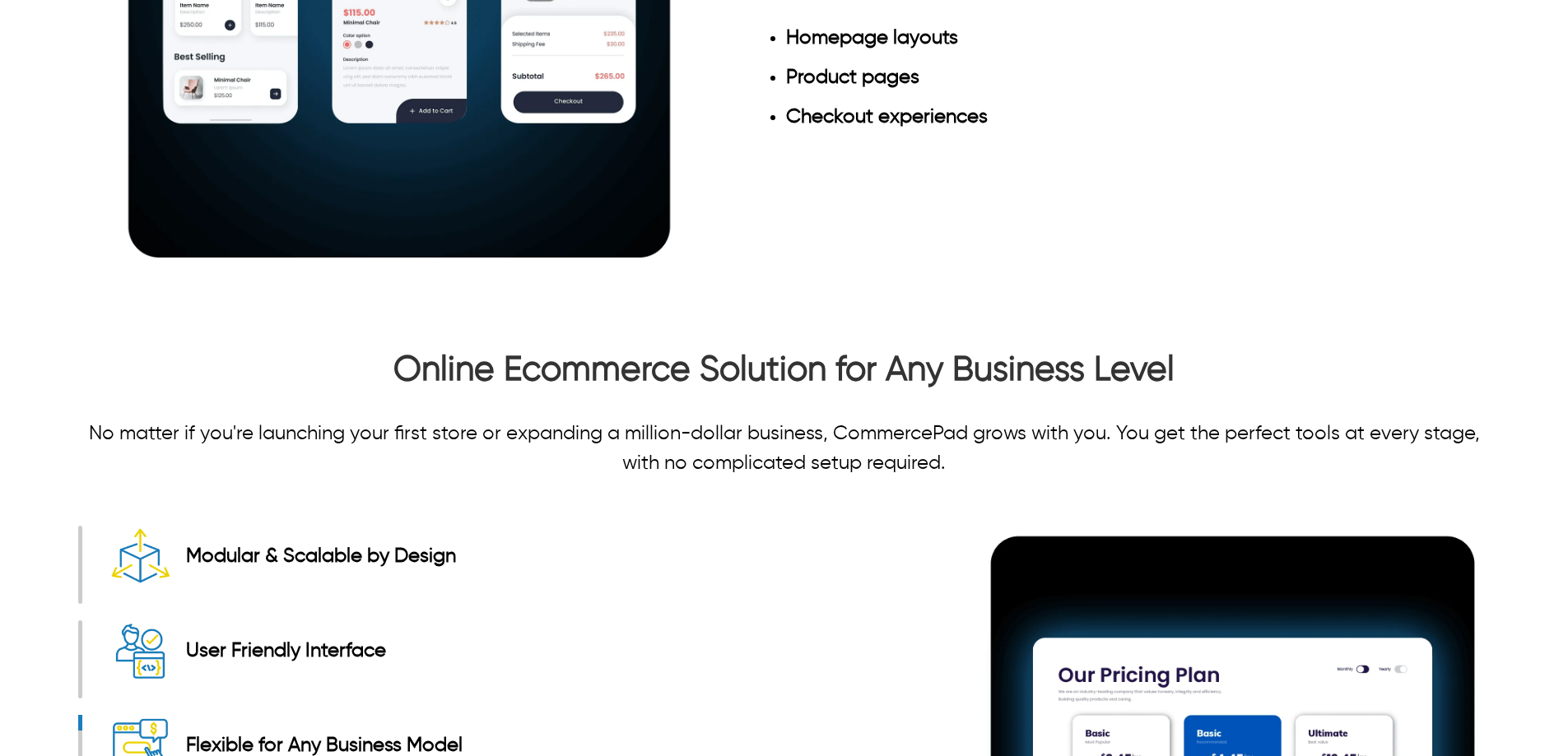
scroll to position [2057, 0]
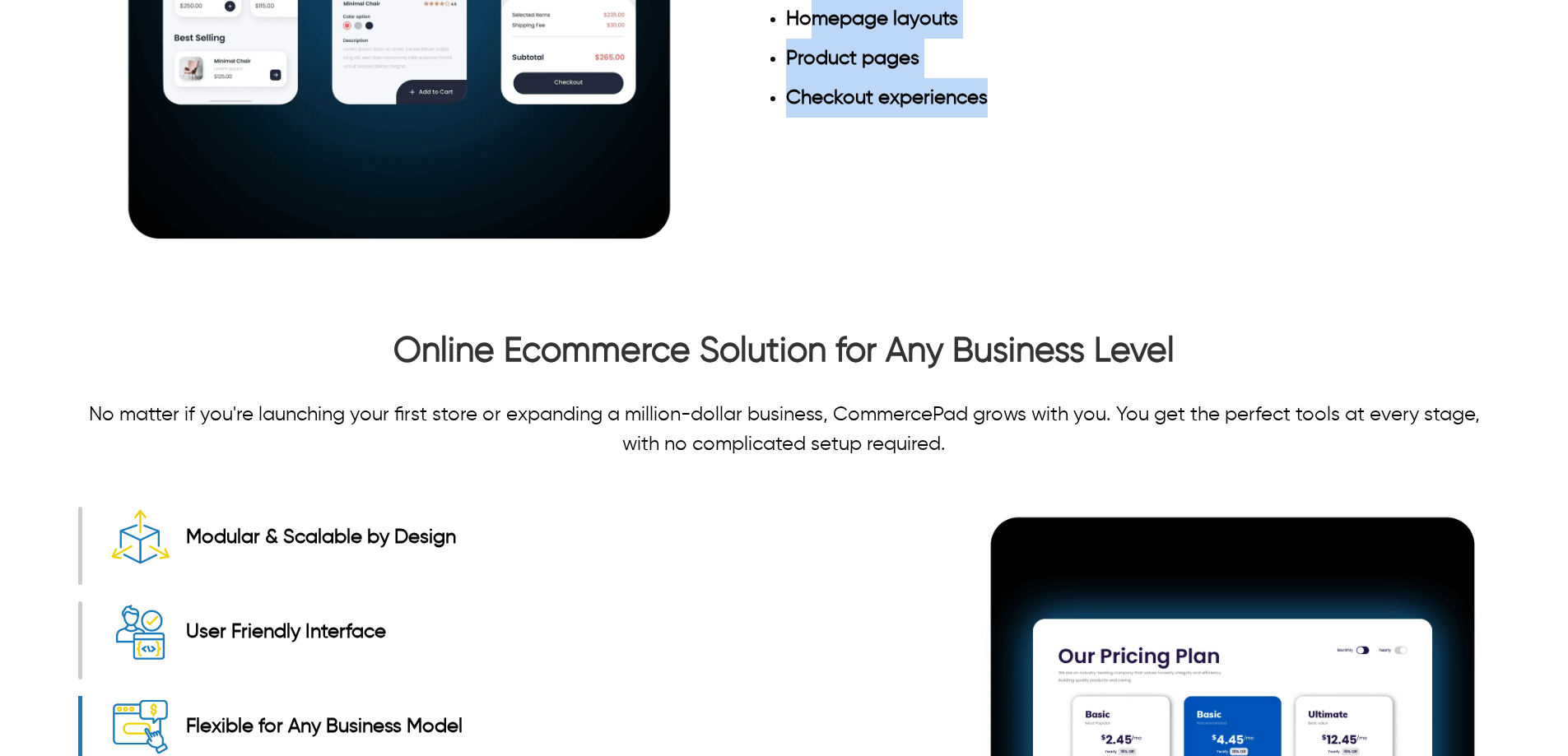
drag, startPoint x: 1001, startPoint y: 606, endPoint x: 814, endPoint y: 527, distance: 203.0
click at [814, 117] on ul "Homepage layouts Product pages Checkout experiences" at bounding box center [1122, 58] width 737 height 118
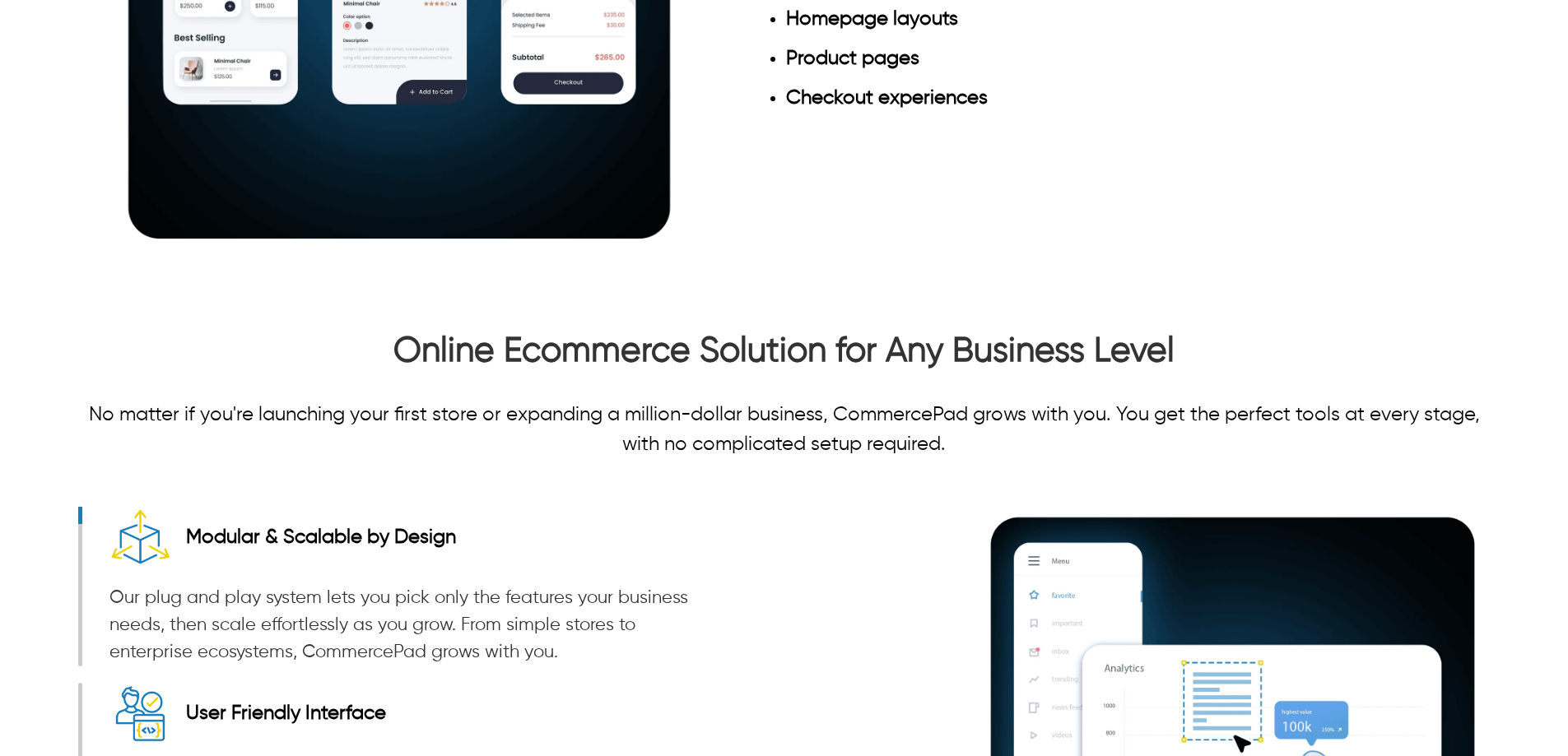
drag, startPoint x: 966, startPoint y: 460, endPoint x: 758, endPoint y: 414, distance: 213.0
copy div "Make a store that is your brand with powerful digital ecommerce platform tools …"
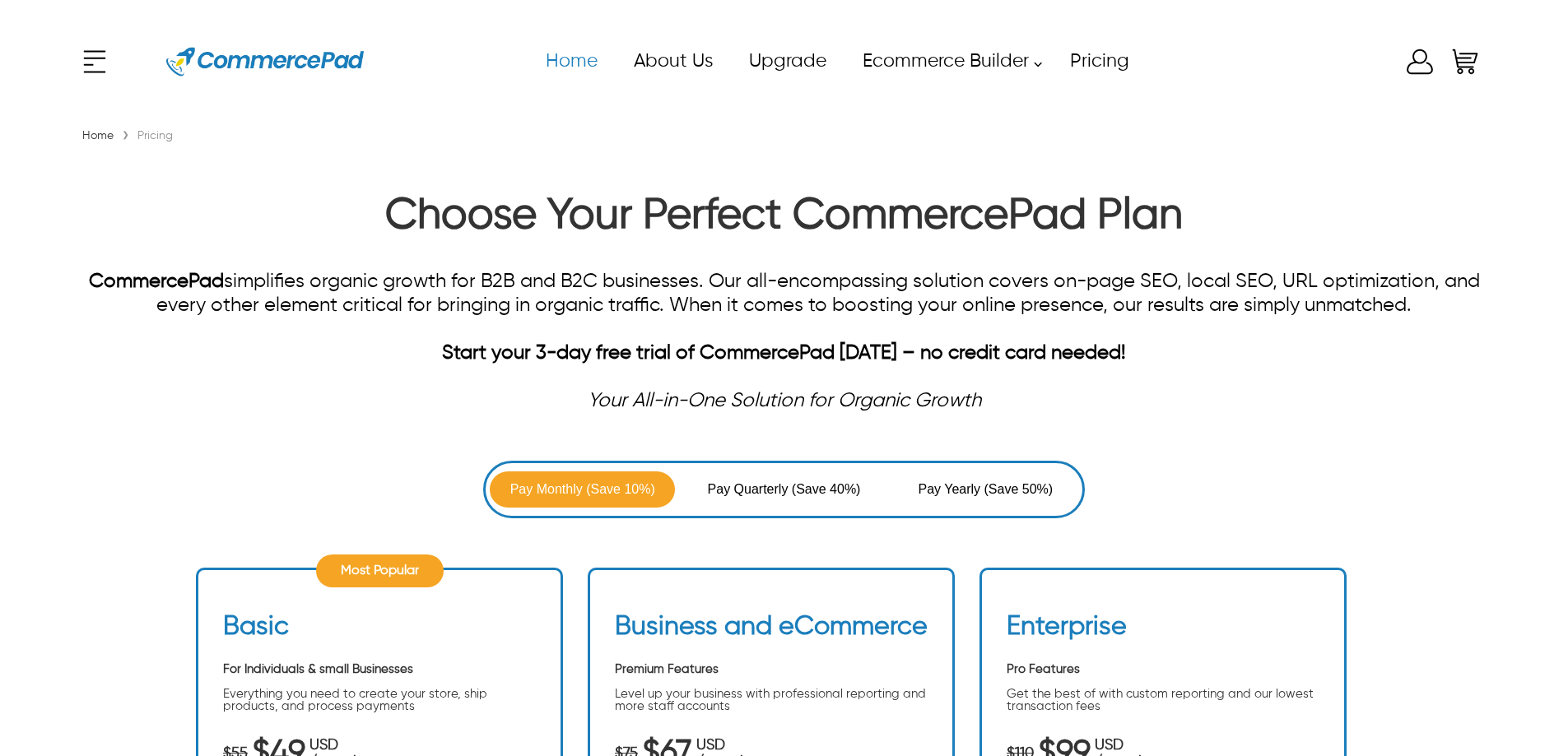
click at [577, 51] on link "Home" at bounding box center [570, 61] width 88 height 37
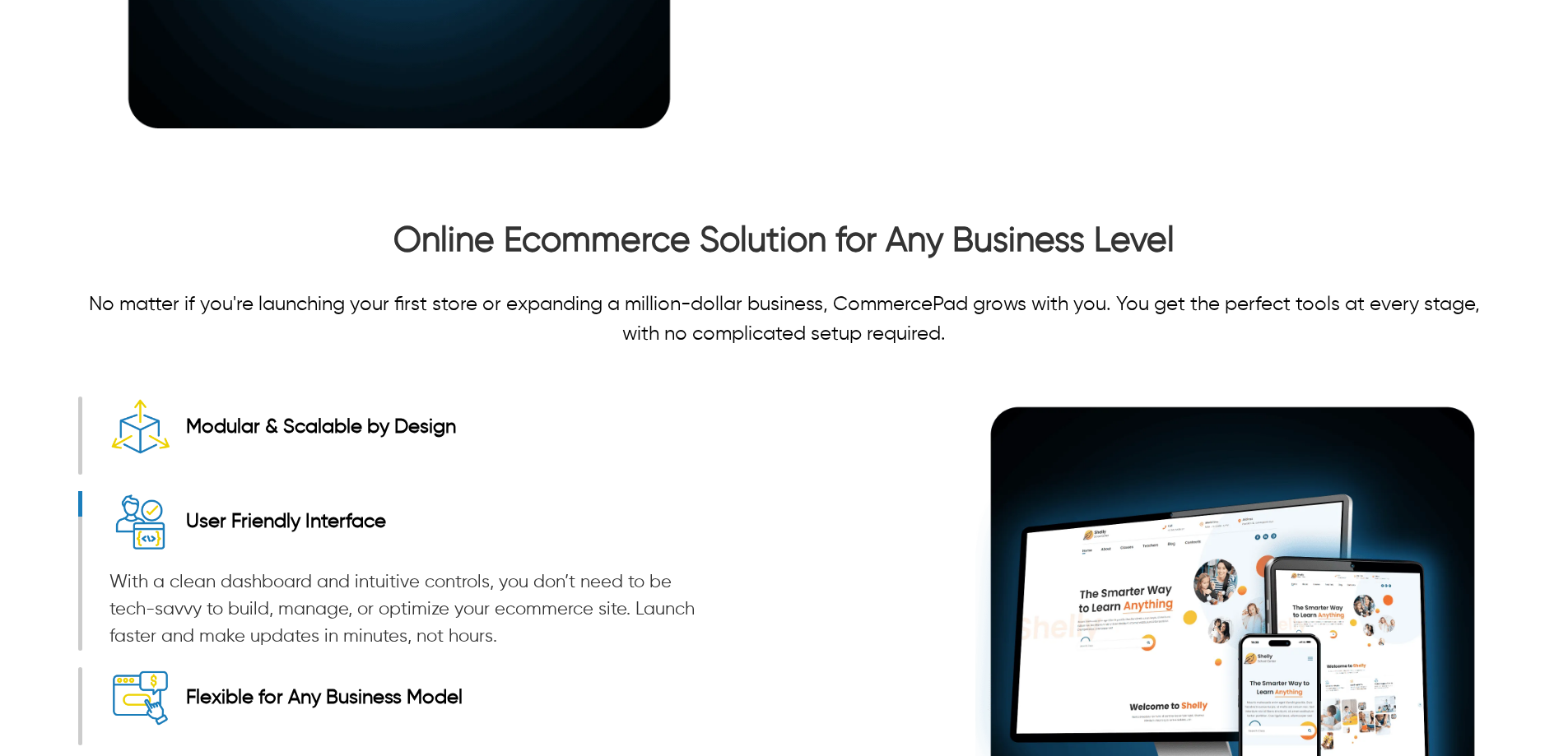
scroll to position [2222, 0]
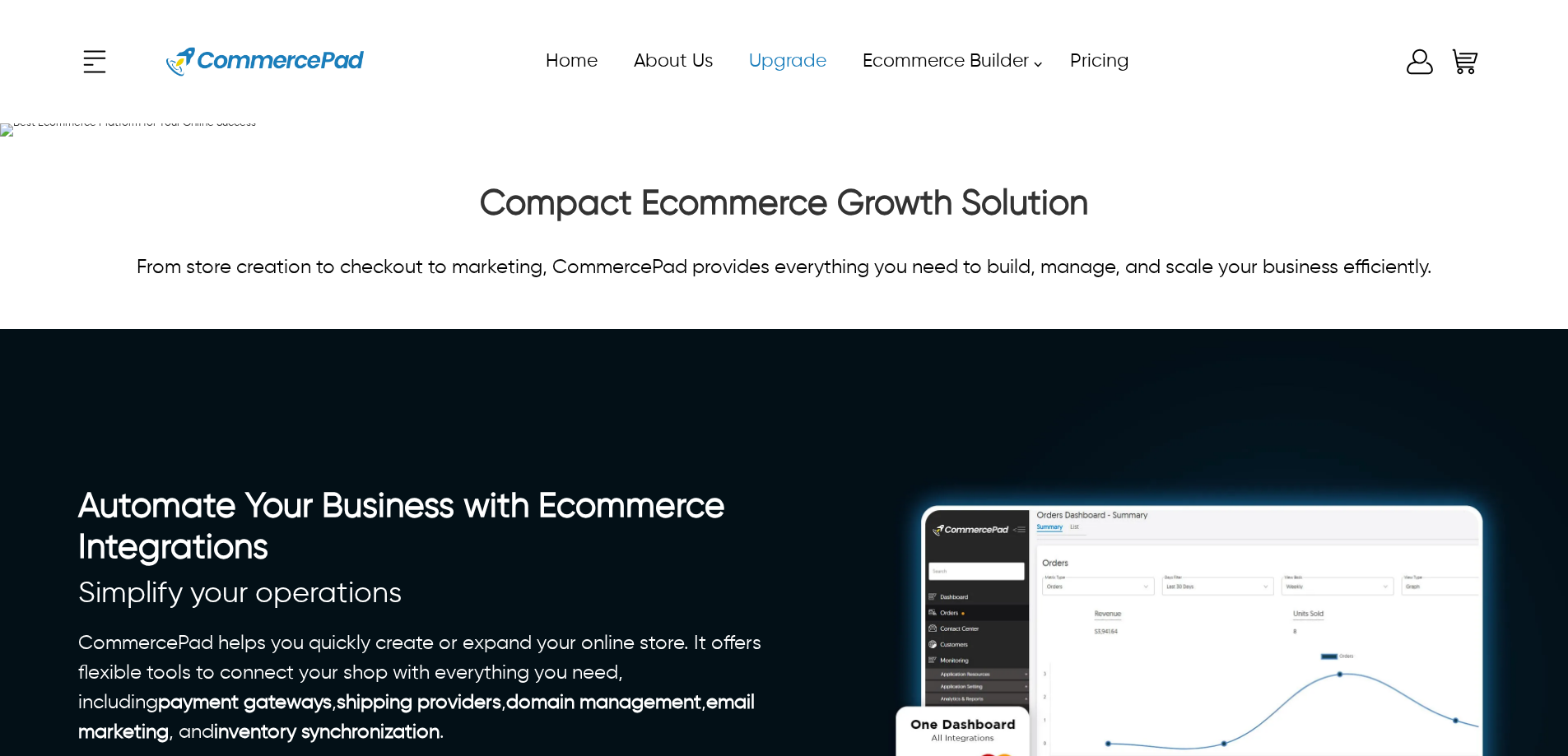
click at [803, 65] on link "Upgrade" at bounding box center [787, 61] width 113 height 37
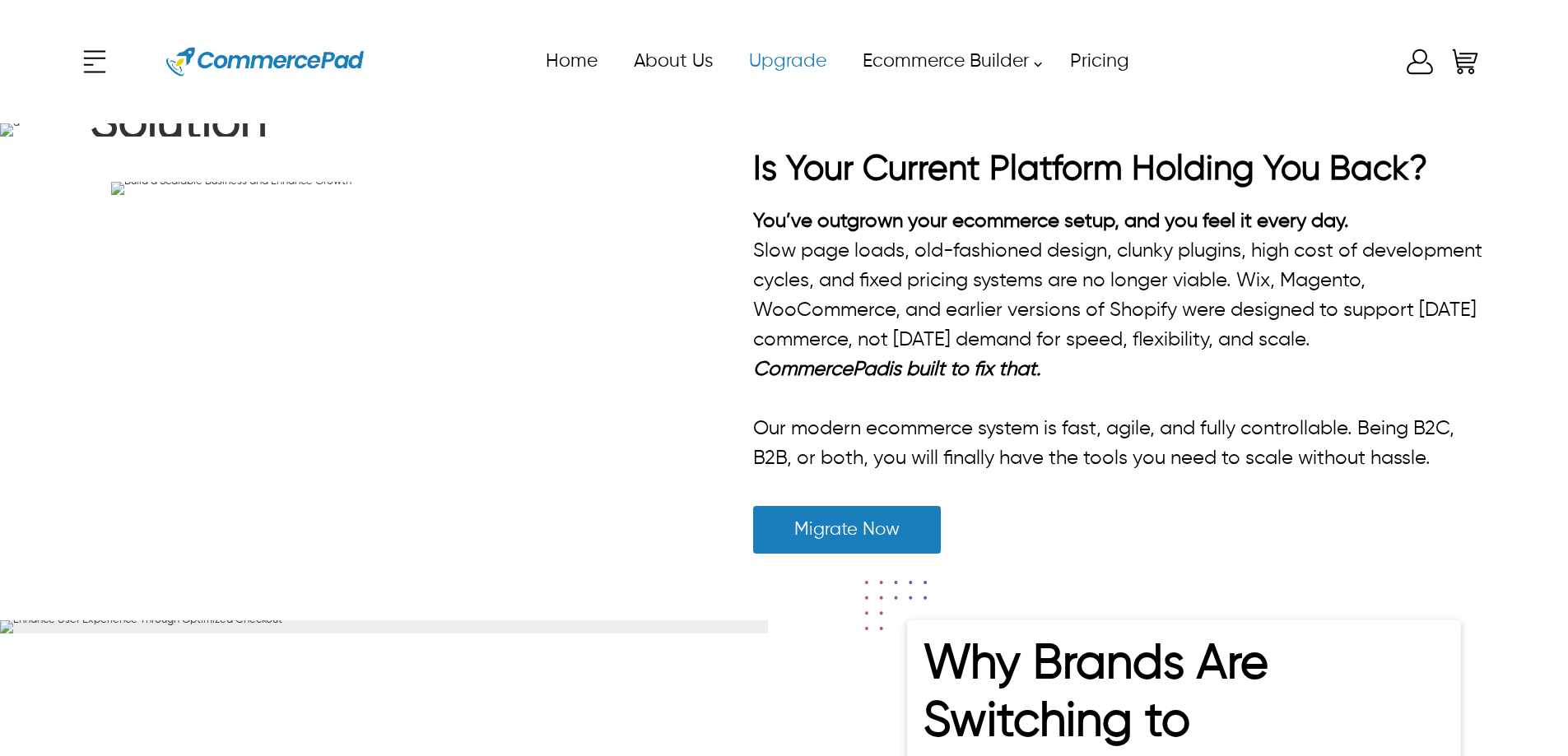
click at [785, 62] on link "Upgrade" at bounding box center [787, 61] width 113 height 37
drag, startPoint x: 490, startPoint y: 378, endPoint x: 221, endPoint y: 79, distance: 402.2
click at [98, 161] on h1 "CommercePad : A Seamless eCommerce Migration Solution" at bounding box center [390, 71] width 600 height 181
click at [490, 161] on h1 "CommercePad : A Seamless eCommerce Migration Solution" at bounding box center [390, 71] width 600 height 181
drag, startPoint x: 493, startPoint y: 382, endPoint x: 67, endPoint y: 262, distance: 442.6
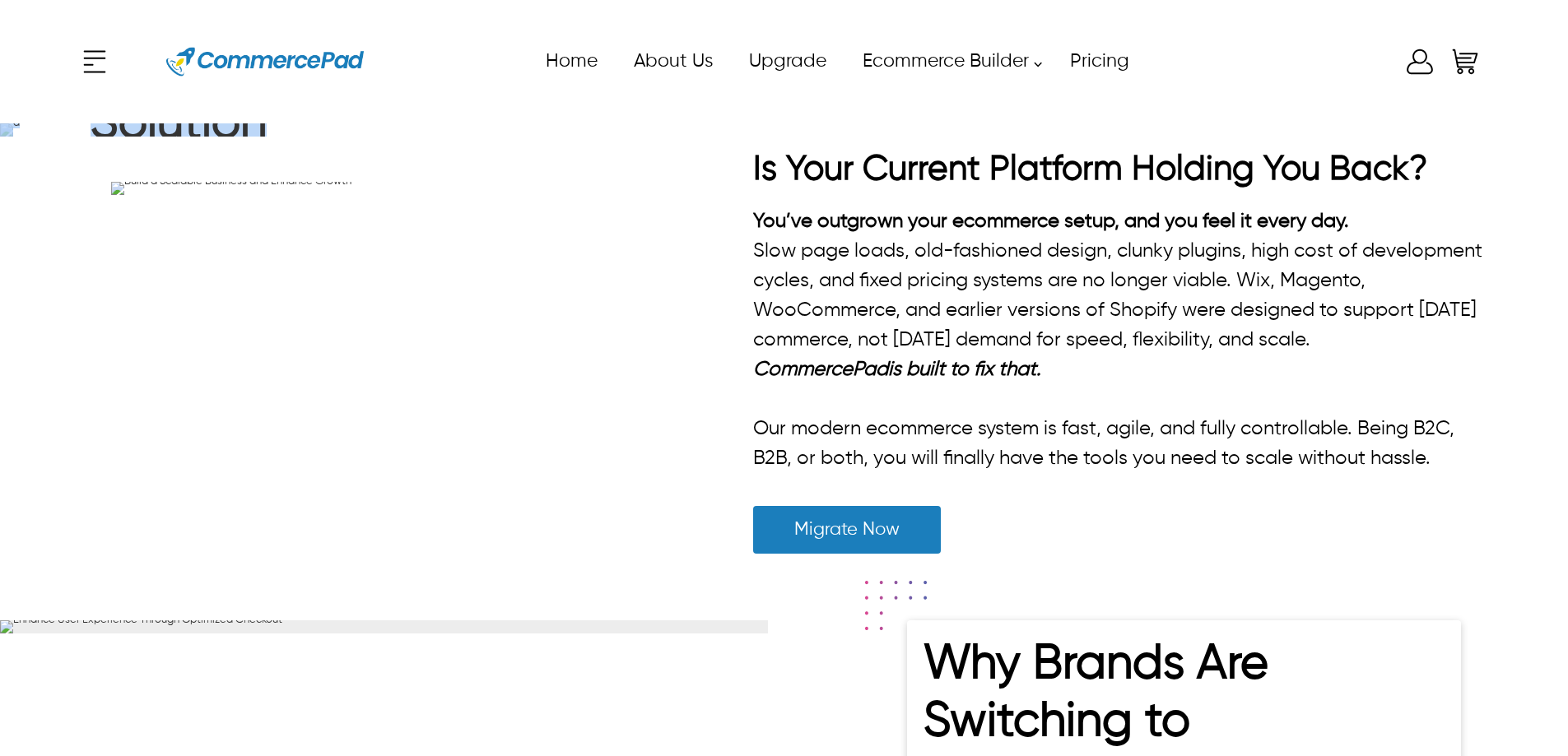
click at [67, 136] on div "CommercePad : A Seamless eCommerce Migration Solution Move from legacy systems …" at bounding box center [784, 130] width 1568 height 13
click at [364, 148] on strong ": A Seamless eCommerce Migration Solution" at bounding box center [390, 66] width 599 height 163
drag, startPoint x: 208, startPoint y: 262, endPoint x: 466, endPoint y: 452, distance: 320.4
click at [209, 33] on strong "CommercePad" at bounding box center [255, 9] width 328 height 48
click at [359, 62] on img at bounding box center [264, 62] width 197 height 74
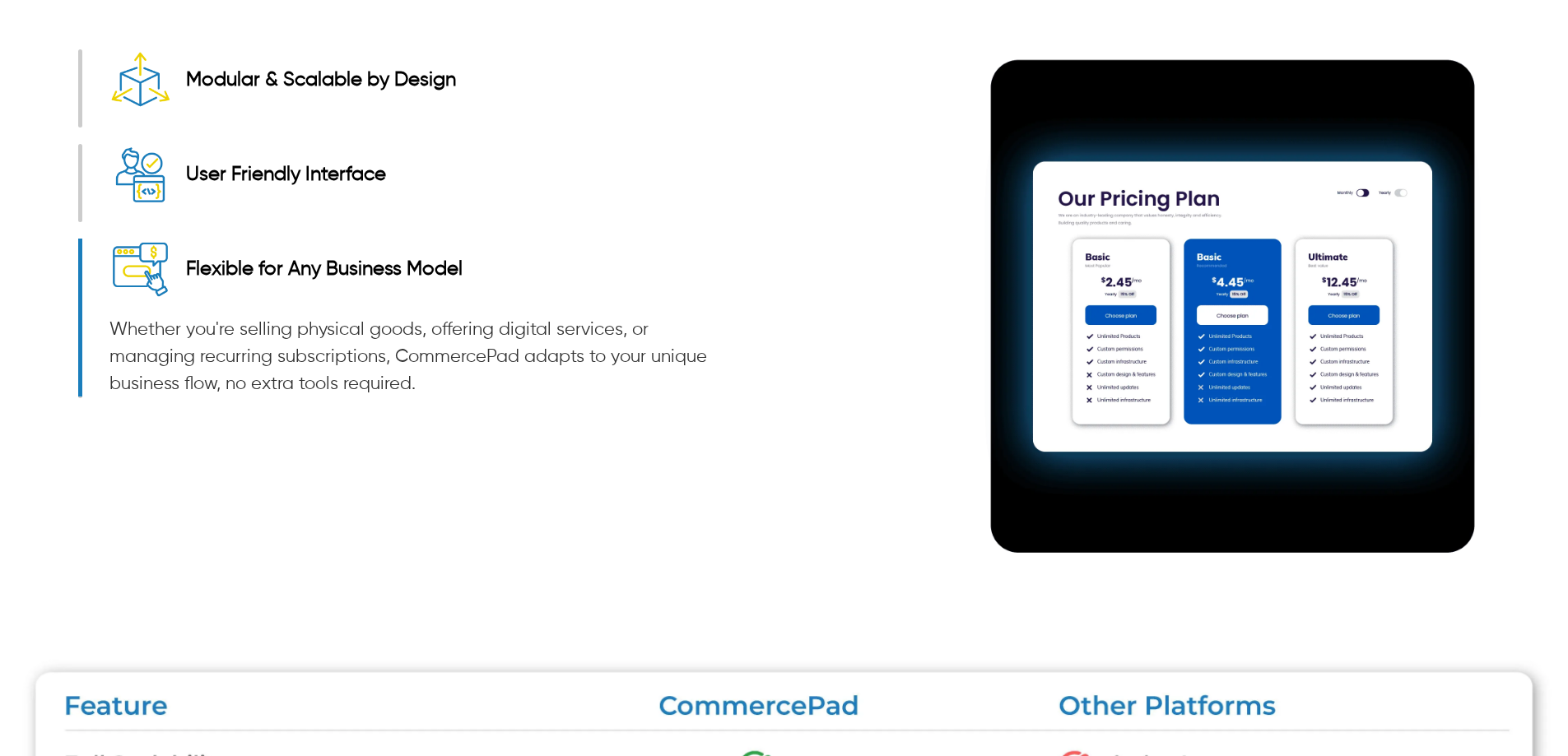
scroll to position [2632, 0]
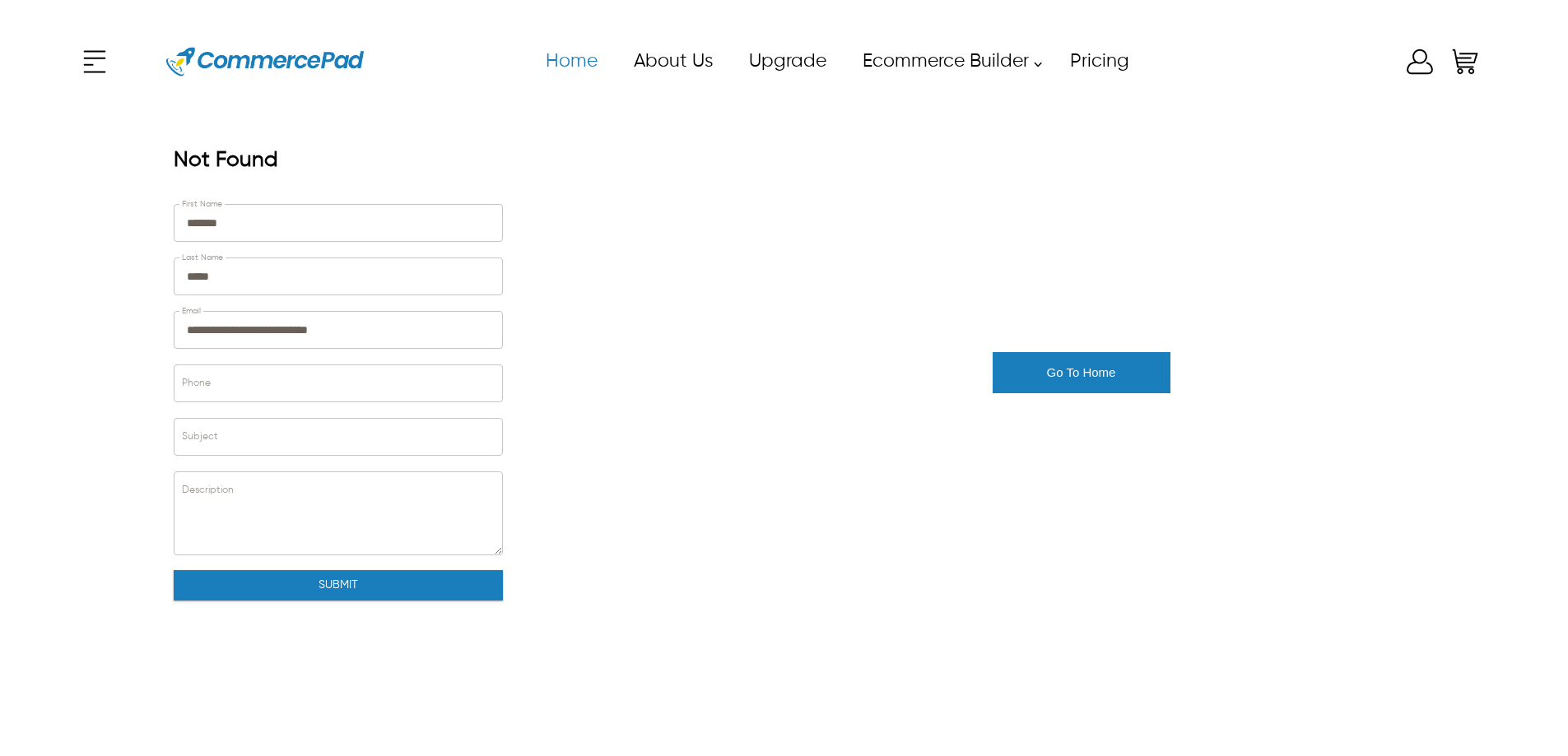
click at [588, 72] on link "Home" at bounding box center [570, 61] width 88 height 37
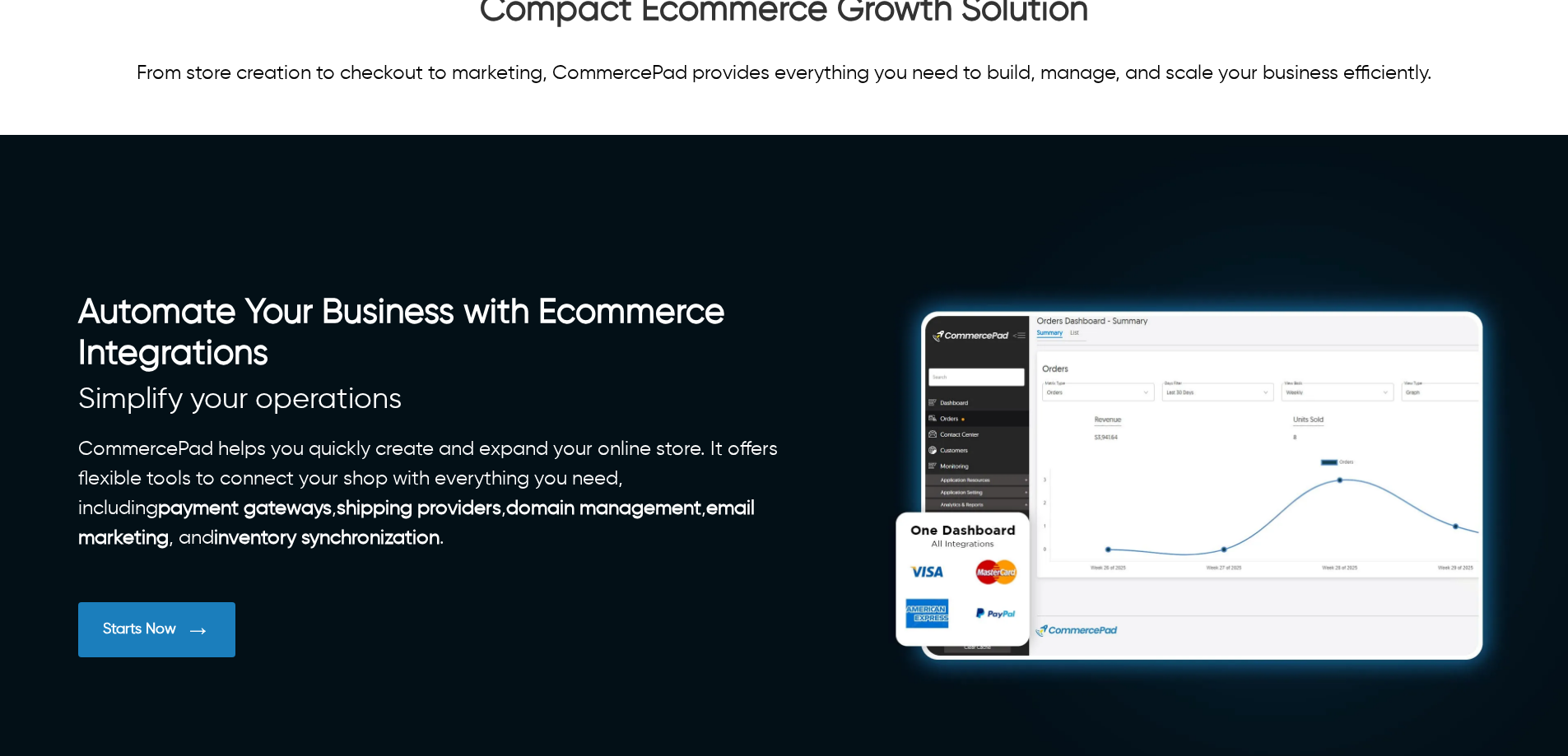
scroll to position [494, 0]
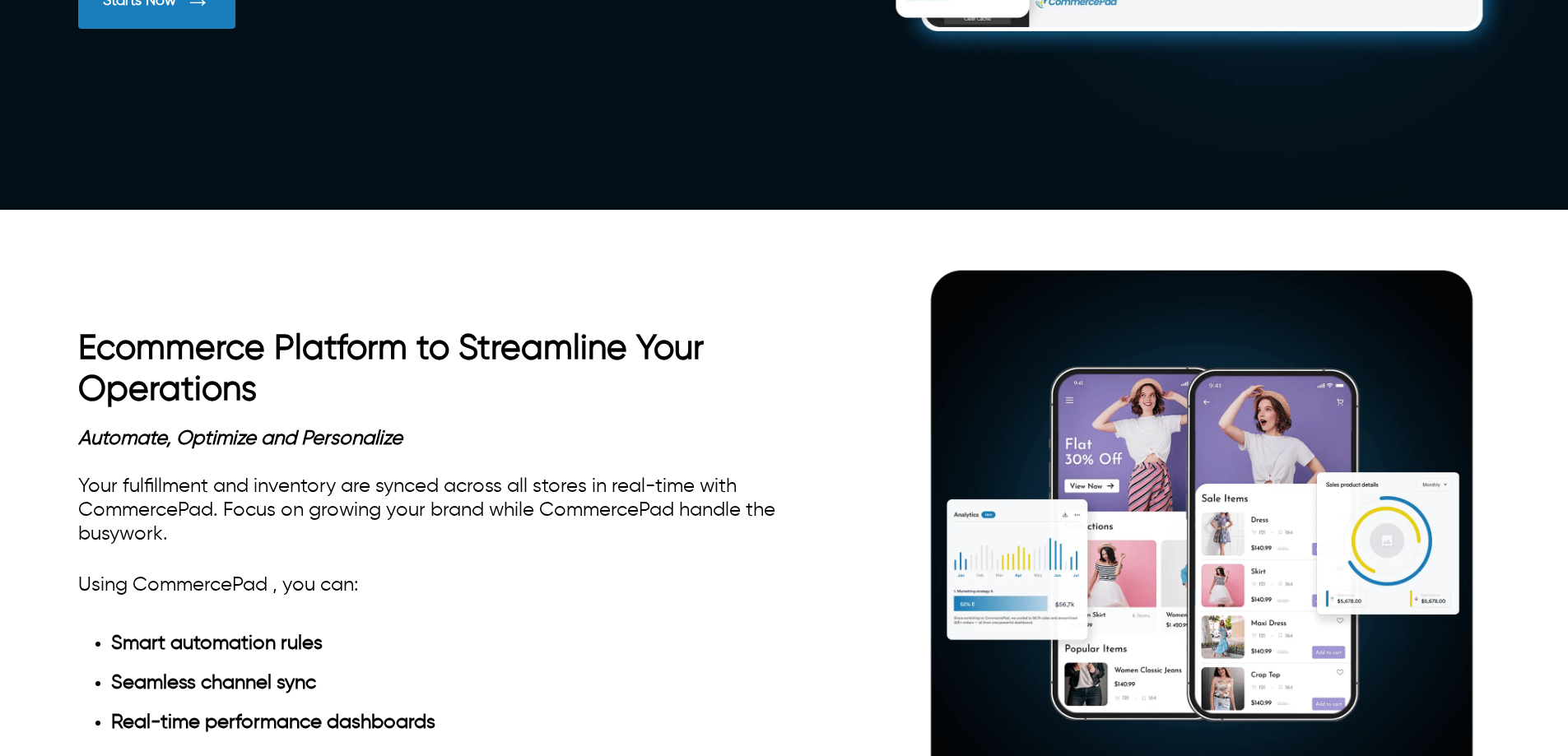
click at [182, 16] on div at bounding box center [194, 1] width 34 height 31
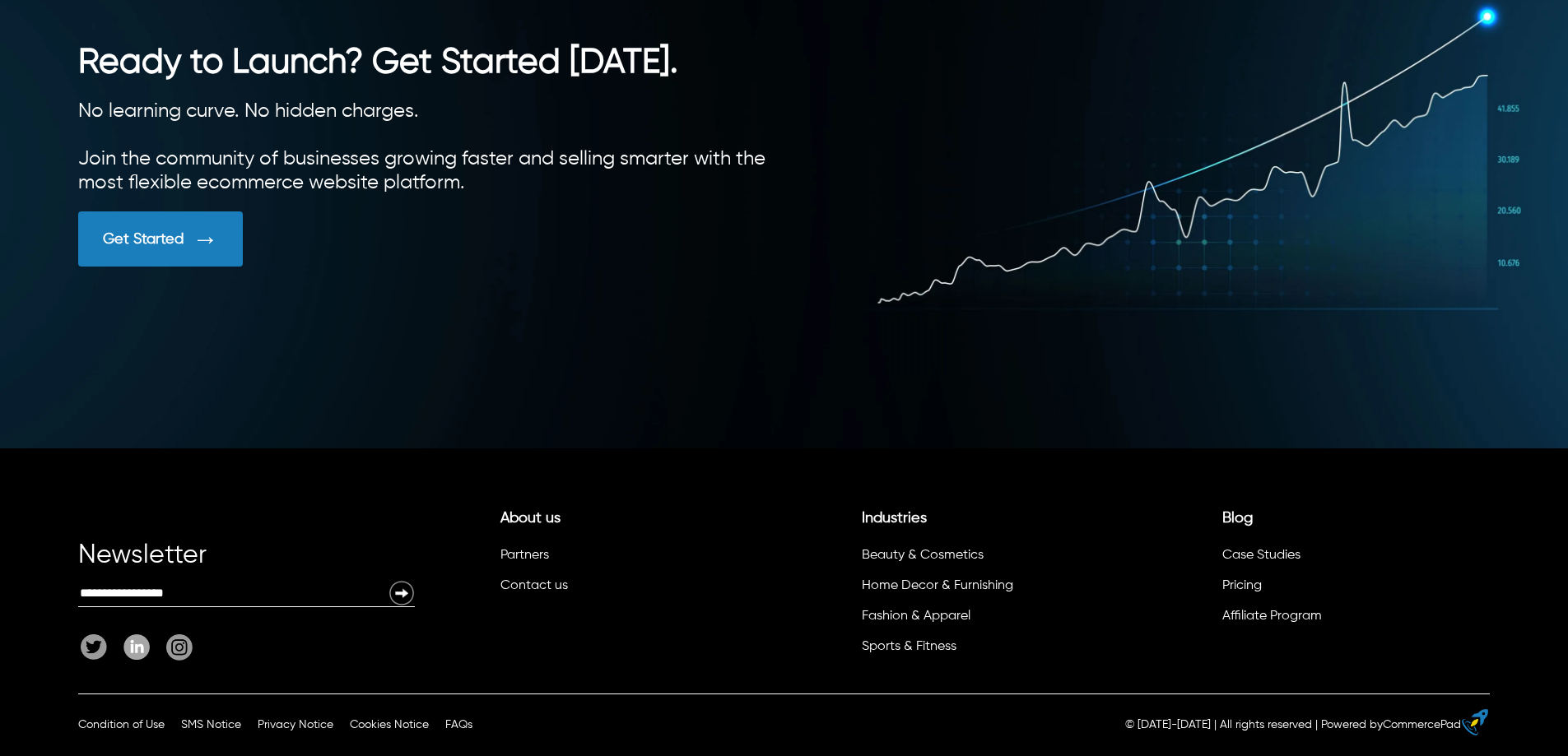
scroll to position [4449, 0]
click at [137, 267] on div "Get Started" at bounding box center [160, 239] width 165 height 55
click at [217, 267] on div "Get Started" at bounding box center [160, 239] width 165 height 55
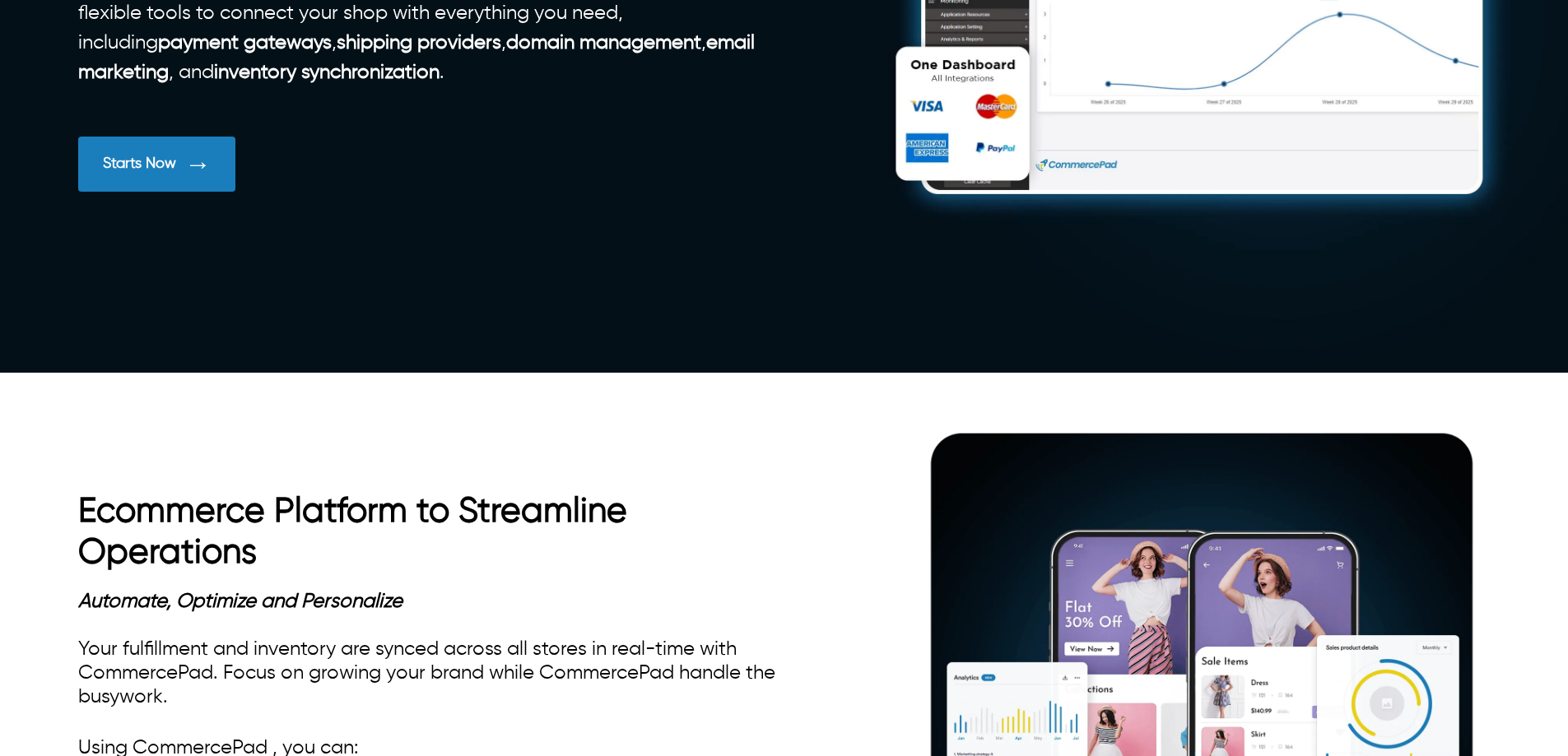
scroll to position [680, 0]
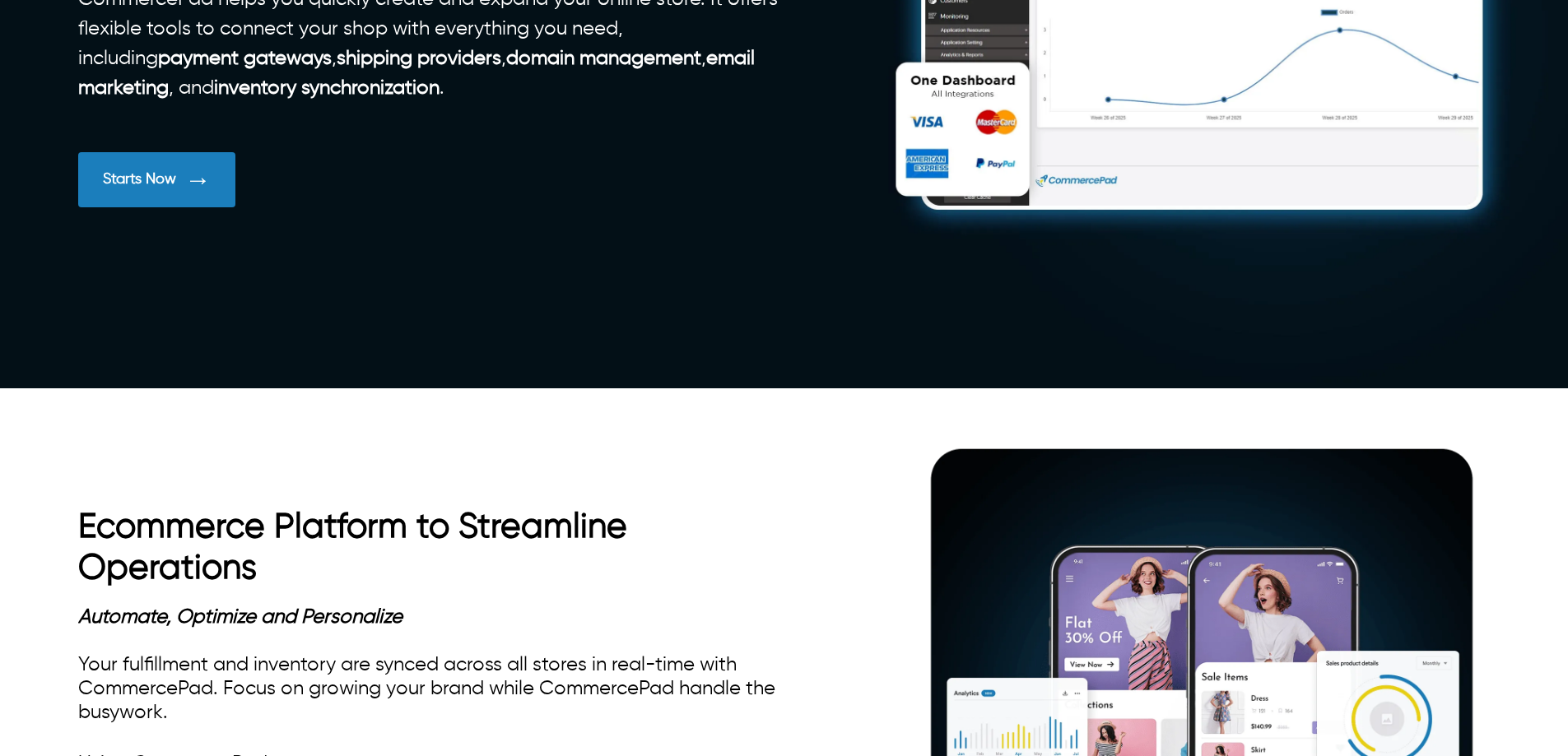
drag, startPoint x: 393, startPoint y: 407, endPoint x: 303, endPoint y: 400, distance: 90.3
drag, startPoint x: 244, startPoint y: 403, endPoint x: 90, endPoint y: 384, distance: 155.2
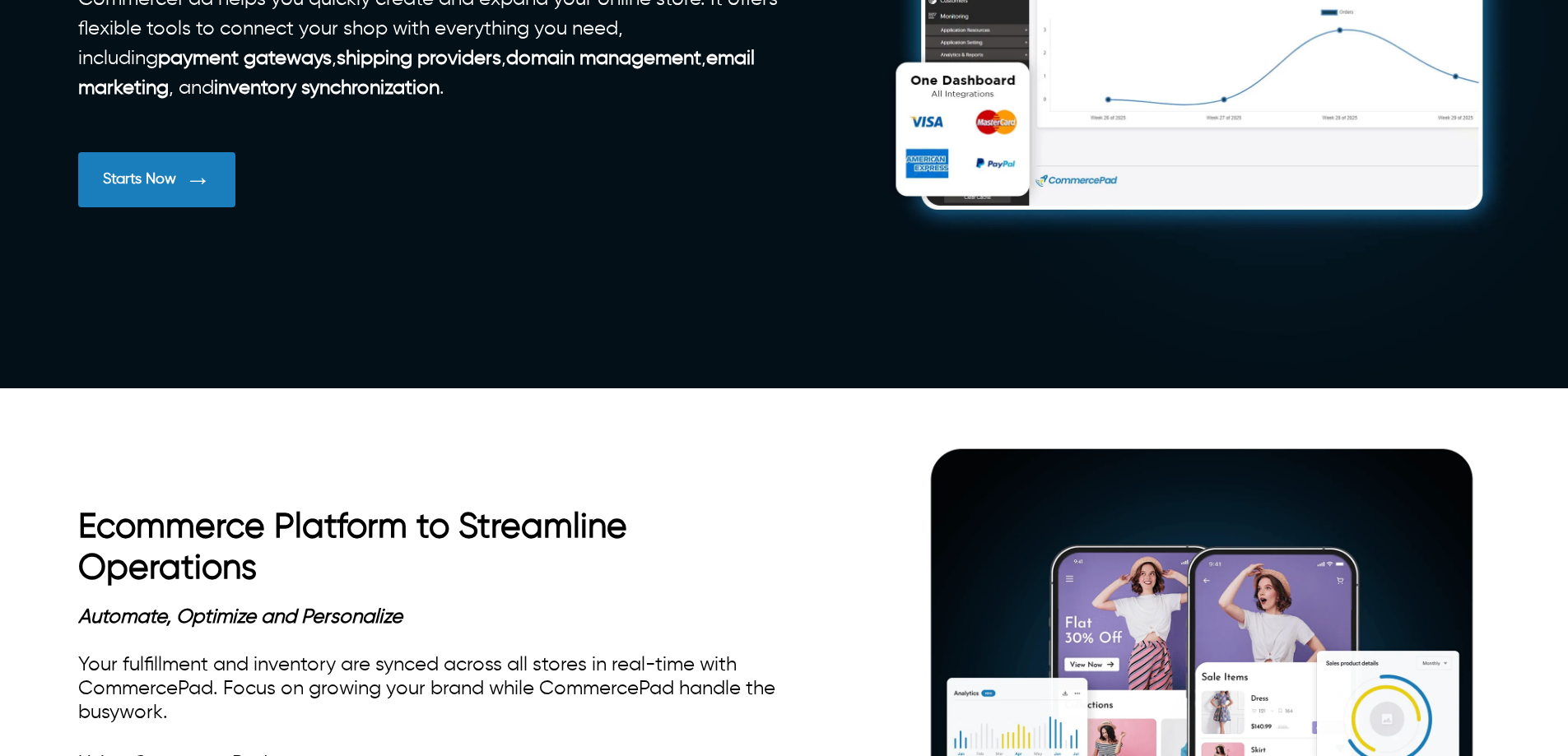
drag, startPoint x: 326, startPoint y: 416, endPoint x: 55, endPoint y: 376, distance: 273.9
click at [55, 376] on div "Automate Business with Ecommerce Integrations Simplify your operations Commerce…" at bounding box center [784, 36] width 1568 height 704
drag, startPoint x: 262, startPoint y: 422, endPoint x: 100, endPoint y: 370, distance: 170.1
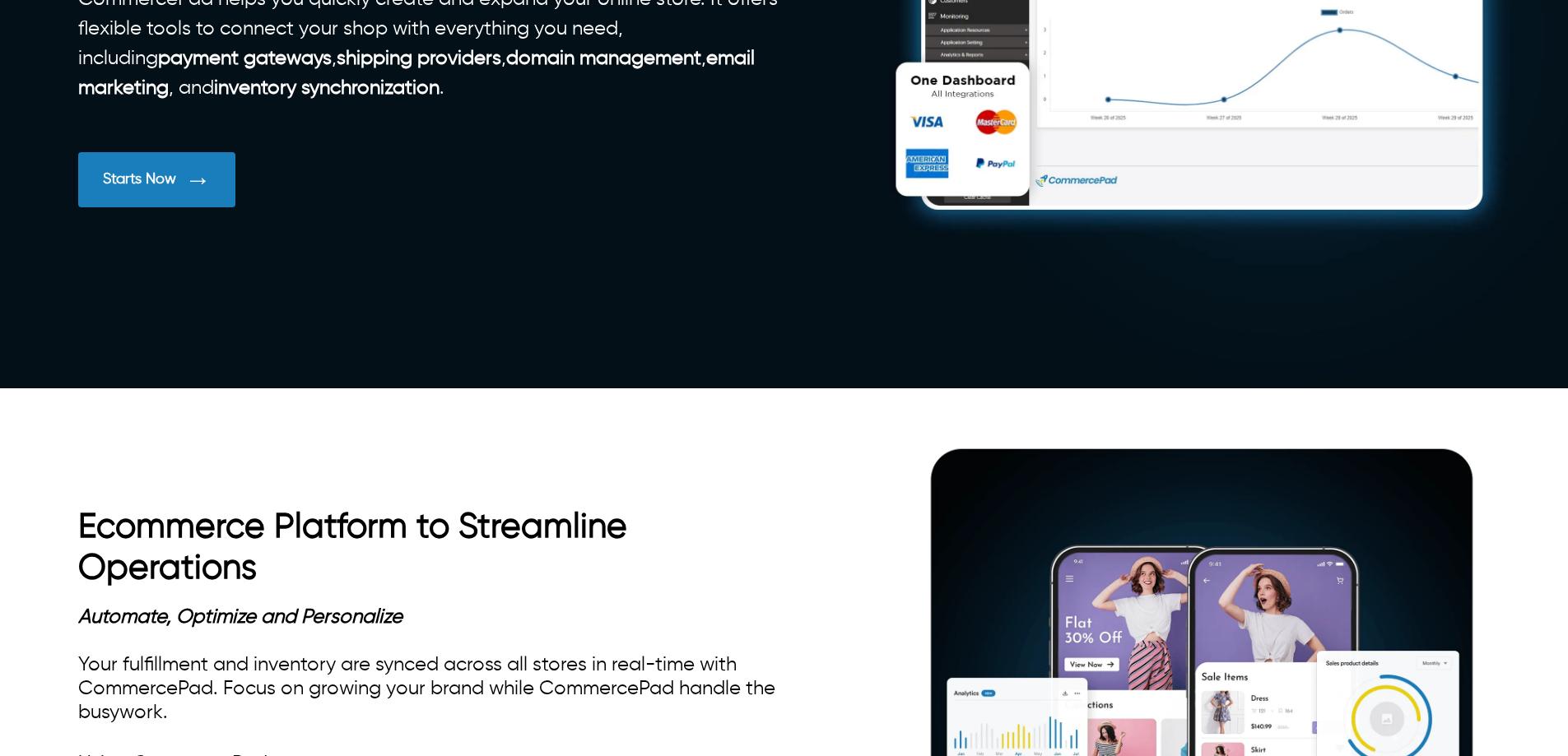
drag, startPoint x: 271, startPoint y: 408, endPoint x: 95, endPoint y: 381, distance: 178.1
drag, startPoint x: 219, startPoint y: 408, endPoint x: 281, endPoint y: 436, distance: 68.0
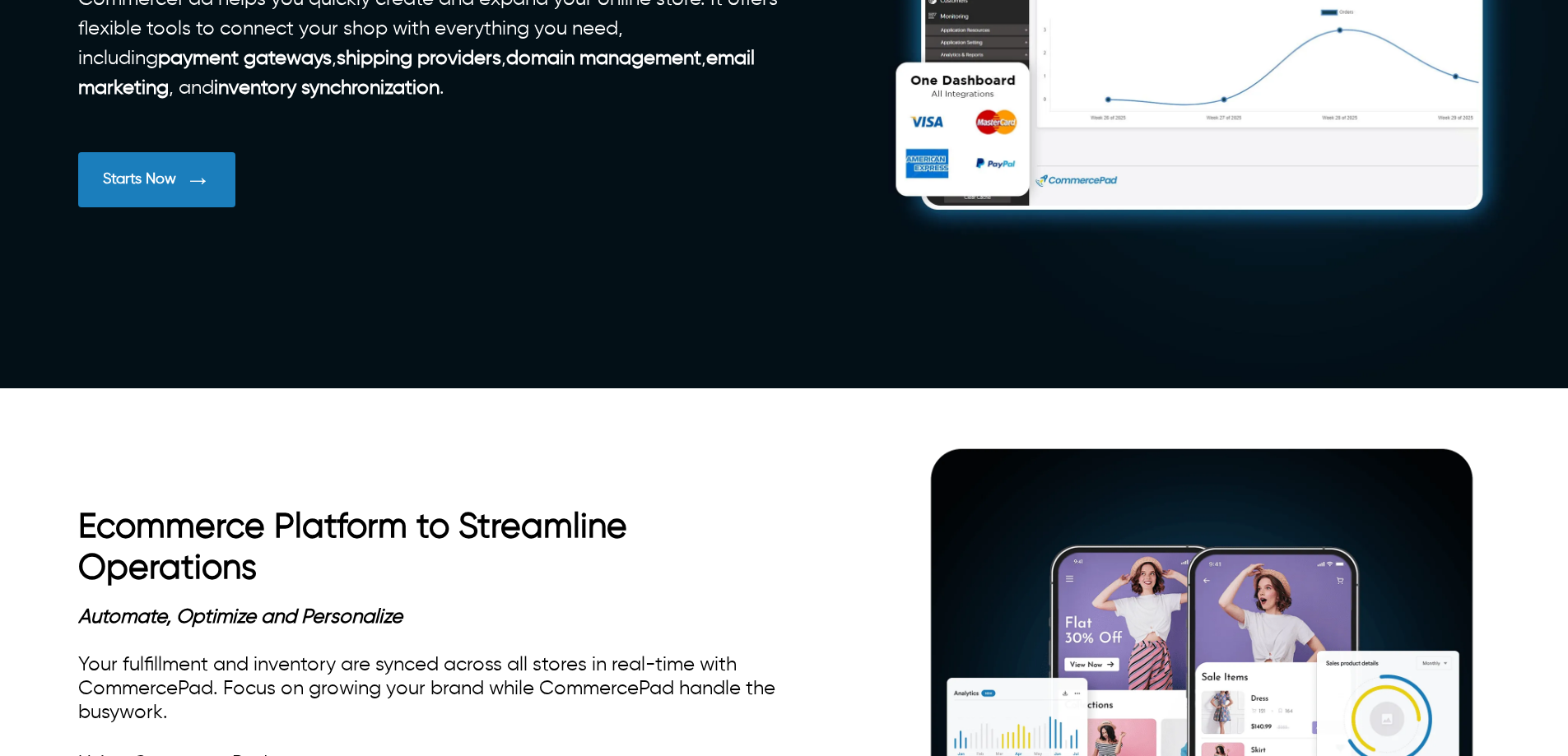
drag, startPoint x: 436, startPoint y: 479, endPoint x: 145, endPoint y: 411, distance: 298.8
click at [145, 232] on div "Automate Business with Ecommerce Integrations Simplify your operations Commerce…" at bounding box center [431, 36] width 706 height 390
click at [189, 232] on div "Automate Business with Ecommerce Integrations Simplify your operations Commerce…" at bounding box center [431, 36] width 706 height 390
drag, startPoint x: 406, startPoint y: 468, endPoint x: 91, endPoint y: 399, distance: 322.5
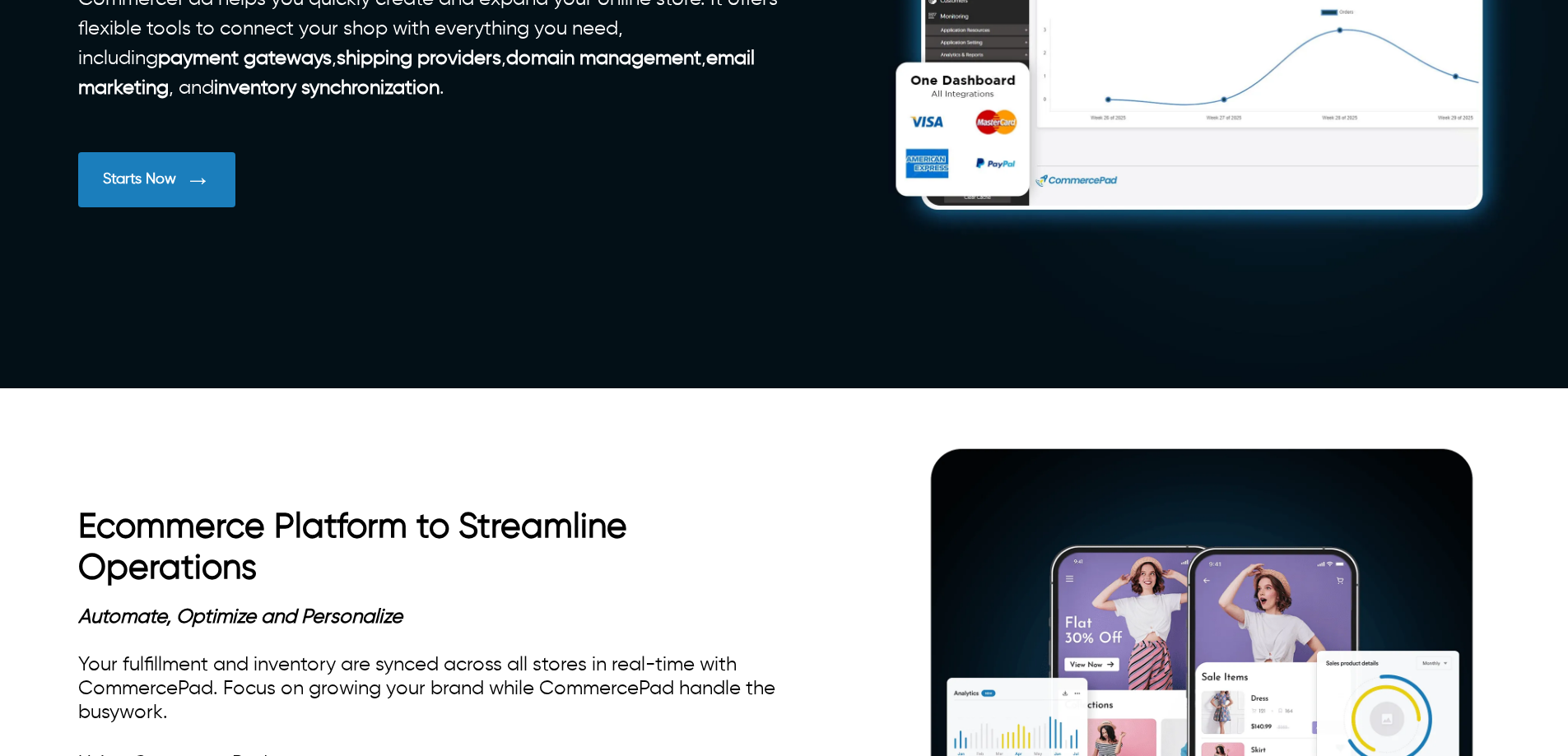
click at [91, 232] on div "Automate Business with Ecommerce Integrations Simplify your operations Commerce…" at bounding box center [431, 36] width 706 height 390
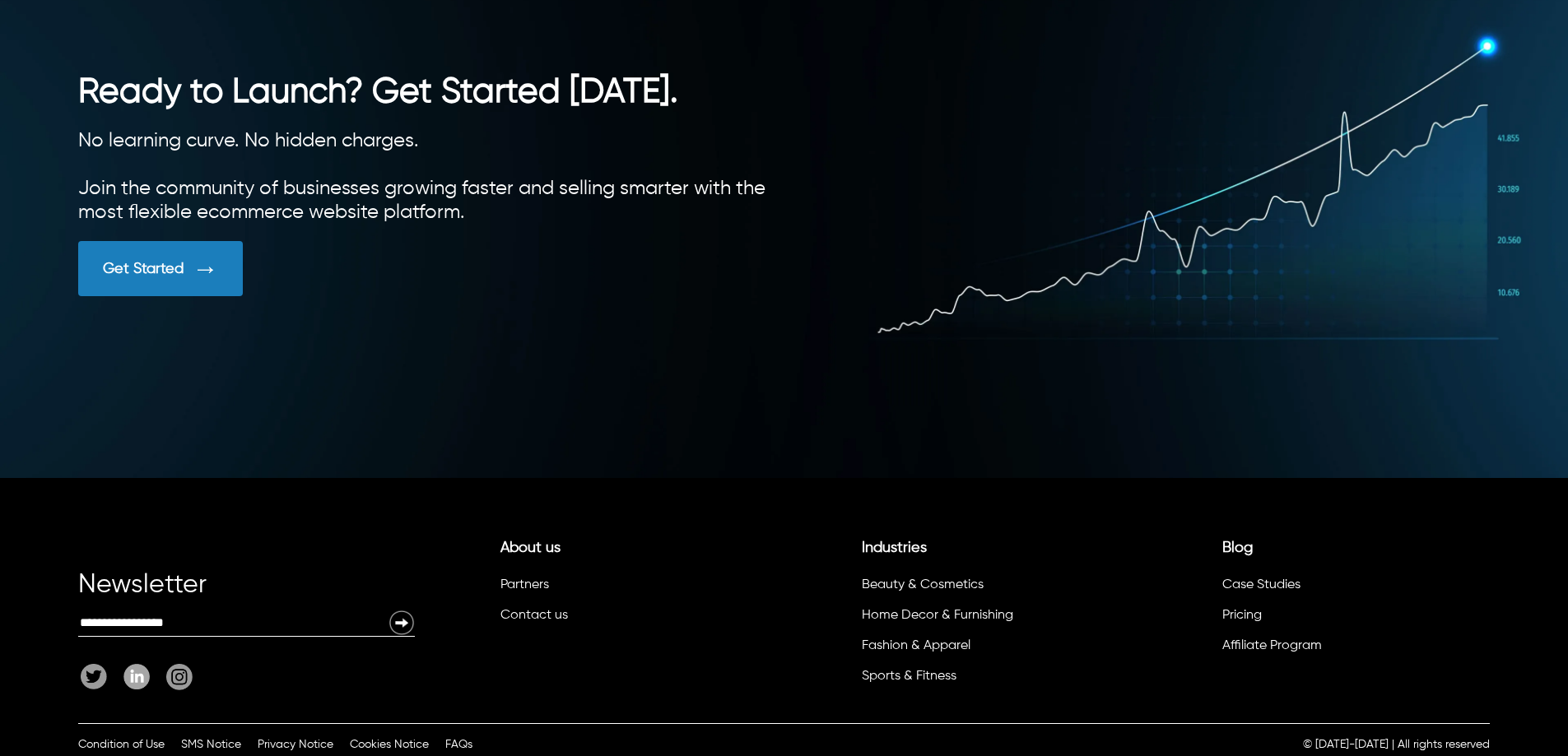
scroll to position [4383, 0]
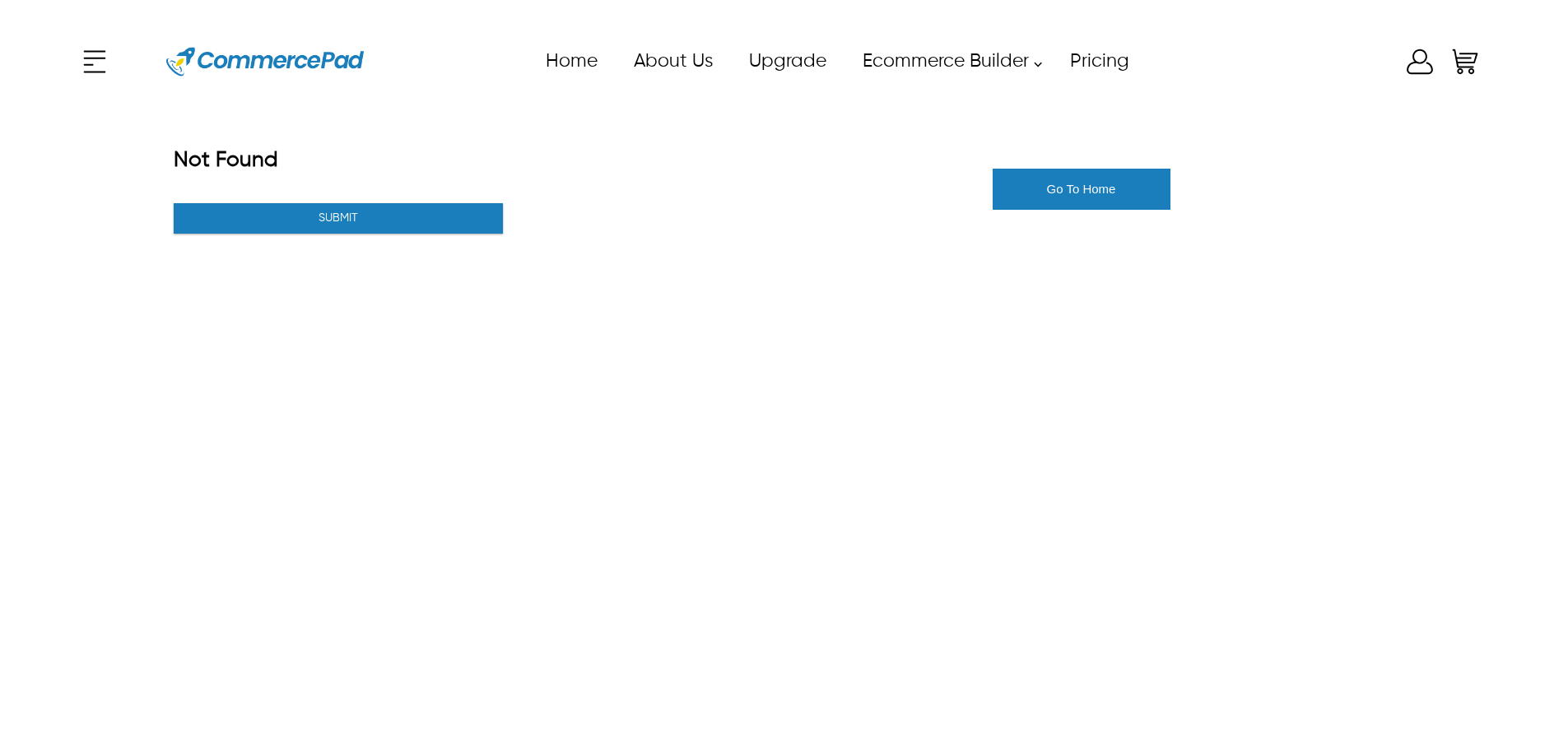
click at [317, 62] on img at bounding box center [264, 62] width 197 height 74
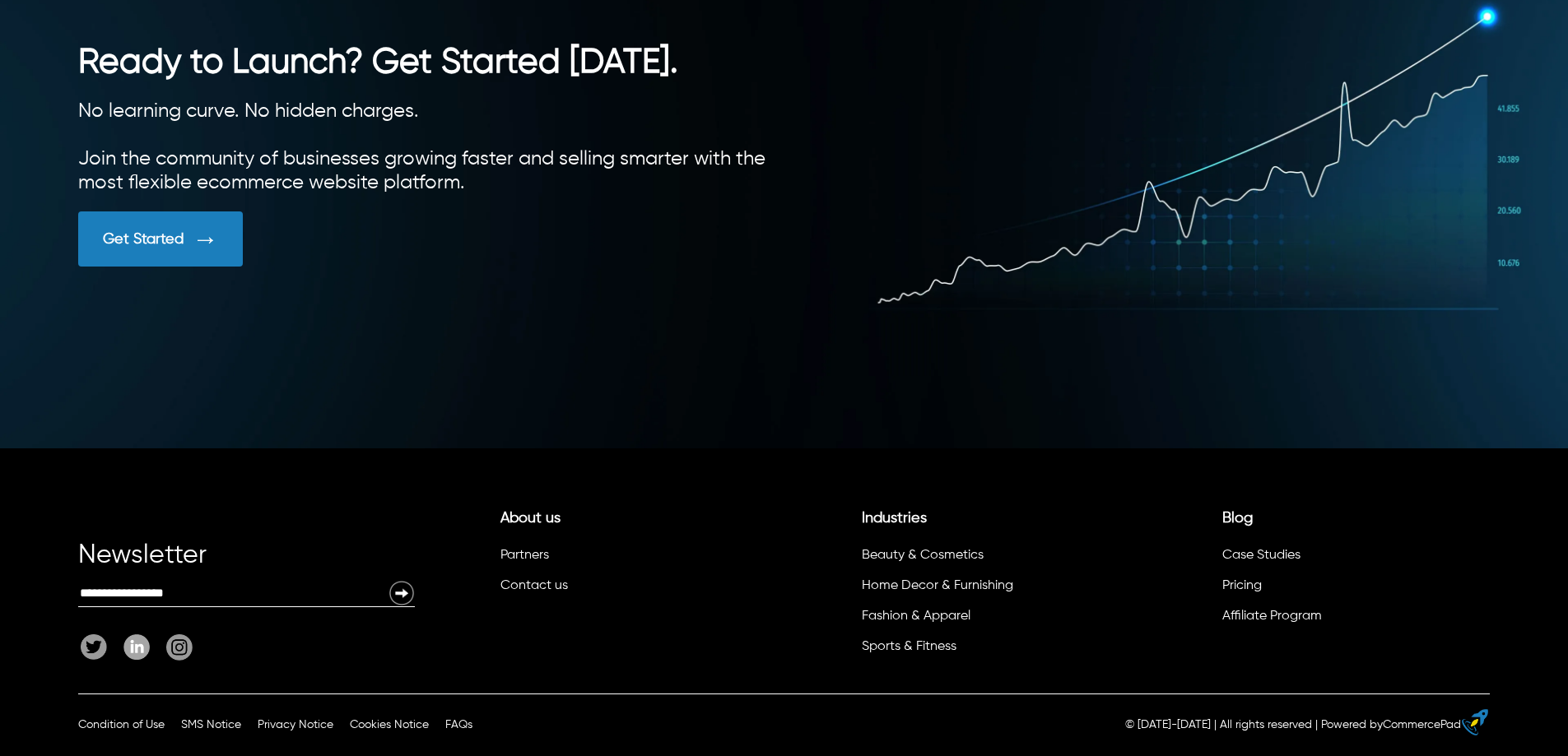
scroll to position [4614, 0]
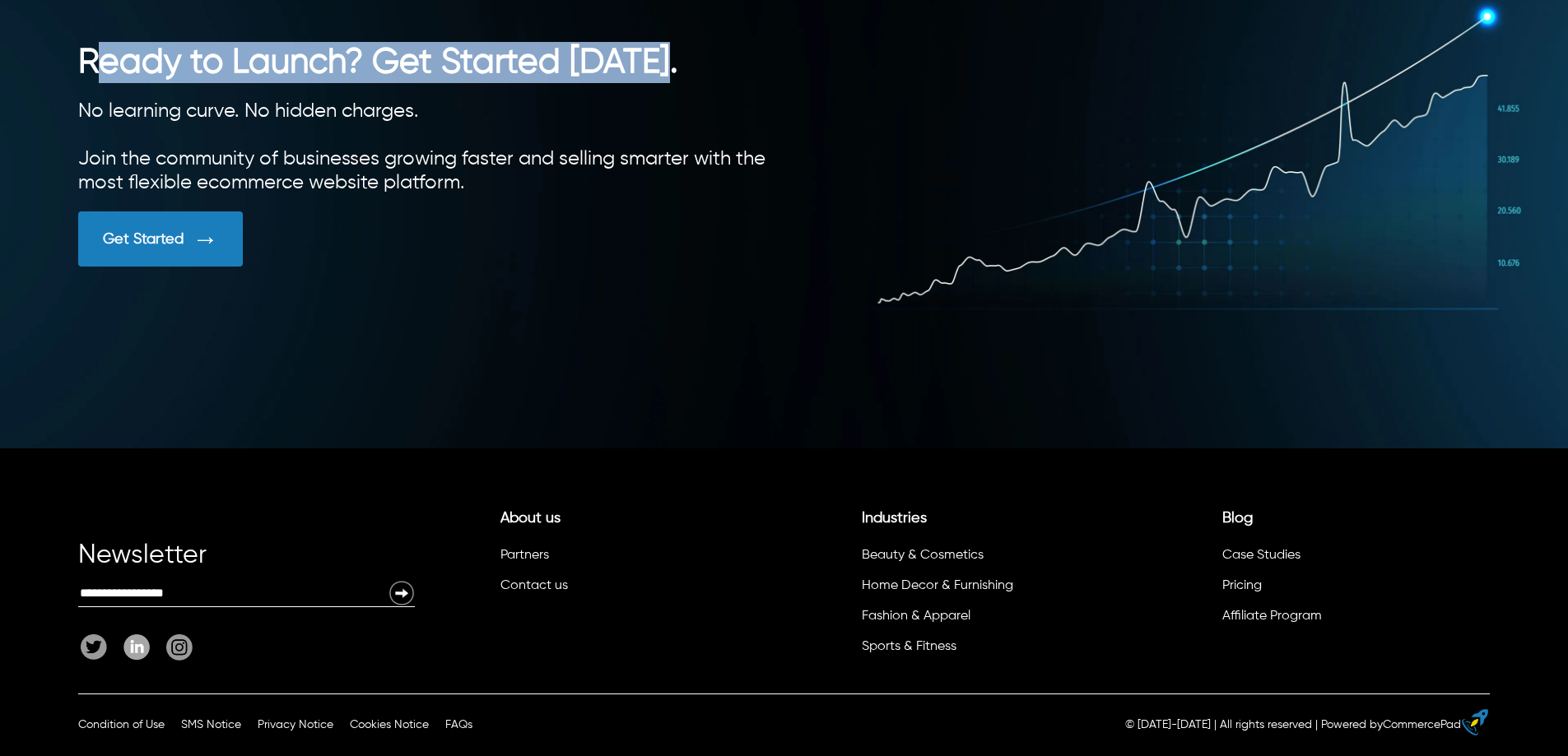
drag, startPoint x: 673, startPoint y: 58, endPoint x: 98, endPoint y: 60, distance: 575.0
click at [98, 60] on h2 "Ready to Launch? Get Started Today." at bounding box center [431, 62] width 706 height 41
drag, startPoint x: 86, startPoint y: 55, endPoint x: 683, endPoint y: 55, distance: 597.0
click at [683, 55] on h2 "Ready to Launch? Get Started Today." at bounding box center [431, 62] width 706 height 41
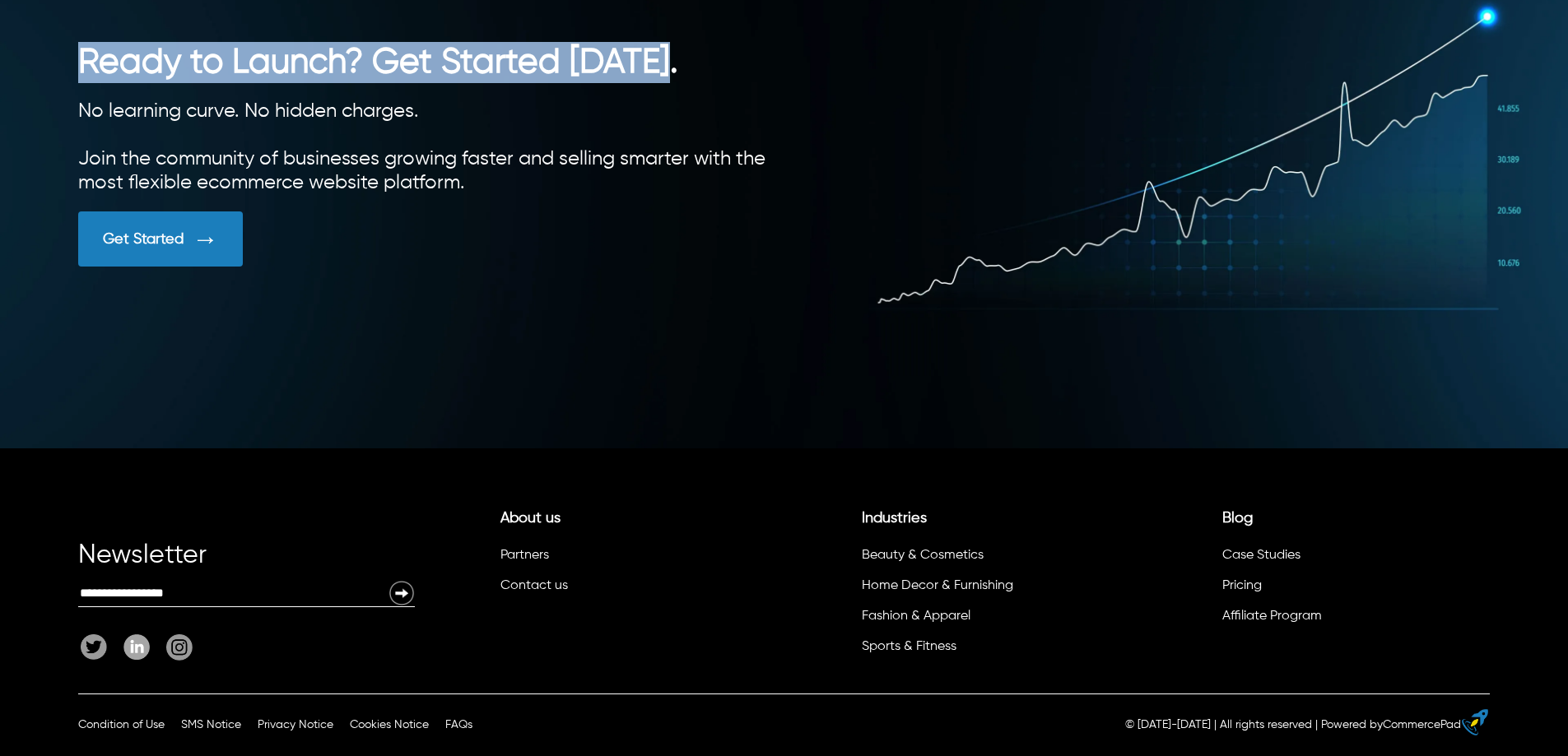
click at [683, 63] on h2 "Ready to Launch? Get Started Today." at bounding box center [431, 62] width 706 height 41
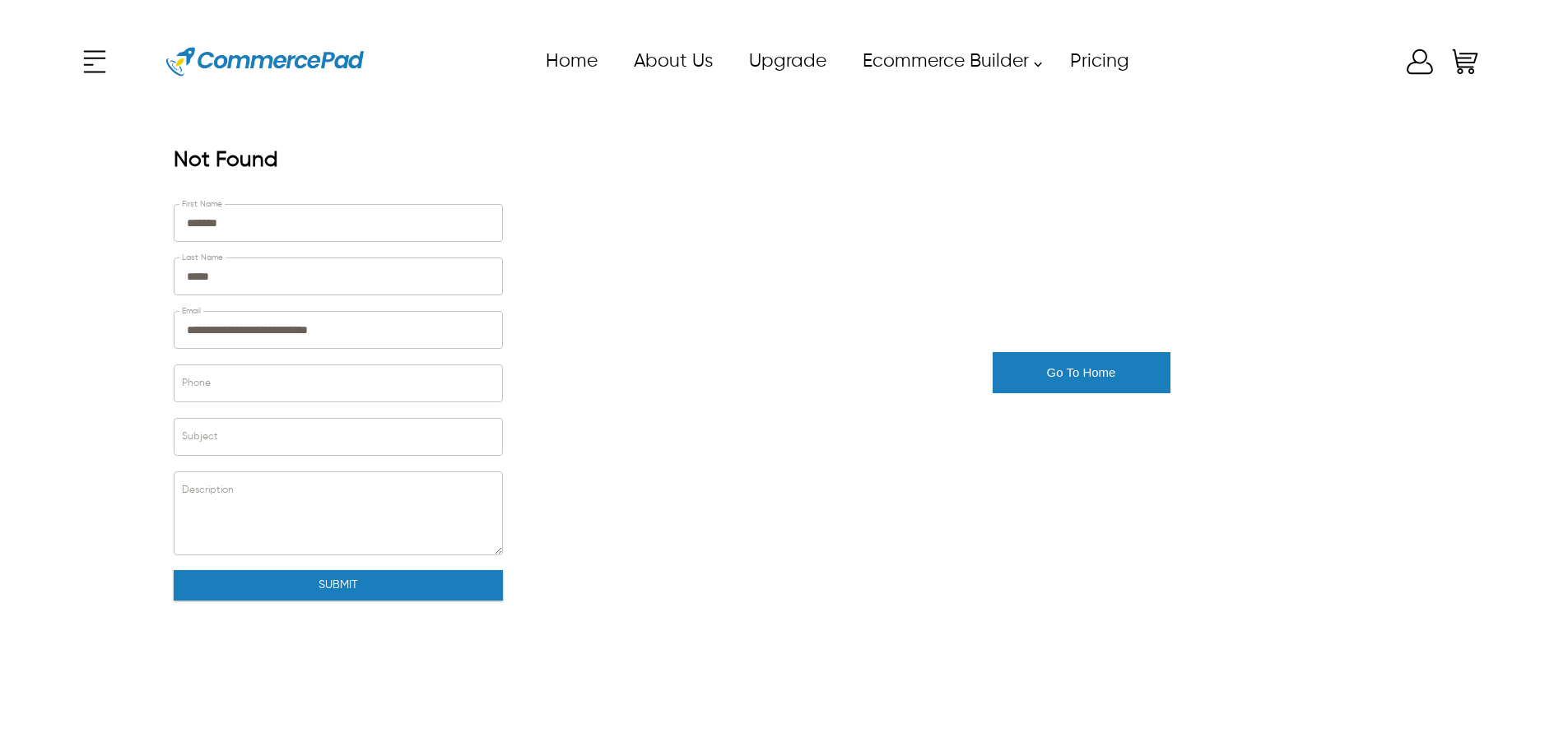
click at [1167, 316] on div "**********" at bounding box center [785, 372] width 1255 height 498
click at [791, 51] on link "Upgrade" at bounding box center [787, 61] width 113 height 37
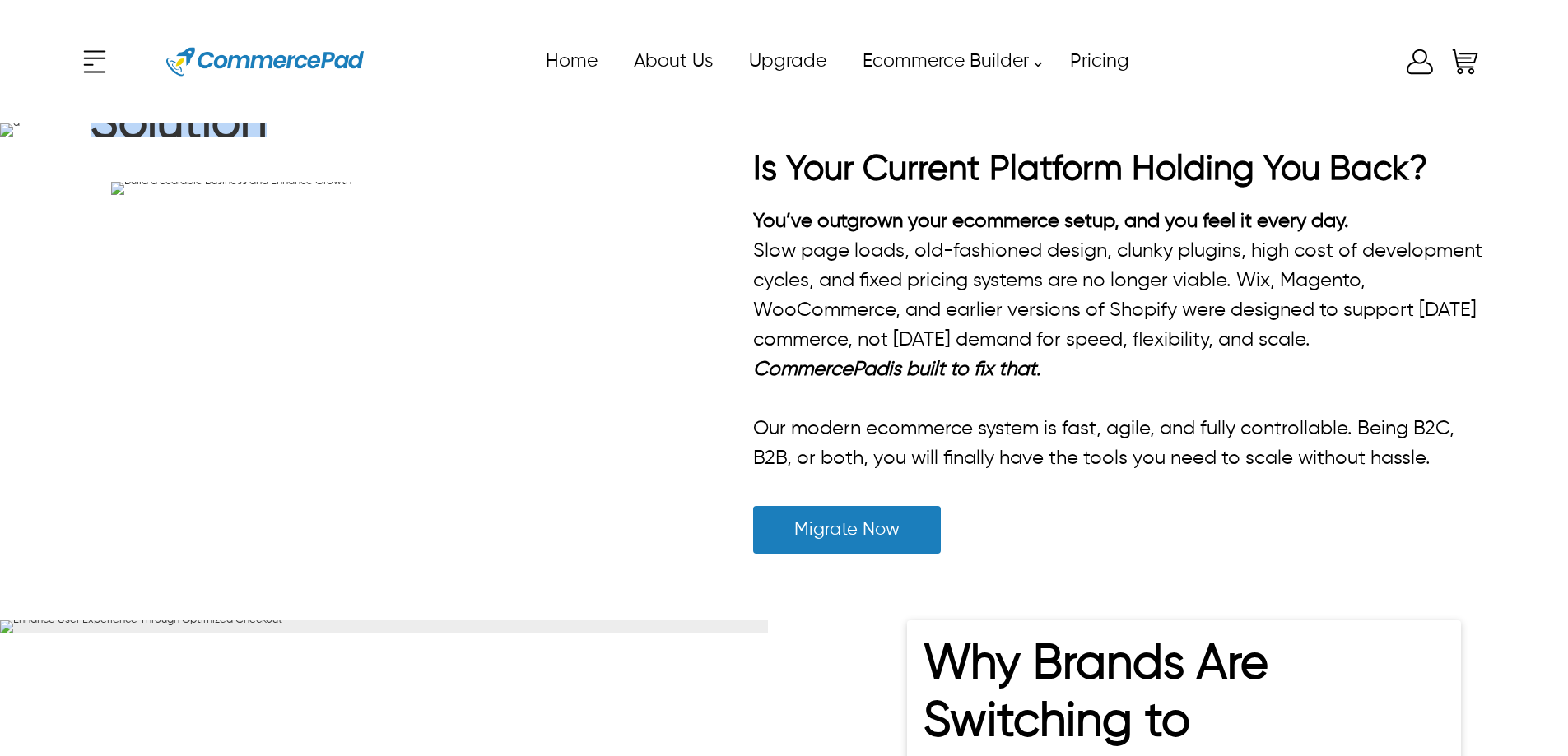
drag, startPoint x: 508, startPoint y: 376, endPoint x: 424, endPoint y: 261, distance: 142.4
click at [424, 161] on h1 "CommercePad : A Seamless eCommerce Migration Solution" at bounding box center [390, 71] width 600 height 181
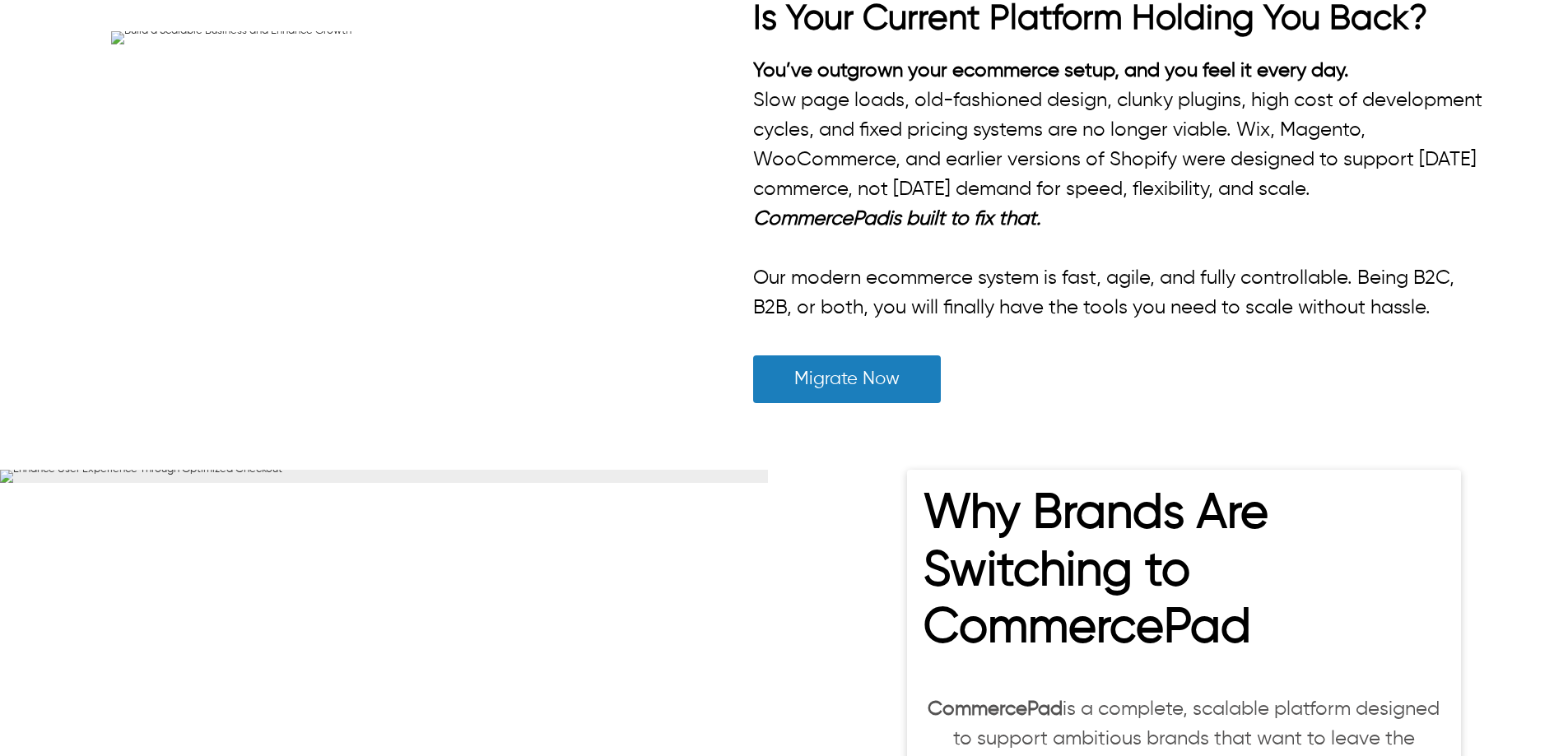
scroll to position [165, 0]
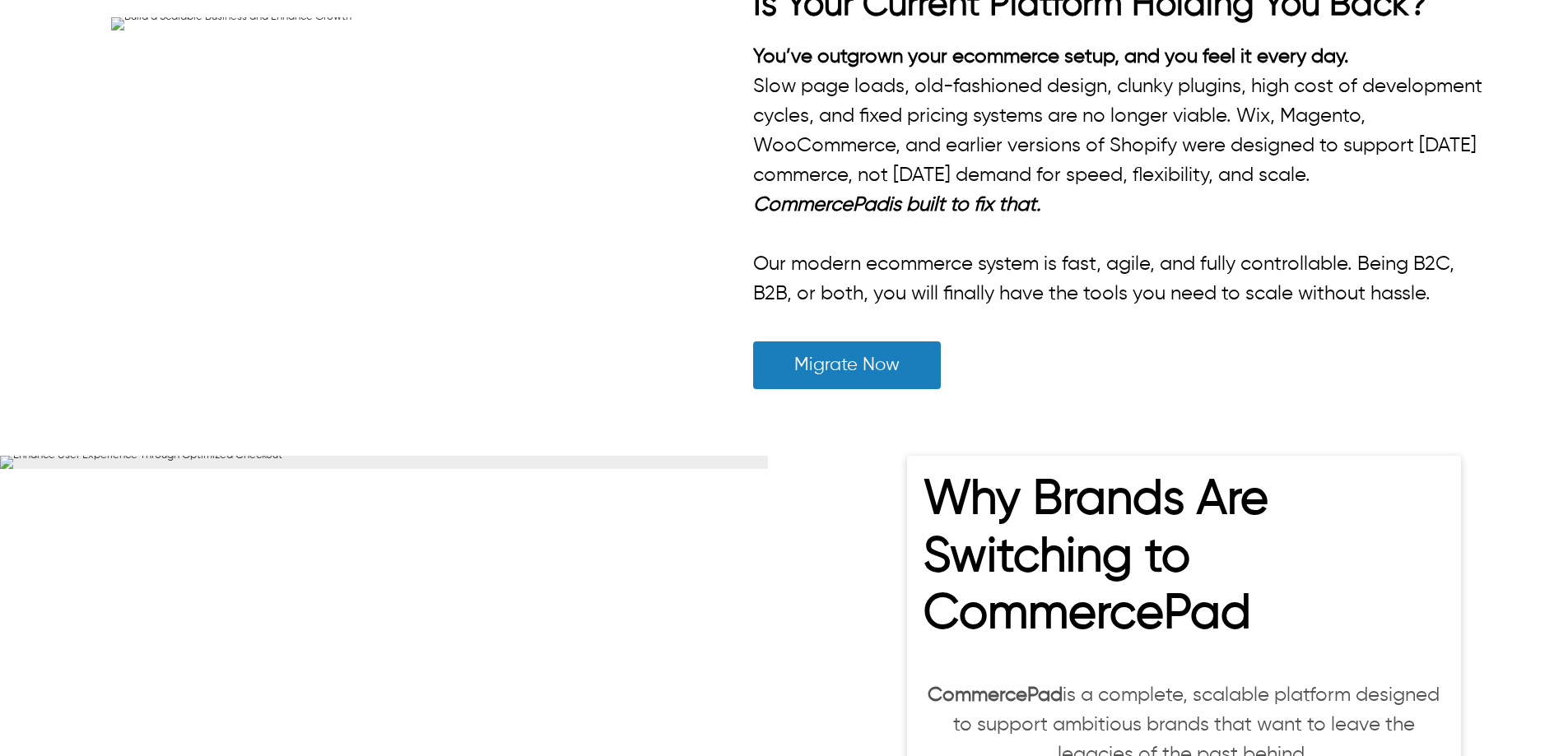
drag, startPoint x: 256, startPoint y: 303, endPoint x: 57, endPoint y: 280, distance: 200.3
drag, startPoint x: 258, startPoint y: 310, endPoint x: 184, endPoint y: 291, distance: 76.4
click at [117, 61] on div "Move from legacy systems or limited platforms to a modern headless solution." at bounding box center [390, 37] width 600 height 48
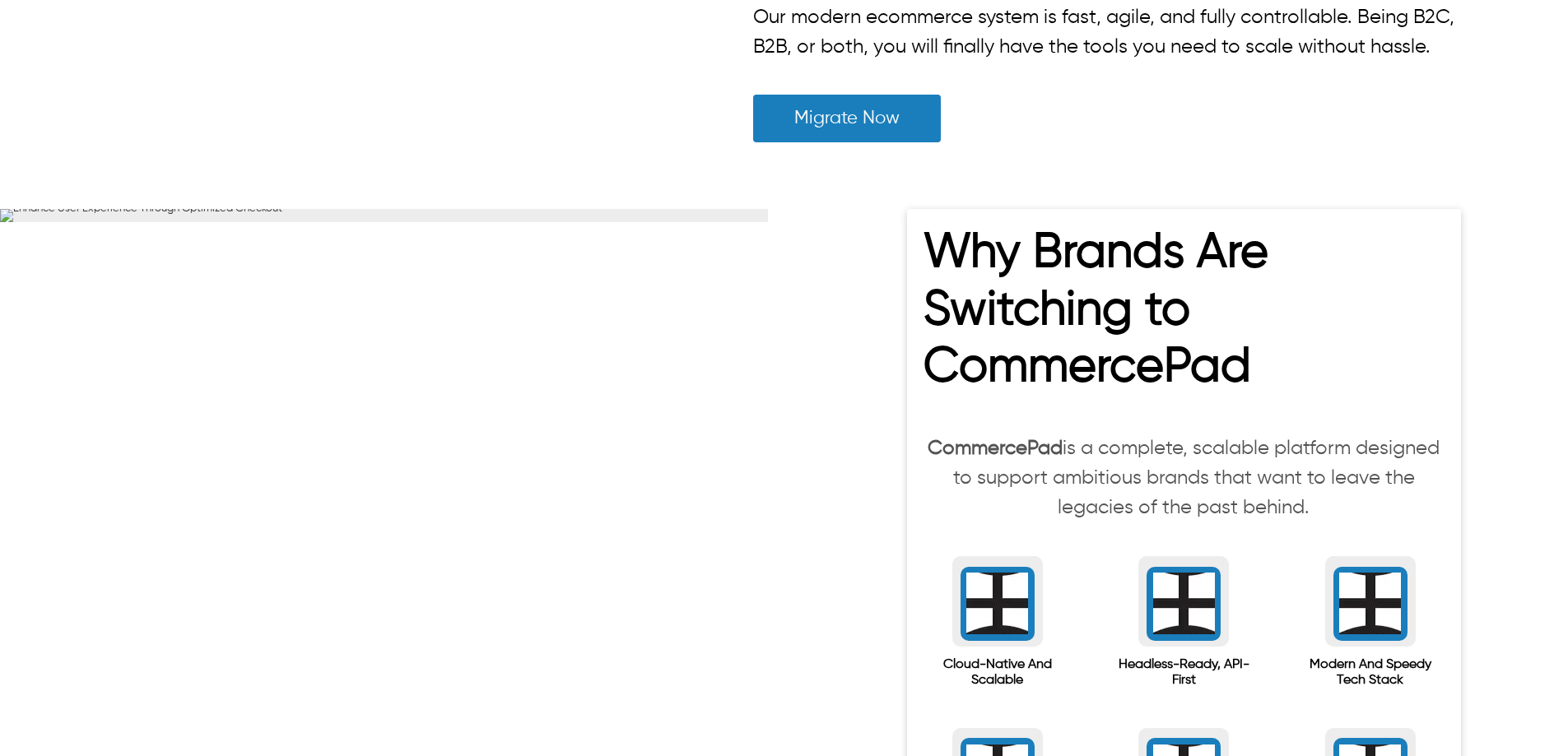
scroll to position [494, 0]
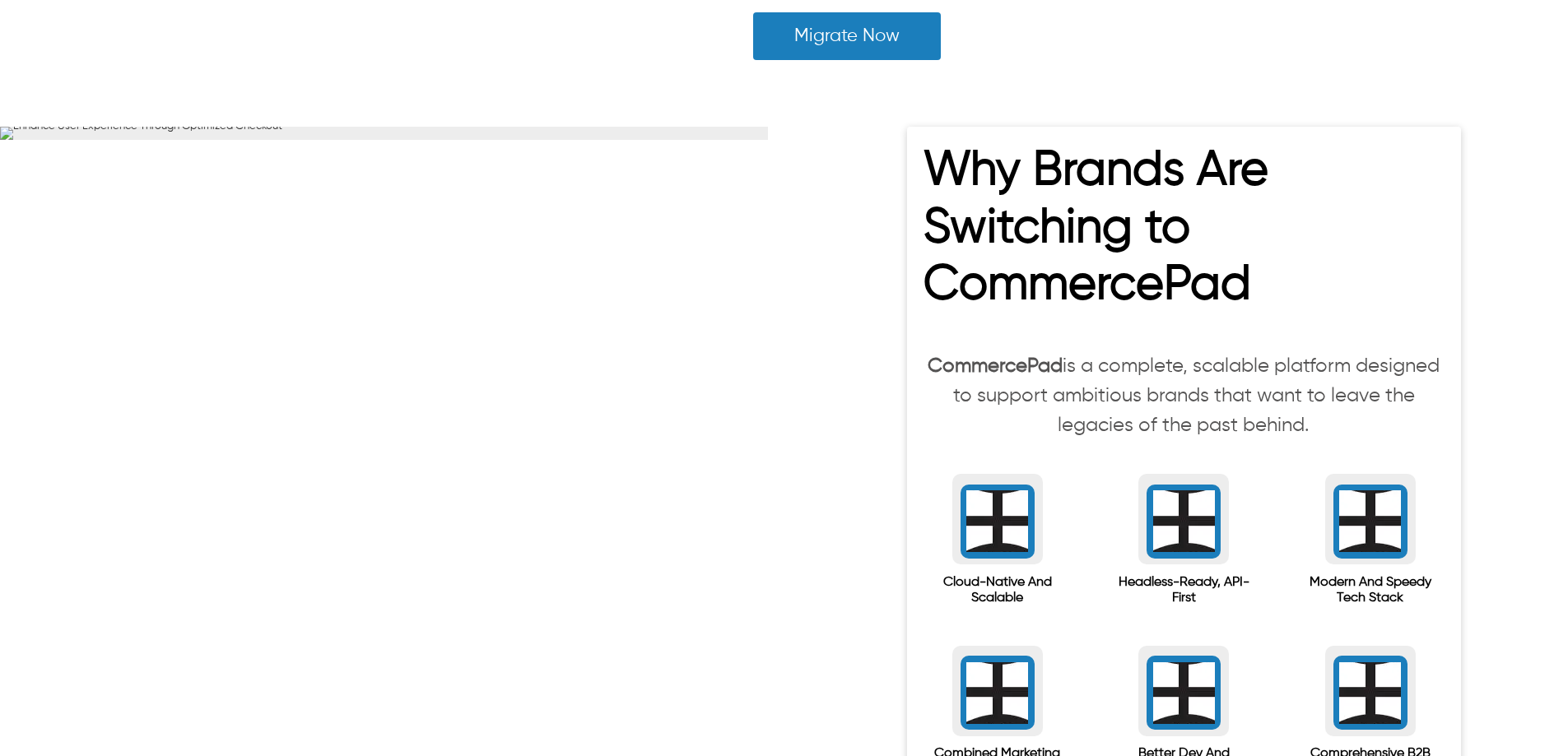
drag, startPoint x: 1436, startPoint y: 279, endPoint x: 713, endPoint y: 288, distance: 723.1
copy div "Is Your Current Platform Holding You Back?"
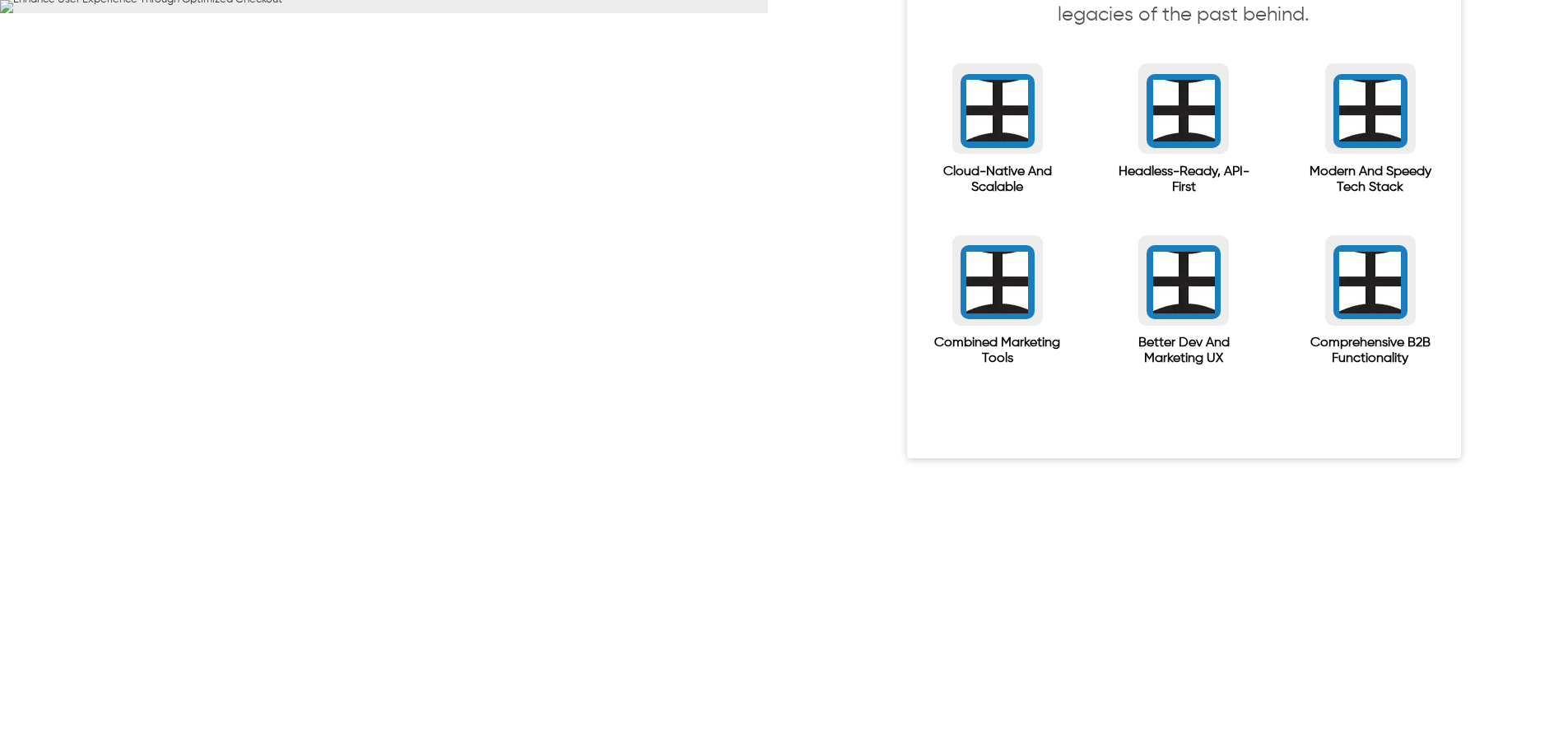
scroll to position [906, 0]
